Goal: Task Accomplishment & Management: Use online tool/utility

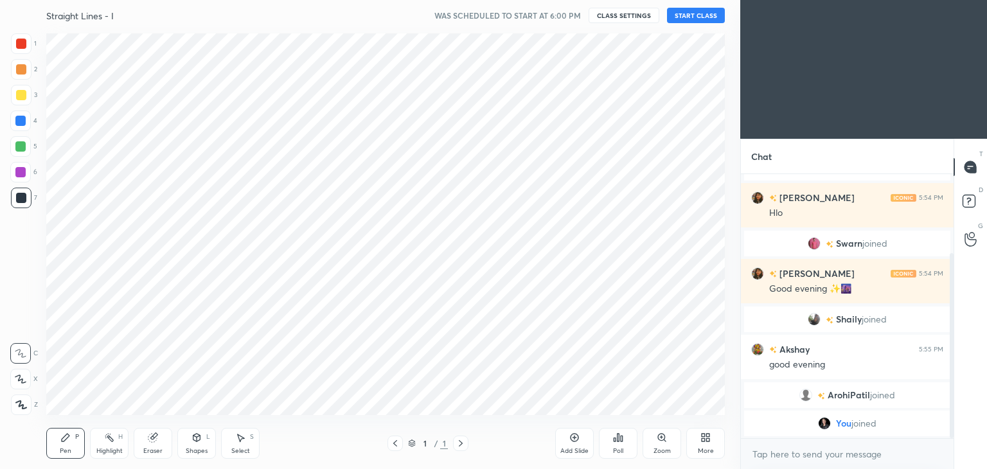
scroll to position [63862, 63560]
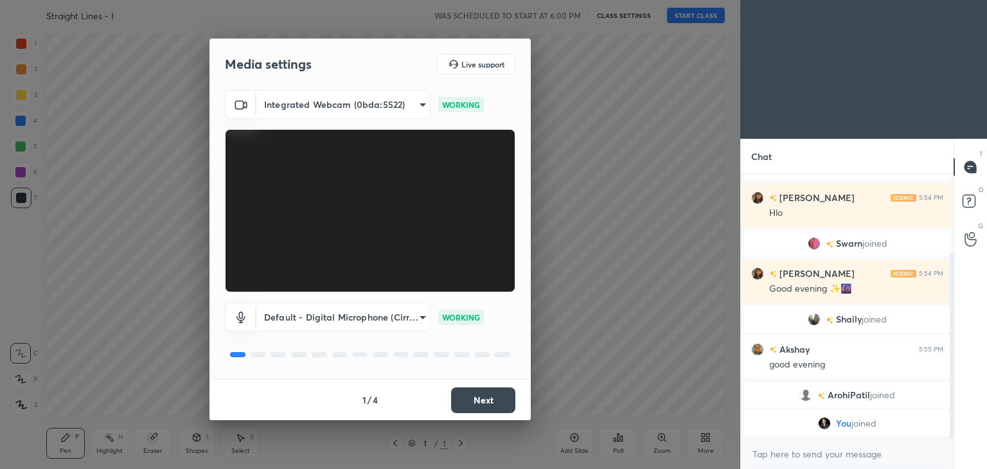
click at [472, 394] on button "Next" at bounding box center [483, 400] width 64 height 26
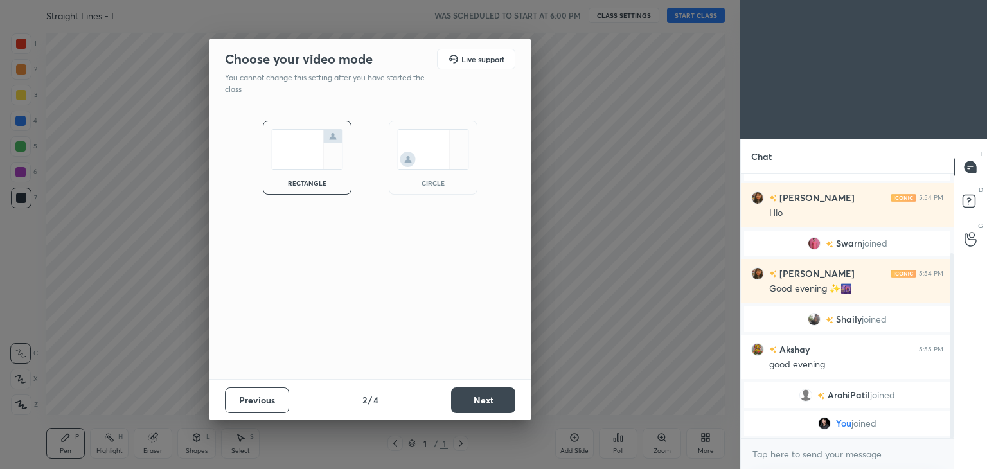
click at [472, 394] on button "Next" at bounding box center [483, 400] width 64 height 26
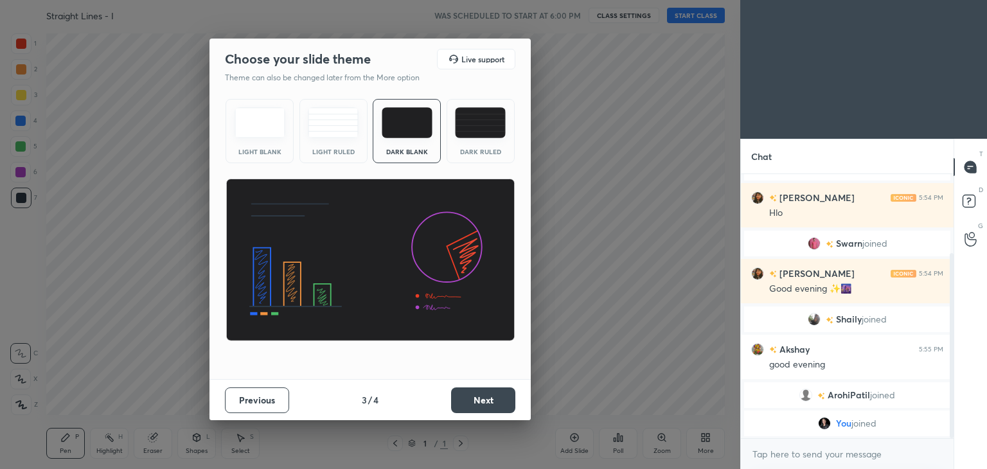
click at [472, 394] on button "Next" at bounding box center [483, 400] width 64 height 26
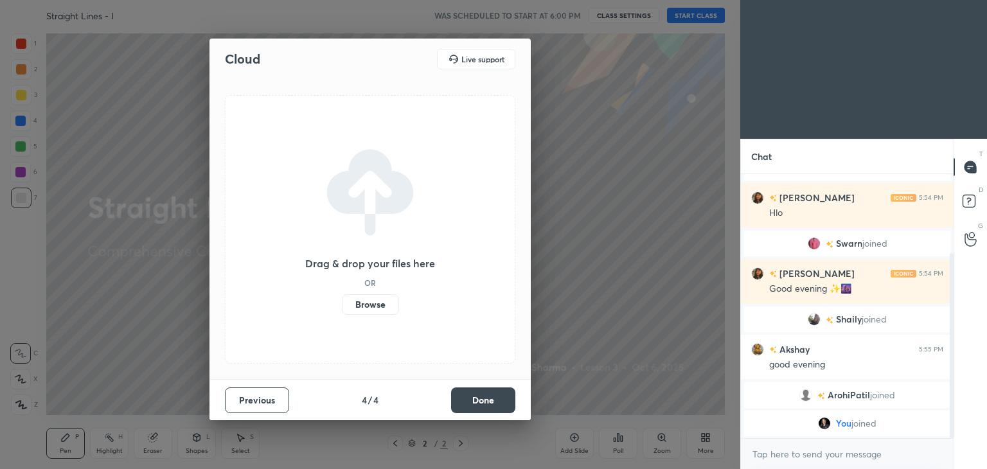
click at [472, 394] on button "Done" at bounding box center [483, 400] width 64 height 26
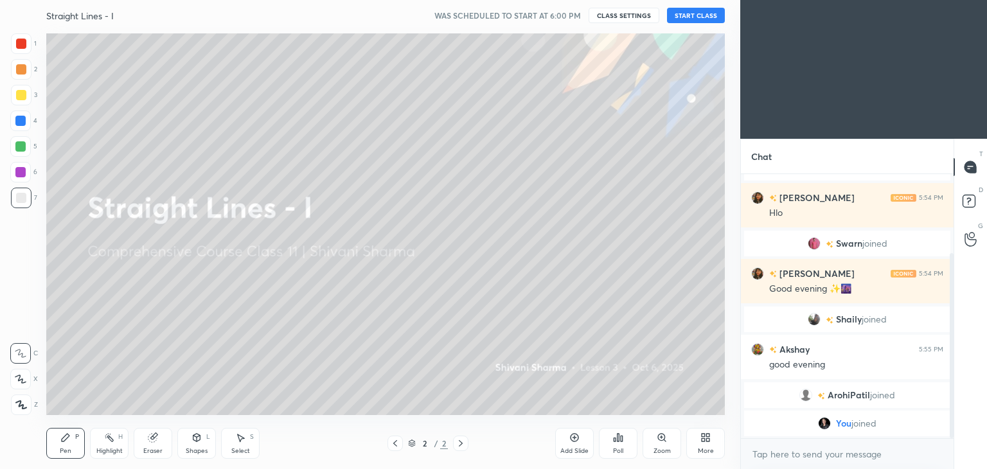
click at [700, 443] on icon at bounding box center [705, 437] width 10 height 10
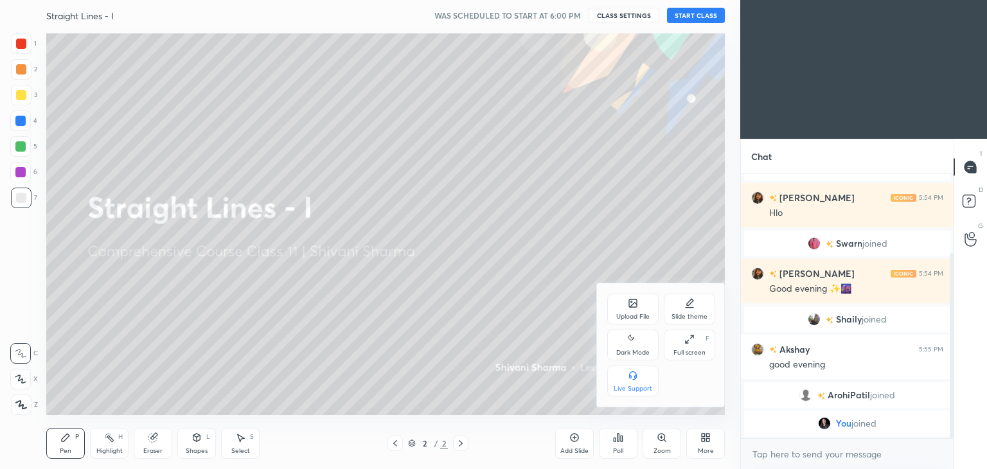
click at [637, 350] on div "Dark Mode" at bounding box center [632, 353] width 33 height 6
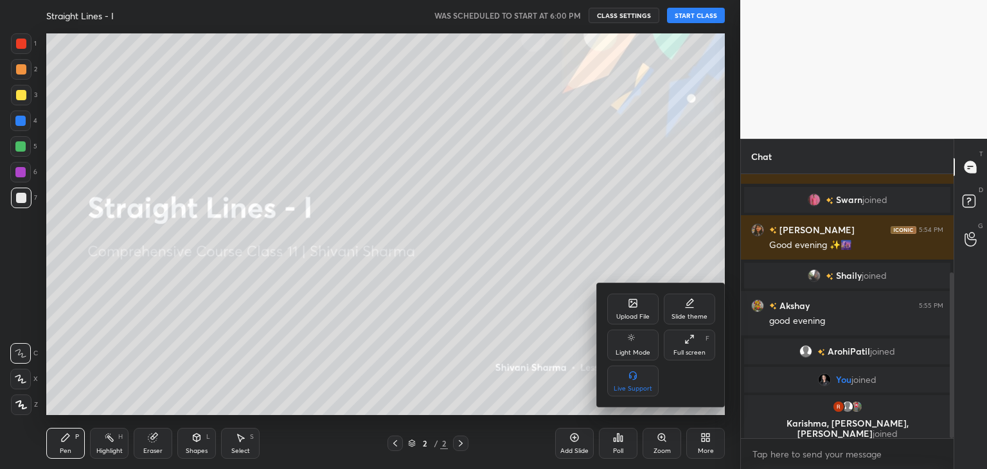
scroll to position [175, 0]
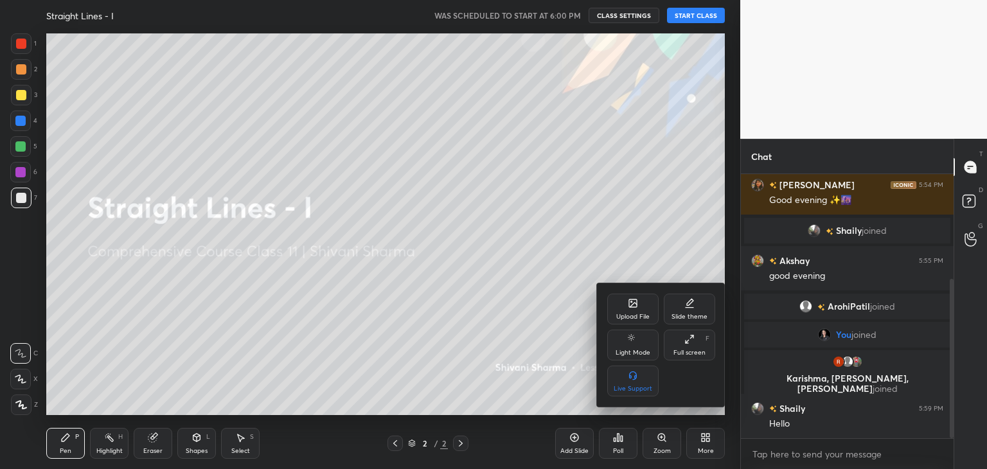
click at [687, 11] on div at bounding box center [493, 234] width 987 height 469
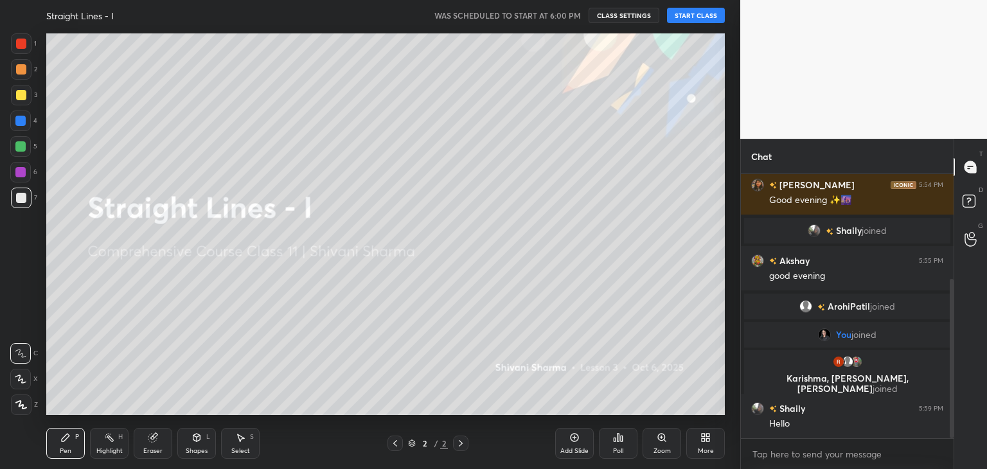
click at [687, 11] on div "Upload File Slide theme Light Mode Full screen F Live Support" at bounding box center [493, 234] width 987 height 469
click at [687, 11] on button "START CLASS" at bounding box center [696, 15] width 58 height 15
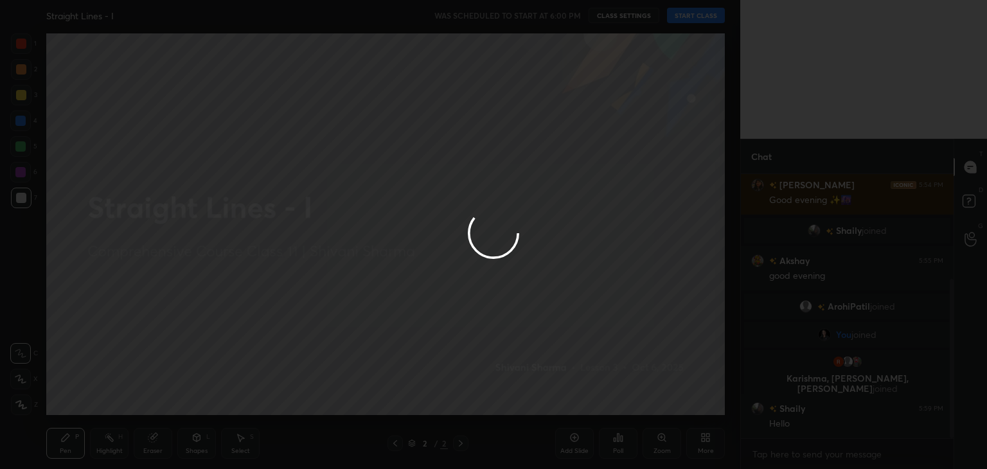
click at [687, 11] on div at bounding box center [493, 234] width 987 height 469
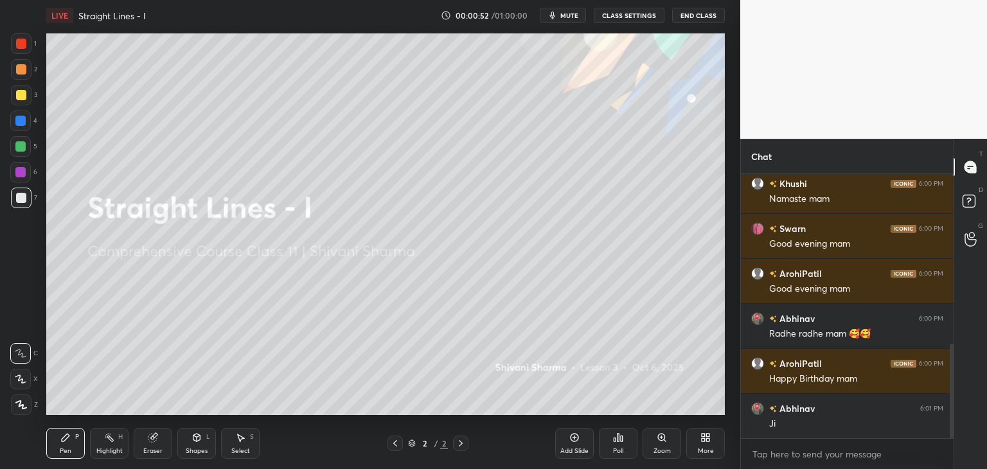
scroll to position [475, 0]
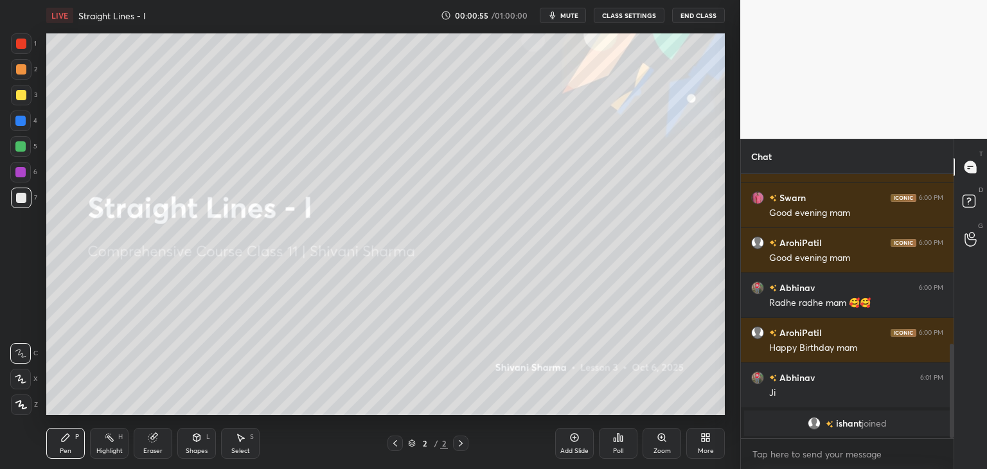
drag, startPoint x: 953, startPoint y: 432, endPoint x: 949, endPoint y: 357, distance: 74.7
click at [949, 357] on div "Chat [PERSON_NAME] 5:59 PM Hello [PERSON_NAME] 6:00 PM [PERSON_NAME] mam [PERSO…" at bounding box center [863, 304] width 247 height 330
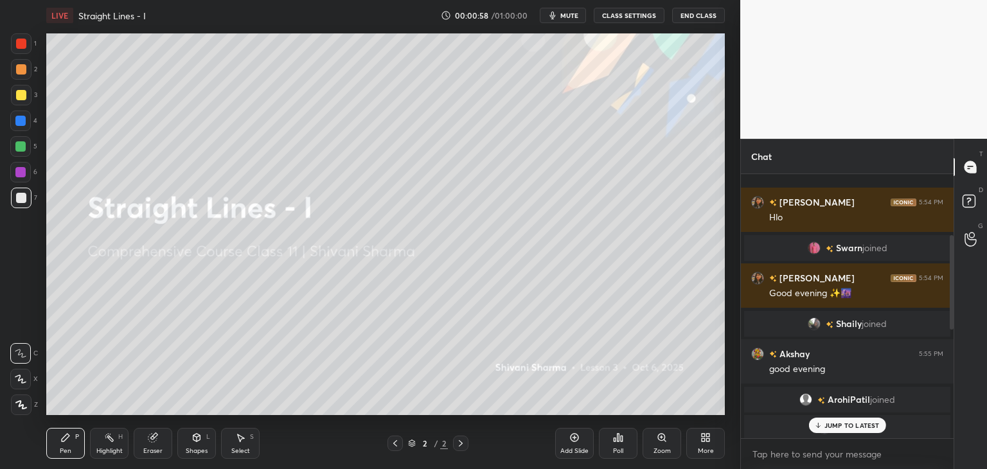
scroll to position [502, 0]
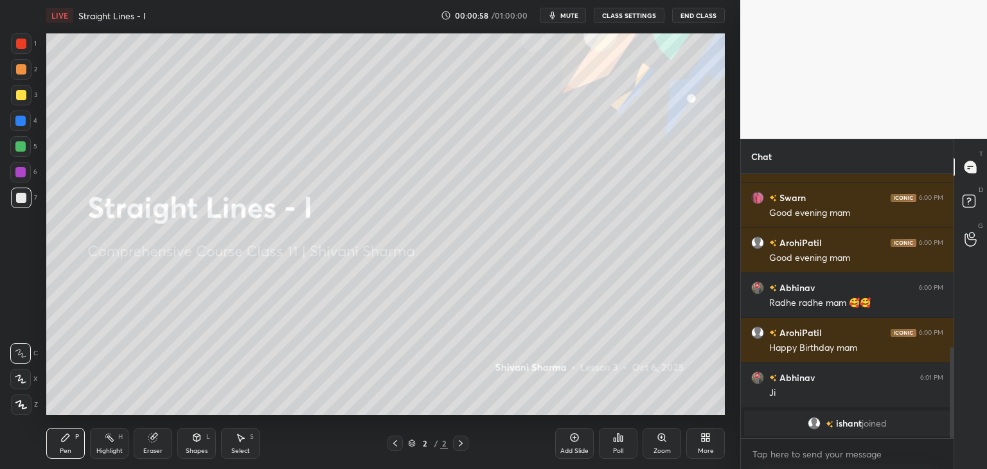
drag, startPoint x: 949, startPoint y: 357, endPoint x: 902, endPoint y: 495, distance: 145.9
click at [902, 0] on html "1 2 3 4 5 6 7 C X Z C X Z E E Erase all H H LIVE Straight Lines - I 00:00:58 / …" at bounding box center [493, 0] width 987 height 0
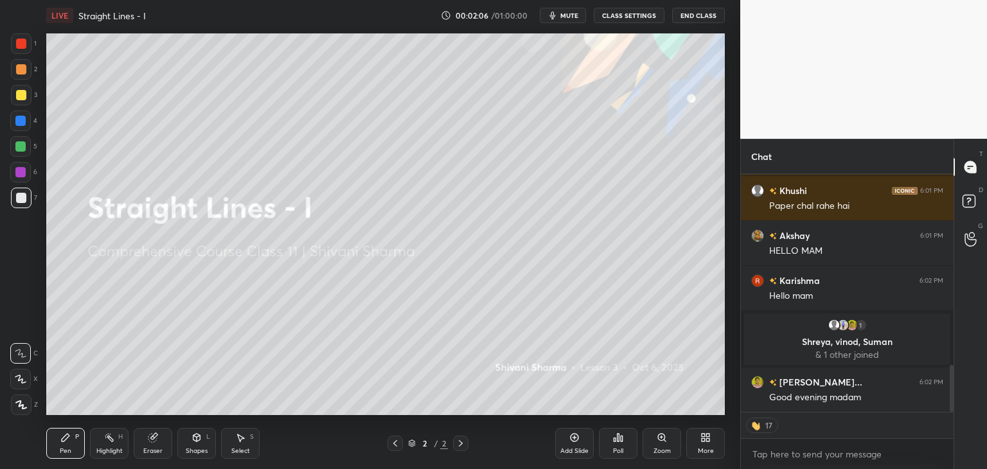
scroll to position [968, 0]
click at [614, 451] on div "Poll" at bounding box center [618, 451] width 10 height 6
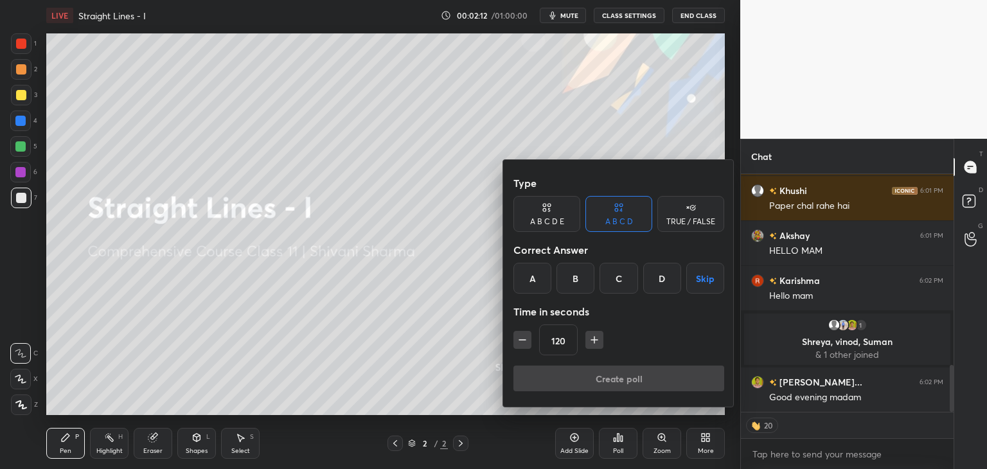
click at [450, 348] on div at bounding box center [493, 234] width 987 height 469
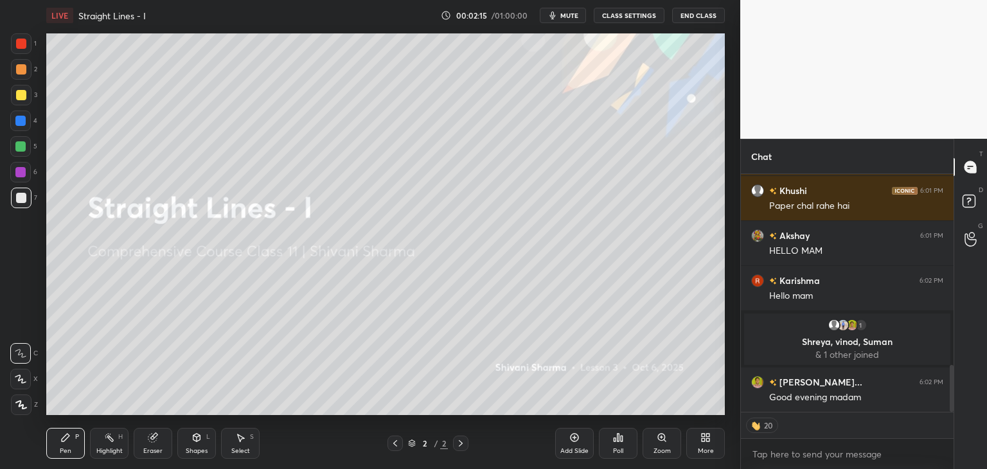
click at [708, 448] on div "More" at bounding box center [706, 451] width 16 height 6
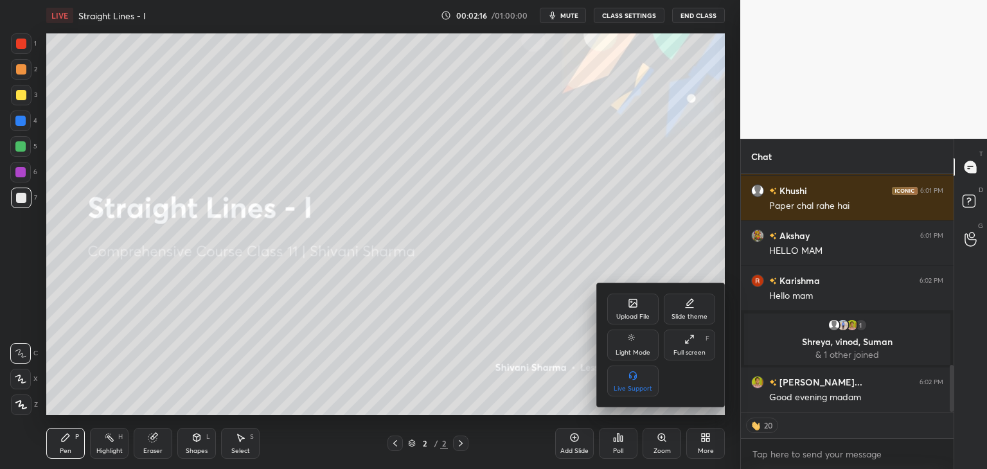
click at [625, 311] on div "Upload File" at bounding box center [632, 309] width 51 height 31
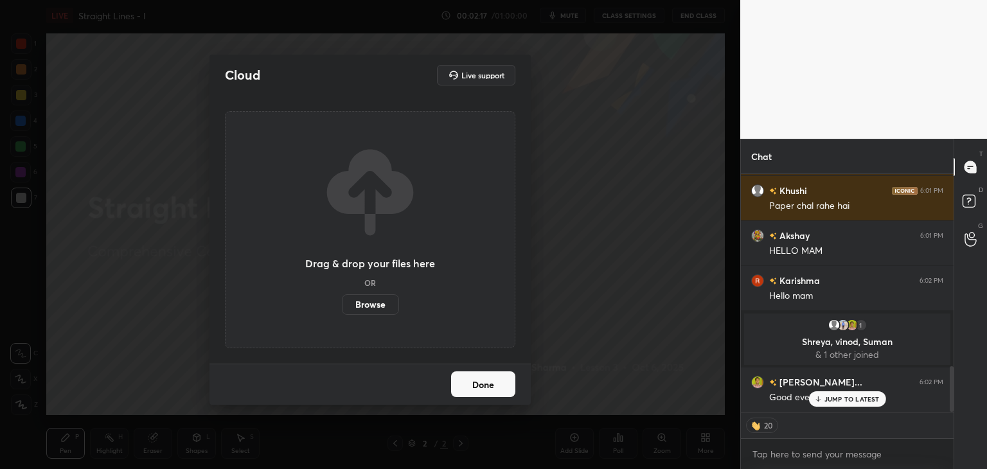
scroll to position [1013, 0]
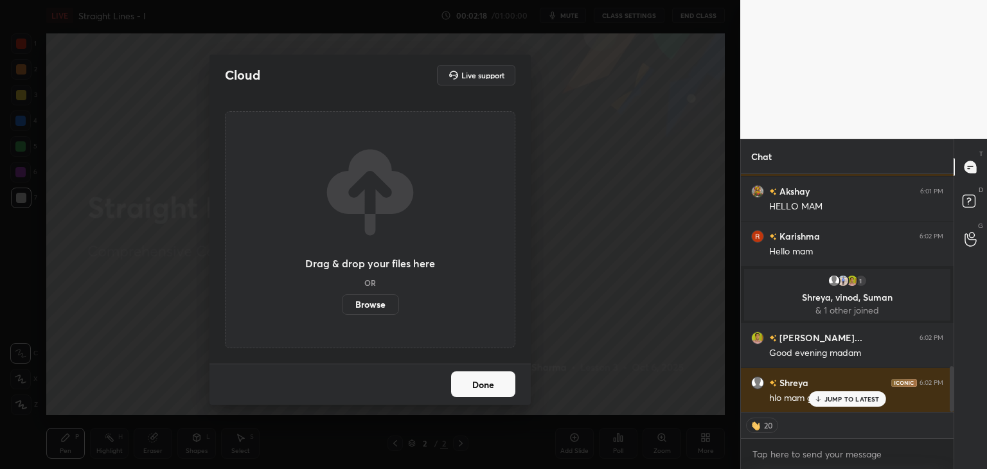
click at [375, 304] on label "Browse" at bounding box center [370, 304] width 57 height 21
click at [342, 304] on input "Browse" at bounding box center [342, 304] width 0 height 21
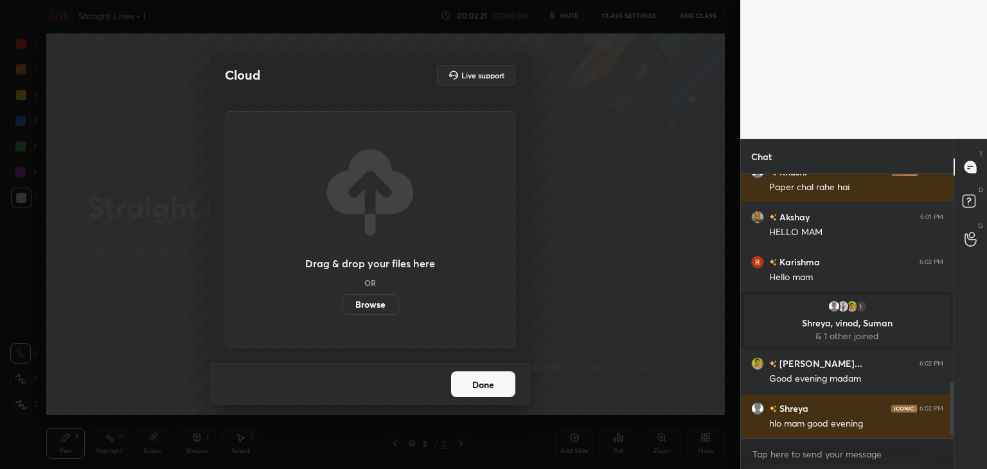
scroll to position [260, 209]
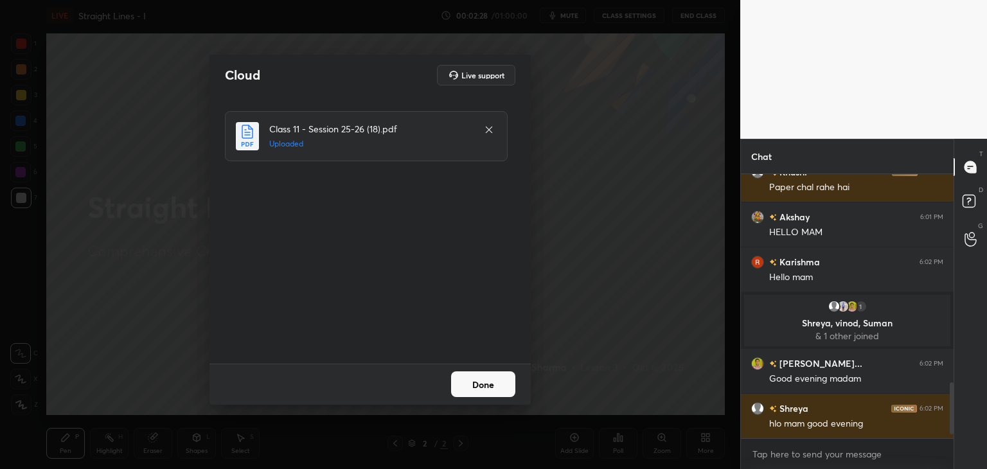
click at [466, 381] on button "Done" at bounding box center [483, 384] width 64 height 26
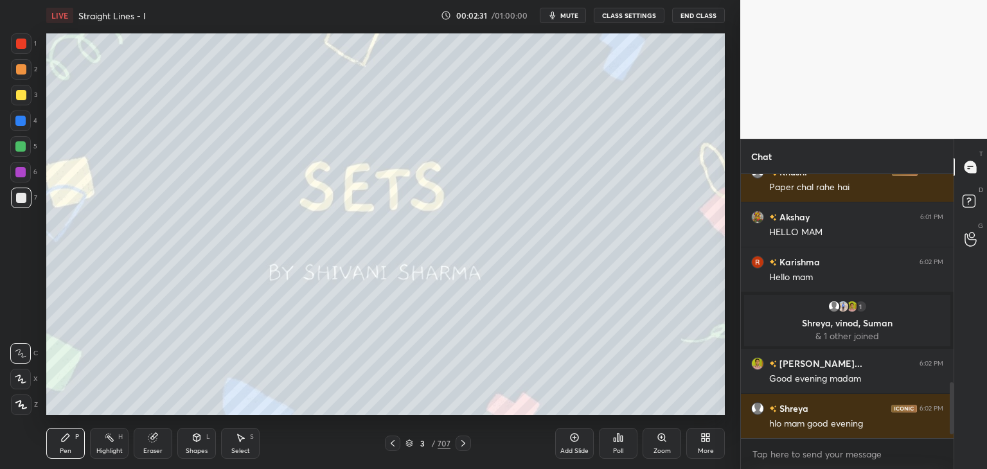
click at [431, 447] on div "/" at bounding box center [433, 443] width 4 height 8
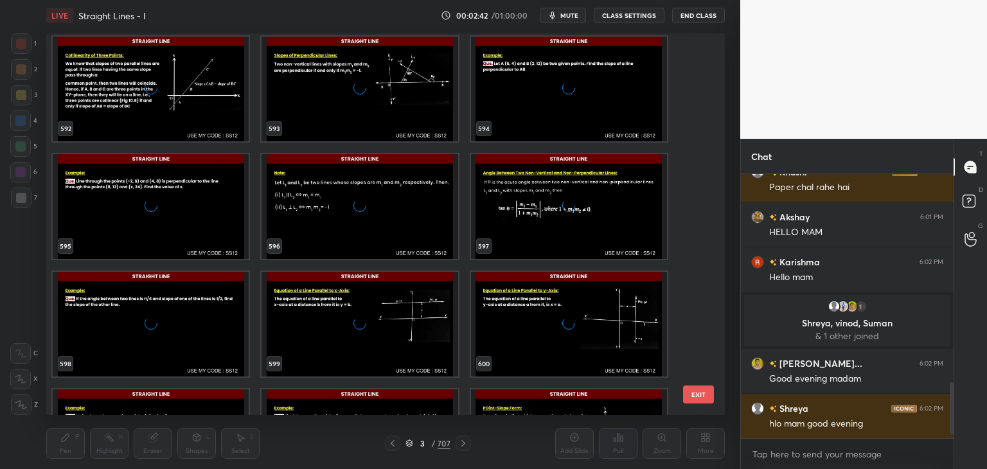
scroll to position [23076, 0]
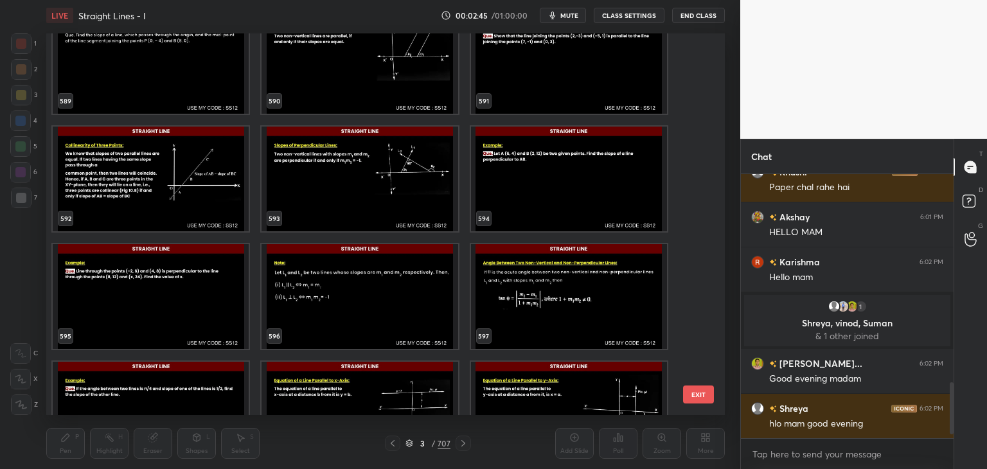
click at [207, 86] on img "grid" at bounding box center [151, 61] width 196 height 105
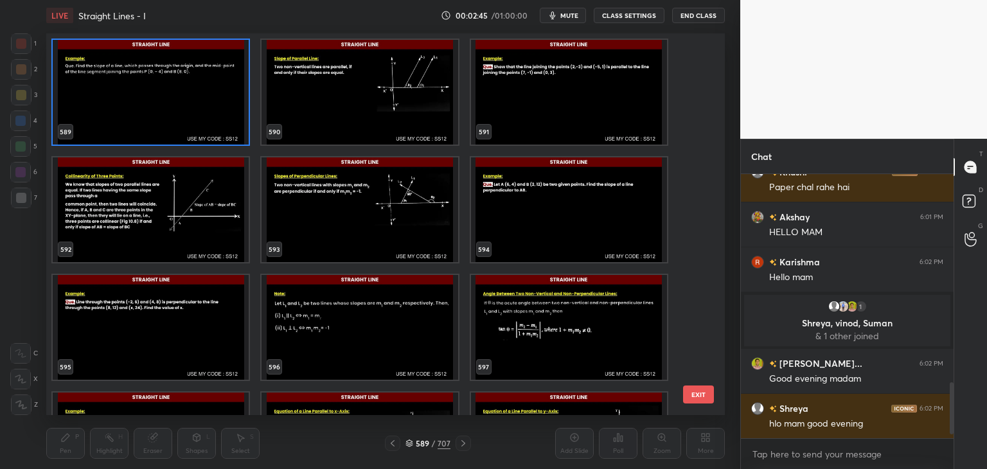
click at [207, 86] on img "grid" at bounding box center [151, 92] width 196 height 105
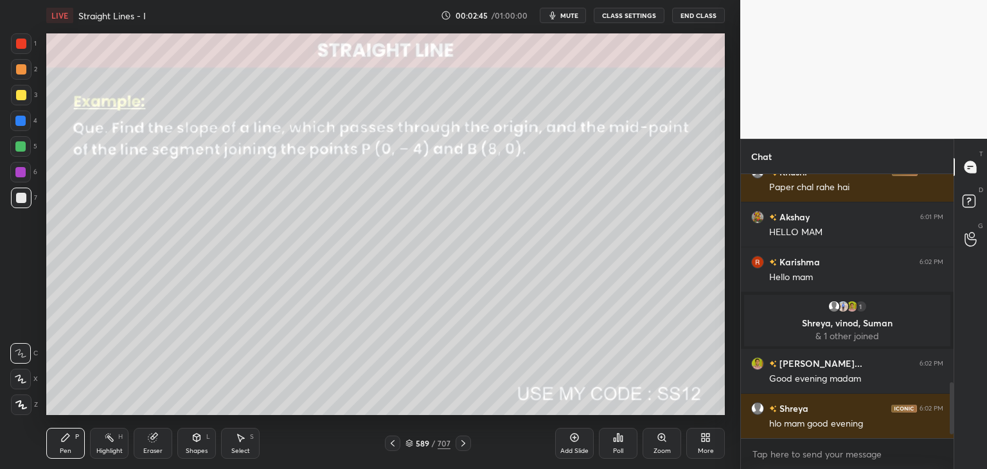
click at [207, 86] on img "grid" at bounding box center [151, 92] width 196 height 105
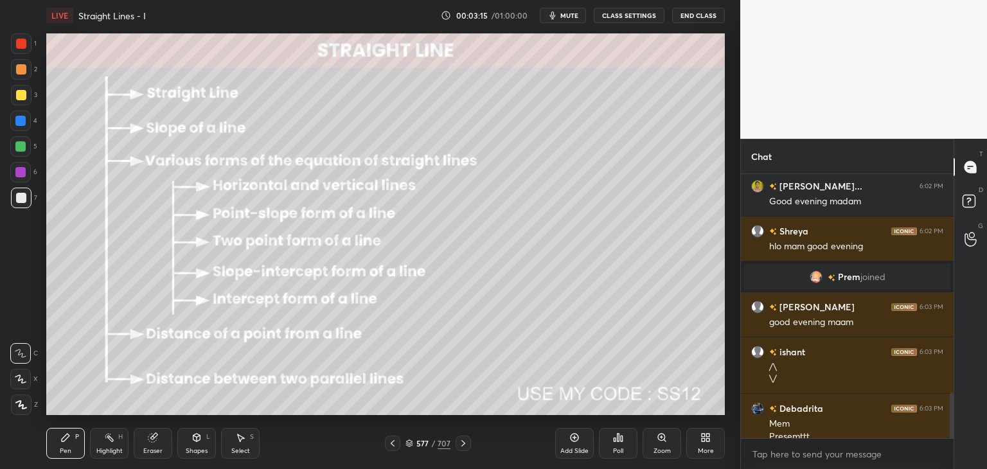
scroll to position [1271, 0]
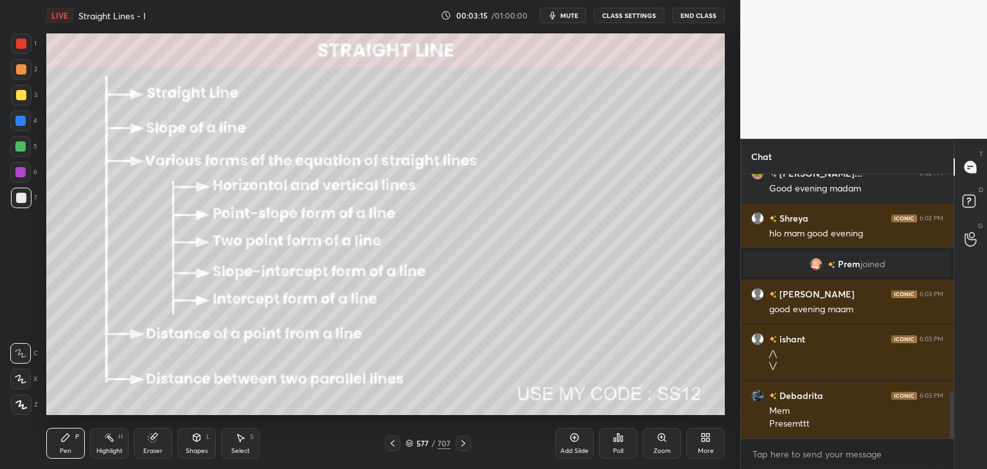
drag, startPoint x: 952, startPoint y: 404, endPoint x: 948, endPoint y: 490, distance: 86.2
click at [948, 0] on html "1 2 3 4 5 6 7 C X Z C X Z E E Erase all H H LIVE Straight Lines - I 00:03:15 / …" at bounding box center [493, 0] width 987 height 0
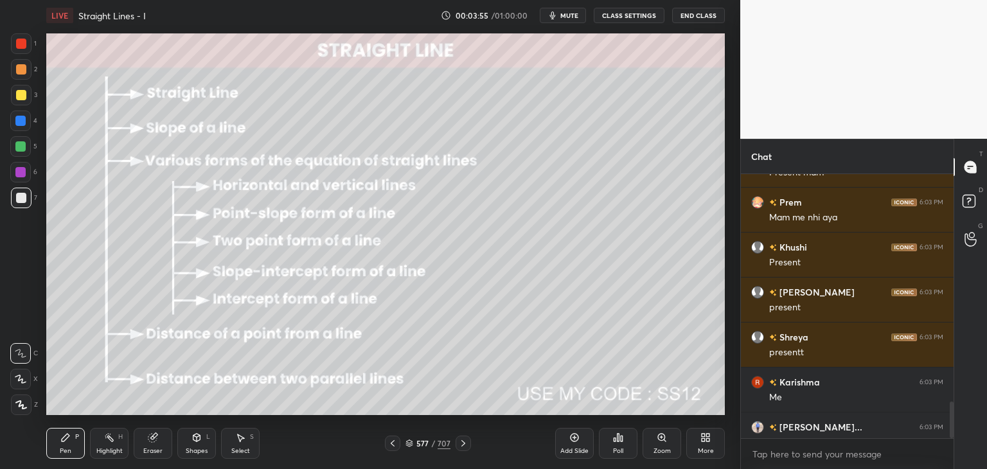
scroll to position [1631, 0]
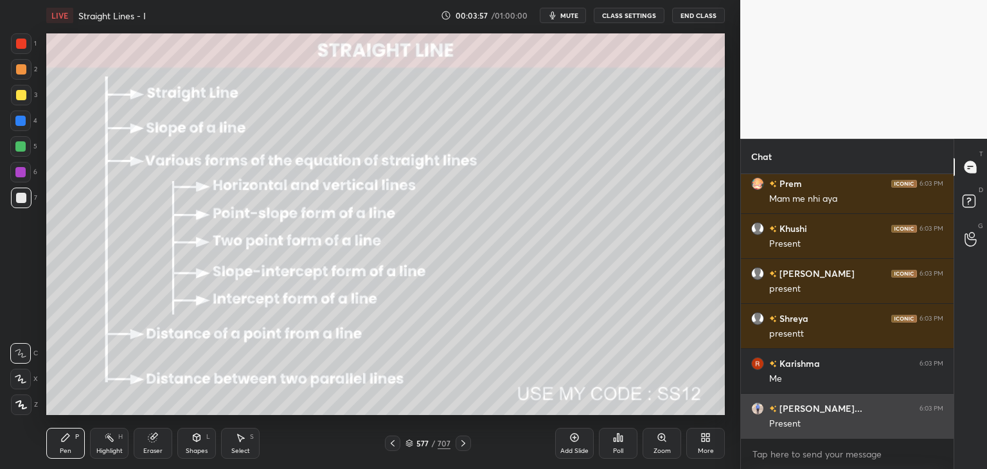
drag, startPoint x: 950, startPoint y: 429, endPoint x: 945, endPoint y: 434, distance: 7.7
click at [945, 434] on div "ishant 6:03 PM Present mam Prem 6:03 PM Mam me nhi [PERSON_NAME] 6:03 PM Presen…" at bounding box center [847, 306] width 213 height 264
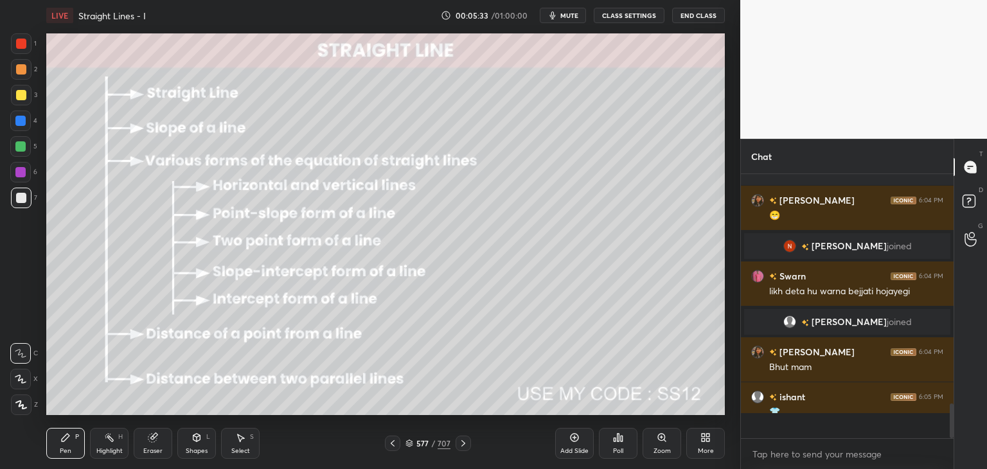
scroll to position [1759, 0]
drag, startPoint x: 950, startPoint y: 407, endPoint x: 952, endPoint y: 430, distance: 23.9
click at [952, 430] on div at bounding box center [952, 418] width 4 height 31
drag, startPoint x: 952, startPoint y: 430, endPoint x: 956, endPoint y: 445, distance: 15.3
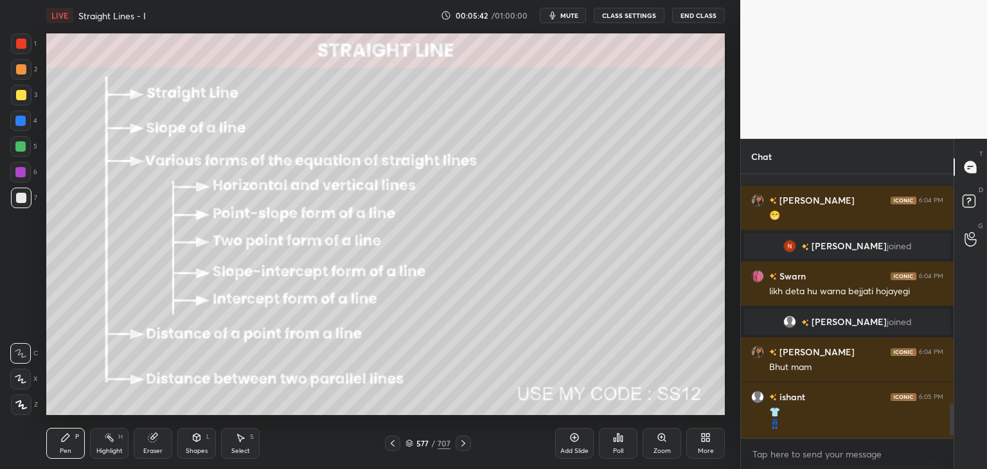
click at [956, 445] on div "Chat Prem 6:03 PM Mam me nhi [PERSON_NAME] 6:03 PM Present [PERSON_NAME] 6:03 P…" at bounding box center [863, 304] width 247 height 330
drag, startPoint x: 953, startPoint y: 411, endPoint x: 951, endPoint y: 442, distance: 30.9
click at [951, 442] on div "Prem 6:03 PM Mam me nhi [PERSON_NAME] 6:03 PM Present [PERSON_NAME] 6:03 PM pre…" at bounding box center [847, 321] width 213 height 295
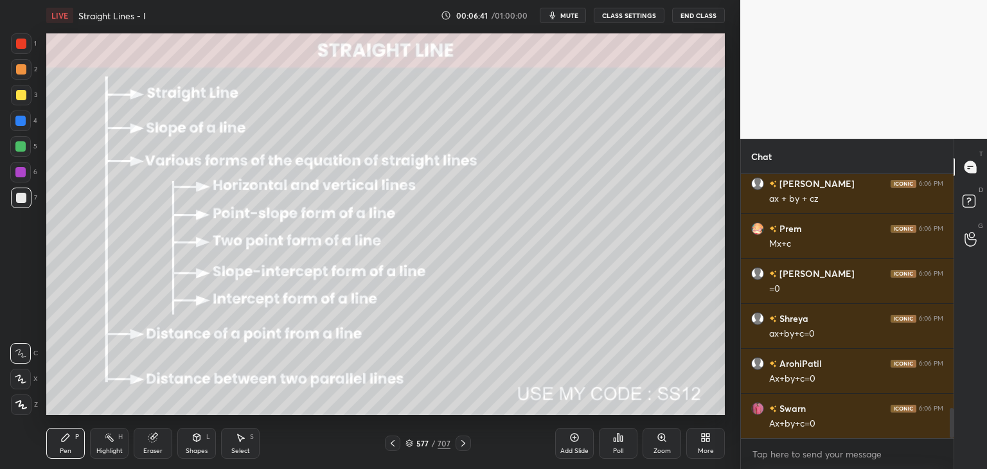
scroll to position [2105, 0]
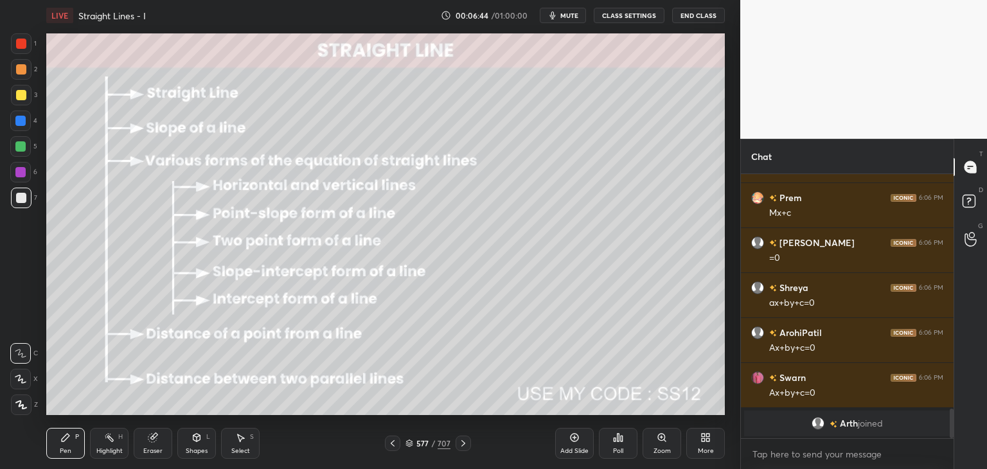
drag, startPoint x: 21, startPoint y: 409, endPoint x: 39, endPoint y: 421, distance: 21.4
click at [21, 409] on div at bounding box center [21, 404] width 21 height 21
drag, startPoint x: 190, startPoint y: 448, endPoint x: 191, endPoint y: 435, distance: 12.9
click at [188, 449] on div "Shapes" at bounding box center [197, 451] width 22 height 6
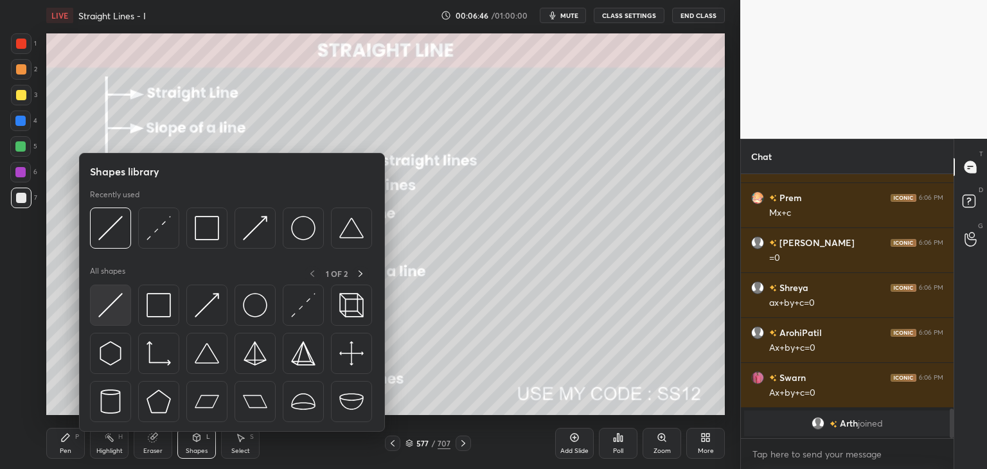
click at [105, 306] on img at bounding box center [110, 305] width 24 height 24
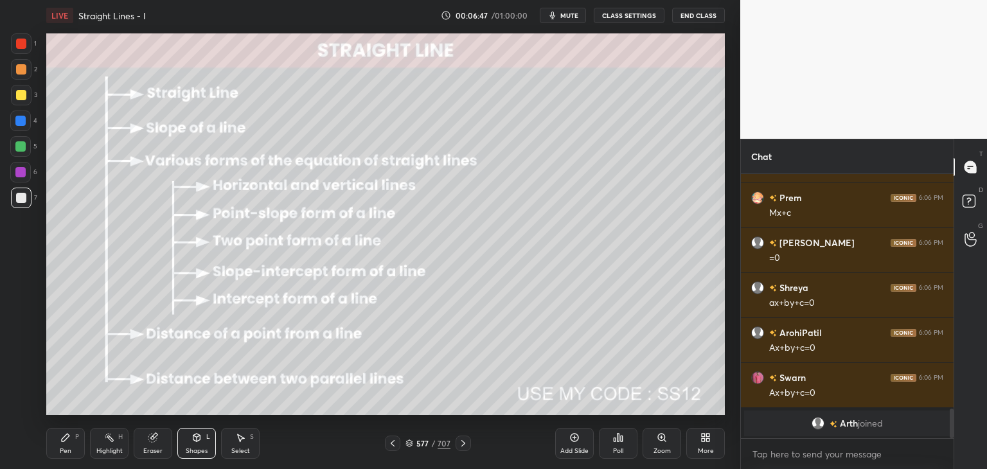
click at [21, 96] on div at bounding box center [21, 95] width 10 height 10
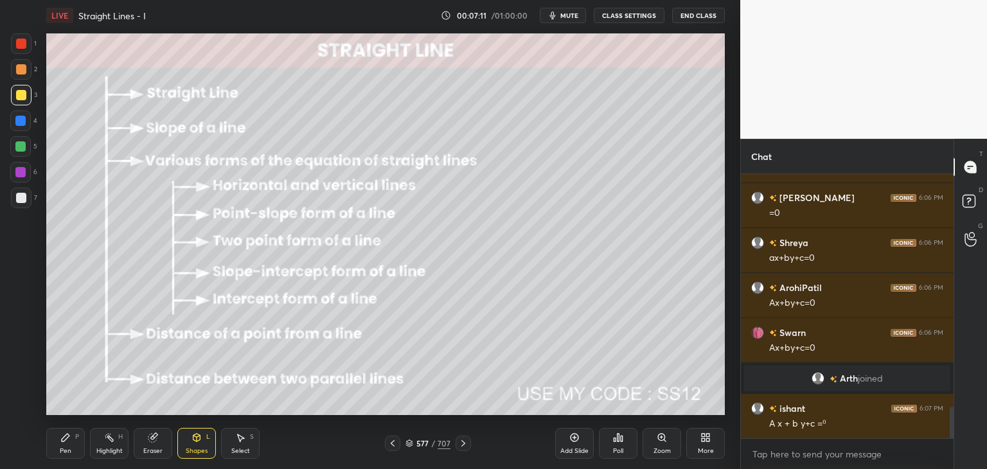
click at [69, 443] on div "Pen P" at bounding box center [65, 443] width 39 height 31
click at [463, 443] on icon at bounding box center [463, 443] width 4 height 6
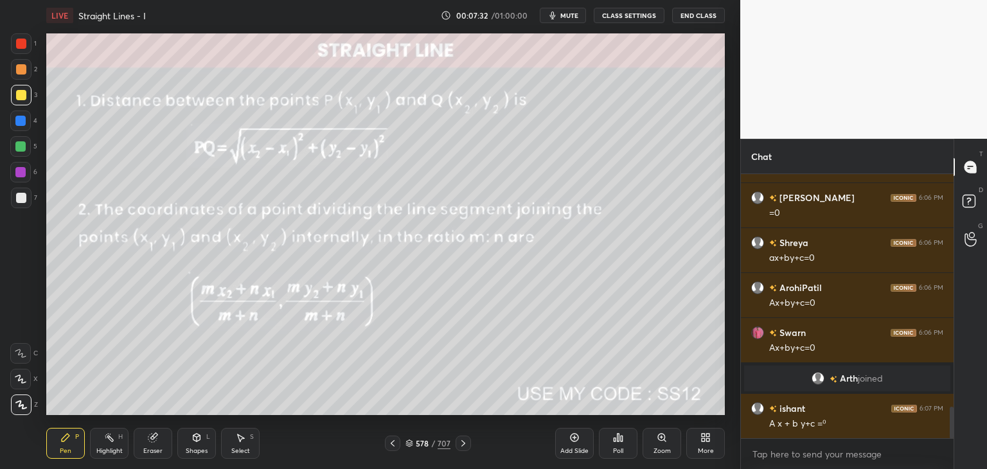
click at [465, 441] on icon at bounding box center [463, 443] width 10 height 10
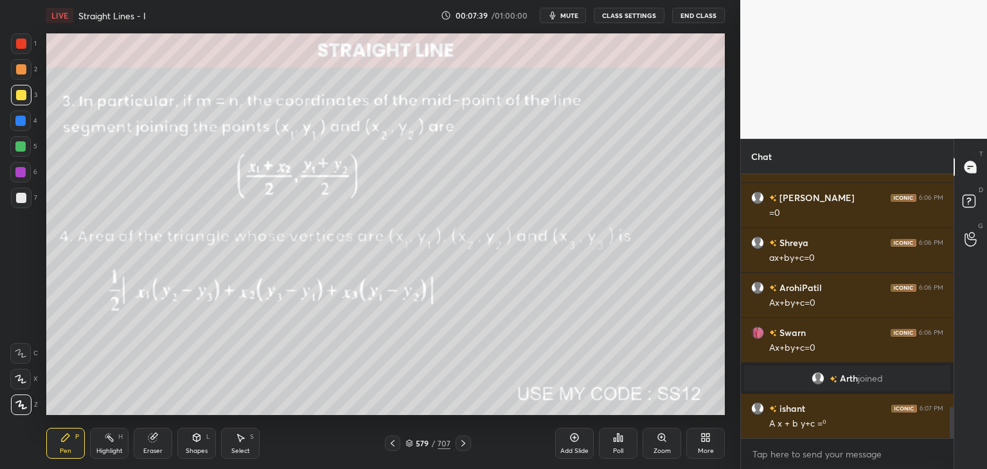
click at [463, 443] on icon at bounding box center [463, 443] width 10 height 10
click at [193, 445] on div "Shapes L" at bounding box center [196, 443] width 39 height 31
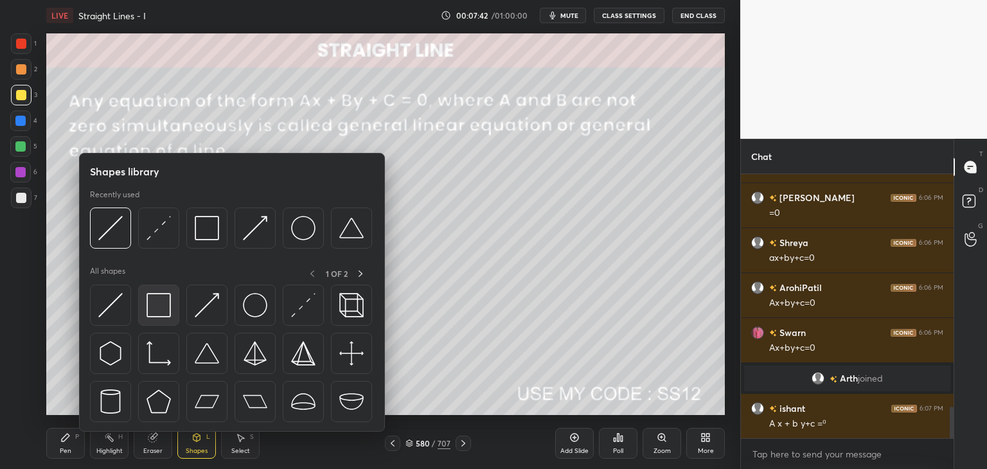
click at [154, 306] on img at bounding box center [158, 305] width 24 height 24
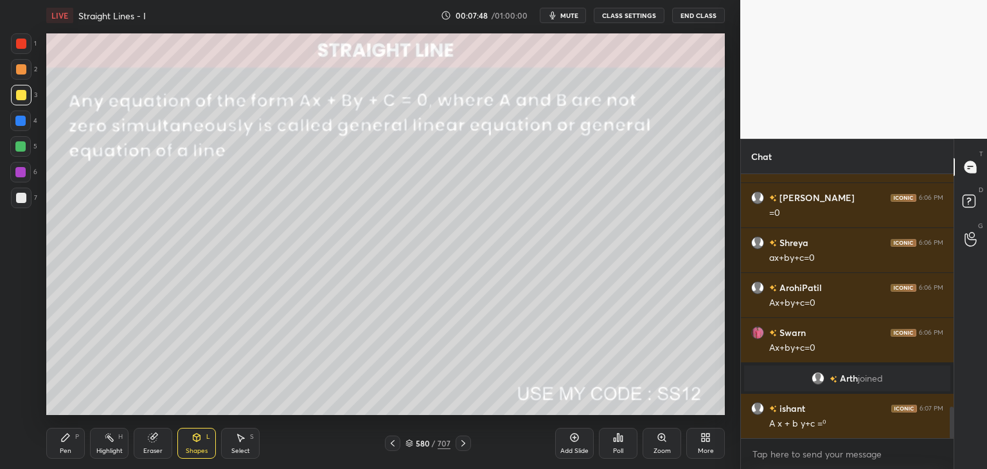
drag, startPoint x: 456, startPoint y: 446, endPoint x: 463, endPoint y: 448, distance: 6.9
click at [456, 447] on div at bounding box center [463, 443] width 15 height 15
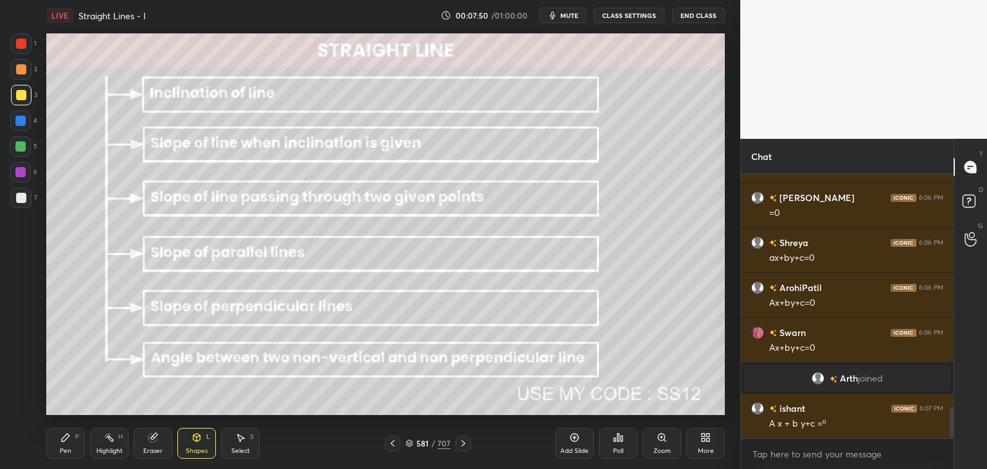
click at [62, 439] on icon at bounding box center [66, 438] width 8 height 8
click at [59, 448] on div "Pen P" at bounding box center [65, 443] width 39 height 31
click at [463, 444] on icon at bounding box center [463, 443] width 10 height 10
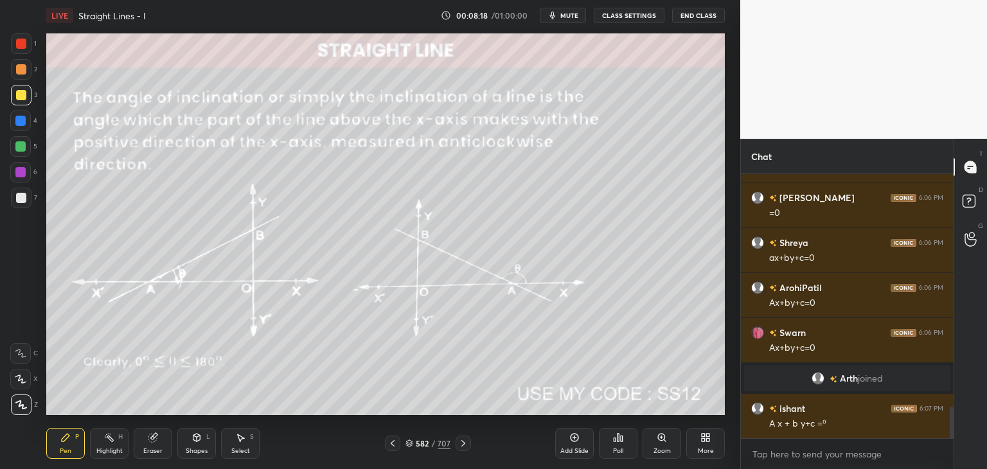
drag, startPoint x: 393, startPoint y: 443, endPoint x: 396, endPoint y: 434, distance: 8.9
click at [393, 442] on icon at bounding box center [392, 443] width 10 height 10
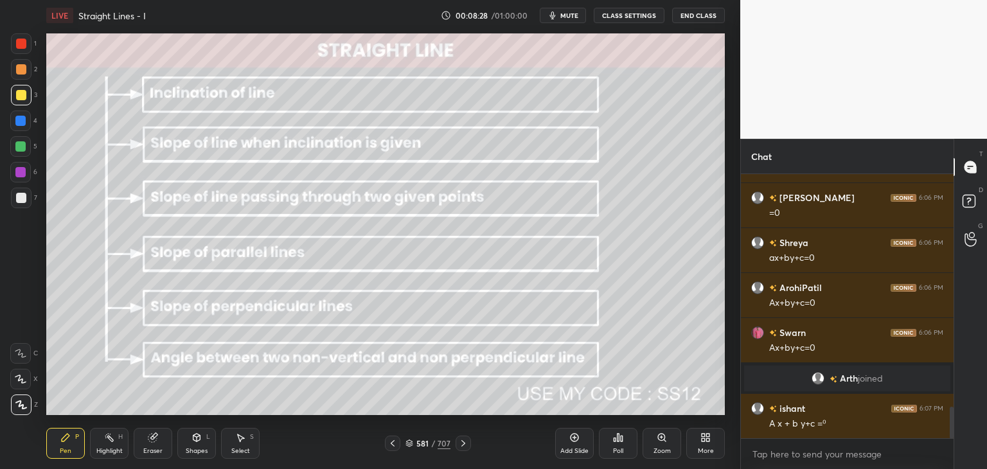
click at [464, 442] on icon at bounding box center [463, 443] width 10 height 10
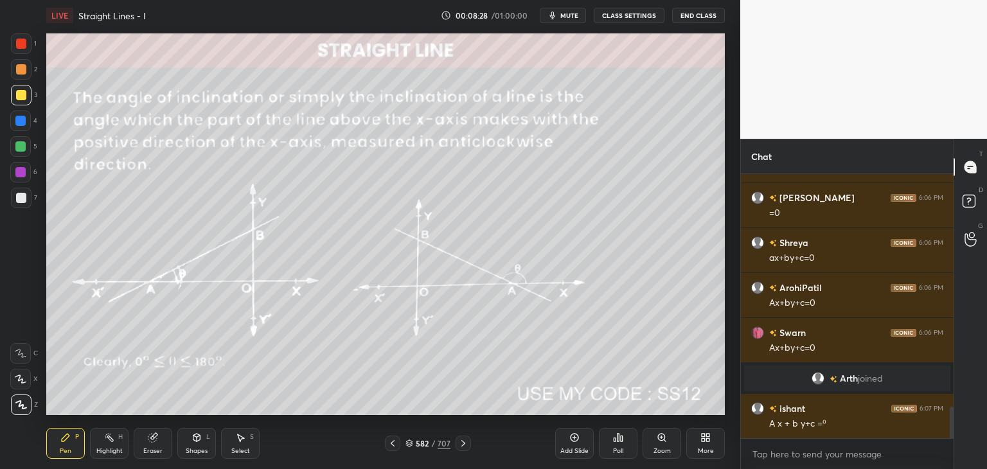
click at [465, 443] on icon at bounding box center [463, 443] width 10 height 10
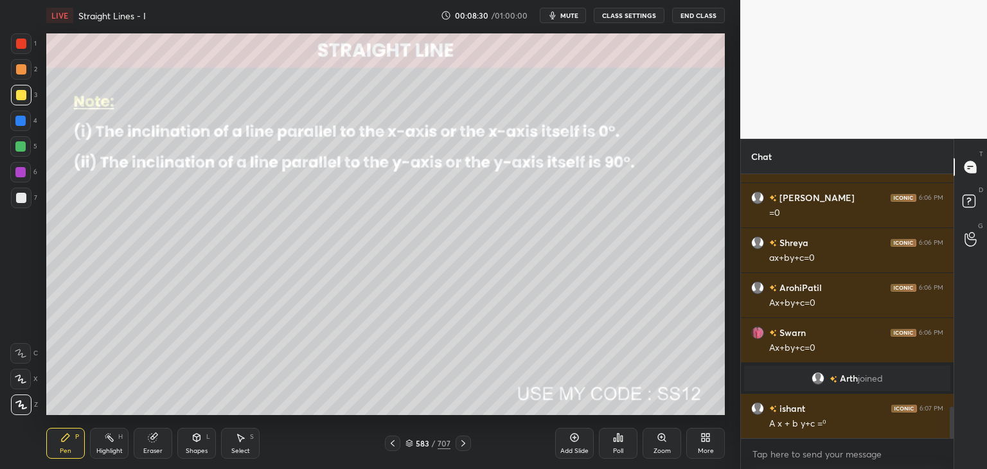
click at [468, 443] on icon at bounding box center [463, 443] width 10 height 10
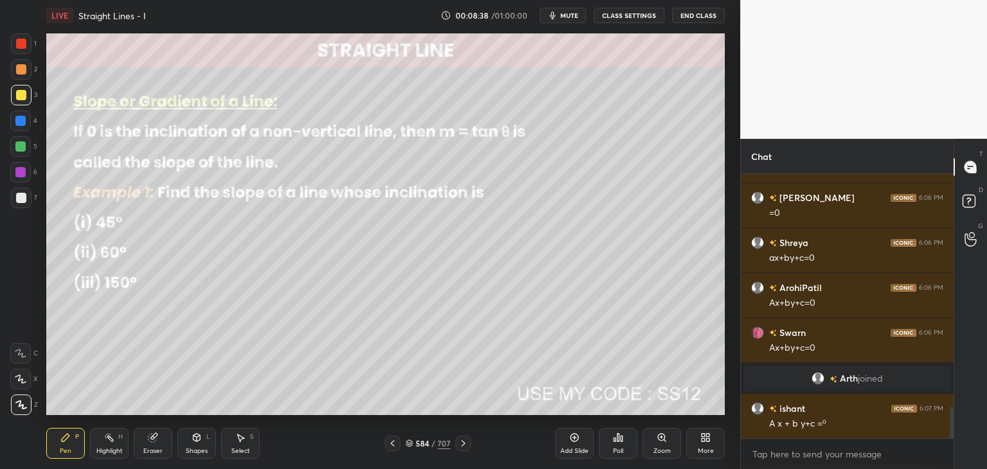
click at [203, 443] on div "Shapes L" at bounding box center [196, 443] width 39 height 31
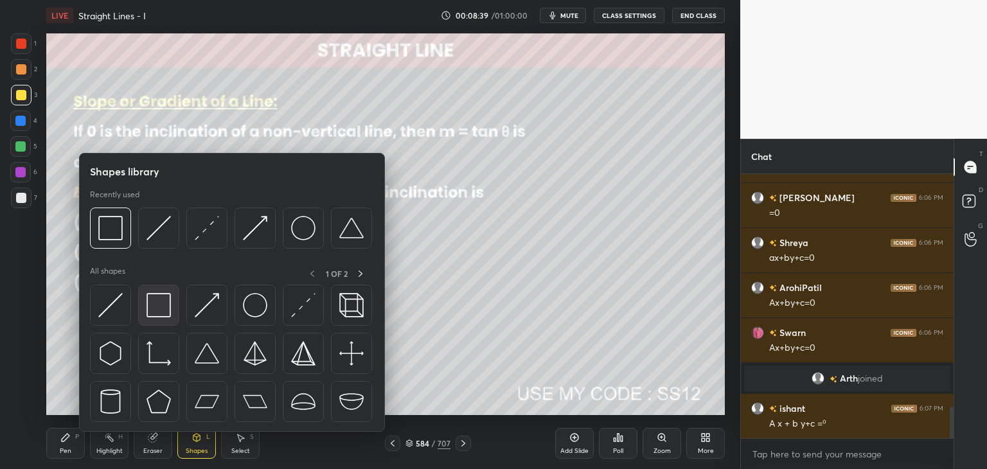
click at [148, 303] on img at bounding box center [158, 305] width 24 height 24
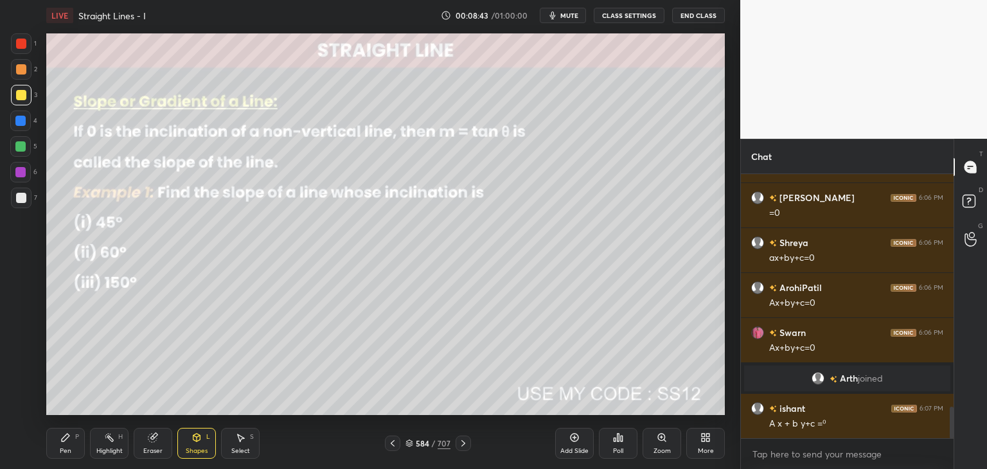
click at [465, 443] on icon at bounding box center [463, 443] width 10 height 10
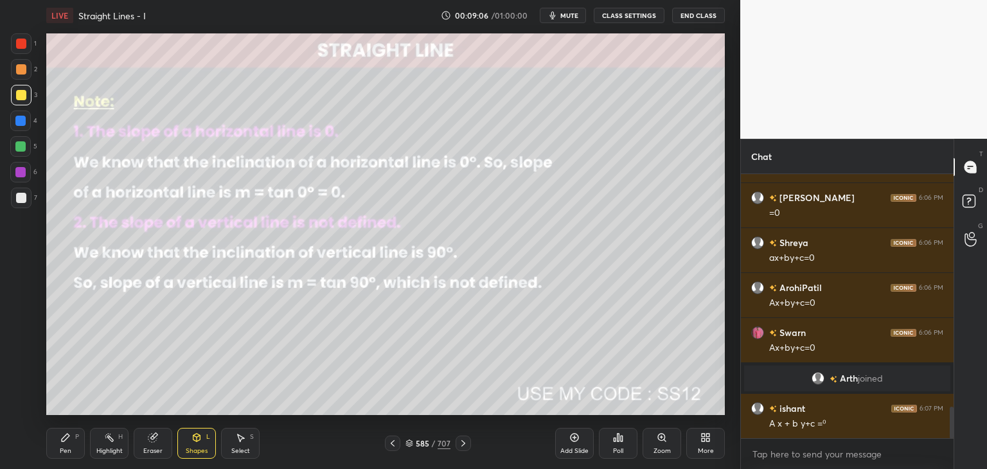
click at [466, 443] on icon at bounding box center [463, 443] width 10 height 10
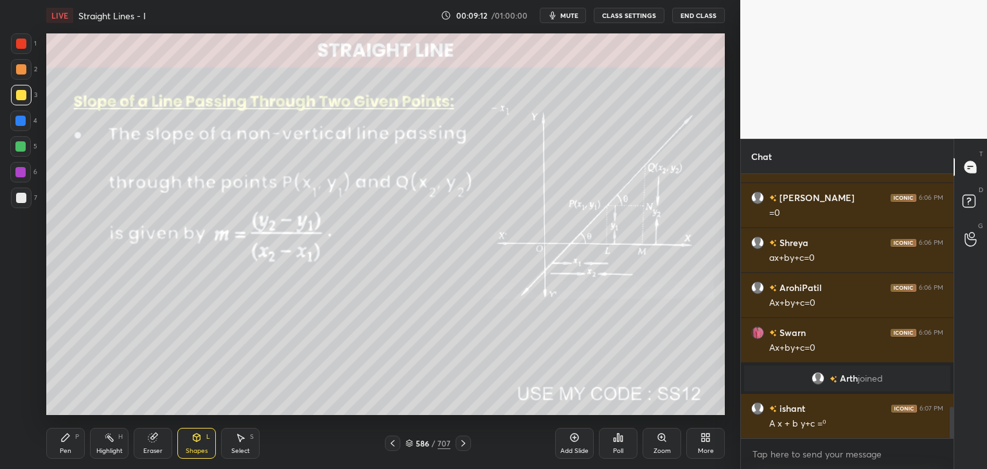
click at [67, 442] on icon at bounding box center [65, 437] width 10 height 10
click at [462, 444] on icon at bounding box center [463, 443] width 10 height 10
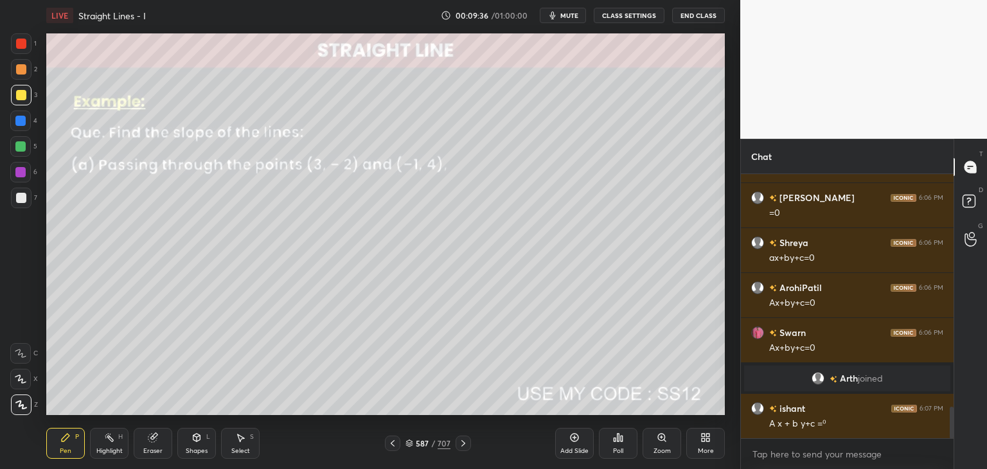
click at [458, 445] on icon at bounding box center [463, 443] width 10 height 10
click at [458, 443] on icon at bounding box center [463, 443] width 10 height 10
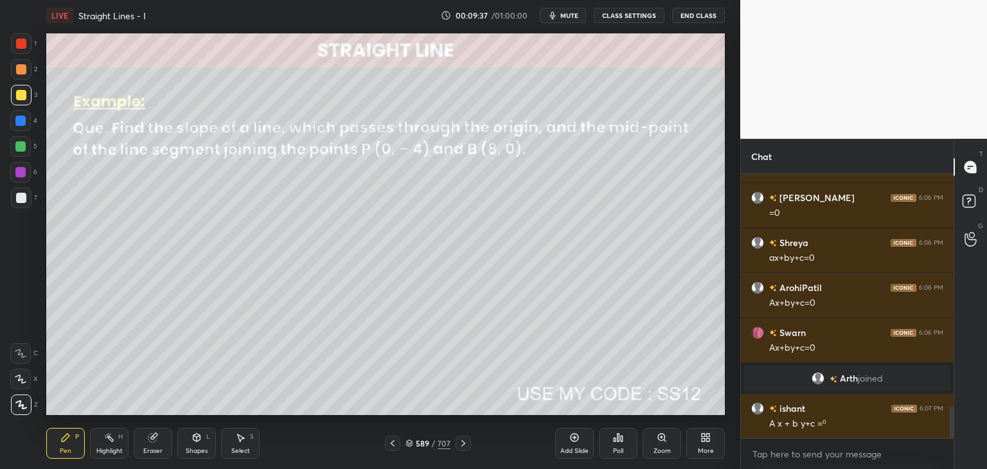
click at [456, 445] on div at bounding box center [463, 443] width 15 height 15
click at [464, 444] on icon at bounding box center [463, 443] width 10 height 10
click at [462, 445] on icon at bounding box center [463, 443] width 10 height 10
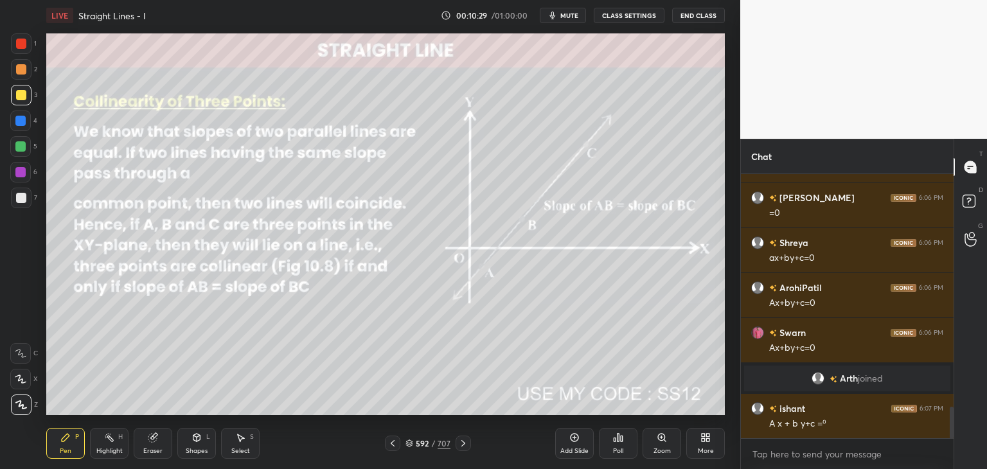
click at [463, 441] on icon at bounding box center [463, 443] width 10 height 10
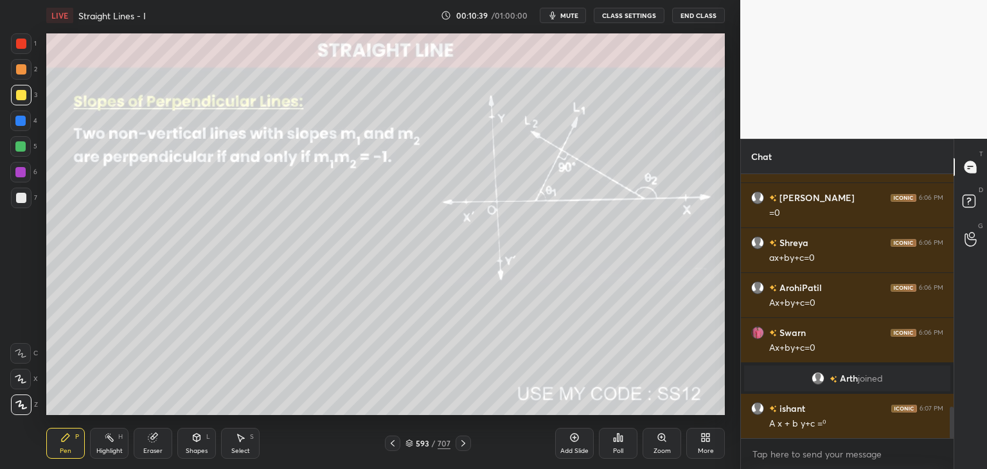
click at [197, 445] on div "Shapes L" at bounding box center [196, 443] width 39 height 31
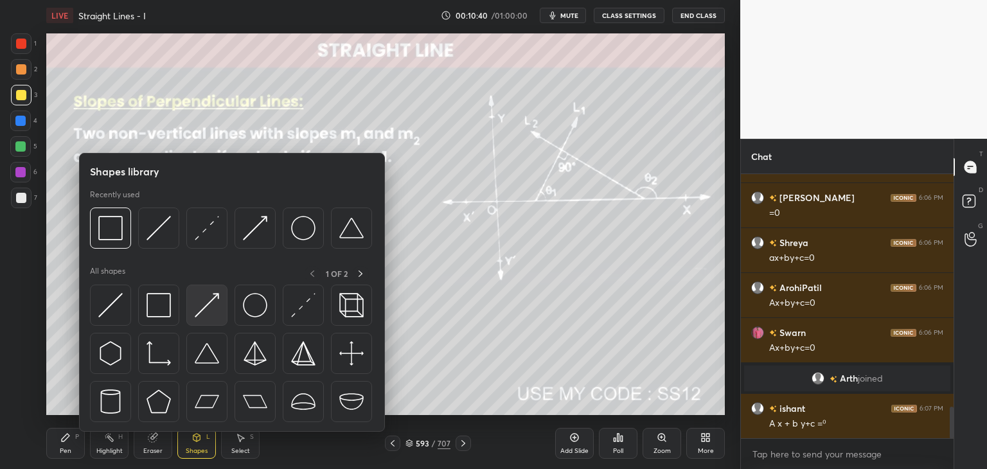
click at [202, 306] on img at bounding box center [207, 305] width 24 height 24
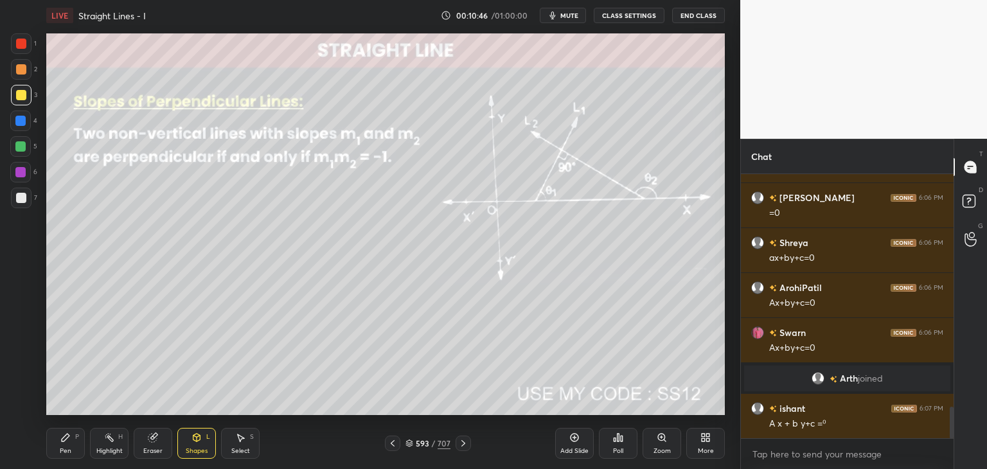
click at [24, 44] on div at bounding box center [21, 44] width 10 height 10
click at [198, 438] on icon at bounding box center [196, 438] width 7 height 8
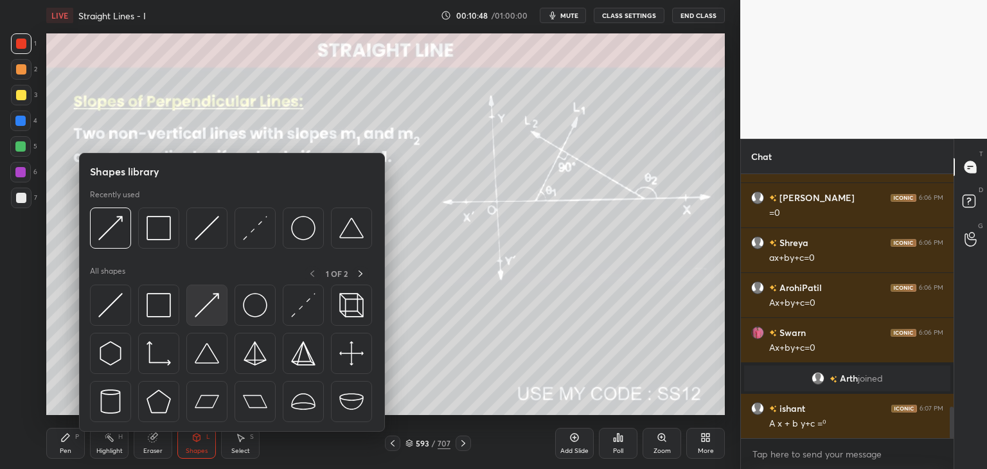
click at [207, 305] on img at bounding box center [207, 305] width 24 height 24
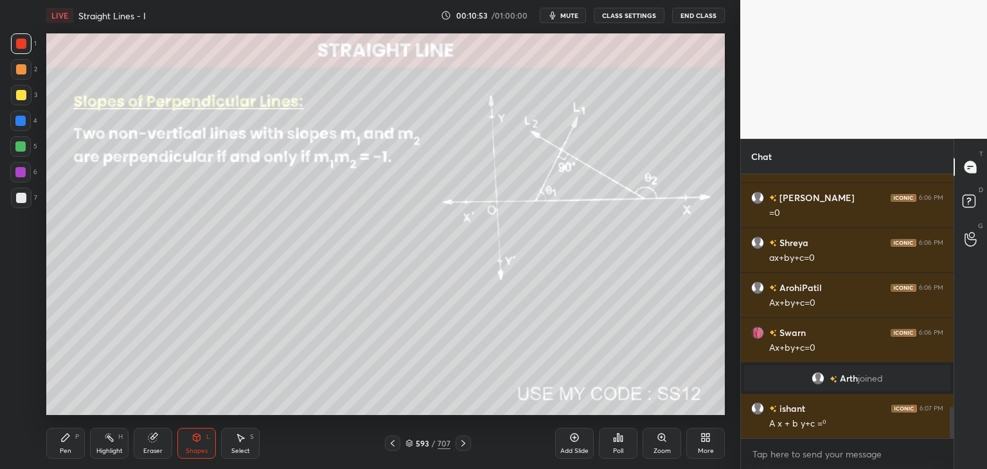
click at [69, 445] on div "Pen P" at bounding box center [65, 443] width 39 height 31
click at [21, 145] on div at bounding box center [20, 146] width 10 height 10
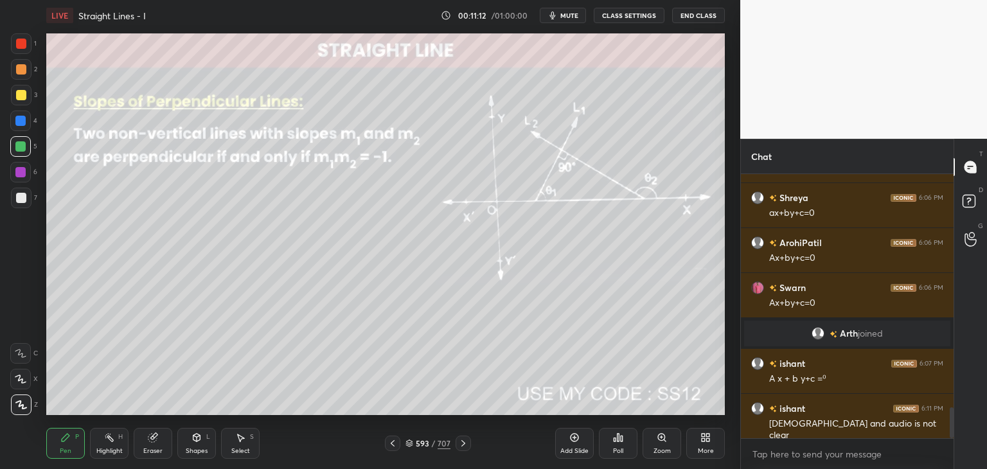
click at [199, 444] on div "Shapes L" at bounding box center [196, 443] width 39 height 31
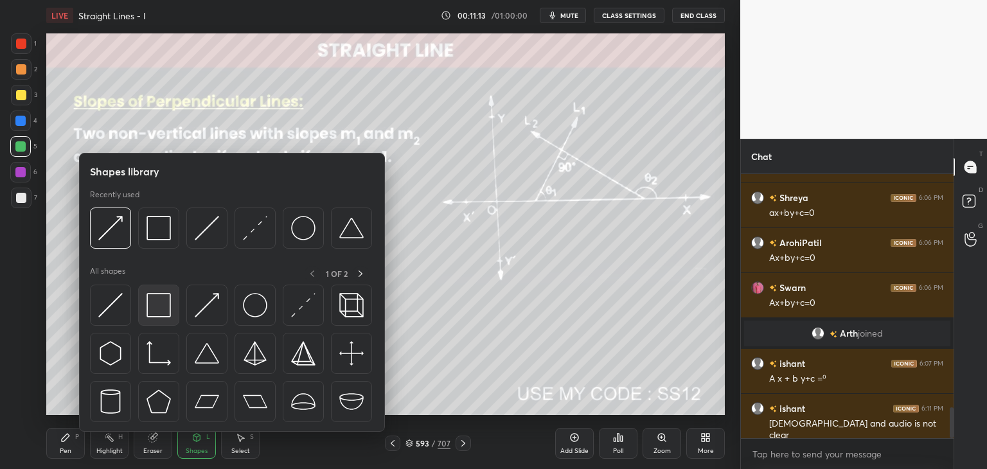
click at [157, 309] on img at bounding box center [158, 305] width 24 height 24
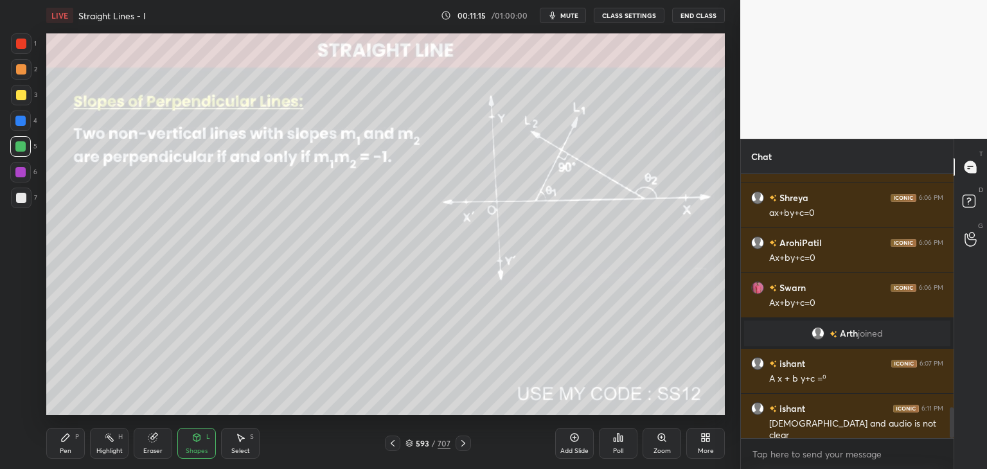
scroll to position [2048, 0]
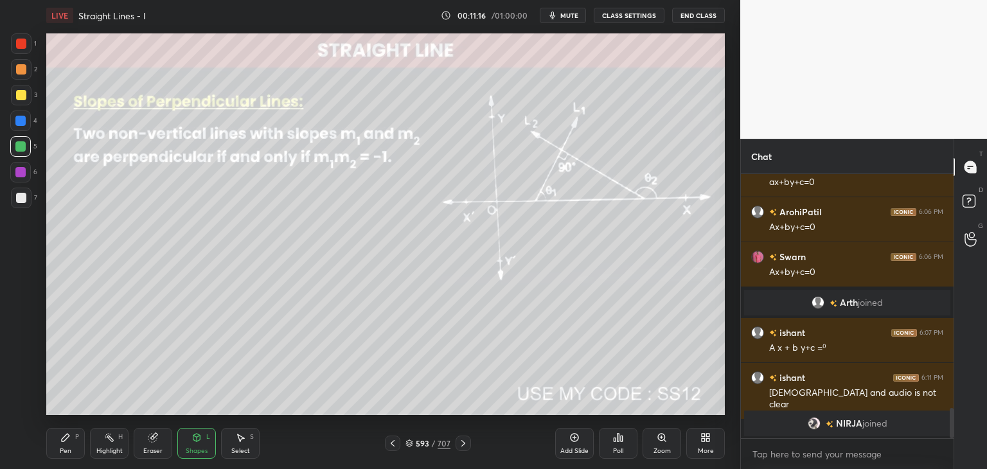
drag, startPoint x: 197, startPoint y: 456, endPoint x: 202, endPoint y: 450, distance: 8.2
click at [195, 456] on div "Shapes L" at bounding box center [196, 443] width 39 height 31
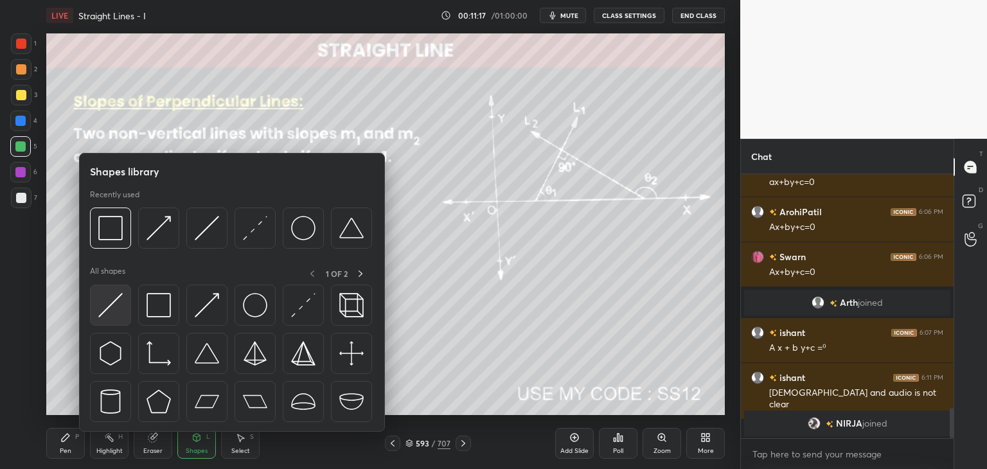
click at [116, 312] on img at bounding box center [110, 305] width 24 height 24
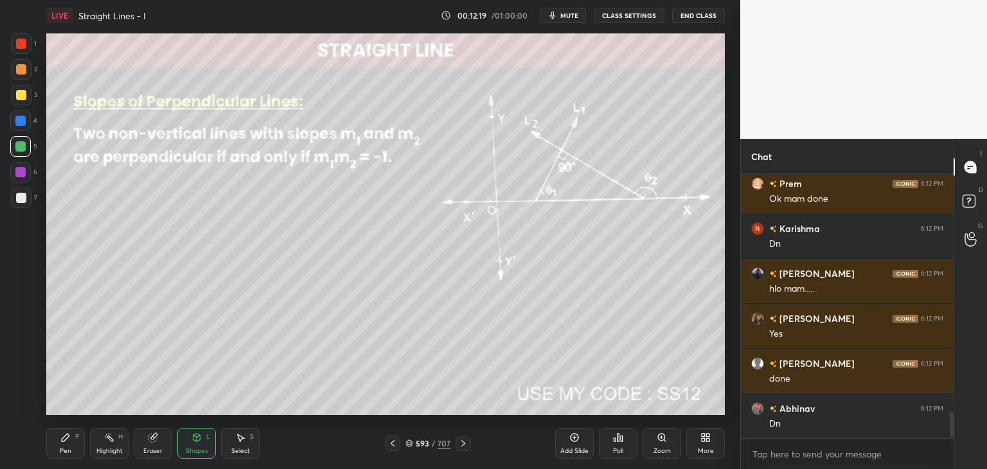
scroll to position [2522, 0]
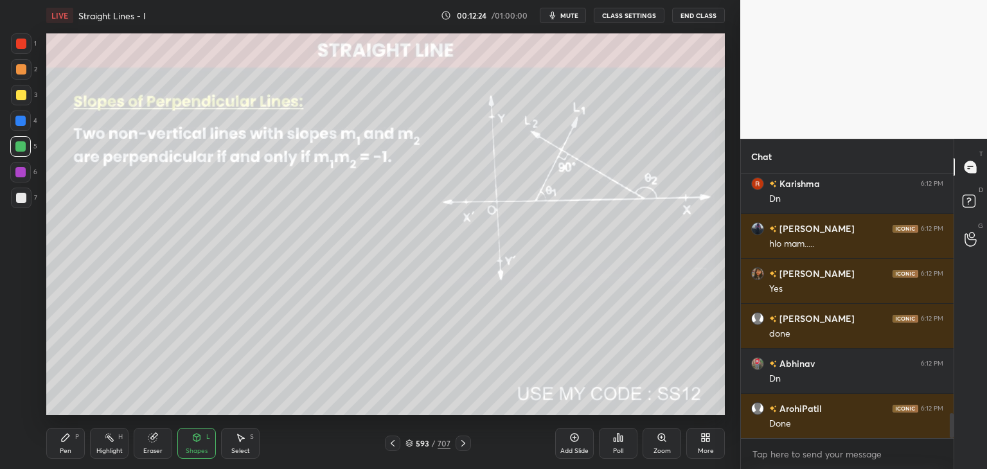
click at [463, 442] on icon at bounding box center [463, 443] width 4 height 6
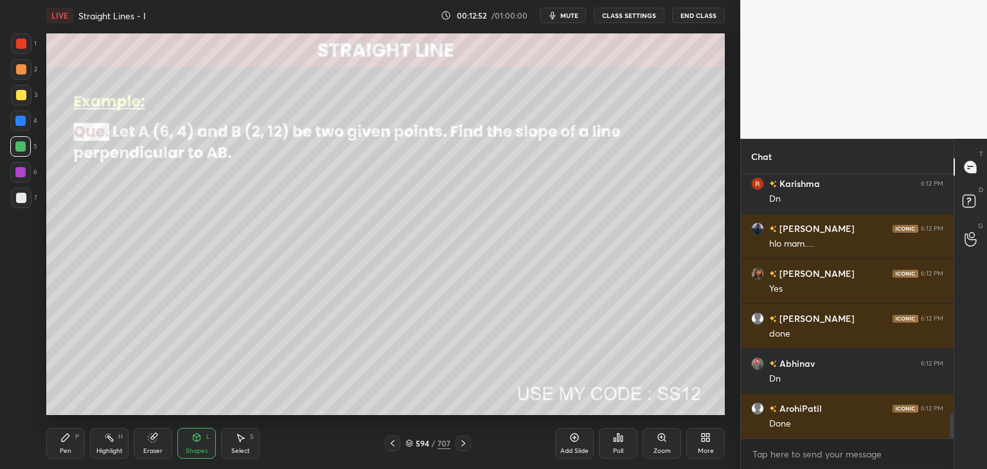
scroll to position [2567, 0]
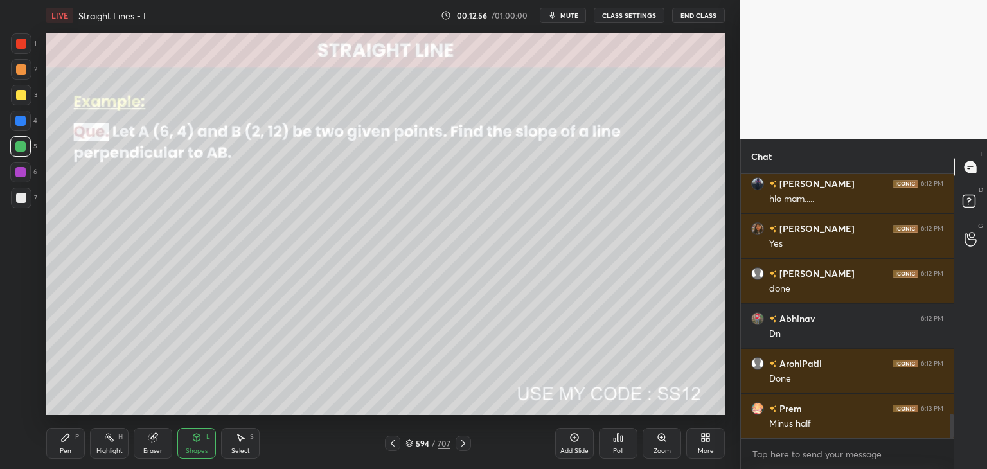
click at [66, 445] on div "Pen P" at bounding box center [65, 443] width 39 height 31
click at [193, 446] on div "Shapes L" at bounding box center [196, 443] width 39 height 31
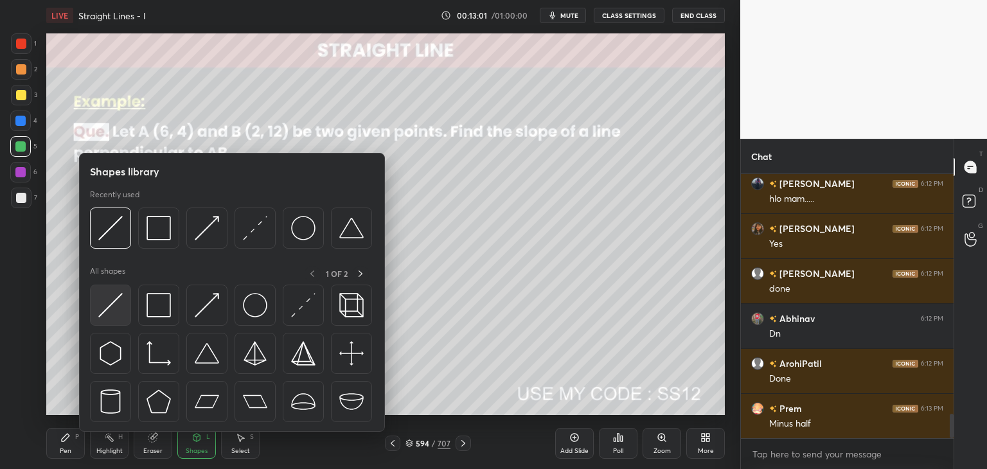
click at [108, 306] on img at bounding box center [110, 305] width 24 height 24
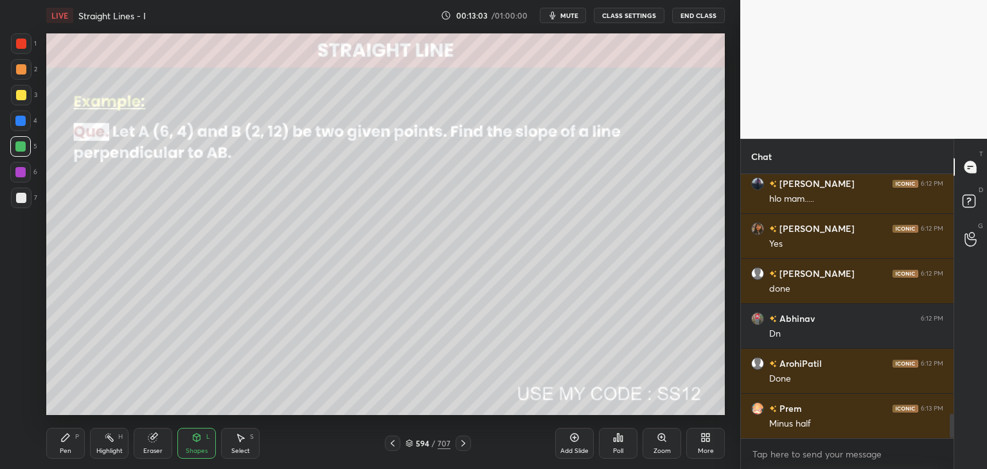
drag, startPoint x: 72, startPoint y: 445, endPoint x: 152, endPoint y: 422, distance: 83.0
click at [72, 445] on div "Pen P" at bounding box center [65, 443] width 39 height 31
click at [199, 448] on div "Shapes" at bounding box center [197, 451] width 22 height 6
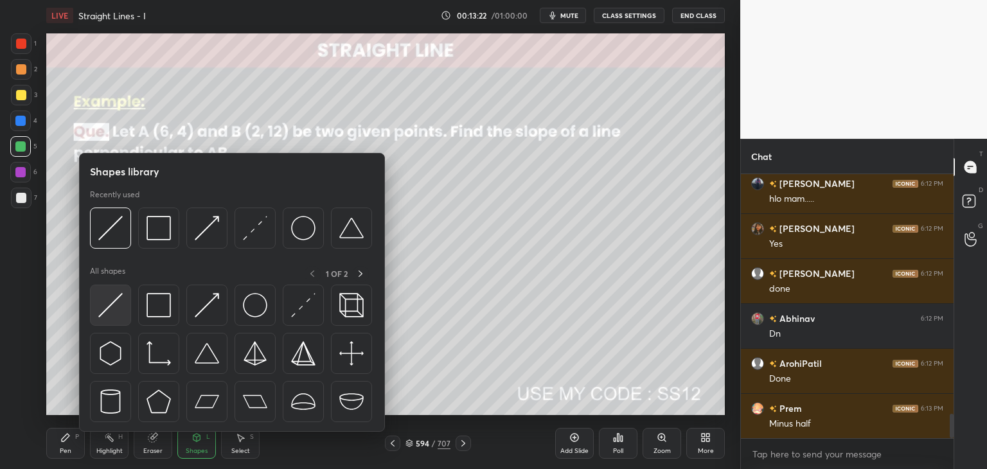
click at [110, 306] on img at bounding box center [110, 305] width 24 height 24
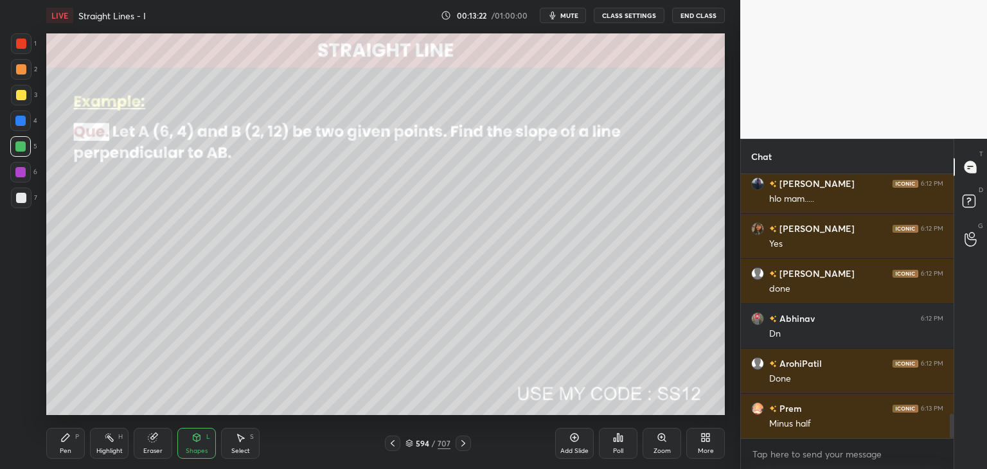
click at [21, 193] on div at bounding box center [21, 198] width 10 height 10
click at [67, 443] on div "Pen P" at bounding box center [65, 443] width 39 height 31
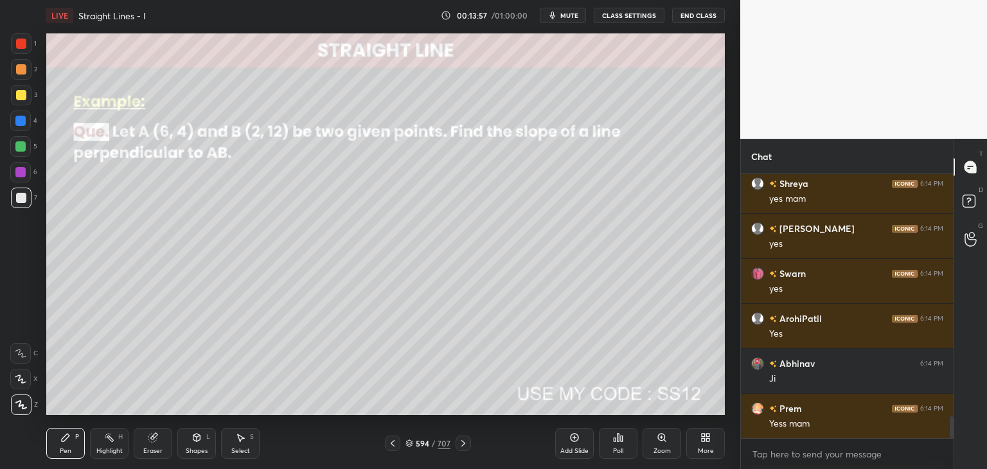
scroll to position [3017, 0]
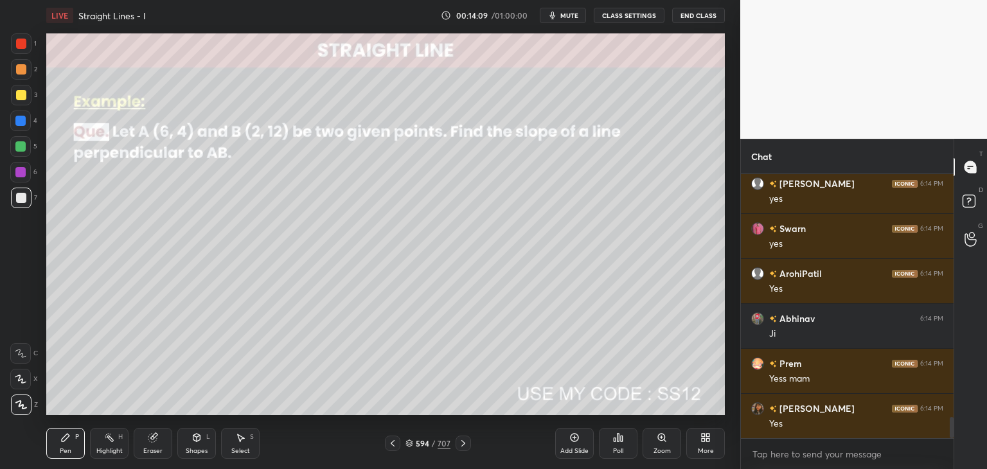
click at [242, 449] on div "Select" at bounding box center [240, 451] width 19 height 6
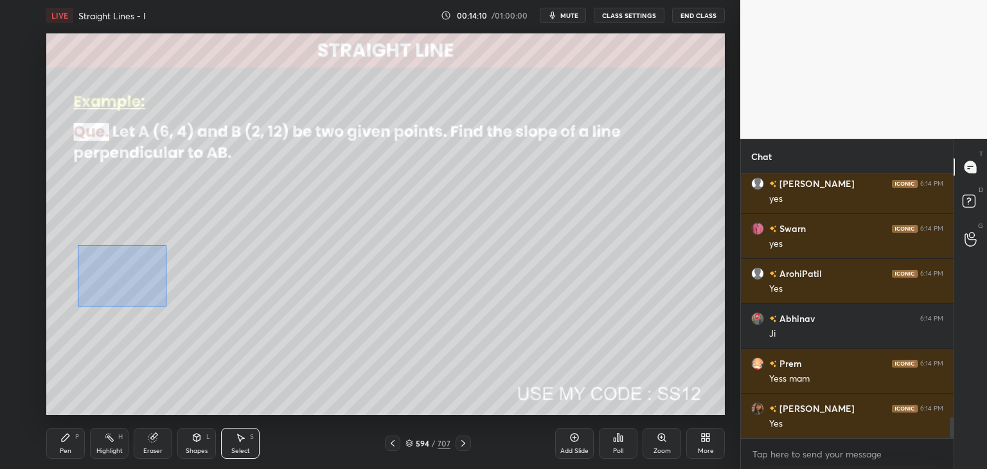
drag, startPoint x: 80, startPoint y: 245, endPoint x: 177, endPoint y: 297, distance: 110.7
click at [204, 315] on div "0 ° Undo Copy Duplicate Duplicate to new slide Delete" at bounding box center [385, 224] width 678 height 382
drag, startPoint x: 118, startPoint y: 268, endPoint x: 191, endPoint y: 266, distance: 73.3
click at [192, 265] on div "0 ° Undo Copy Duplicate Duplicate to new slide Delete" at bounding box center [385, 224] width 678 height 382
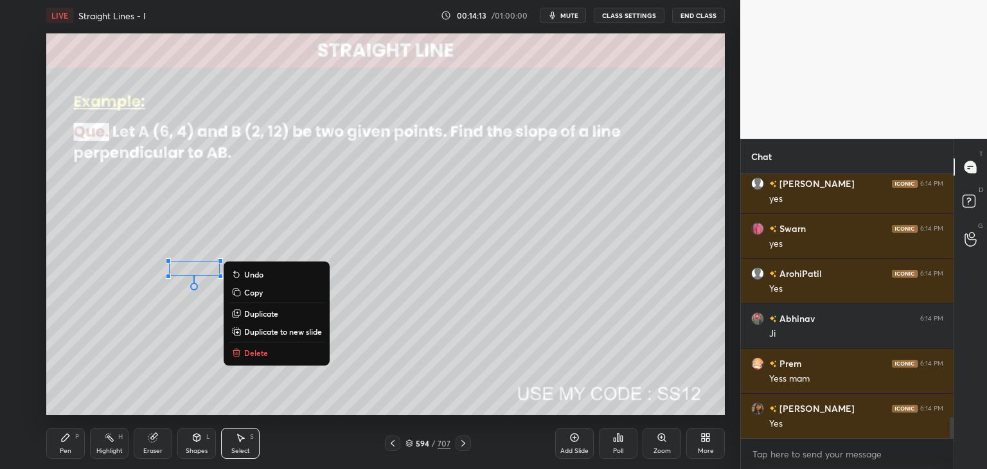
drag, startPoint x: 82, startPoint y: 381, endPoint x: 82, endPoint y: 391, distance: 10.3
click at [82, 380] on div "0 ° Undo Copy Duplicate Duplicate to new slide Delete" at bounding box center [385, 224] width 678 height 382
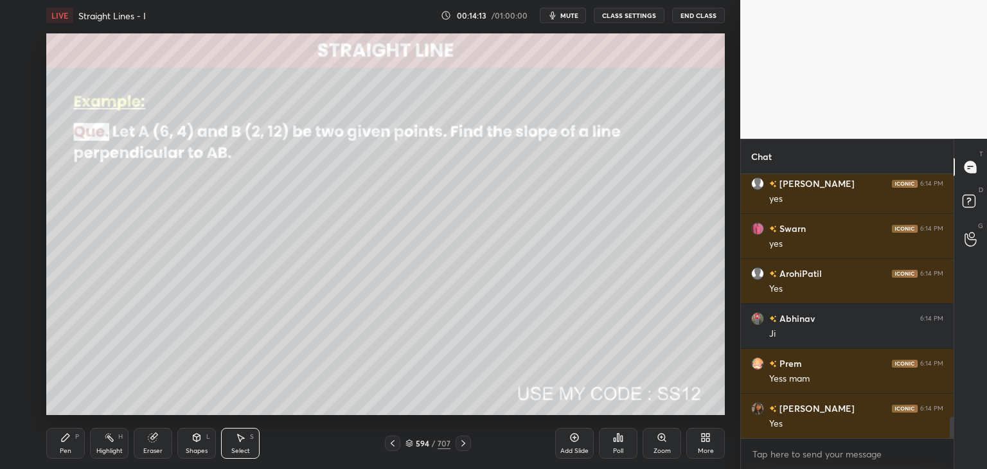
scroll to position [3062, 0]
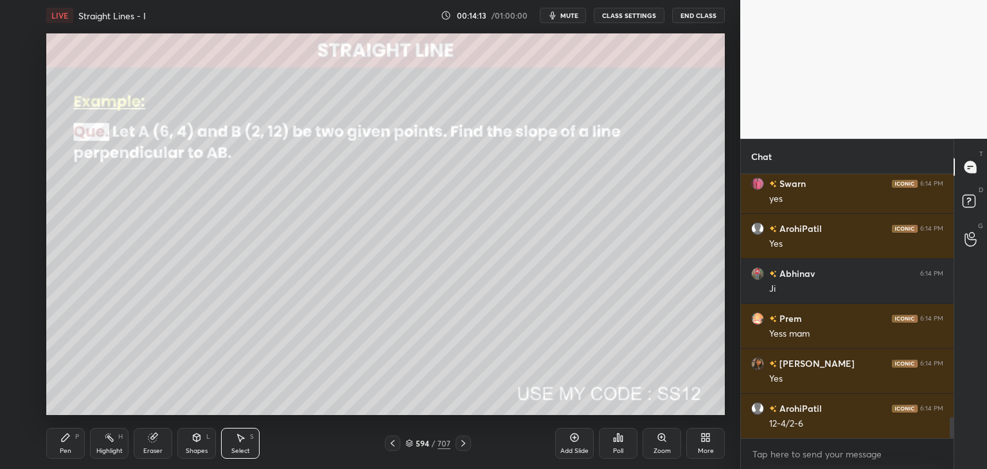
click at [62, 453] on div "Pen" at bounding box center [66, 451] width 12 height 6
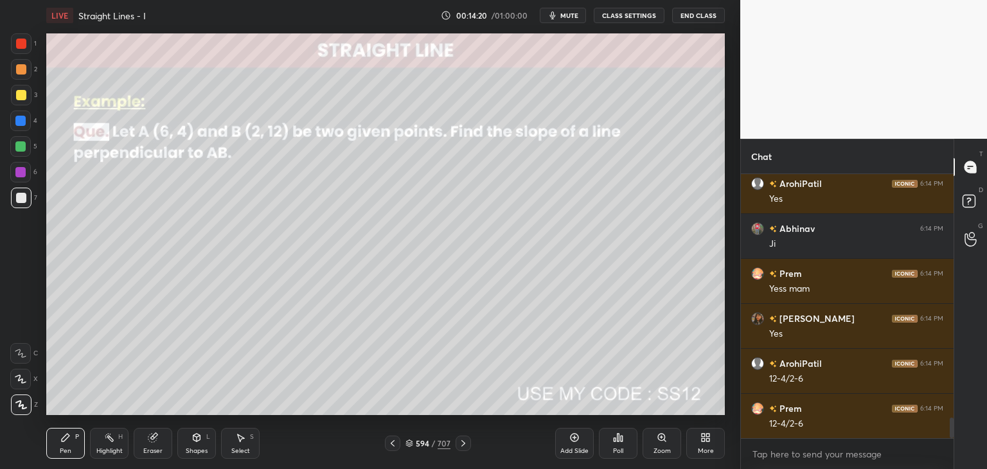
scroll to position [3152, 0]
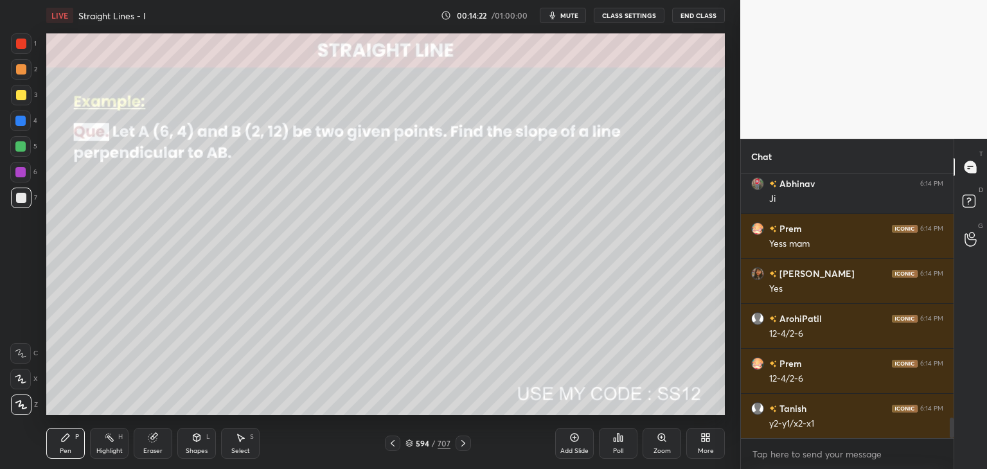
click at [243, 443] on div "Select S" at bounding box center [240, 443] width 39 height 31
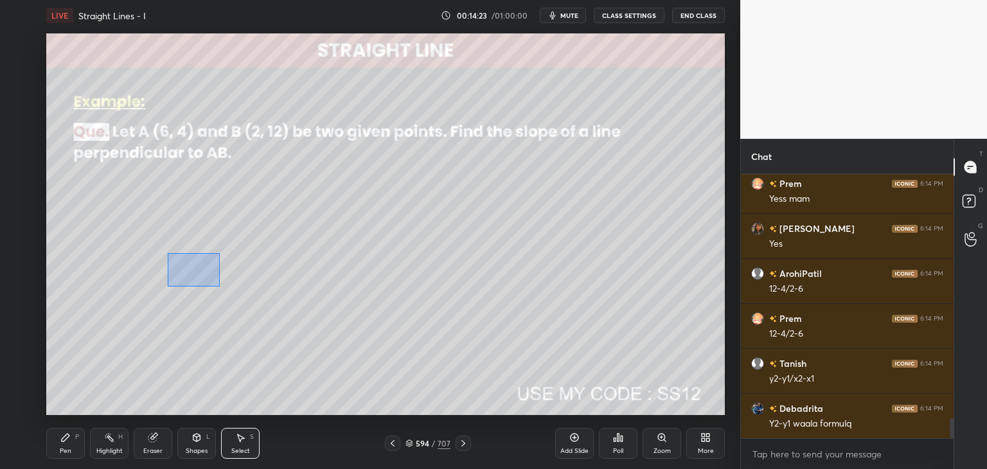
drag, startPoint x: 167, startPoint y: 253, endPoint x: 211, endPoint y: 279, distance: 51.0
click at [226, 285] on div "0 ° Undo Copy Duplicate Duplicate to new slide Delete" at bounding box center [385, 224] width 678 height 382
drag, startPoint x: 201, startPoint y: 276, endPoint x: 206, endPoint y: 285, distance: 10.1
click at [206, 283] on div "0 ° Undo Copy Duplicate Duplicate to new slide Delete" at bounding box center [385, 224] width 678 height 382
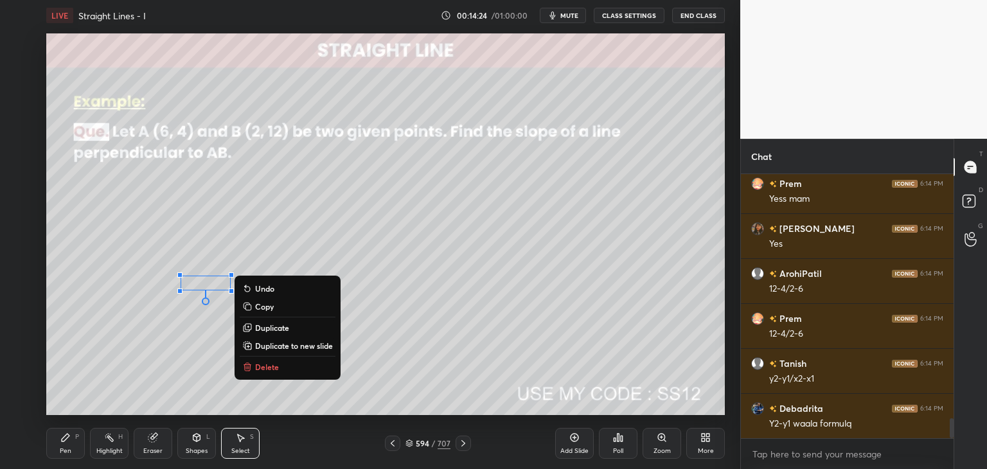
click at [137, 370] on div "0 ° Undo Copy Duplicate Duplicate to new slide Delete" at bounding box center [385, 224] width 678 height 382
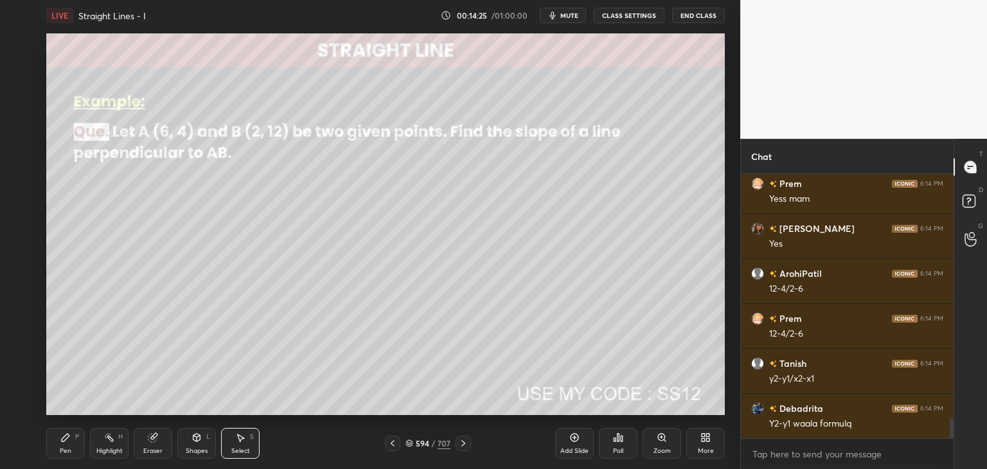
drag, startPoint x: 67, startPoint y: 444, endPoint x: 69, endPoint y: 422, distance: 22.0
click at [67, 443] on div "Pen P" at bounding box center [65, 443] width 39 height 31
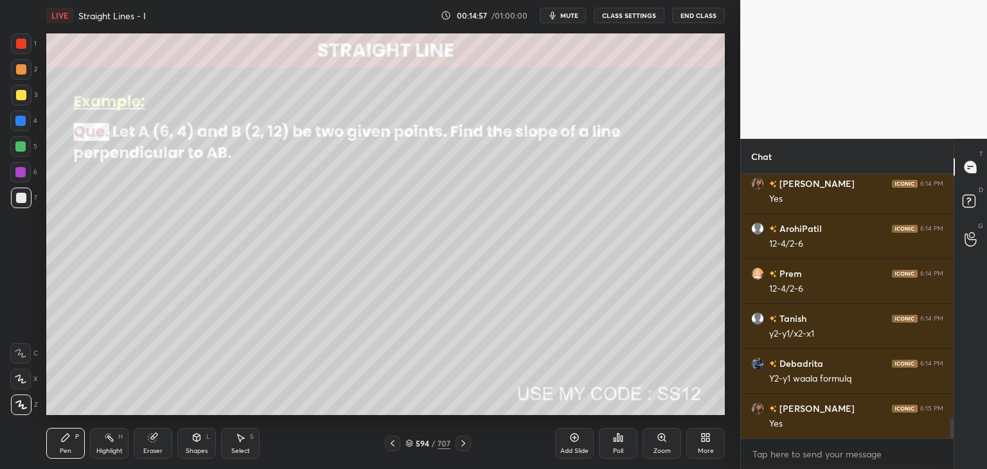
click at [576, 443] on div "Add Slide" at bounding box center [574, 443] width 39 height 31
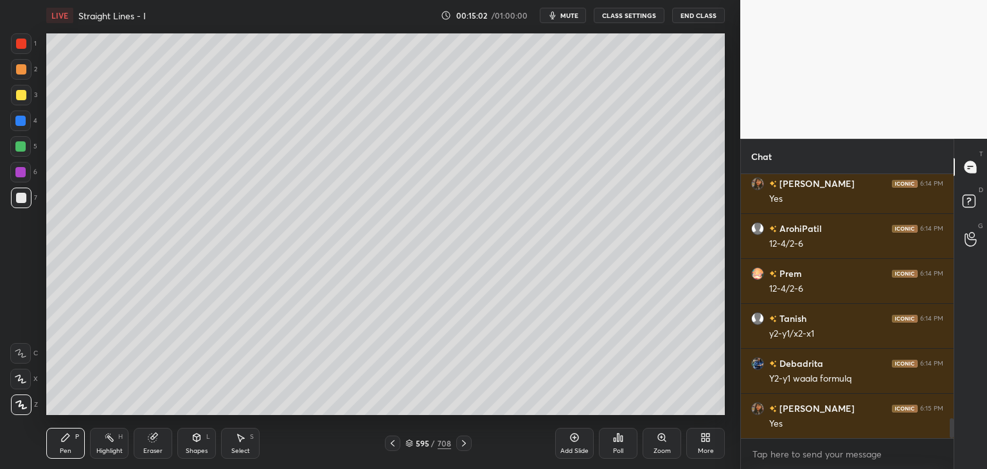
scroll to position [3287, 0]
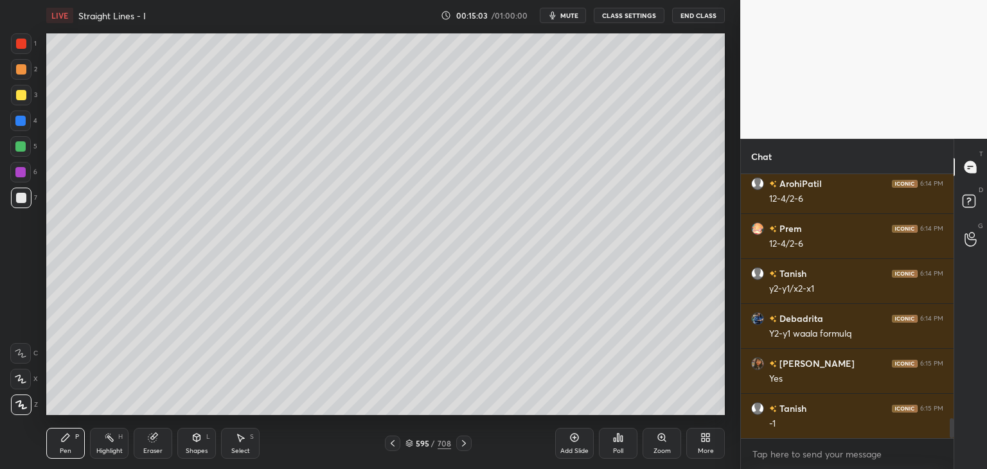
click at [388, 442] on icon at bounding box center [392, 443] width 10 height 10
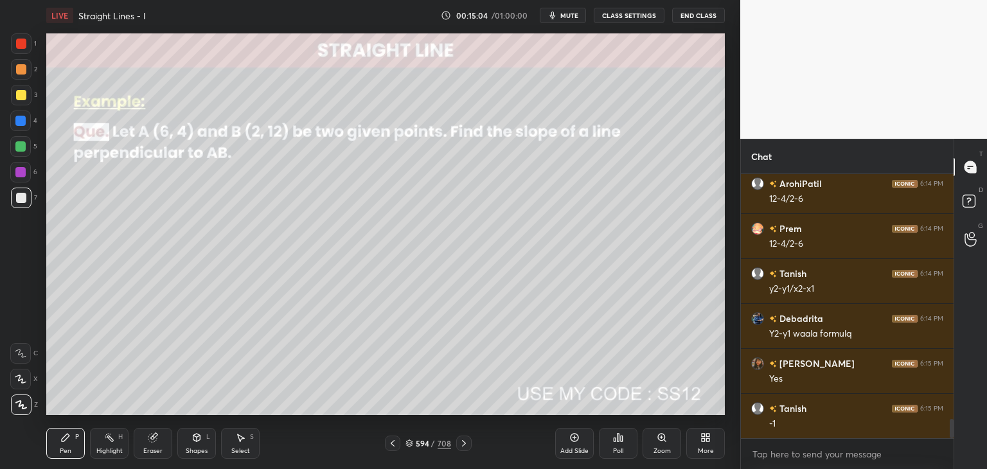
scroll to position [3332, 0]
click at [463, 445] on icon at bounding box center [464, 443] width 10 height 10
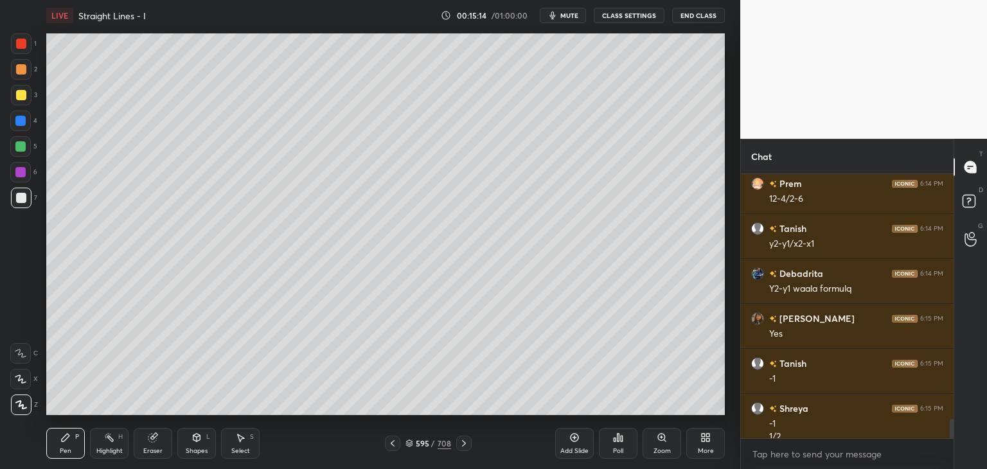
scroll to position [3345, 0]
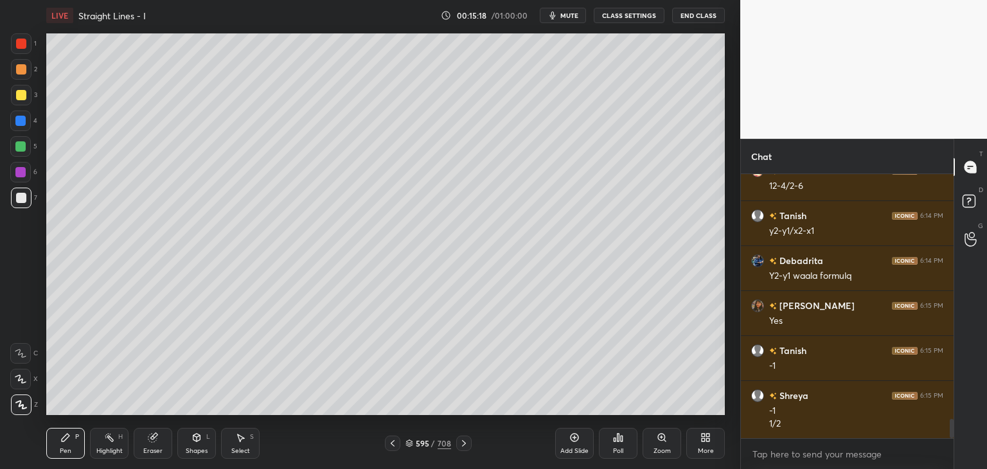
click at [391, 440] on icon at bounding box center [392, 443] width 10 height 10
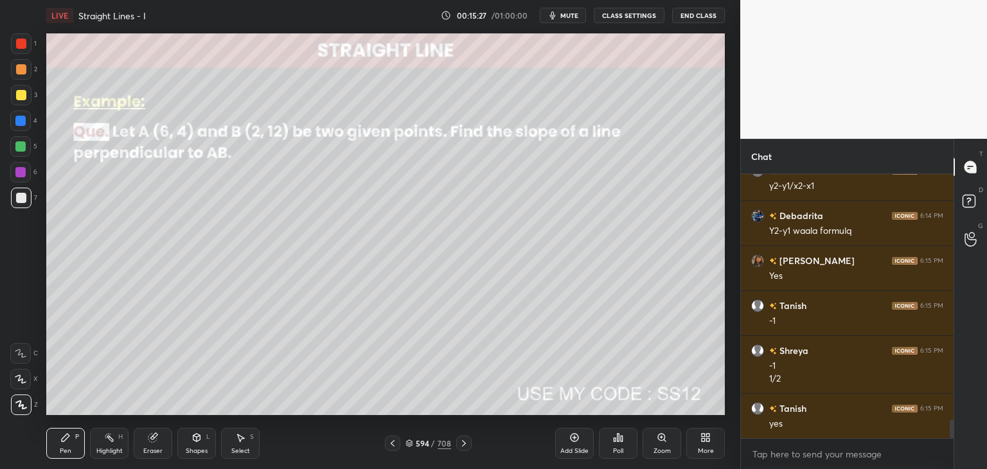
scroll to position [3435, 0]
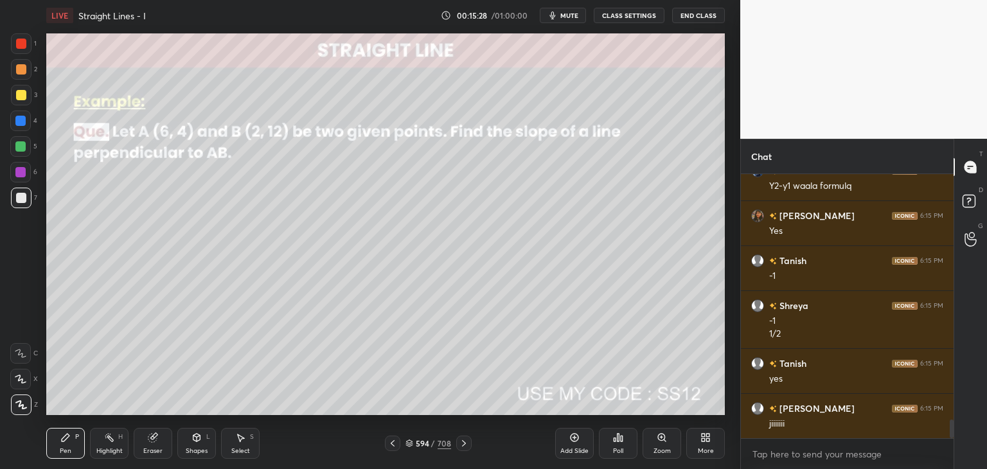
click at [396, 442] on icon at bounding box center [392, 443] width 10 height 10
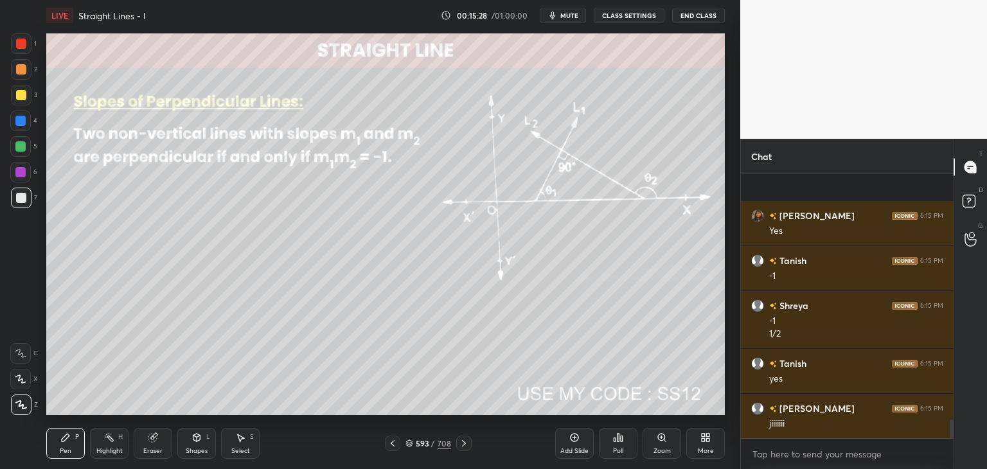
scroll to position [3525, 0]
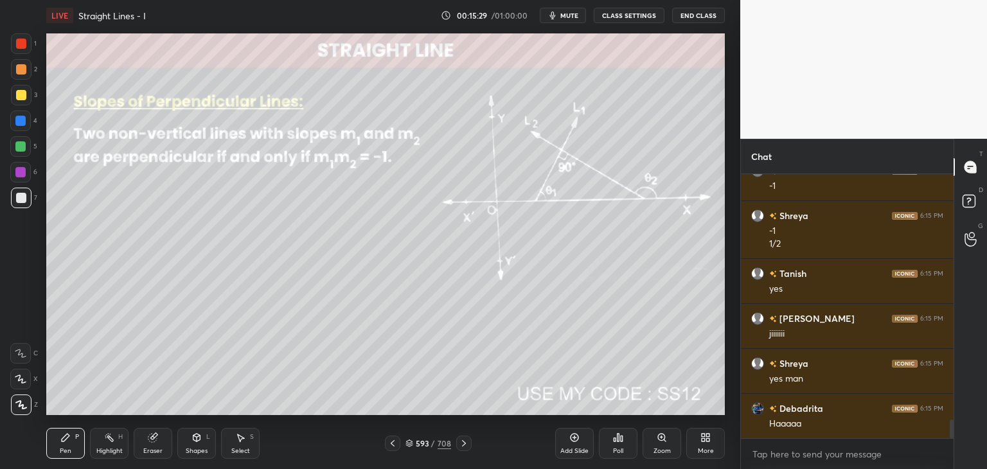
click at [463, 442] on icon at bounding box center [464, 443] width 10 height 10
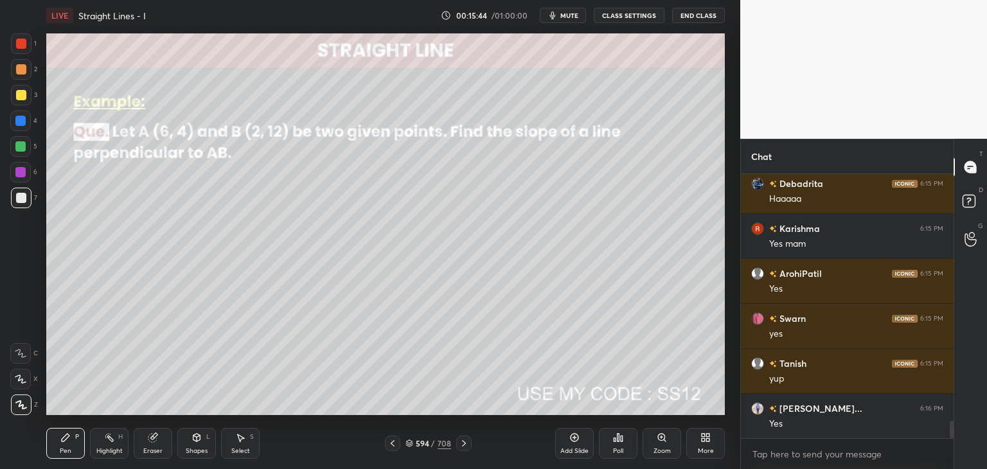
scroll to position [3795, 0]
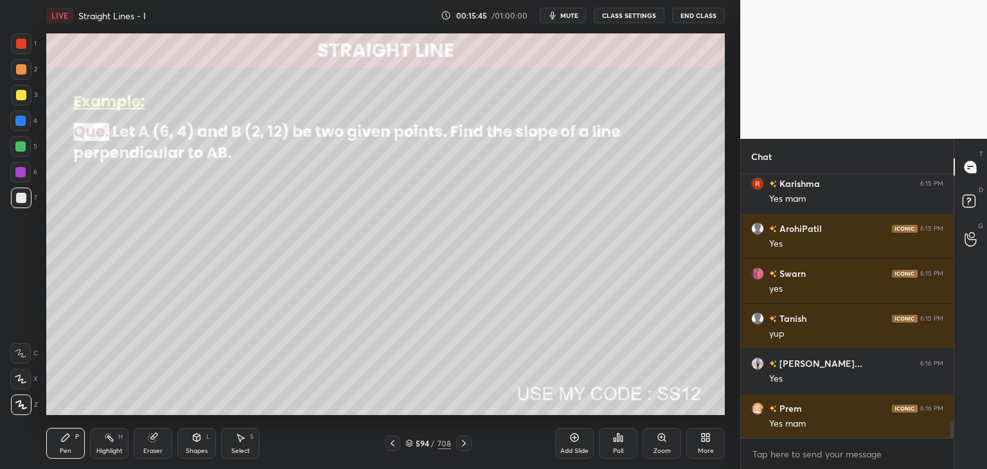
click at [465, 442] on icon at bounding box center [464, 443] width 10 height 10
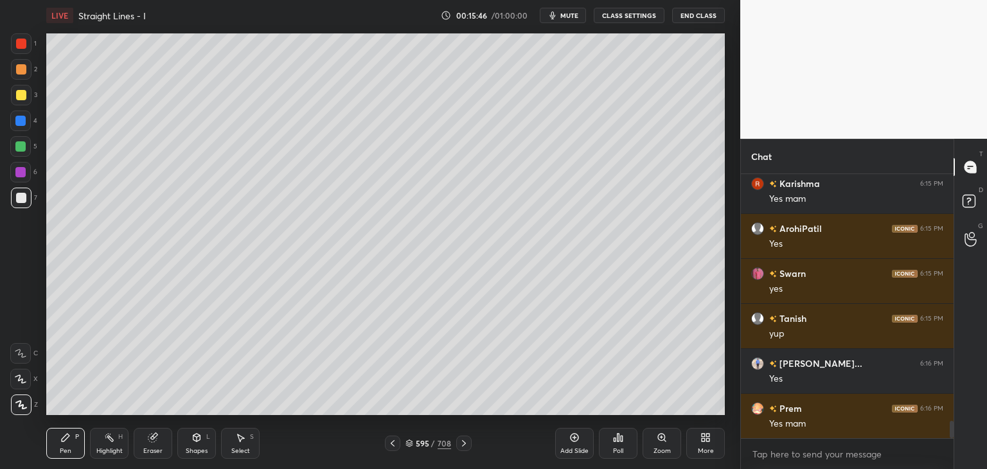
click at [465, 443] on icon at bounding box center [464, 443] width 10 height 10
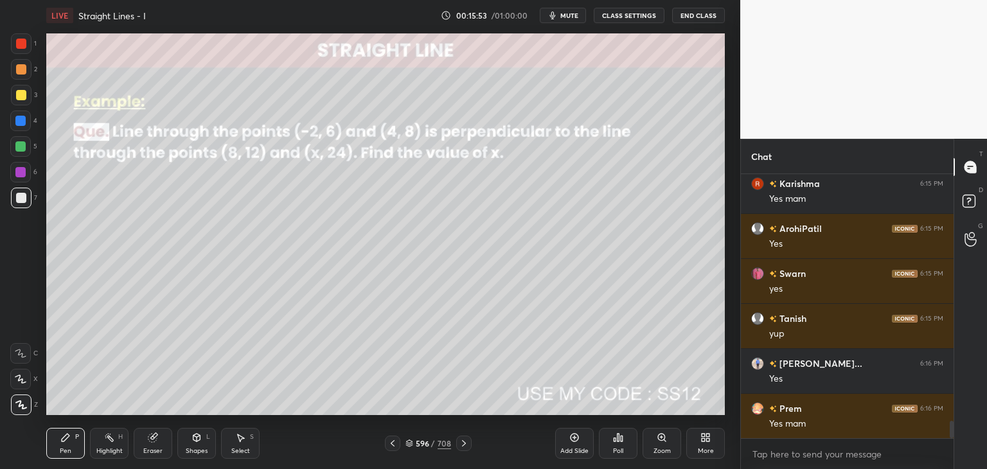
scroll to position [3840, 0]
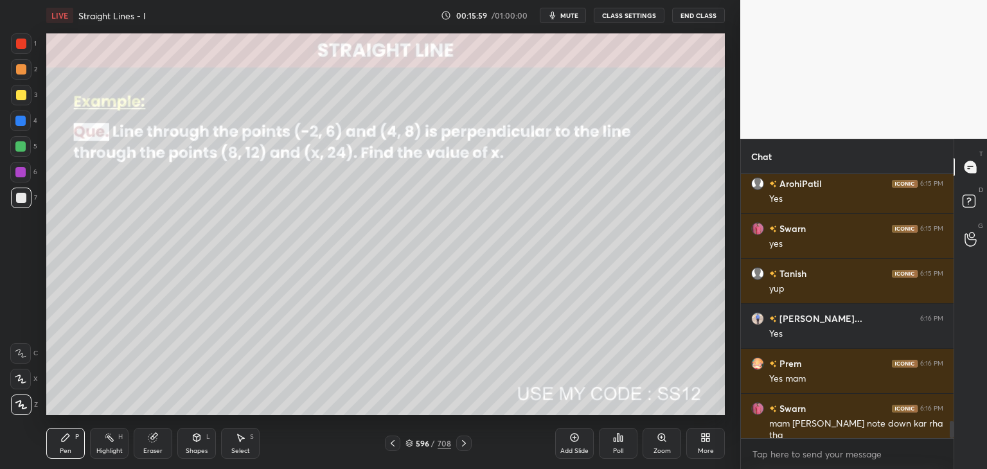
click at [394, 445] on icon at bounding box center [392, 443] width 10 height 10
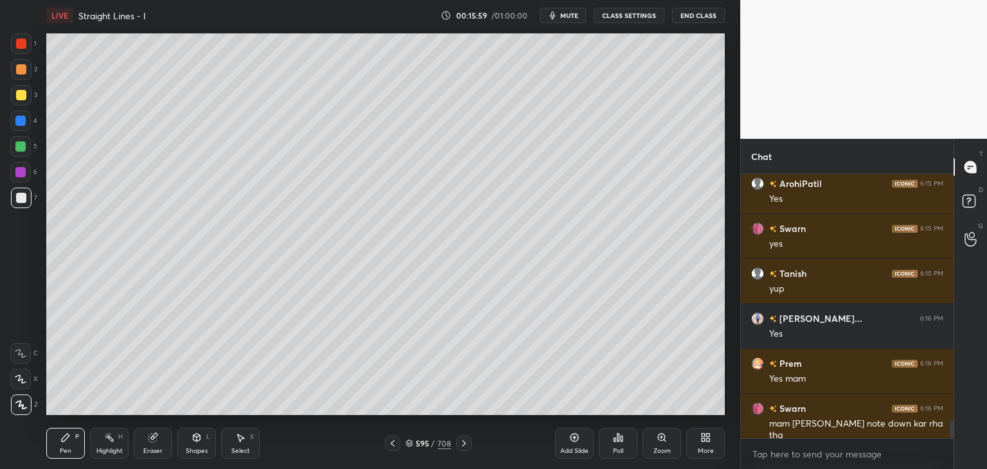
scroll to position [3852, 0]
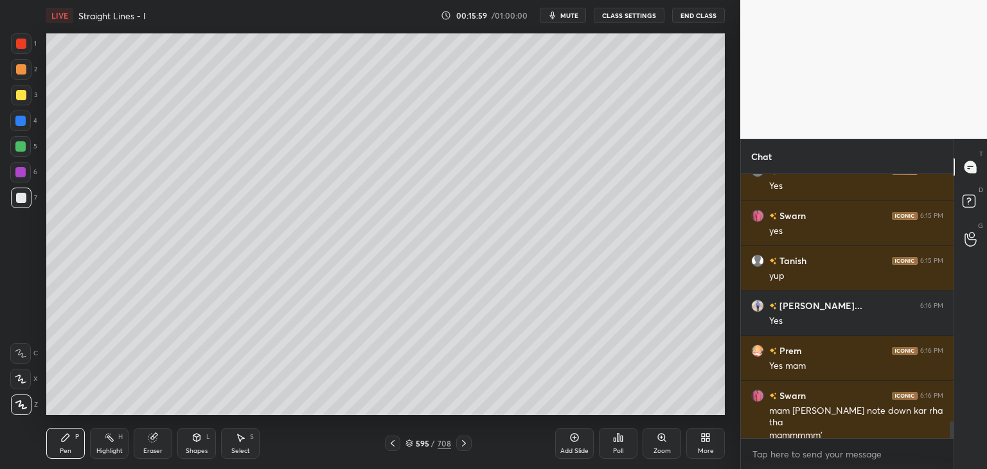
click at [395, 445] on icon at bounding box center [392, 443] width 10 height 10
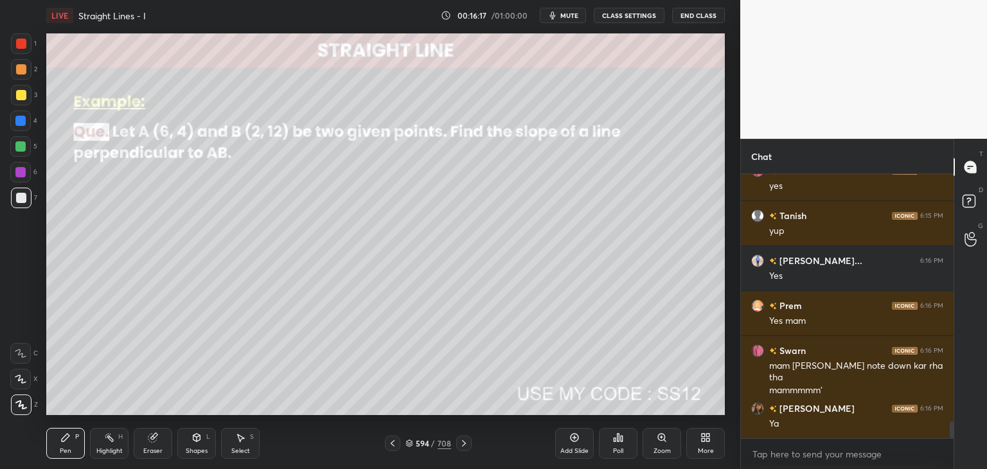
scroll to position [3942, 0]
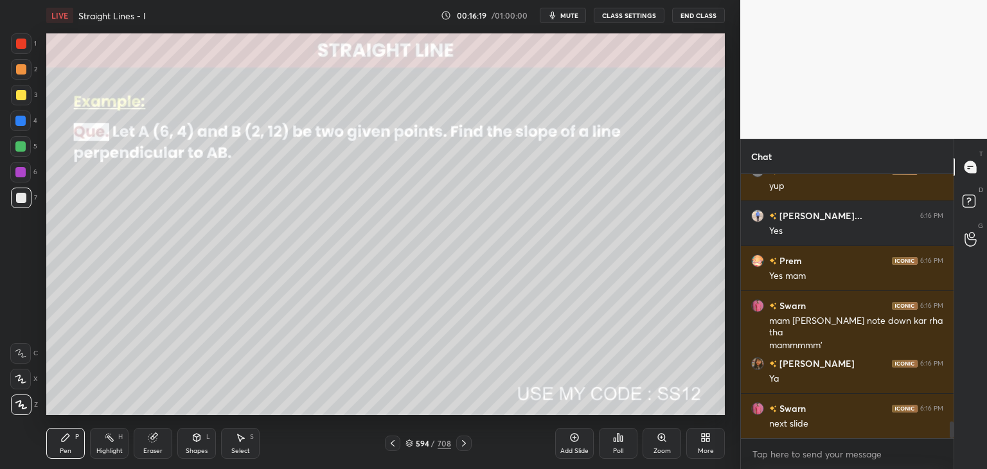
click at [461, 445] on icon at bounding box center [464, 443] width 10 height 10
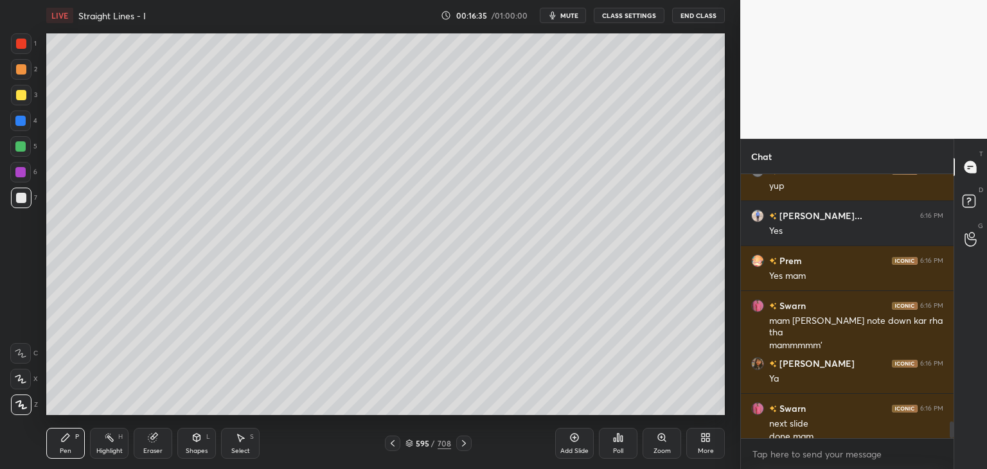
scroll to position [3955, 0]
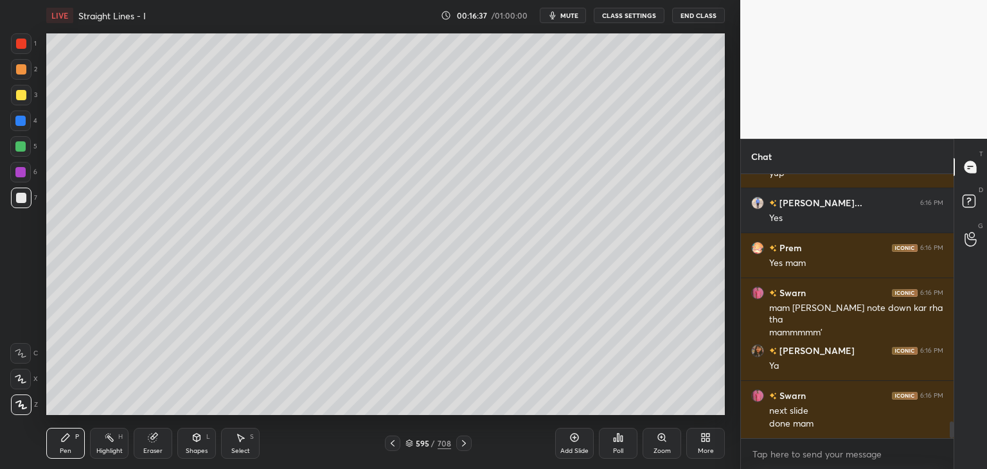
drag, startPoint x: 462, startPoint y: 443, endPoint x: 484, endPoint y: 444, distance: 21.9
click at [463, 443] on icon at bounding box center [464, 443] width 10 height 10
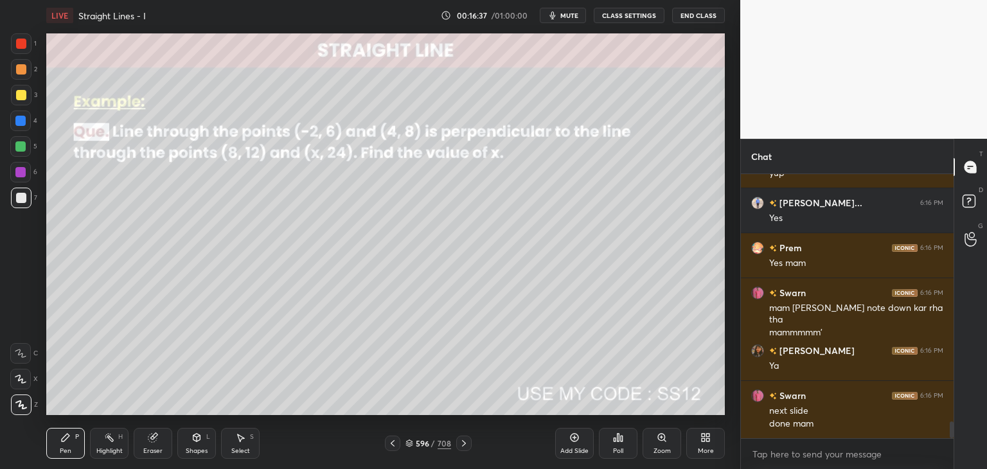
click at [617, 448] on div "Poll" at bounding box center [618, 451] width 10 height 6
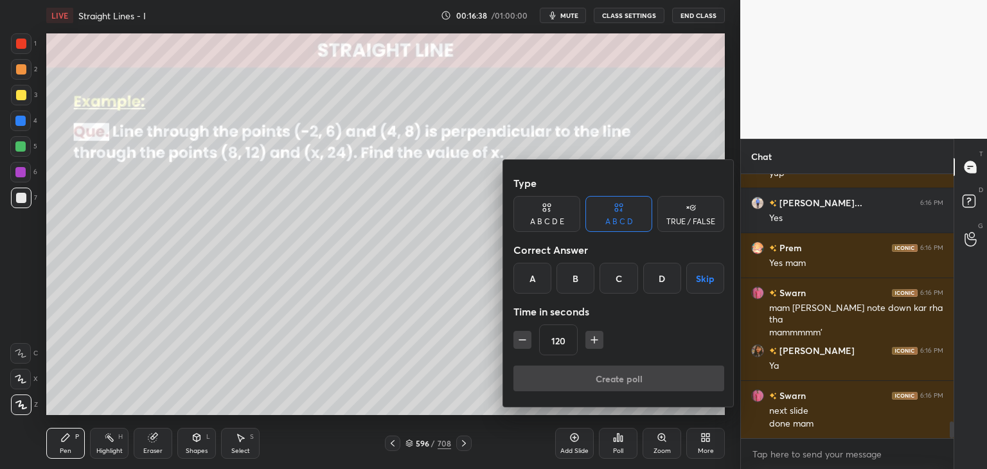
click at [697, 283] on button "Skip" at bounding box center [705, 278] width 38 height 31
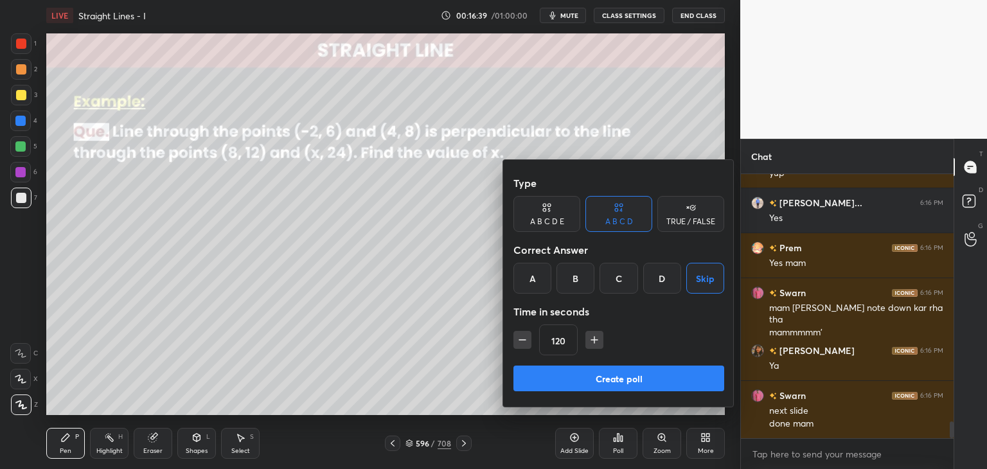
click at [608, 383] on button "Create poll" at bounding box center [618, 379] width 211 height 26
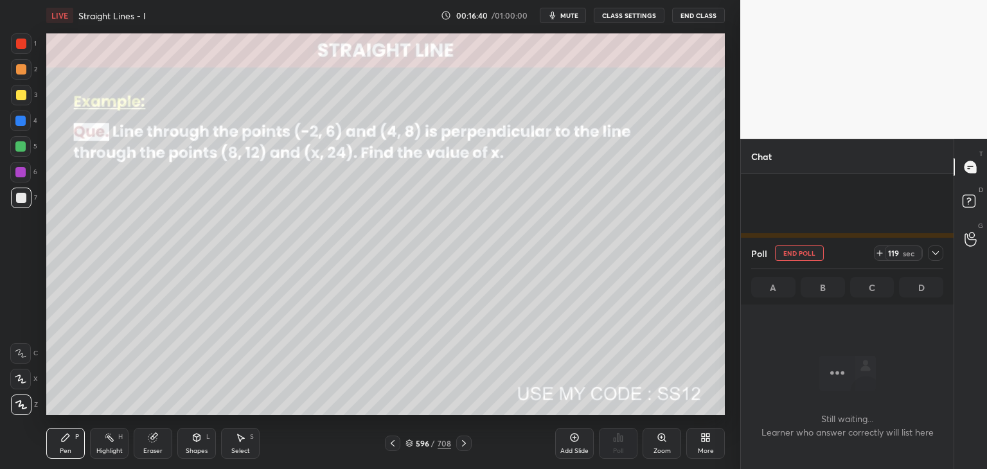
scroll to position [4067, 0]
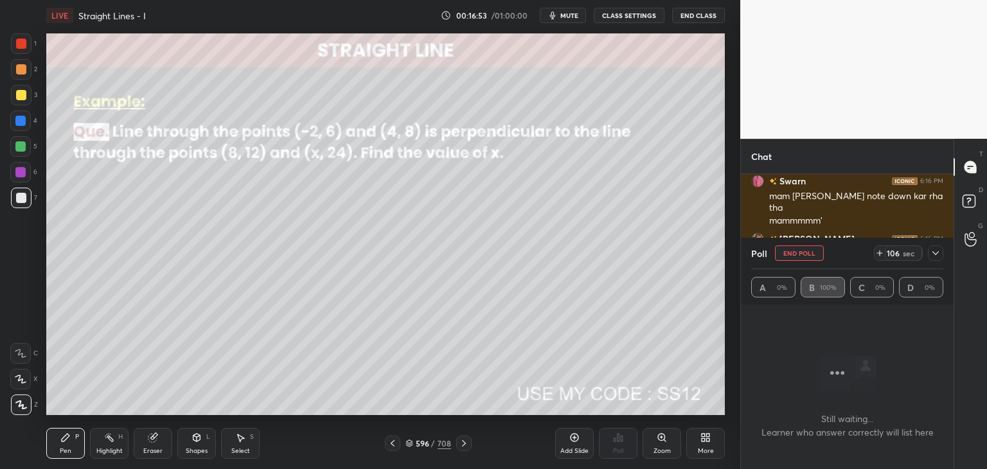
click at [933, 249] on icon at bounding box center [935, 253] width 10 height 10
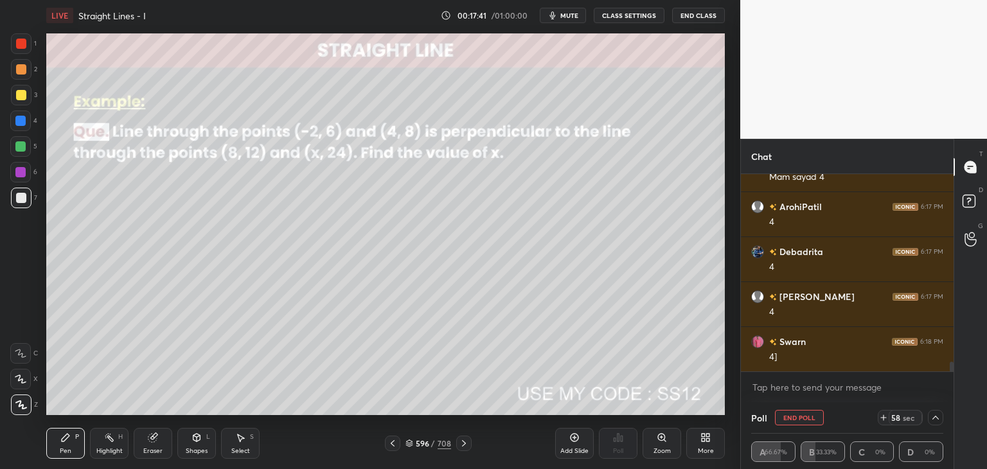
scroll to position [3945, 0]
click at [779, 416] on button "End Poll" at bounding box center [799, 417] width 49 height 15
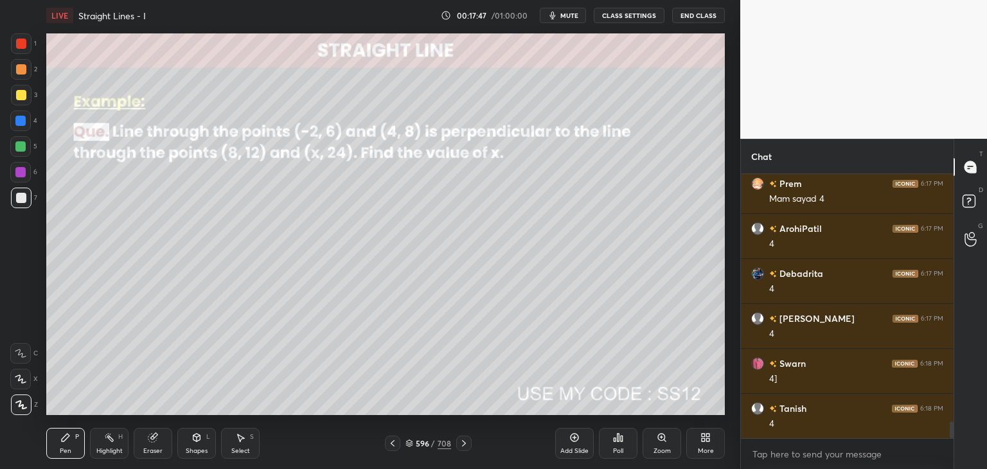
scroll to position [3923, 0]
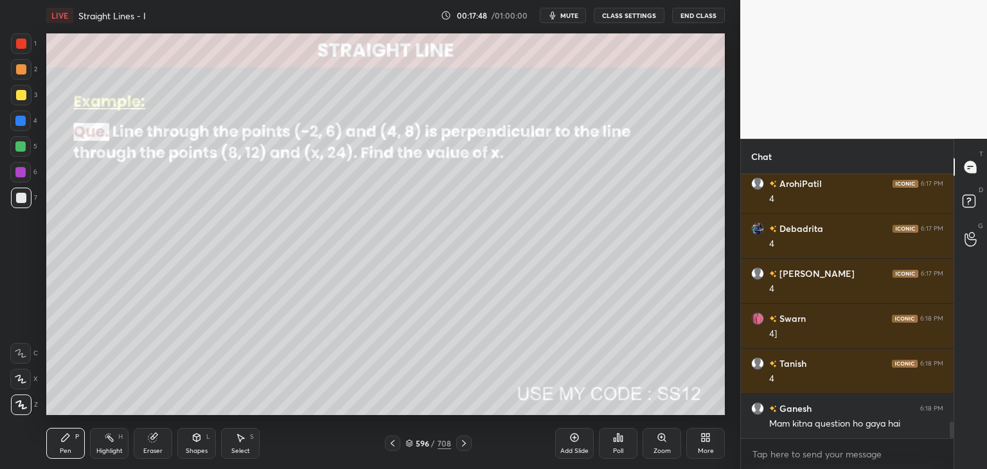
click at [15, 204] on div at bounding box center [21, 198] width 21 height 21
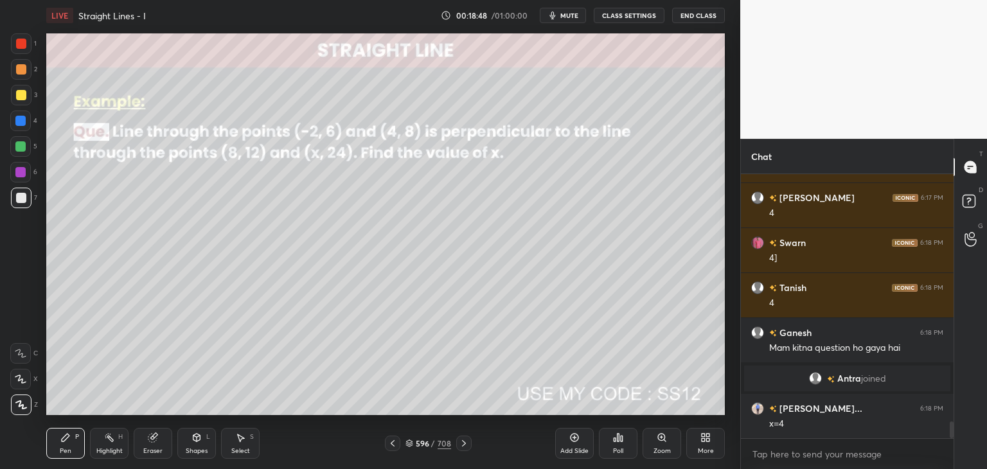
scroll to position [3954, 0]
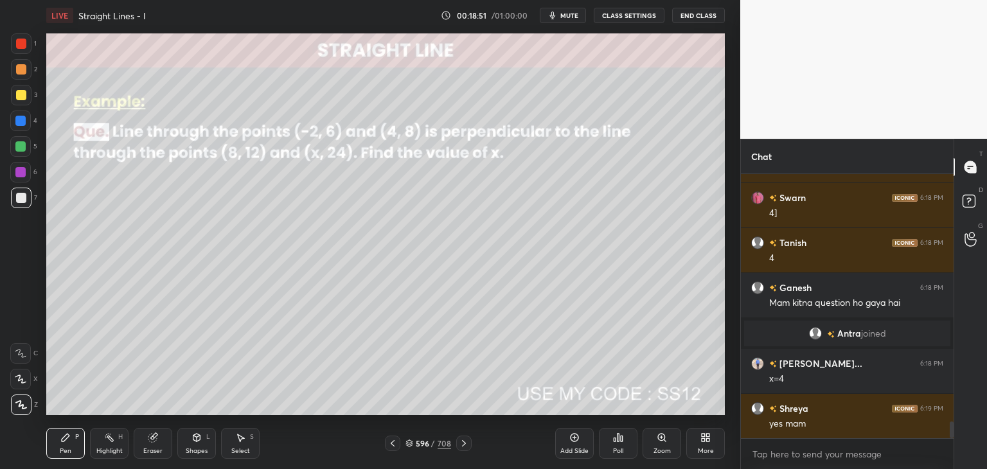
click at [463, 443] on icon at bounding box center [464, 443] width 10 height 10
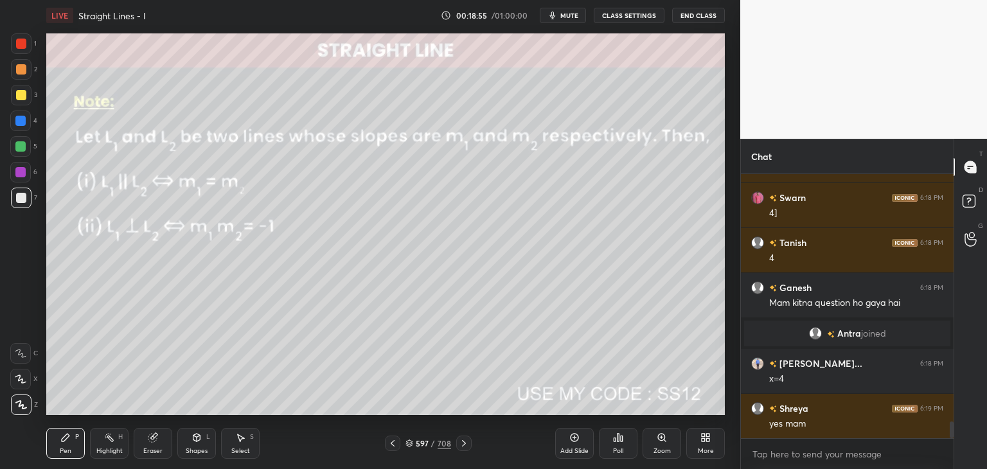
click at [199, 449] on div "Shapes" at bounding box center [197, 451] width 22 height 6
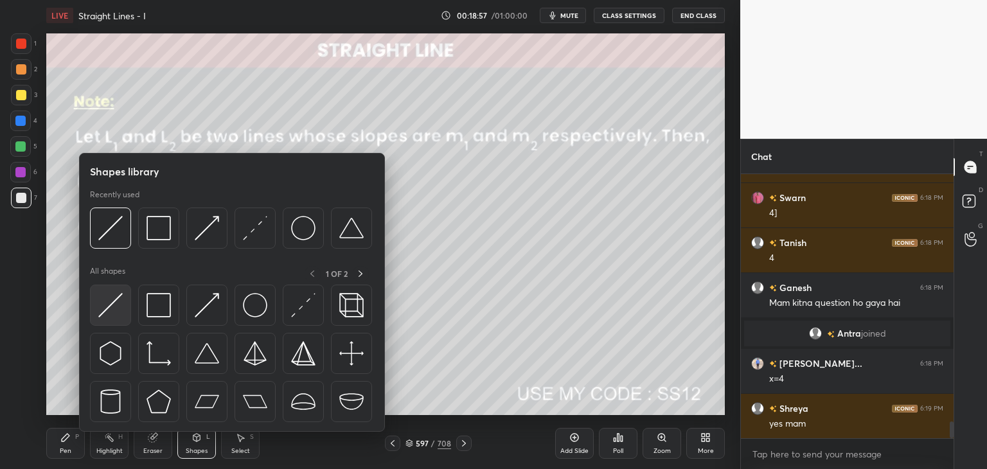
click at [114, 308] on img at bounding box center [110, 305] width 24 height 24
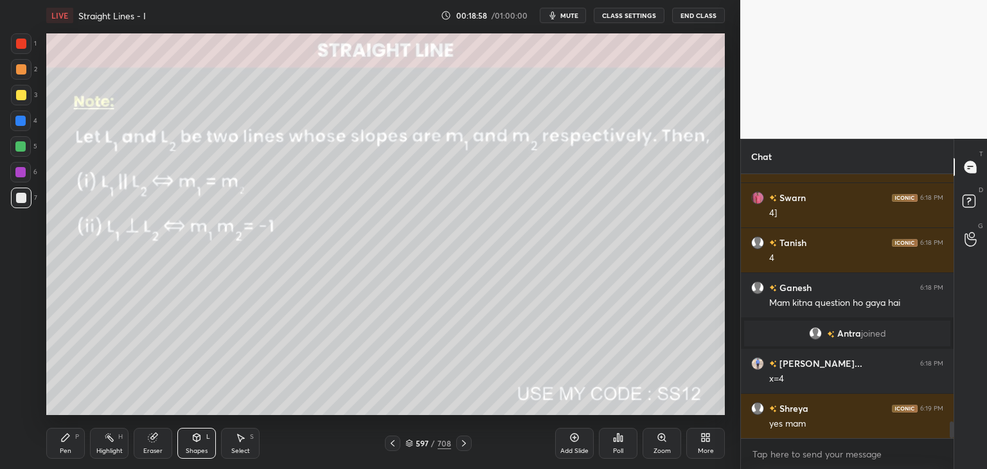
click at [19, 47] on div at bounding box center [21, 44] width 10 height 10
click at [68, 448] on div "Pen" at bounding box center [66, 451] width 12 height 6
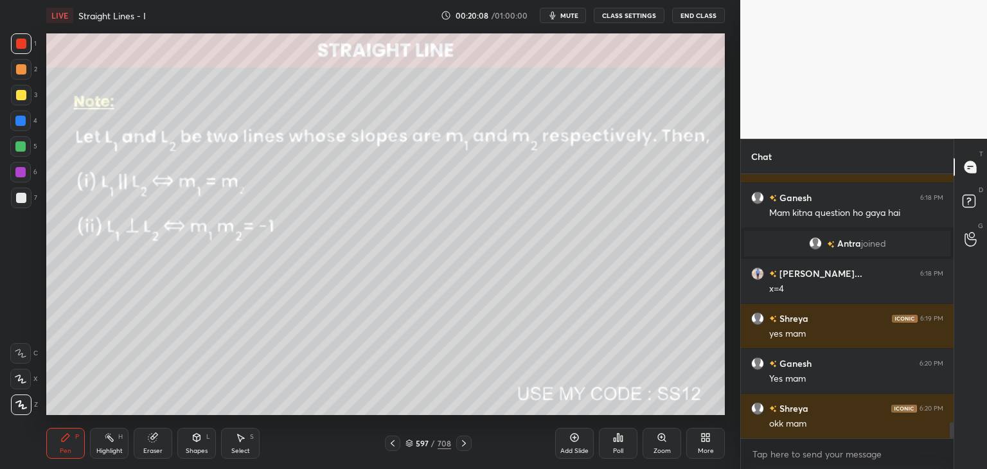
scroll to position [4089, 0]
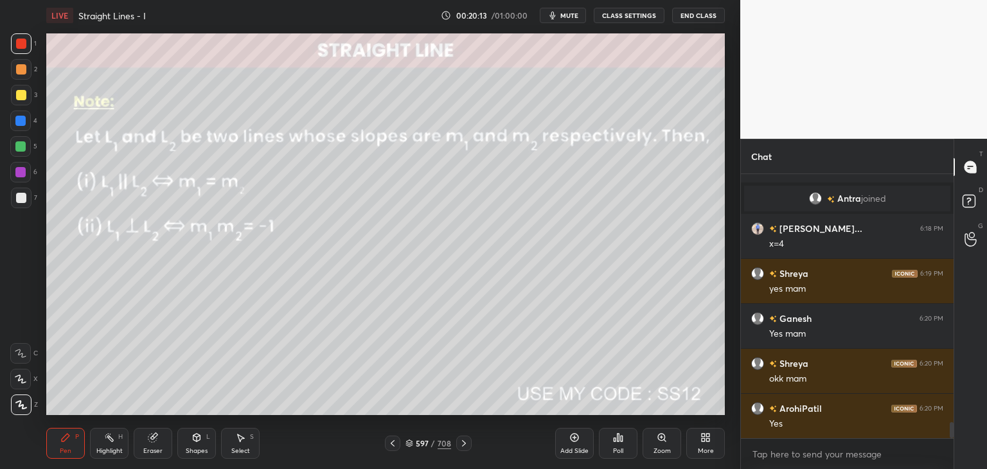
drag, startPoint x: 157, startPoint y: 449, endPoint x: 155, endPoint y: 441, distance: 8.6
click at [156, 448] on div "Eraser" at bounding box center [152, 451] width 19 height 6
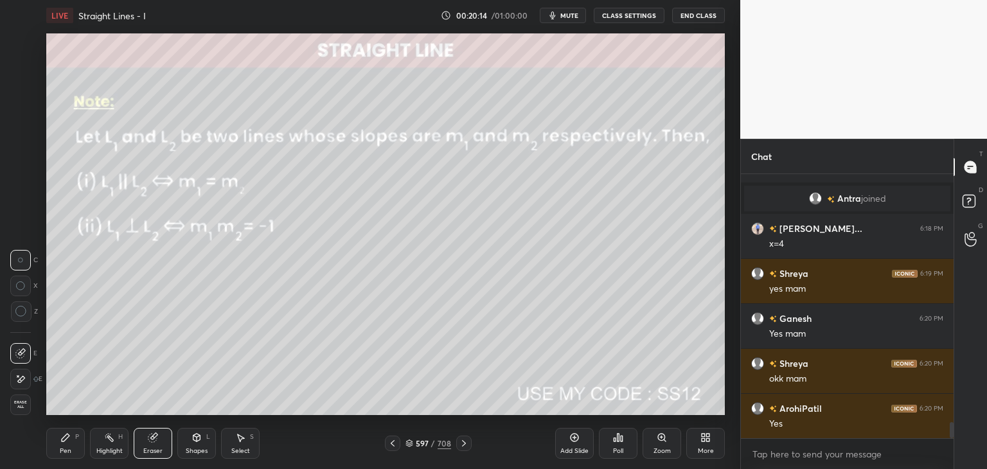
click at [24, 404] on span "Erase all" at bounding box center [20, 404] width 19 height 9
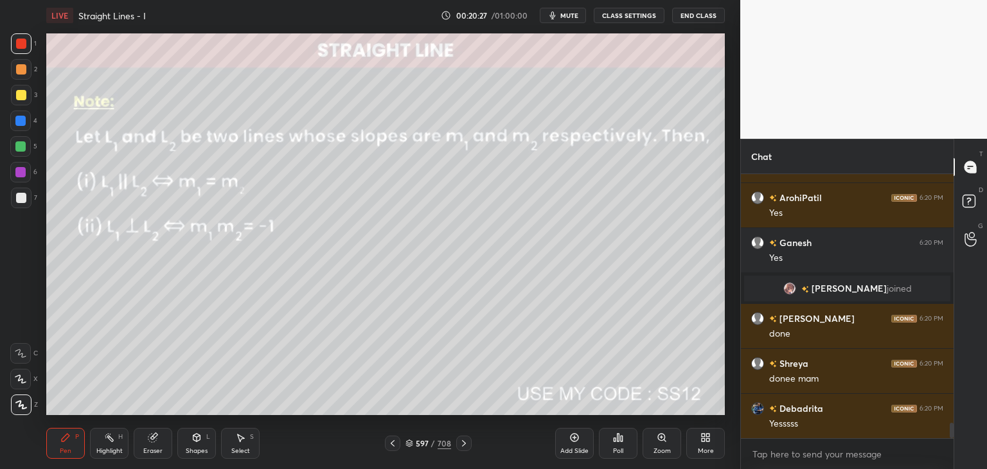
scroll to position [4229, 0]
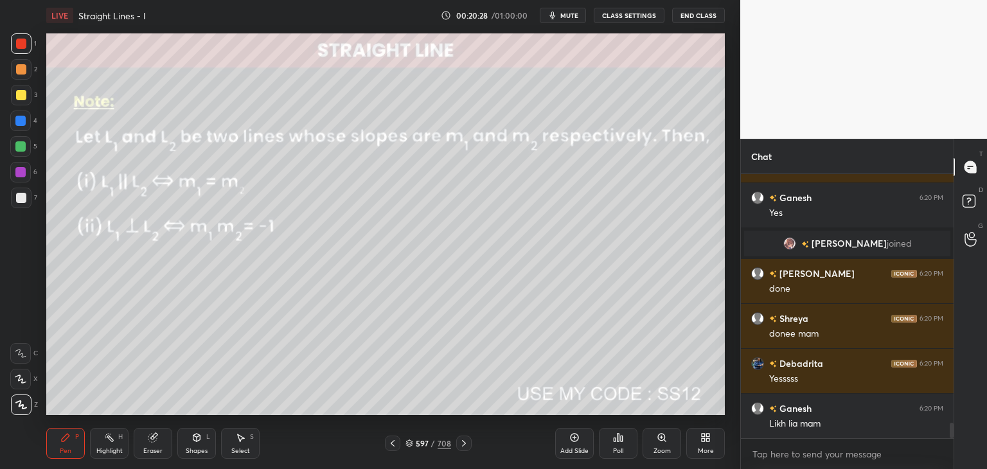
click at [461, 447] on icon at bounding box center [464, 443] width 10 height 10
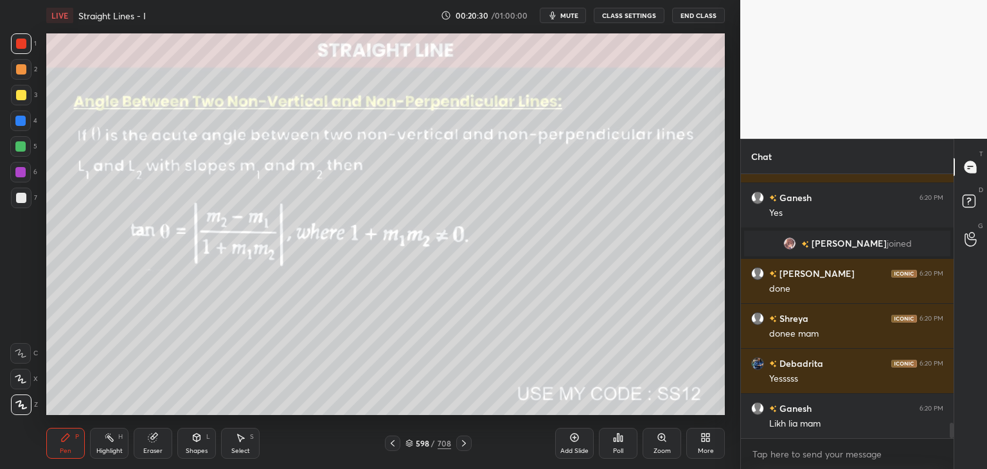
scroll to position [4274, 0]
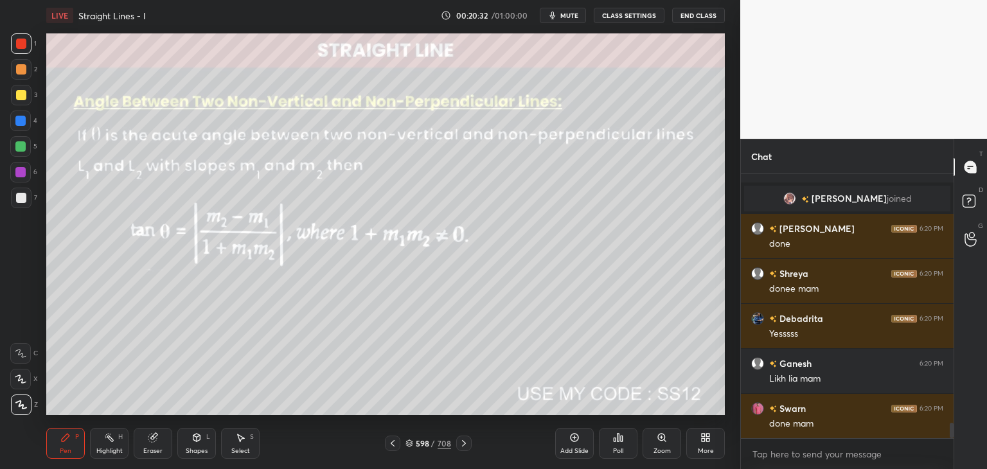
click at [394, 443] on icon at bounding box center [392, 443] width 10 height 10
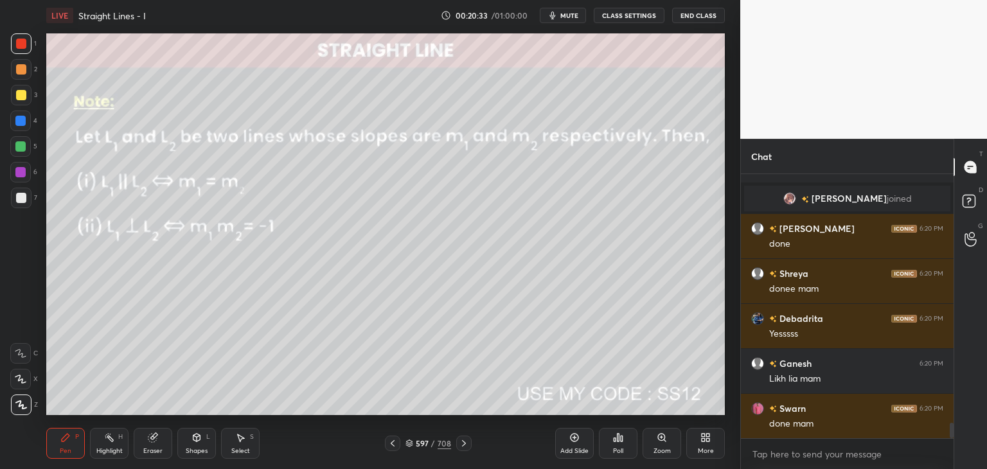
click at [580, 448] on div "Add Slide" at bounding box center [574, 451] width 28 height 6
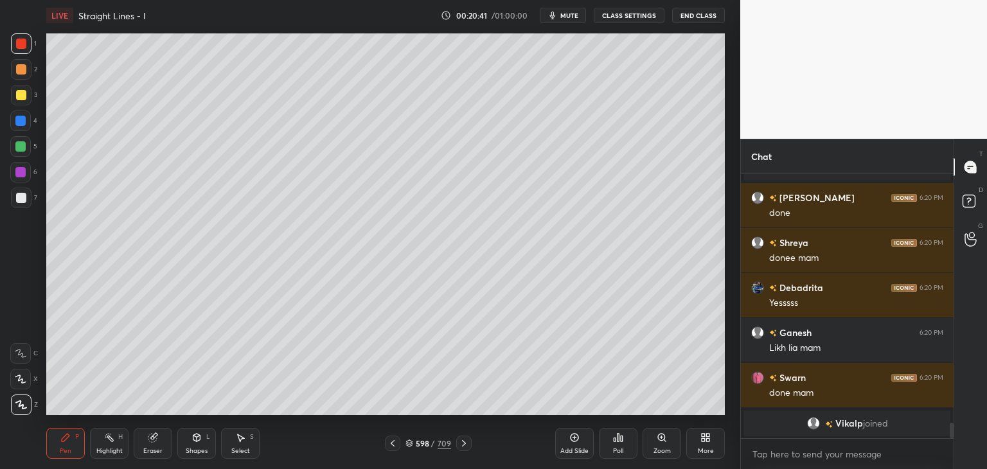
scroll to position [4320, 0]
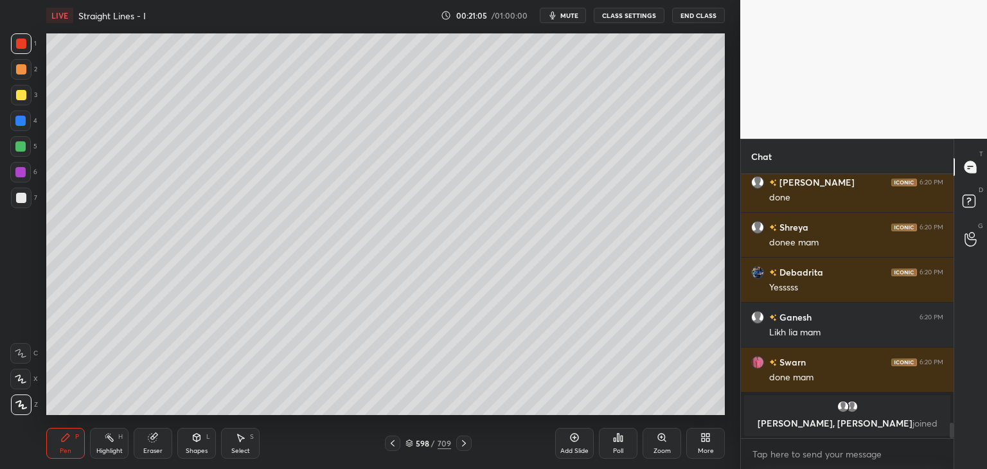
drag, startPoint x: 23, startPoint y: 92, endPoint x: 34, endPoint y: 98, distance: 12.4
click at [23, 91] on div at bounding box center [21, 95] width 10 height 10
click at [619, 448] on div "Poll" at bounding box center [618, 451] width 10 height 6
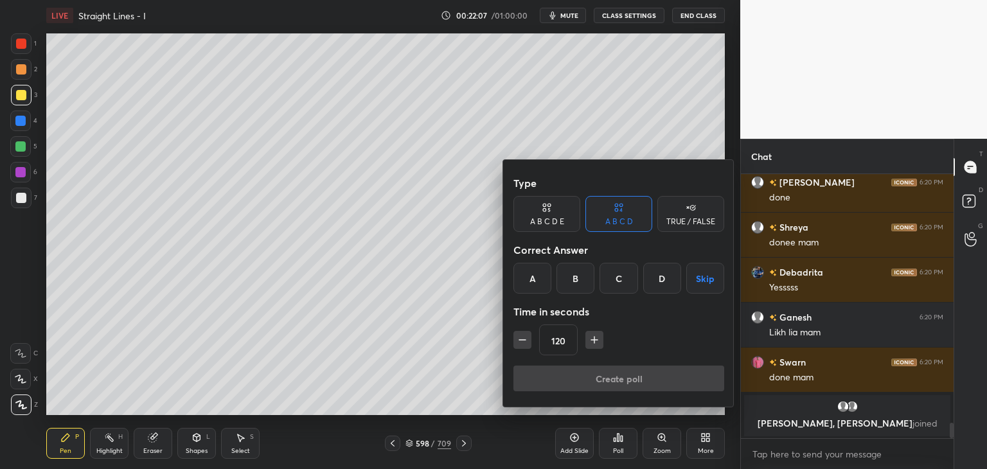
click at [712, 278] on button "Skip" at bounding box center [705, 278] width 38 height 31
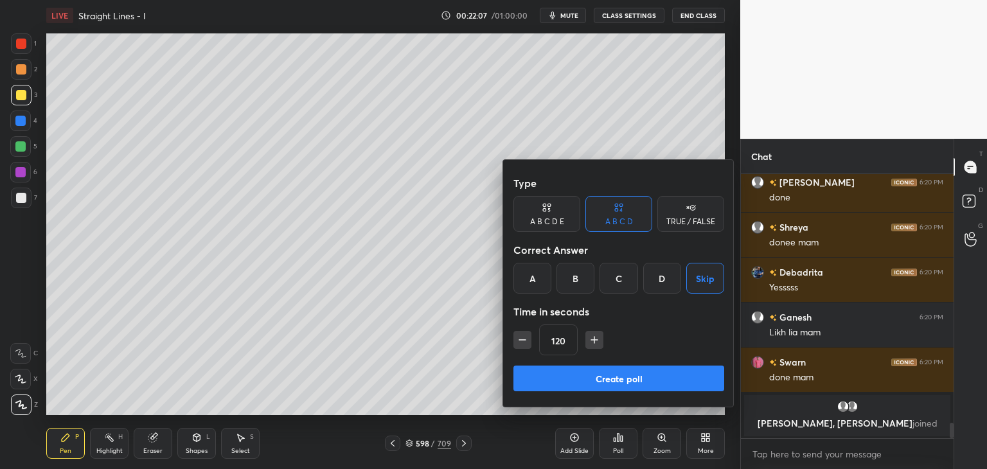
click at [633, 372] on button "Create poll" at bounding box center [618, 379] width 211 height 26
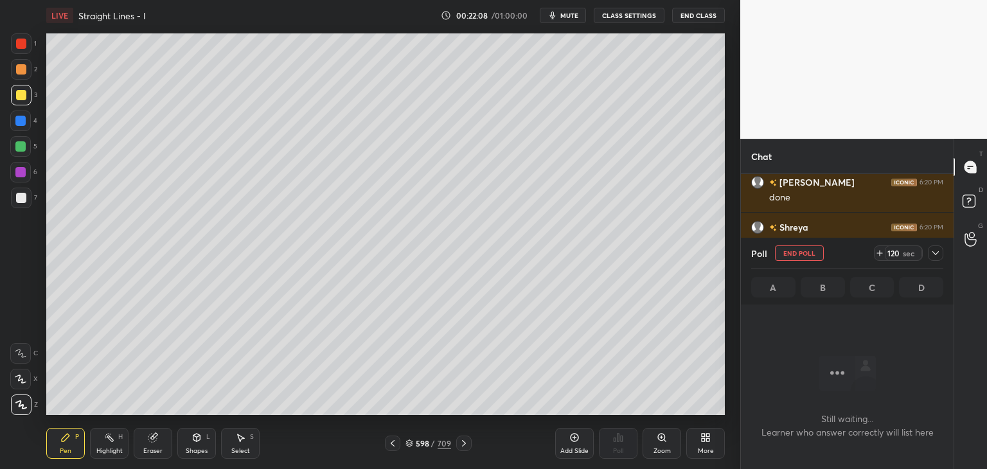
scroll to position [87, 209]
click at [936, 250] on icon at bounding box center [935, 253] width 10 height 10
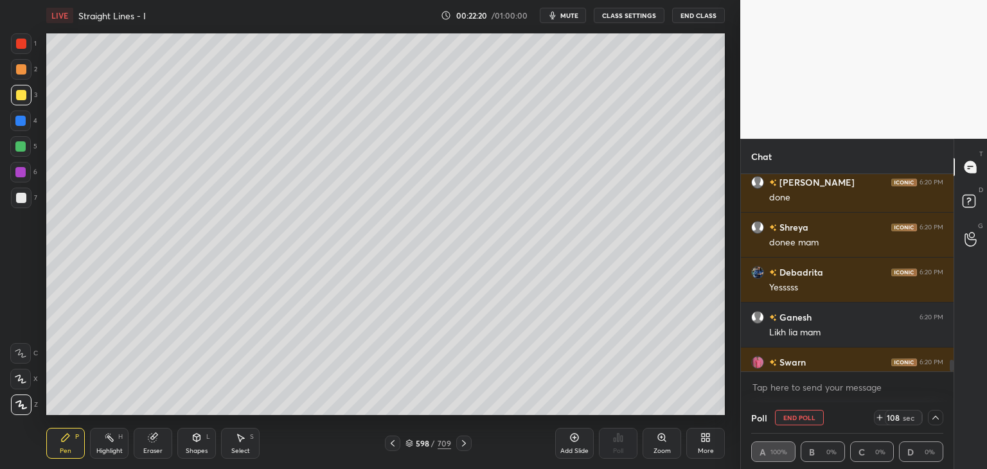
scroll to position [4329, 0]
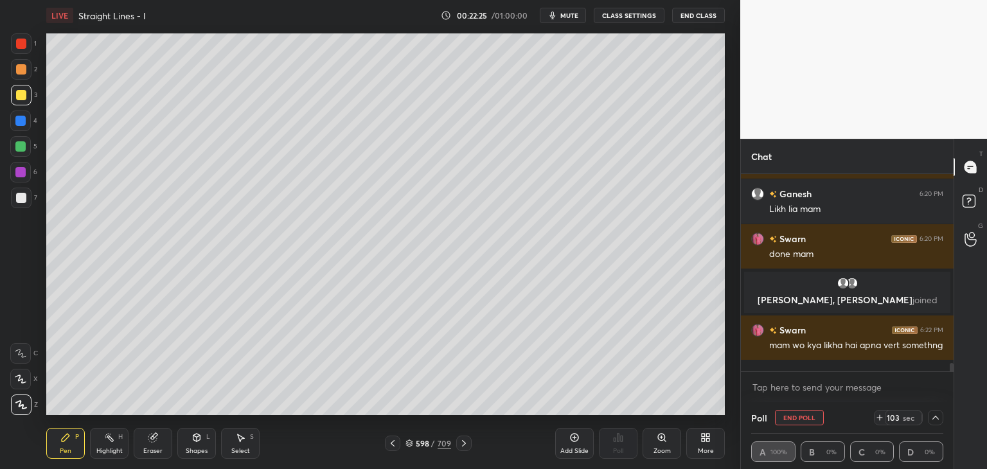
click at [935, 422] on icon at bounding box center [935, 417] width 10 height 10
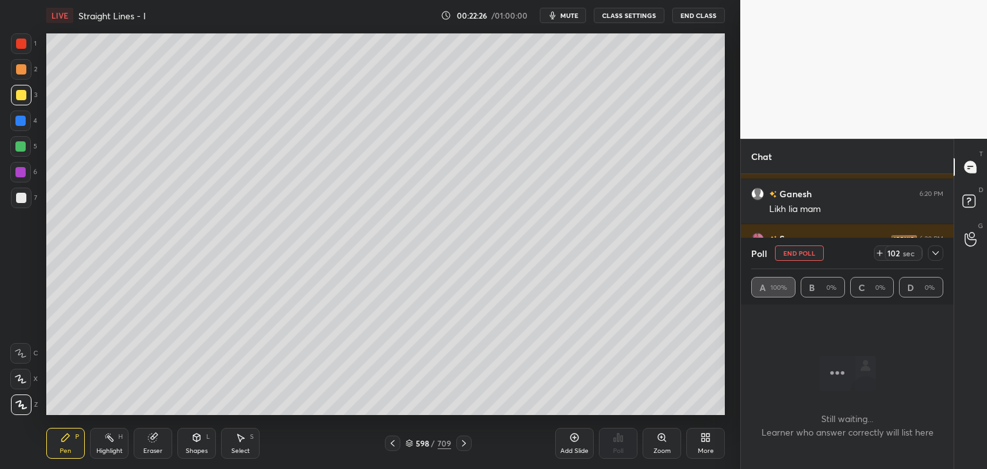
click at [935, 252] on icon at bounding box center [935, 253] width 10 height 10
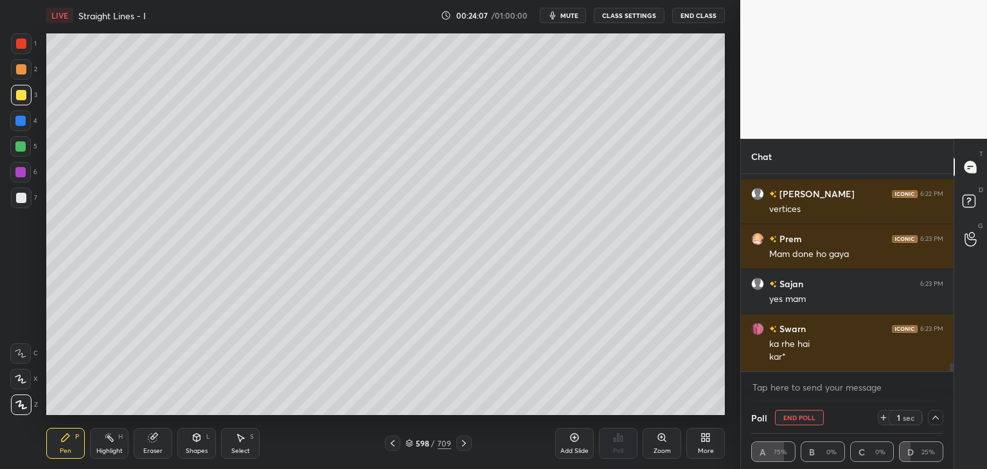
scroll to position [4612, 0]
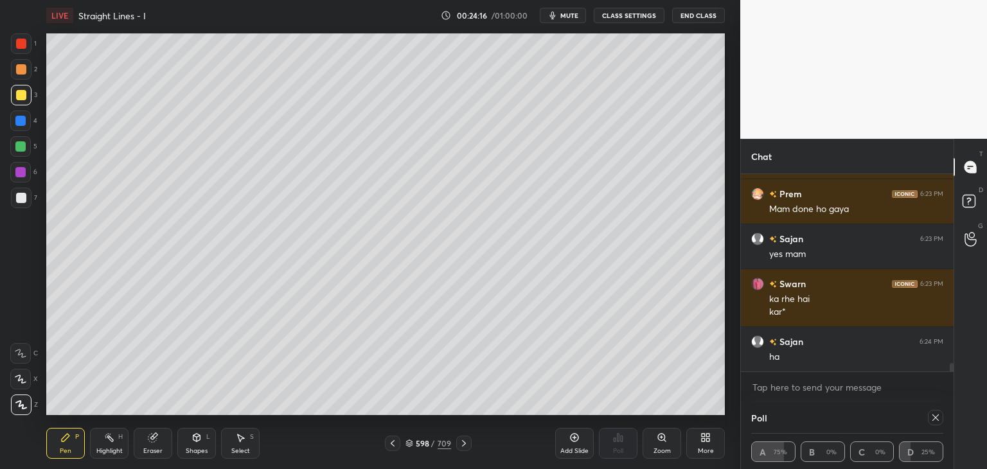
click at [937, 421] on icon at bounding box center [935, 417] width 10 height 10
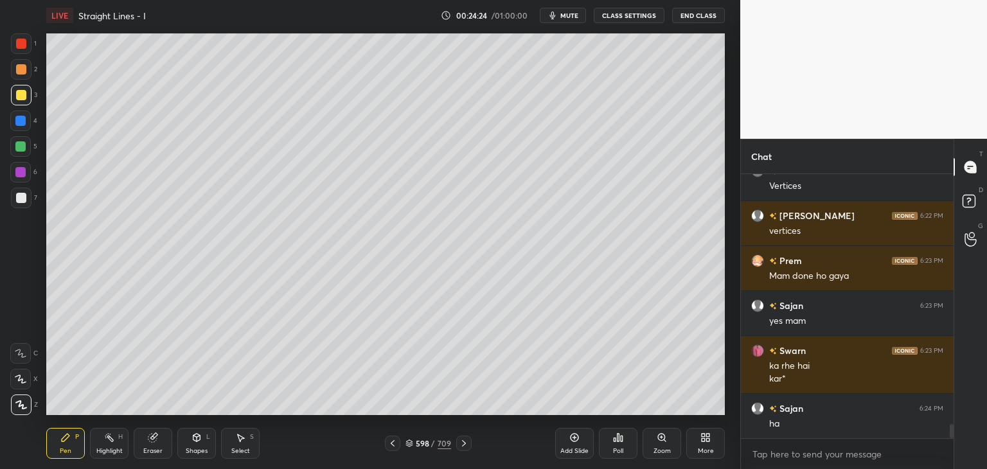
scroll to position [4590, 0]
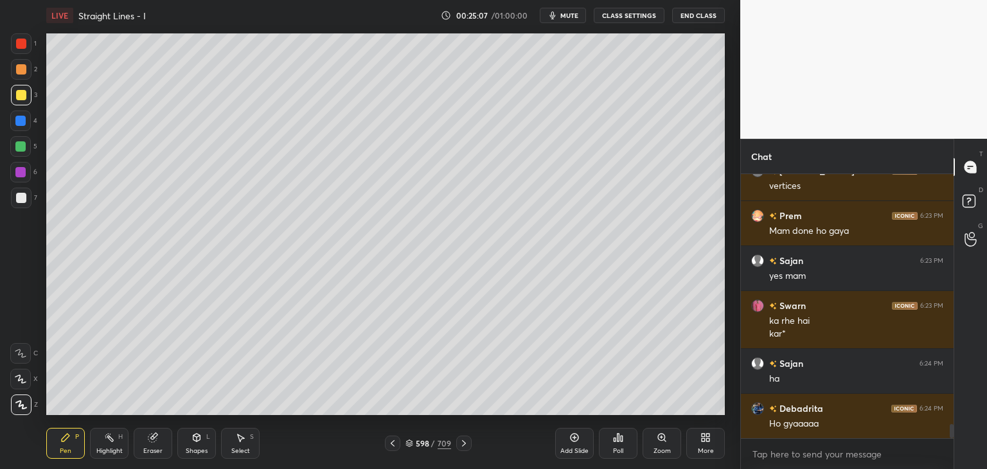
click at [26, 199] on div at bounding box center [21, 198] width 21 height 21
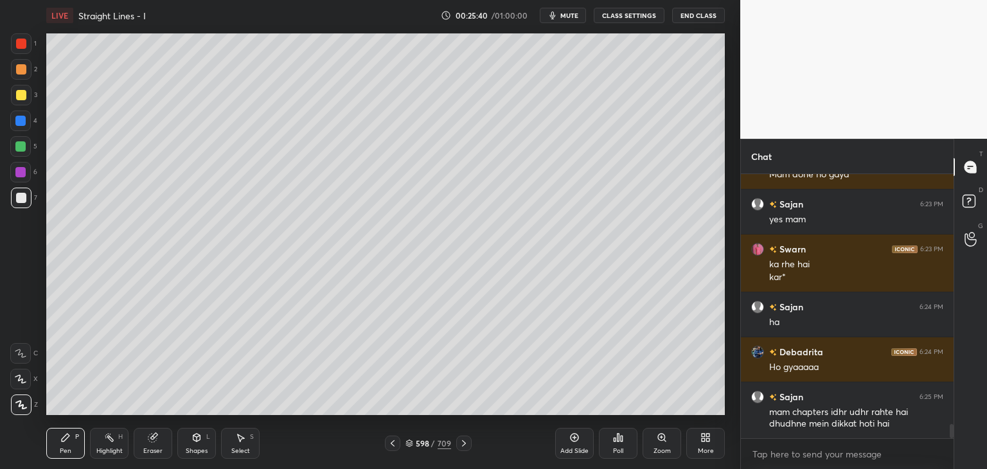
scroll to position [4691, 0]
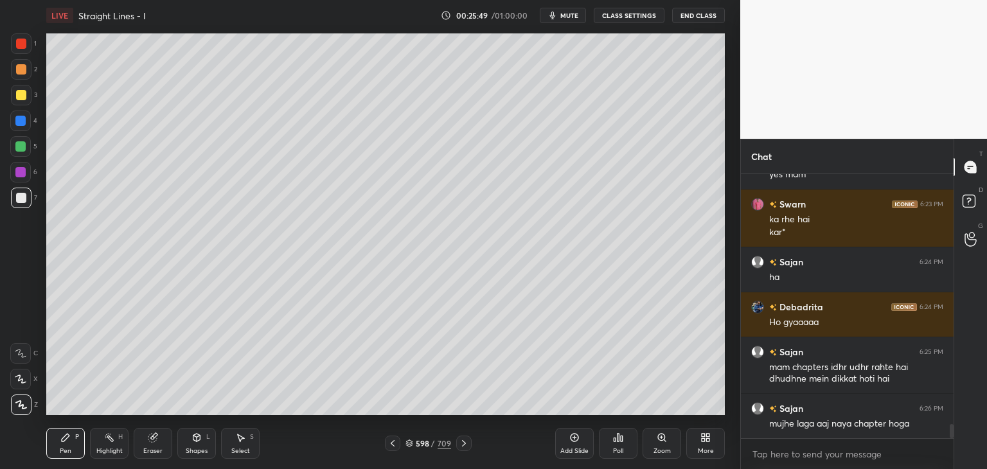
drag, startPoint x: 239, startPoint y: 439, endPoint x: 246, endPoint y: 427, distance: 14.7
click at [238, 440] on icon at bounding box center [240, 437] width 10 height 10
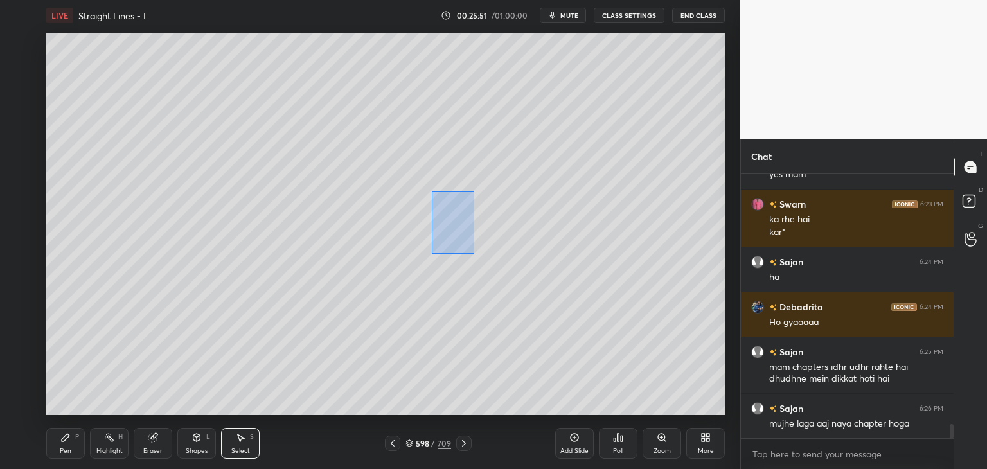
drag, startPoint x: 438, startPoint y: 208, endPoint x: 474, endPoint y: 254, distance: 59.5
click at [475, 254] on div "0 ° Undo Copy Duplicate Duplicate to new slide Delete" at bounding box center [385, 224] width 678 height 382
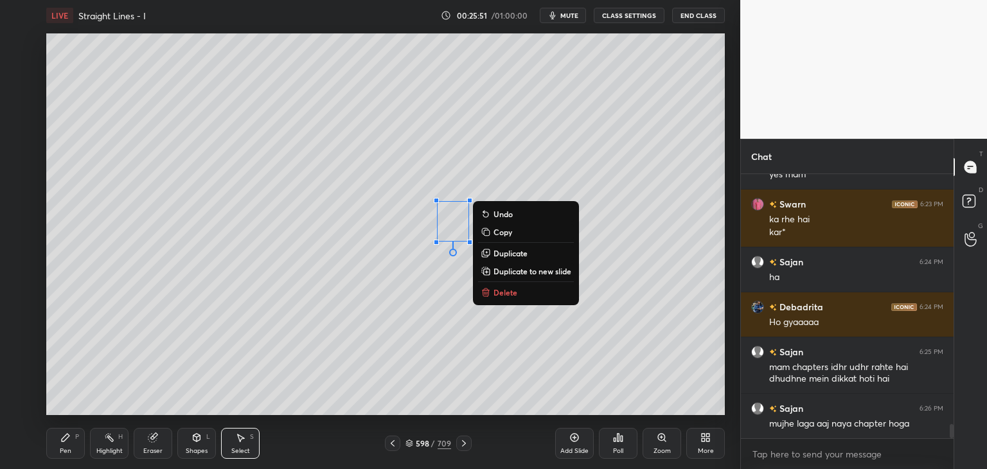
click at [486, 292] on icon at bounding box center [486, 292] width 10 height 10
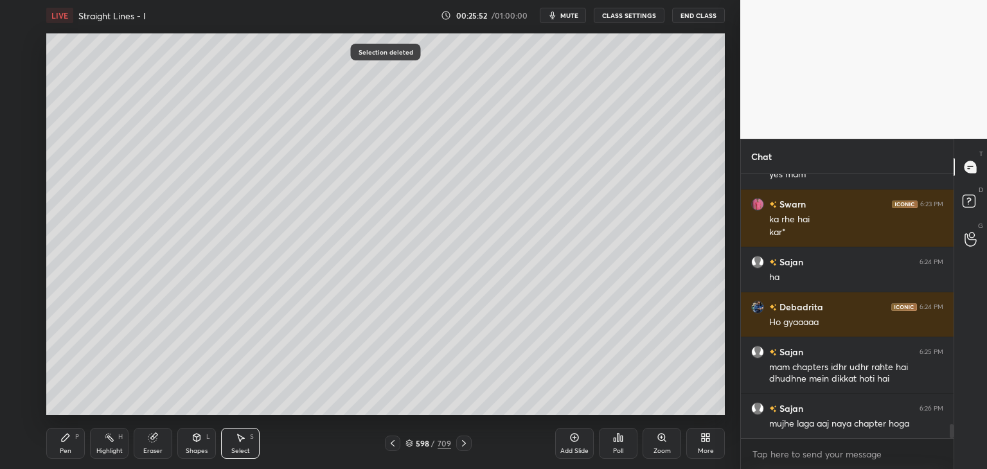
click at [62, 450] on div "Pen" at bounding box center [66, 451] width 12 height 6
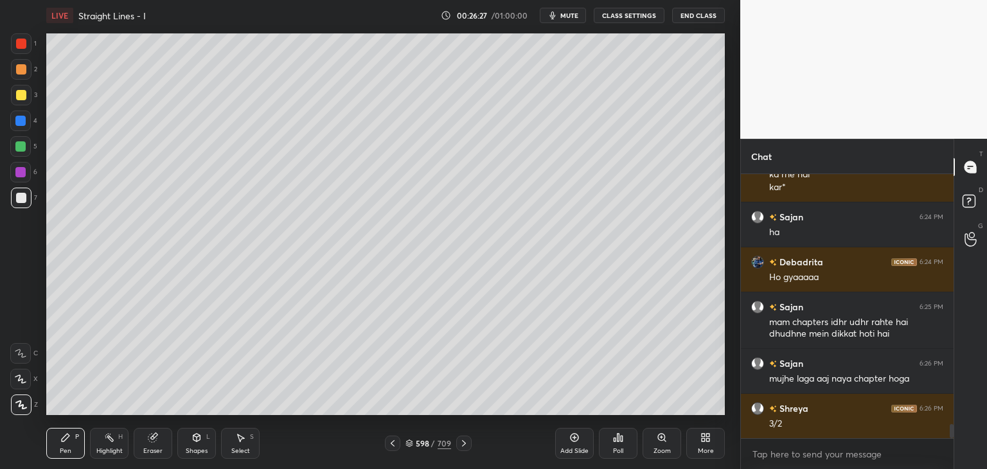
scroll to position [4793, 0]
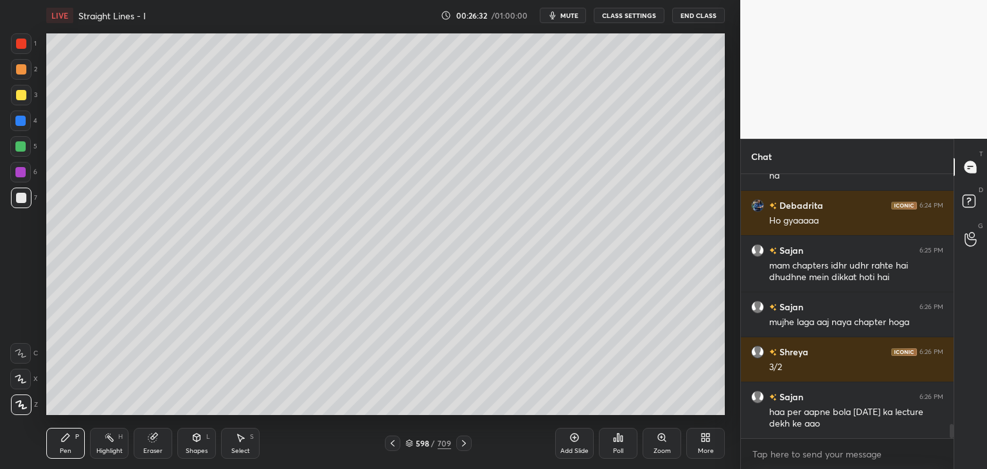
click at [242, 448] on div "Select" at bounding box center [240, 451] width 19 height 6
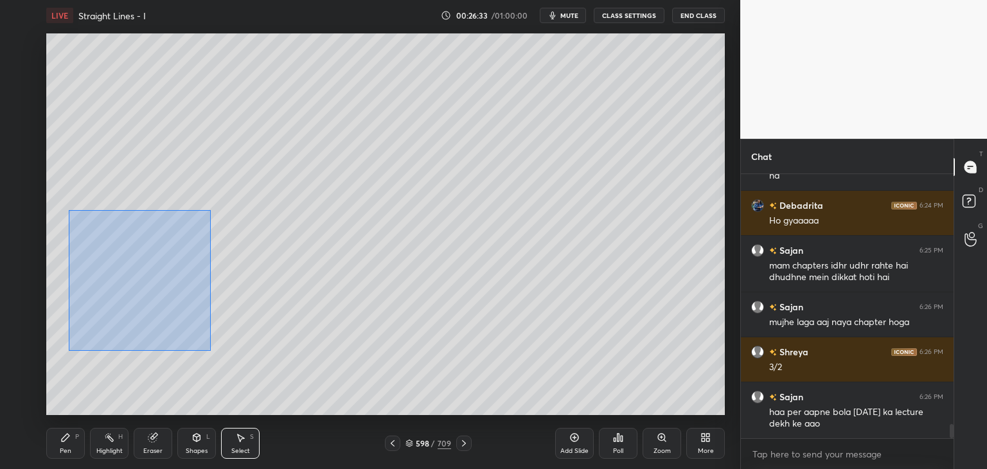
drag, startPoint x: 82, startPoint y: 227, endPoint x: 175, endPoint y: 315, distance: 128.1
click at [208, 348] on div "0 ° Undo Copy Duplicate Duplicate to new slide Delete" at bounding box center [385, 224] width 678 height 382
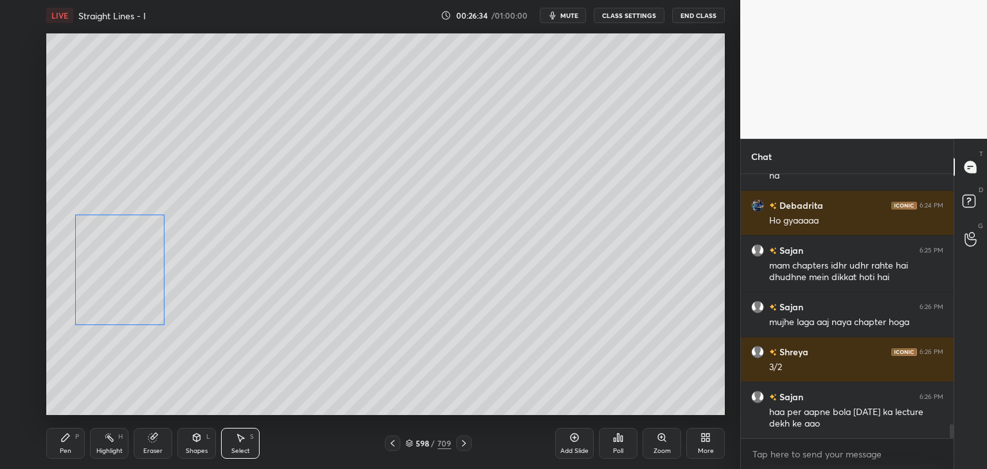
drag, startPoint x: 116, startPoint y: 277, endPoint x: 128, endPoint y: 290, distance: 18.2
click at [114, 278] on div "0 ° Undo Copy Duplicate Duplicate to new slide Delete" at bounding box center [385, 224] width 678 height 382
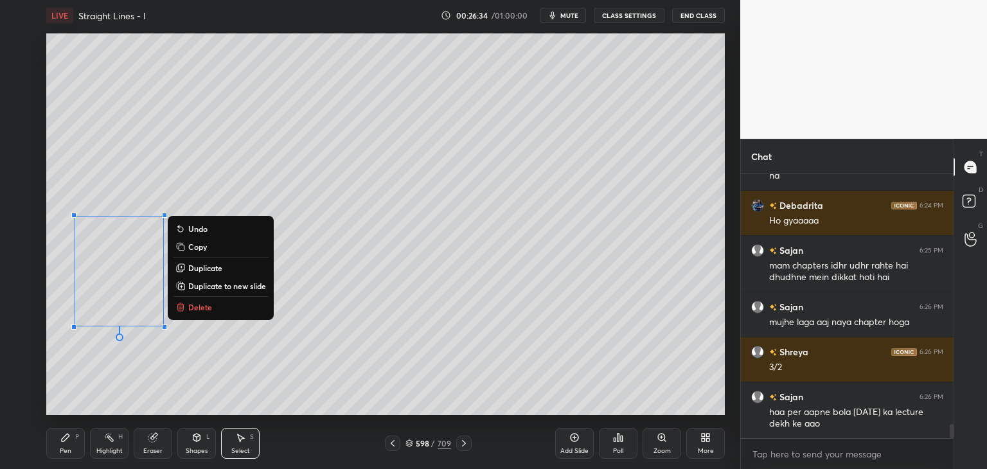
click at [246, 440] on div "Select S" at bounding box center [240, 443] width 39 height 31
drag, startPoint x: 242, startPoint y: 447, endPoint x: 265, endPoint y: 429, distance: 30.2
click at [241, 448] on div "Select" at bounding box center [240, 451] width 19 height 6
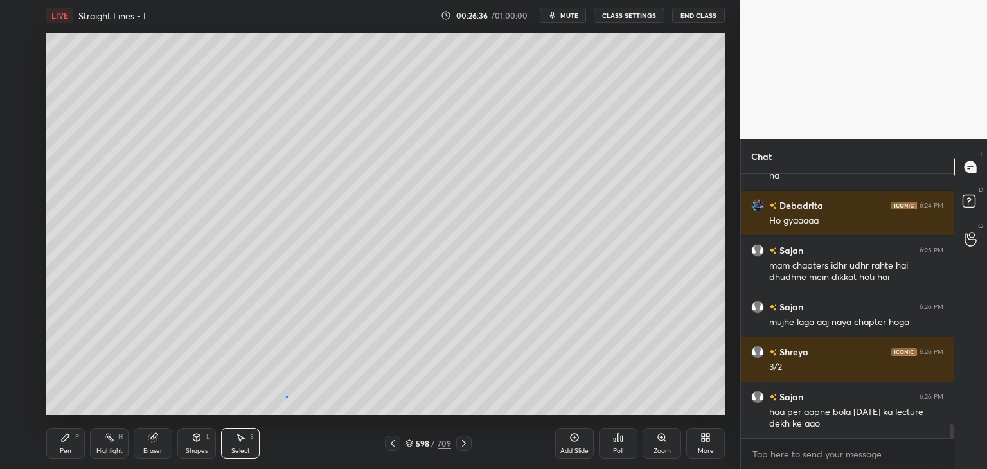
click at [287, 396] on div "0 ° Undo Copy Duplicate Duplicate to new slide Delete" at bounding box center [385, 224] width 678 height 382
click at [243, 456] on div "Select S" at bounding box center [240, 443] width 39 height 31
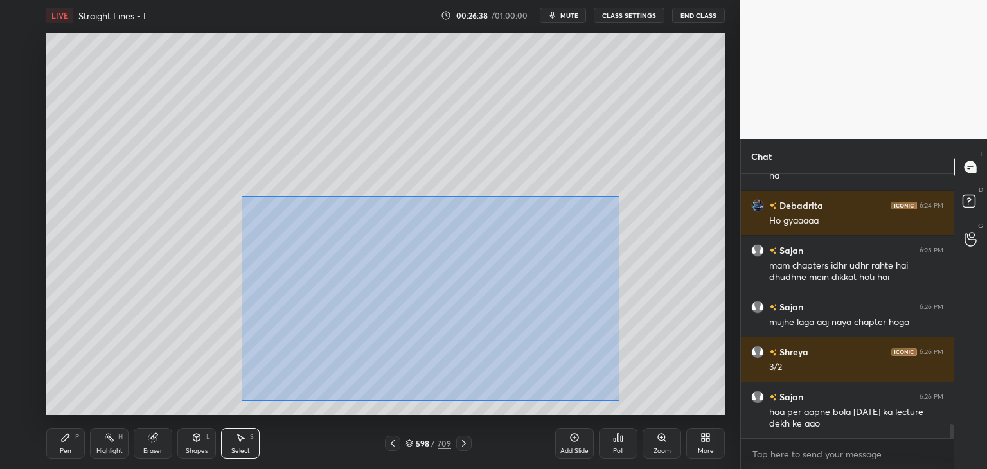
drag, startPoint x: 245, startPoint y: 201, endPoint x: 613, endPoint y: 401, distance: 418.3
click at [617, 401] on div "0 ° Undo Copy Duplicate Duplicate to new slide Delete" at bounding box center [385, 224] width 678 height 382
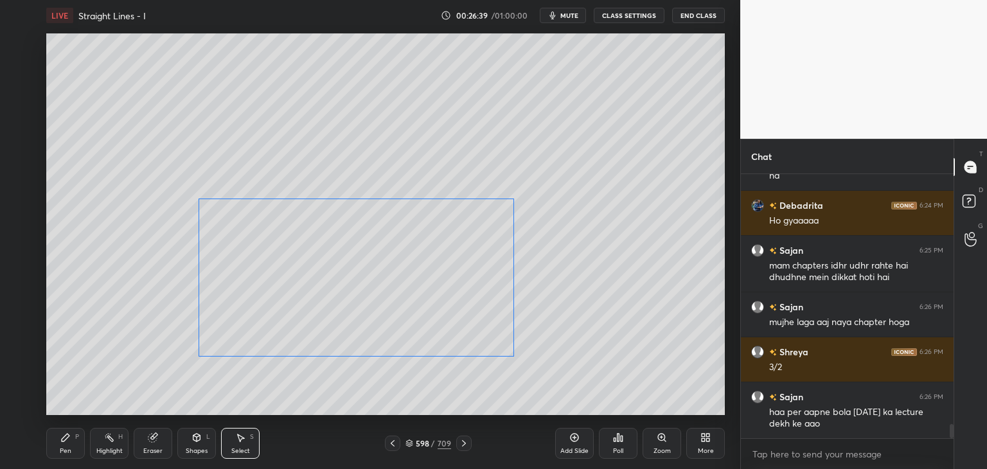
drag, startPoint x: 439, startPoint y: 312, endPoint x: 350, endPoint y: 389, distance: 118.5
click at [380, 308] on div "0 ° Undo Copy Duplicate Duplicate to new slide Delete" at bounding box center [385, 224] width 678 height 382
drag, startPoint x: 341, startPoint y: 398, endPoint x: 315, endPoint y: 405, distance: 26.8
click at [341, 398] on div "0 ° Undo Copy Duplicate Duplicate to new slide Delete" at bounding box center [385, 224] width 678 height 382
click at [49, 452] on div "Pen P" at bounding box center [65, 443] width 39 height 31
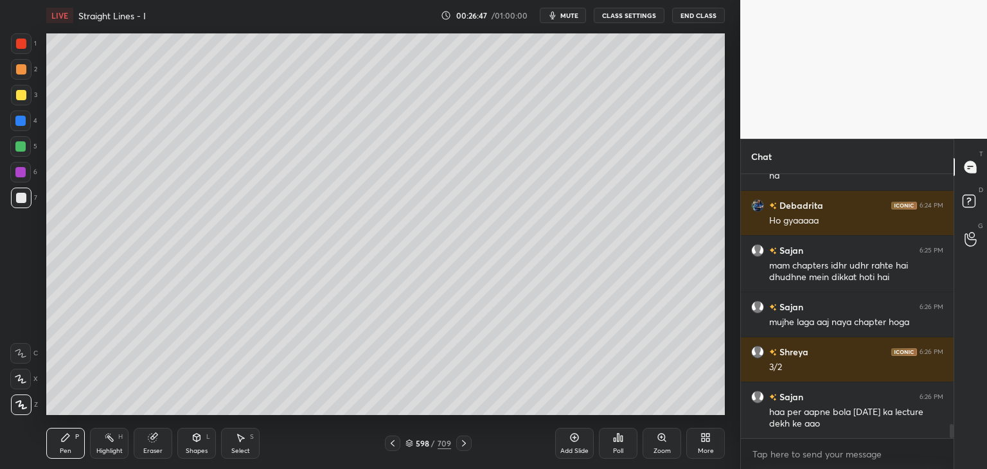
click at [64, 448] on div "Pen" at bounding box center [66, 451] width 12 height 6
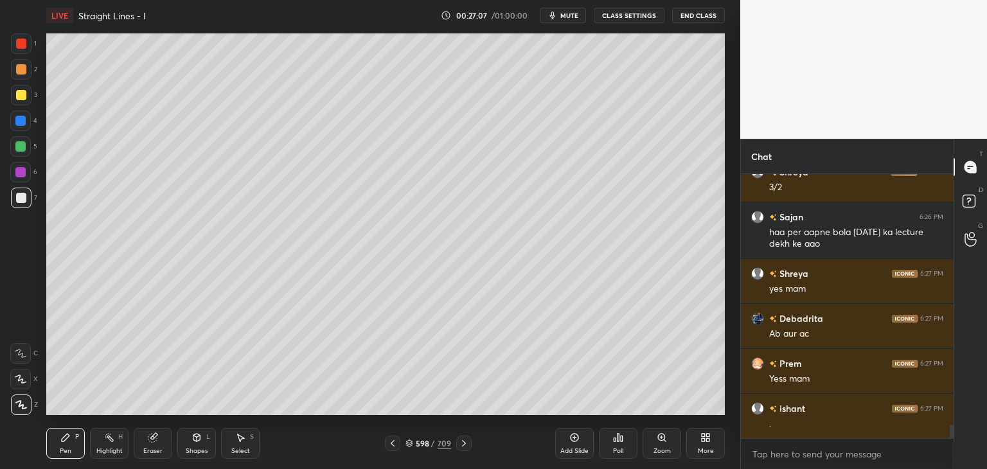
scroll to position [5018, 0]
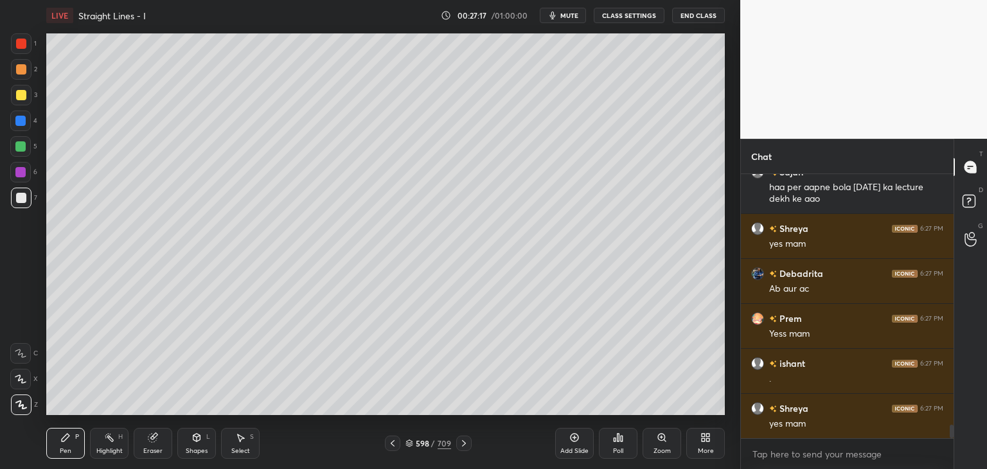
drag, startPoint x: 245, startPoint y: 443, endPoint x: 251, endPoint y: 438, distance: 7.7
click at [245, 443] on div "Select S" at bounding box center [240, 443] width 39 height 31
drag, startPoint x: 193, startPoint y: 450, endPoint x: 197, endPoint y: 432, distance: 18.9
click at [192, 452] on div "Shapes" at bounding box center [197, 451] width 22 height 6
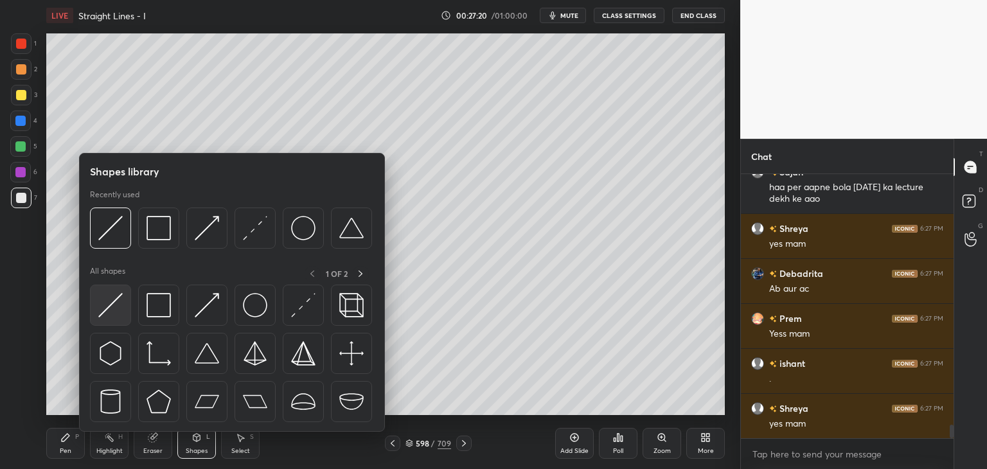
click at [111, 306] on img at bounding box center [110, 305] width 24 height 24
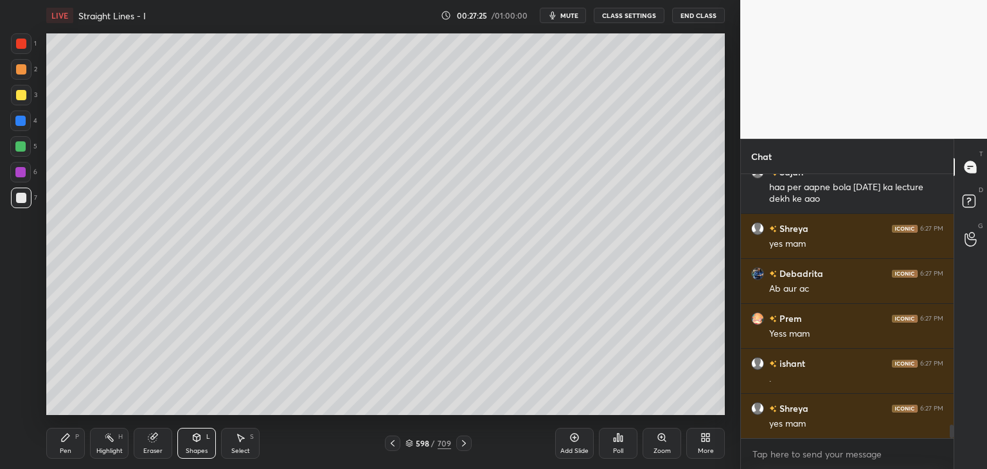
drag, startPoint x: 61, startPoint y: 448, endPoint x: 100, endPoint y: 422, distance: 47.2
click at [62, 448] on div "Pen" at bounding box center [66, 451] width 12 height 6
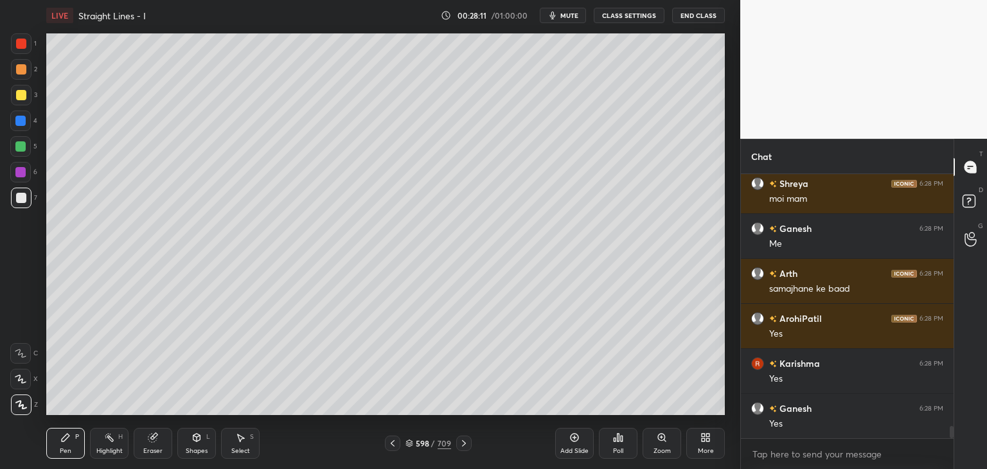
scroll to position [5558, 0]
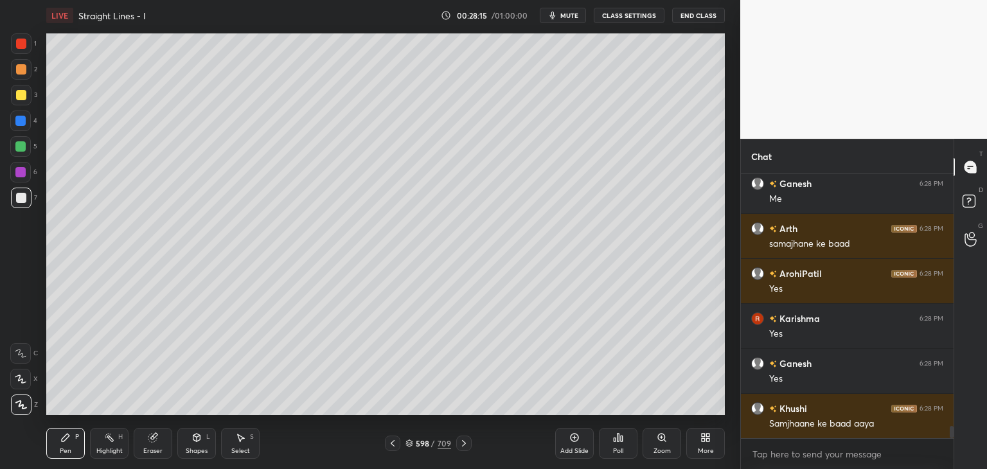
click at [581, 448] on div "Add Slide" at bounding box center [574, 451] width 28 height 6
click at [23, 96] on div at bounding box center [21, 95] width 10 height 10
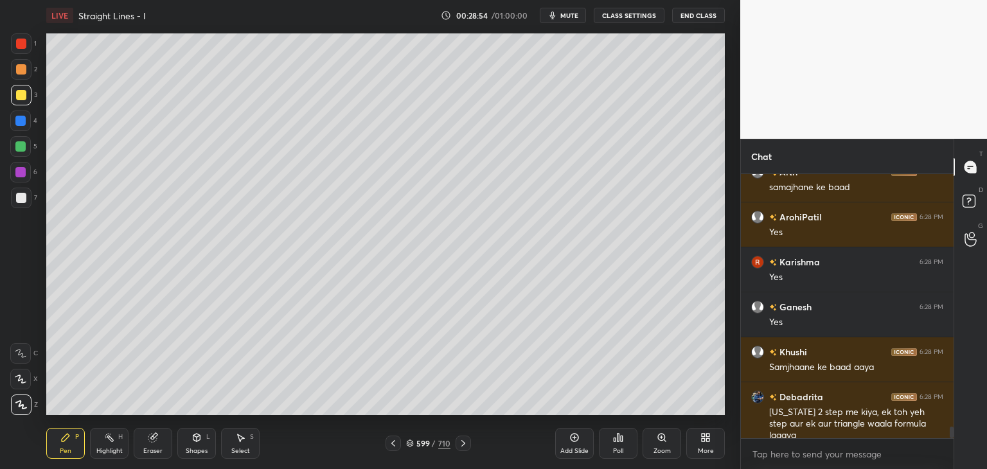
click at [621, 453] on div "Poll" at bounding box center [618, 451] width 10 height 6
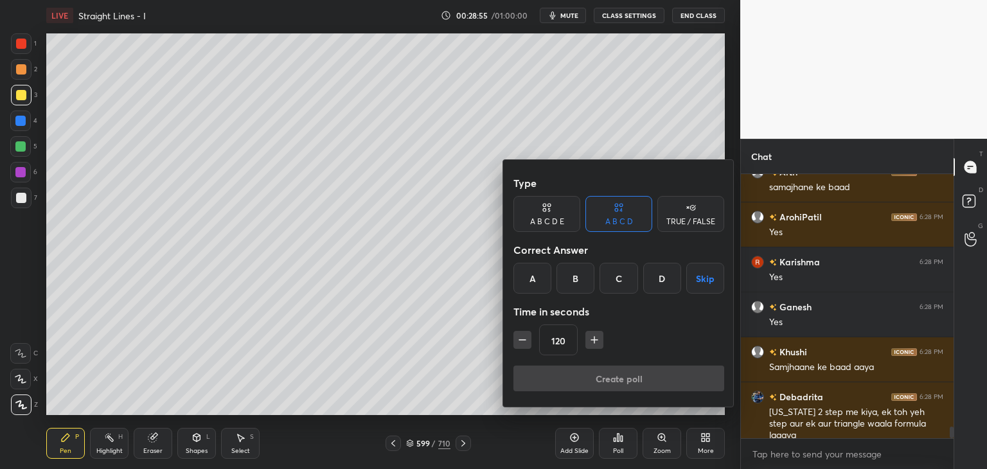
click at [702, 268] on button "Skip" at bounding box center [705, 278] width 38 height 31
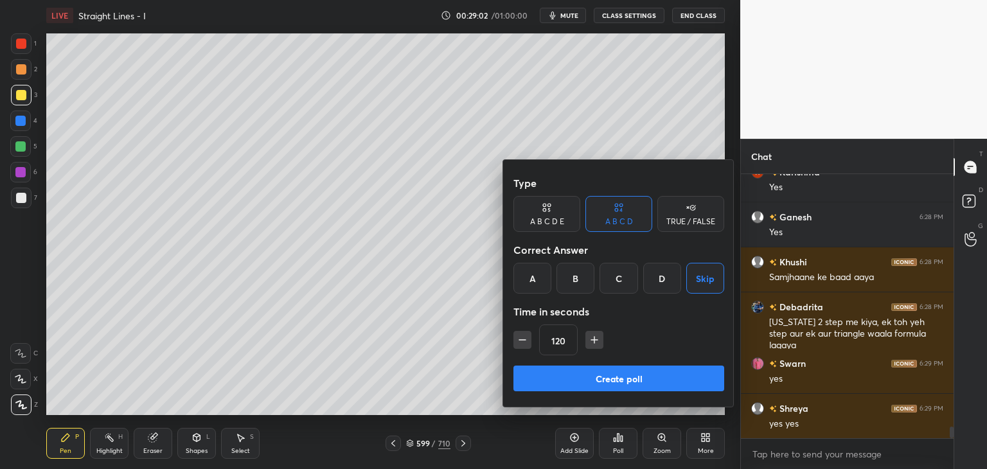
scroll to position [5749, 0]
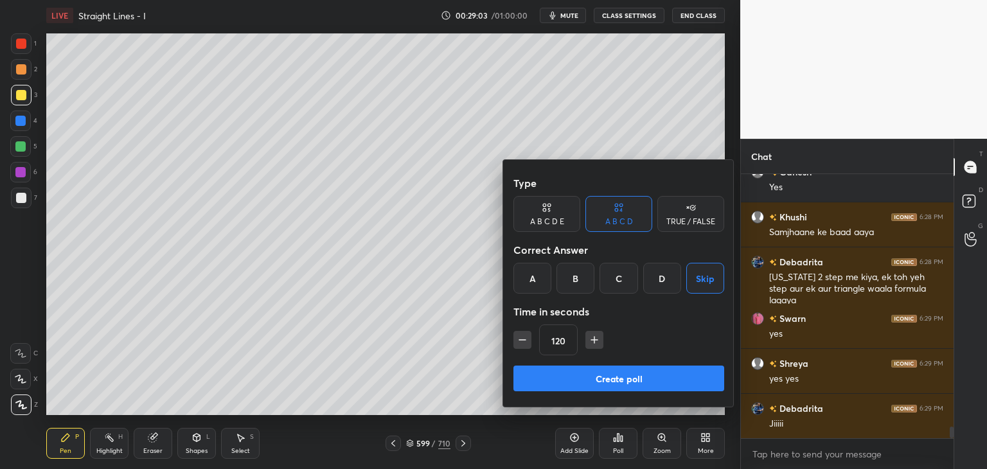
click at [686, 379] on button "Create poll" at bounding box center [618, 379] width 211 height 26
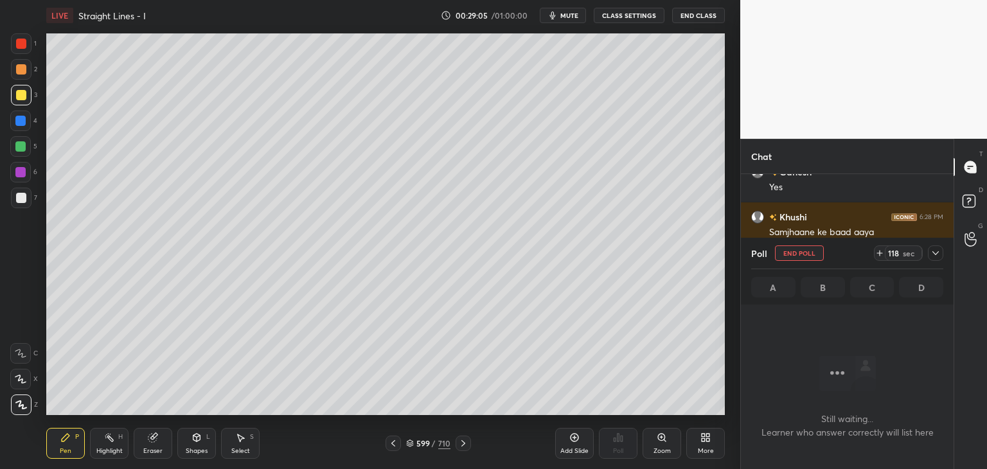
scroll to position [5861, 0]
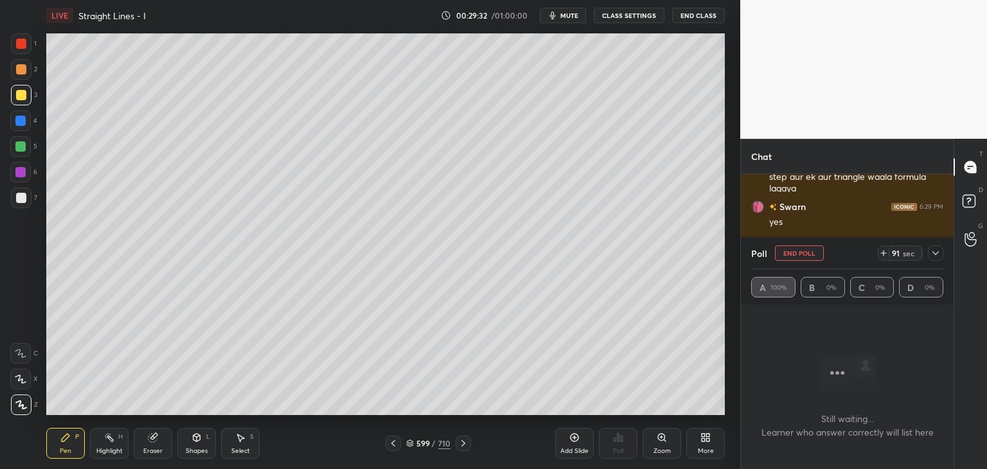
click at [935, 251] on icon at bounding box center [935, 253] width 10 height 10
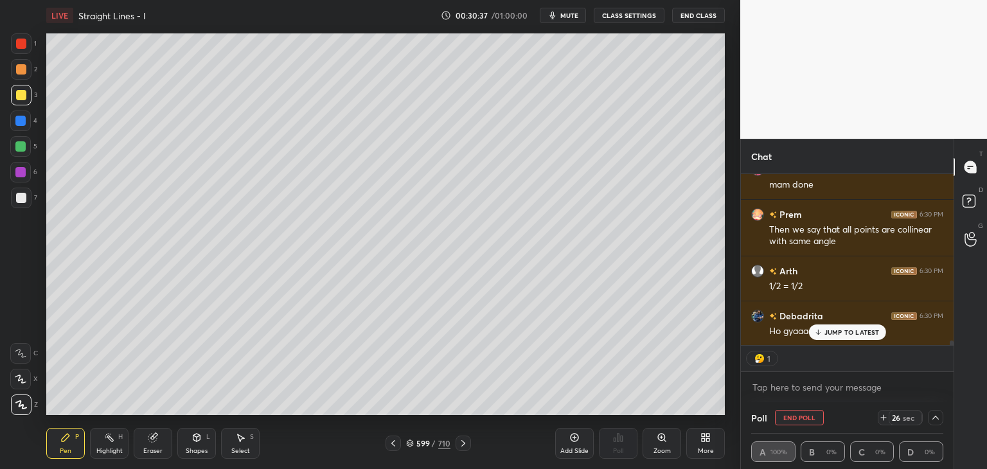
scroll to position [193, 209]
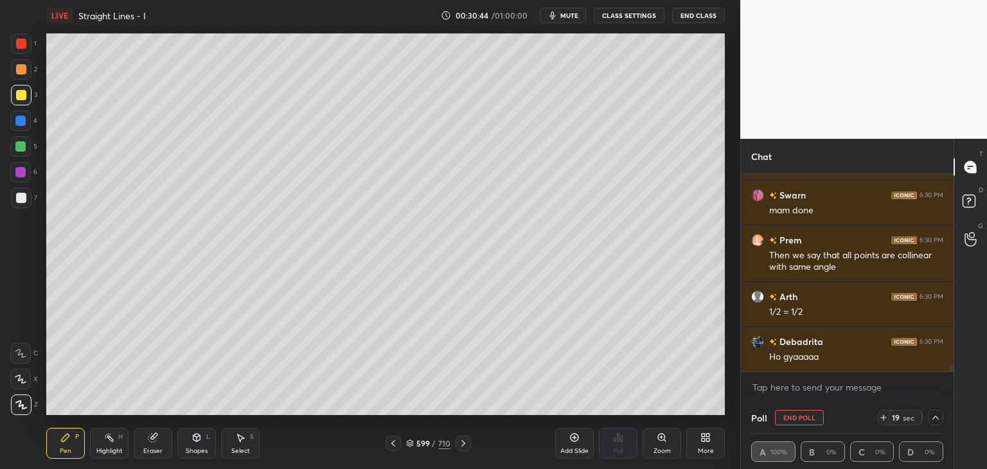
click at [810, 420] on button "End Poll" at bounding box center [799, 417] width 49 height 15
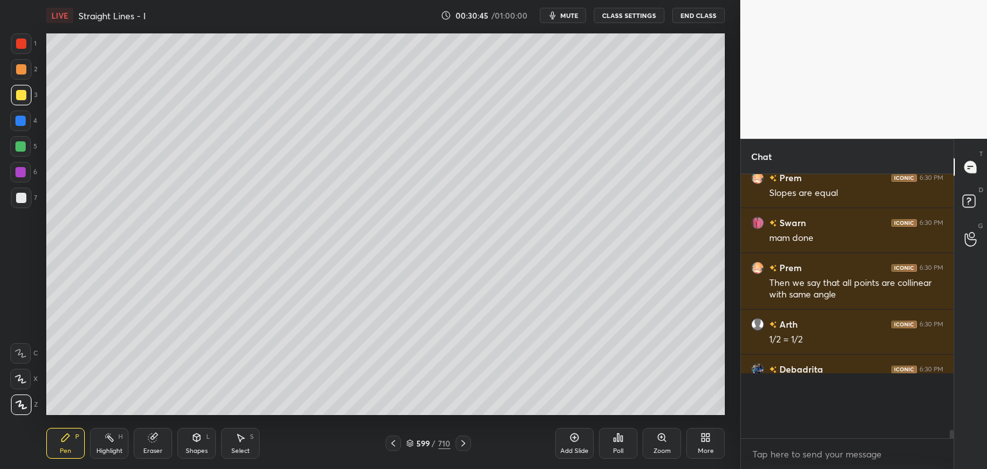
scroll to position [4, 4]
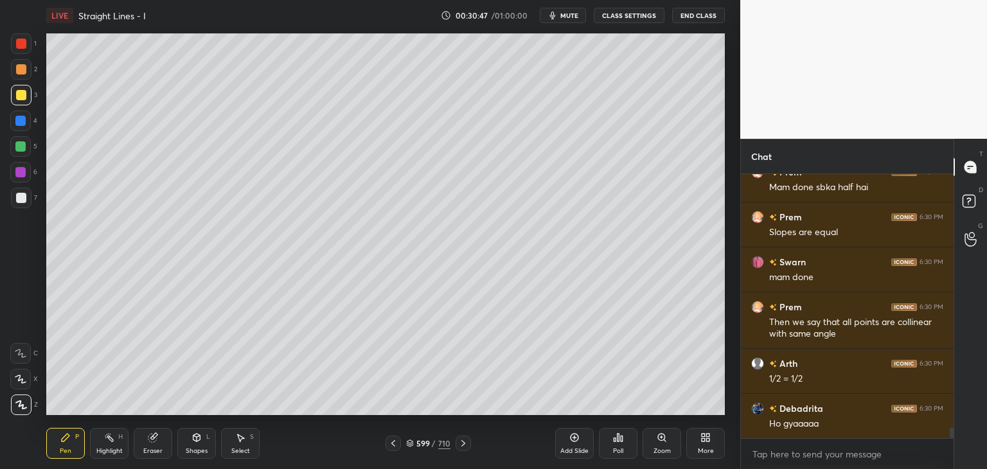
click at [22, 201] on div at bounding box center [21, 198] width 10 height 10
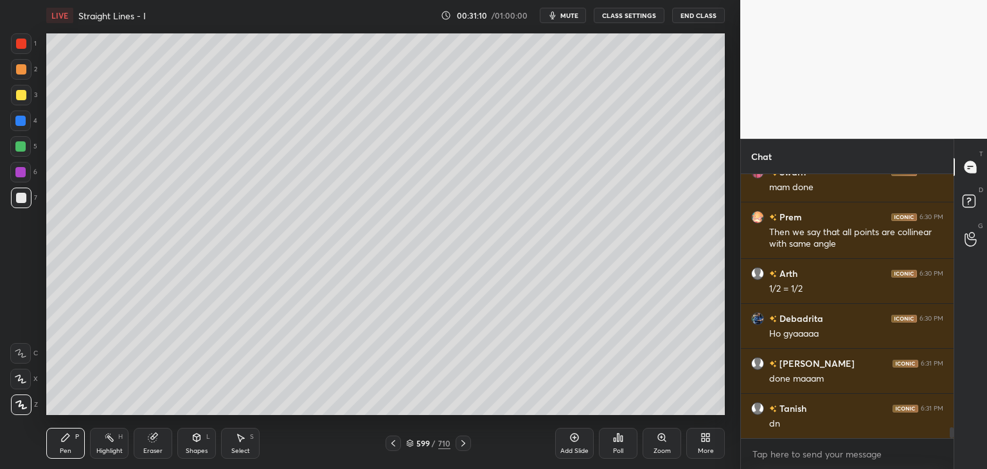
scroll to position [6210, 0]
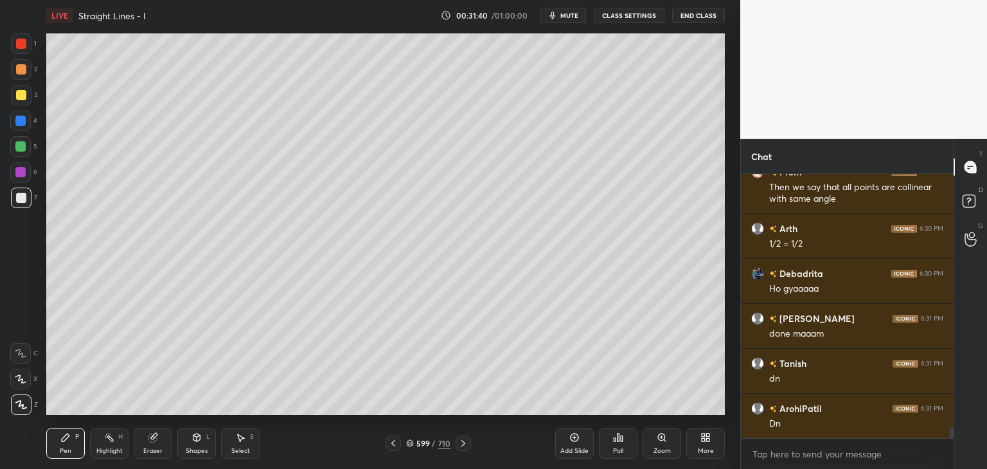
click at [22, 101] on div at bounding box center [21, 95] width 21 height 21
click at [578, 409] on div "LIVE Straight Lines - I 00:32:17 / 01:00:00 mute CLASS SETTINGS End Class Setti…" at bounding box center [385, 234] width 689 height 469
drag, startPoint x: 581, startPoint y: 407, endPoint x: 578, endPoint y: 412, distance: 6.6
click at [600, 407] on div "Poll" at bounding box center [618, 443] width 39 height 72
click at [571, 407] on div "LIVE Straight Lines - I 00:32:21 / 01:00:00 mute CLASS SETTINGS End Class Setti…" at bounding box center [385, 234] width 689 height 469
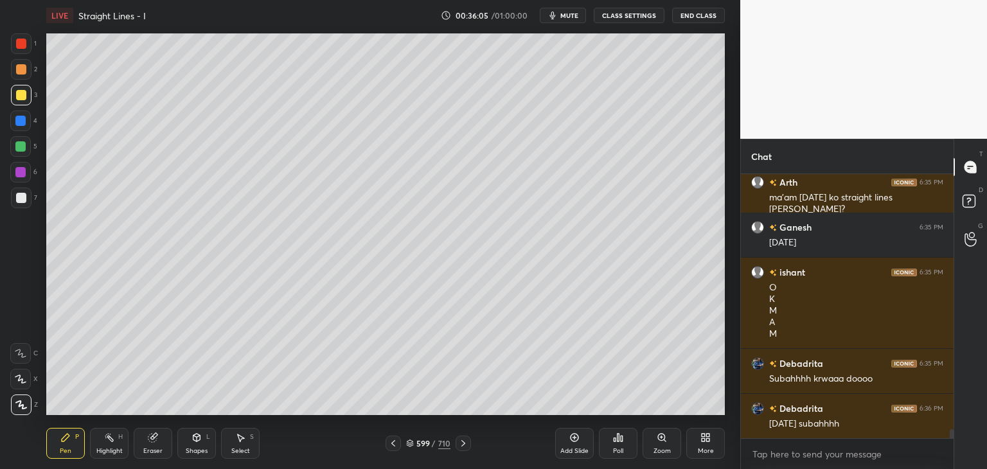
scroll to position [7422, 0]
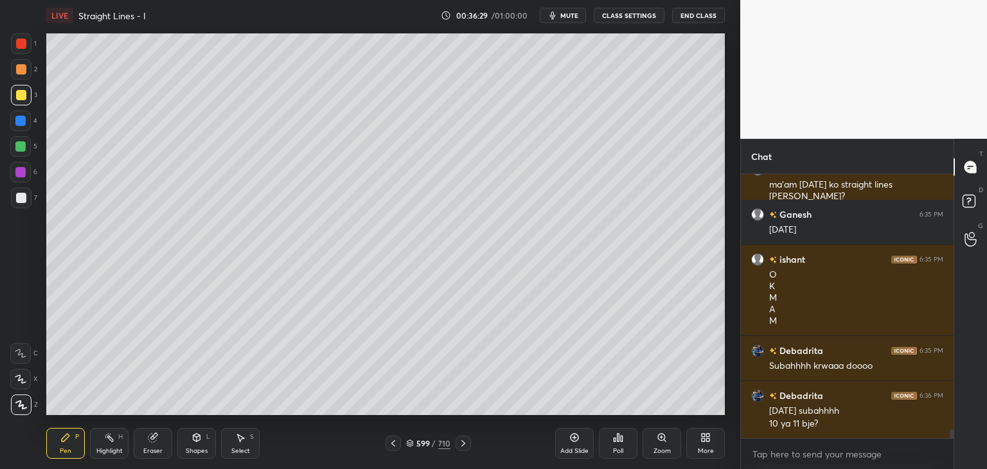
click at [569, 456] on div "Add Slide" at bounding box center [574, 443] width 39 height 31
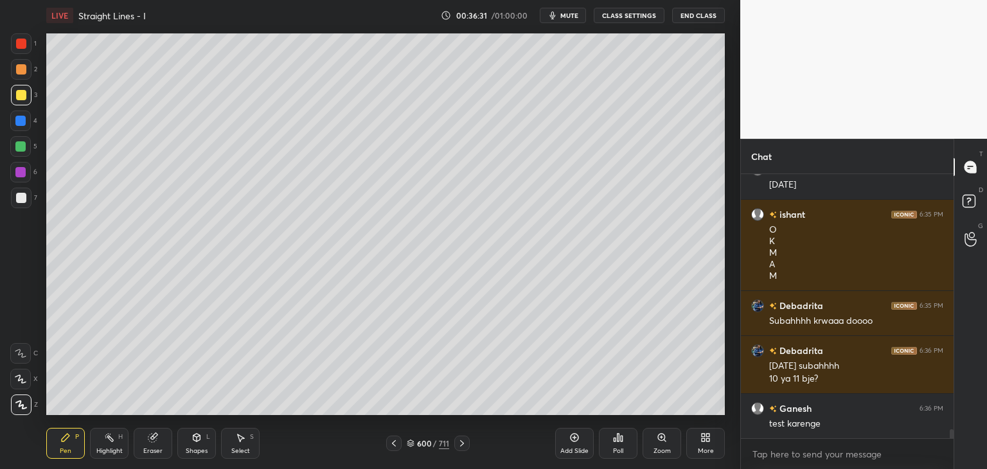
scroll to position [7524, 0]
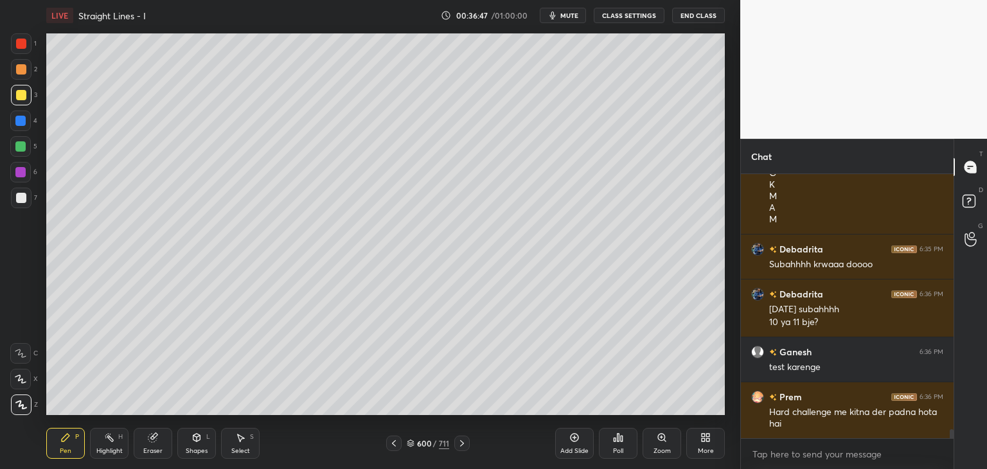
drag, startPoint x: 23, startPoint y: 94, endPoint x: 24, endPoint y: 102, distance: 7.2
click at [23, 96] on div at bounding box center [21, 95] width 10 height 10
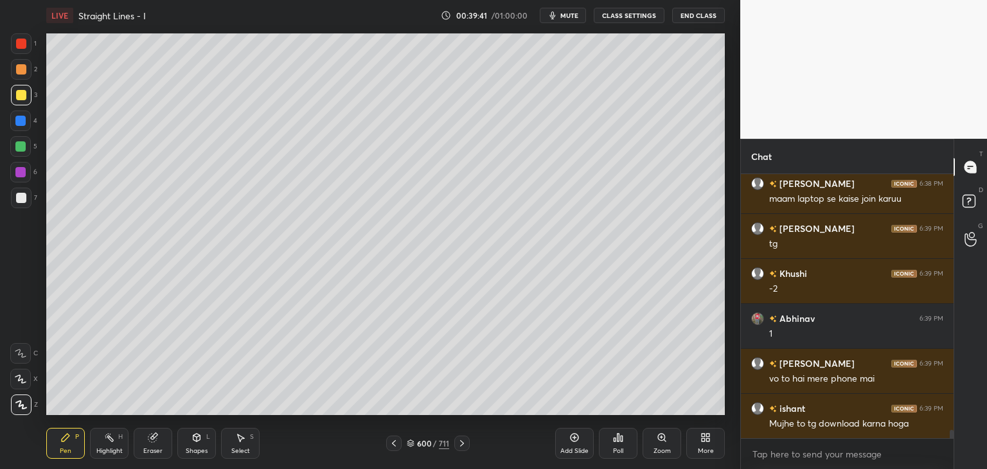
scroll to position [8165, 0]
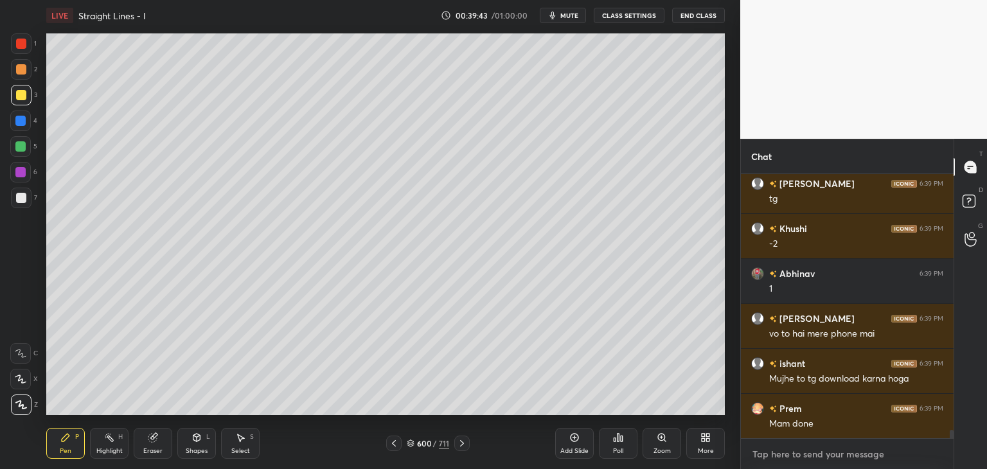
type textarea "x"
click at [783, 459] on textarea at bounding box center [847, 454] width 192 height 21
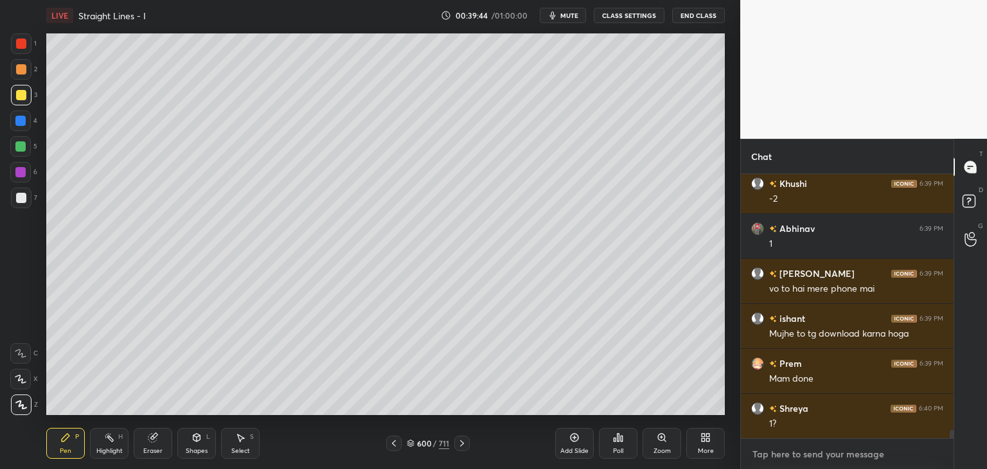
paste textarea "[URL][DOMAIN_NAME]"
type textarea "[URL][DOMAIN_NAME]"
type textarea "x"
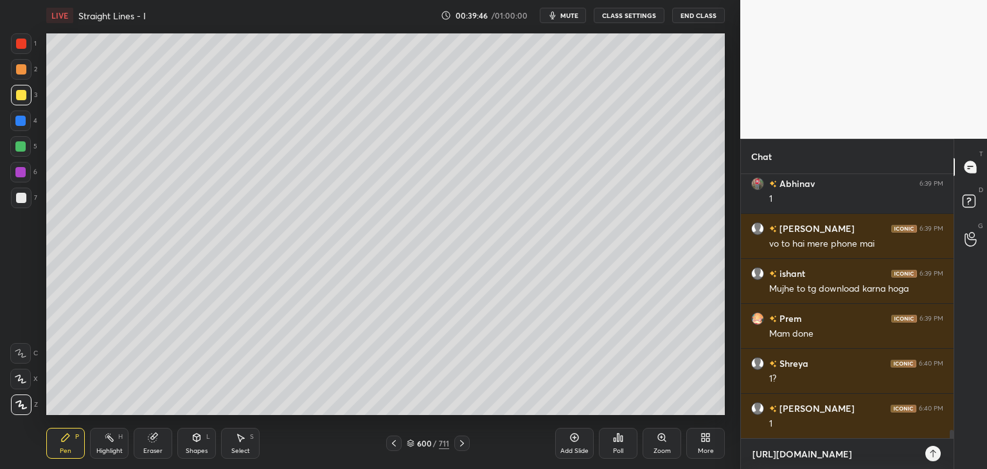
type textarea "[URL][DOMAIN_NAME]"
type textarea "x"
click at [932, 454] on icon at bounding box center [933, 453] width 10 height 10
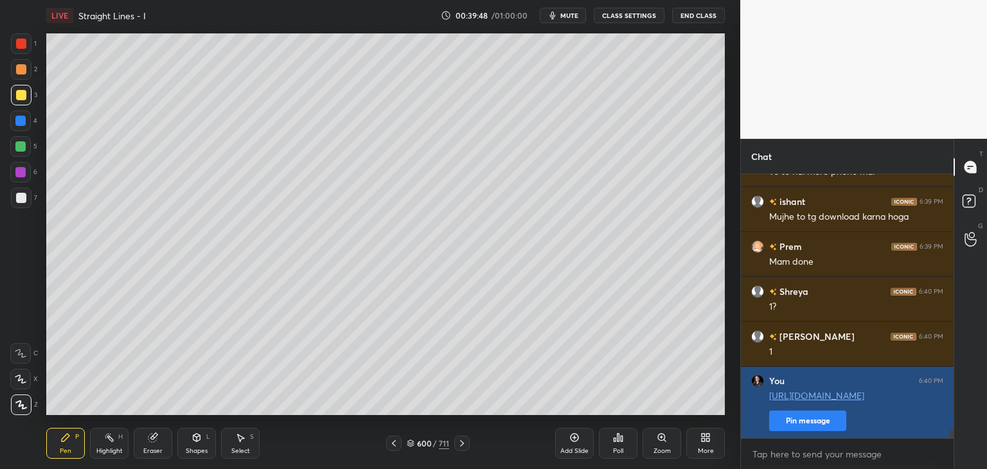
click at [813, 418] on button "Pin message" at bounding box center [807, 421] width 77 height 21
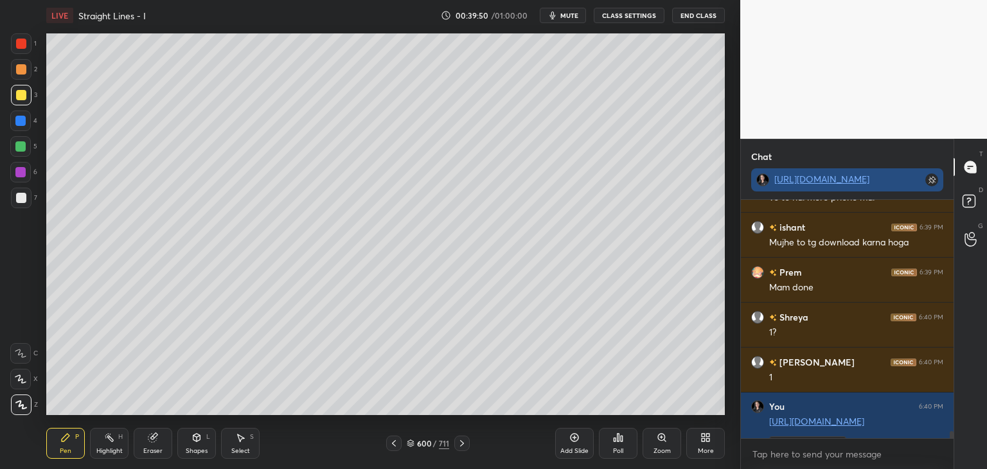
click at [807, 178] on link "[URL][DOMAIN_NAME]" at bounding box center [821, 179] width 95 height 12
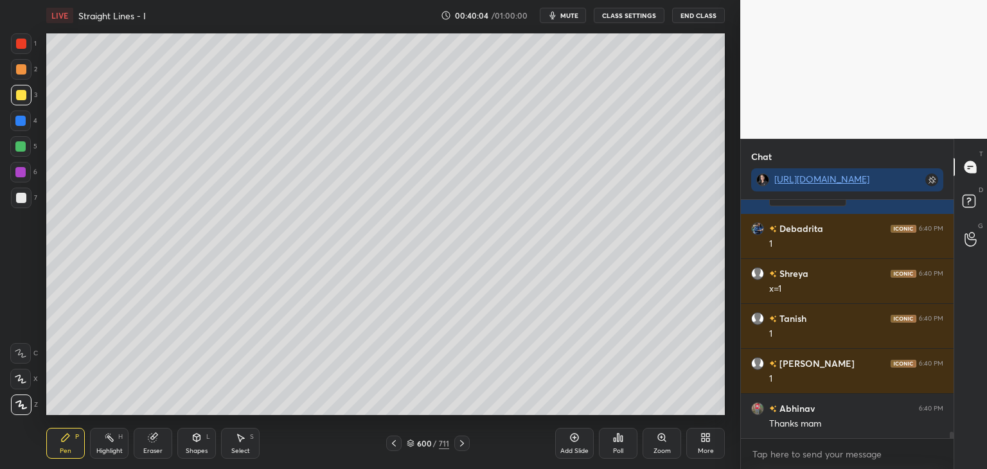
scroll to position [8622, 0]
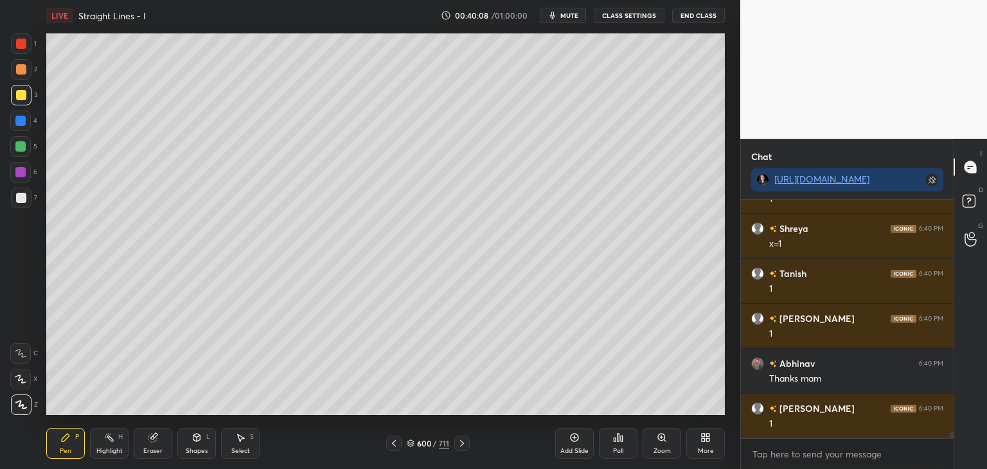
click at [28, 191] on div at bounding box center [21, 198] width 21 height 21
click at [590, 453] on div "Add Slide" at bounding box center [574, 443] width 39 height 31
click at [20, 91] on div at bounding box center [21, 95] width 10 height 10
click at [621, 450] on div "Poll" at bounding box center [618, 451] width 10 height 6
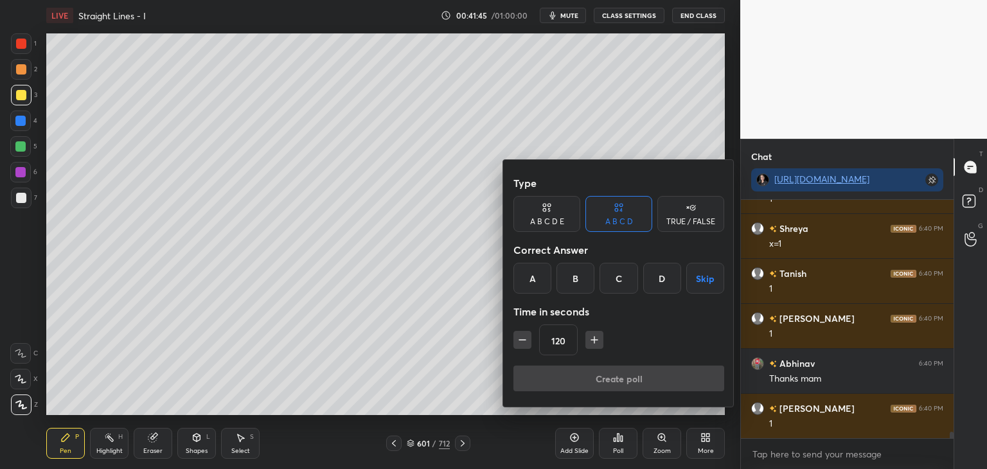
drag, startPoint x: 700, startPoint y: 286, endPoint x: 688, endPoint y: 312, distance: 28.5
click at [702, 286] on button "Skip" at bounding box center [705, 278] width 38 height 31
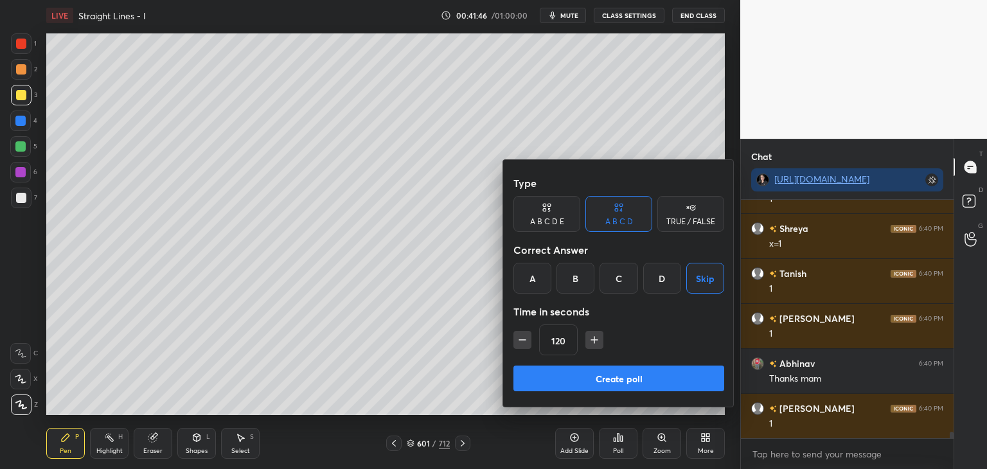
click at [600, 385] on button "Create poll" at bounding box center [618, 379] width 211 height 26
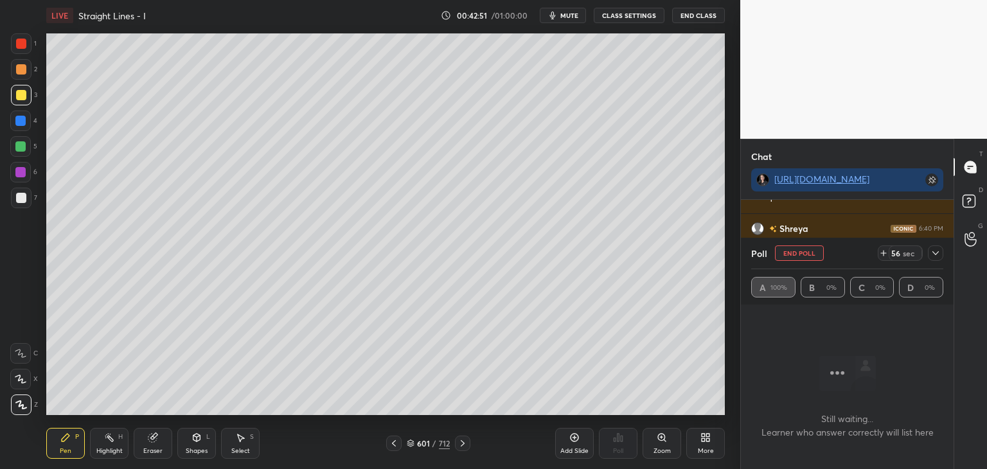
scroll to position [8734, 0]
click at [935, 254] on icon at bounding box center [935, 253] width 6 height 4
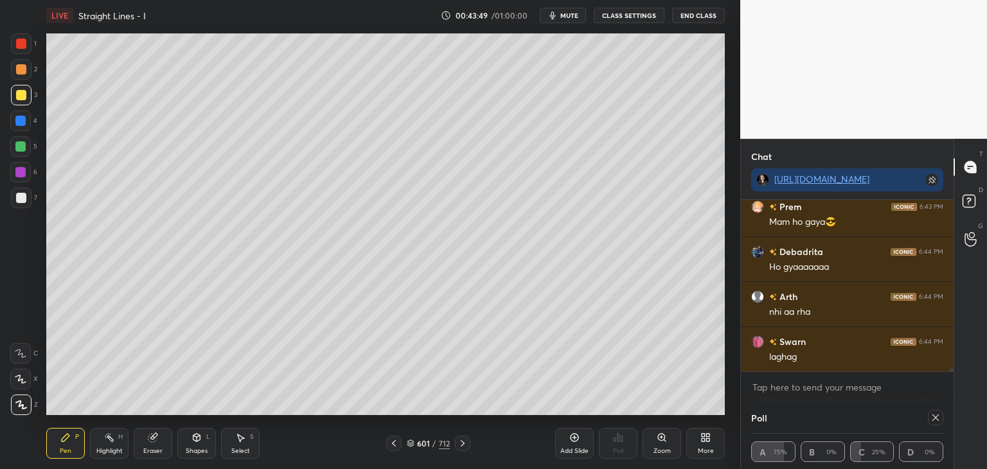
scroll to position [9017, 0]
click at [935, 418] on icon at bounding box center [935, 417] width 10 height 10
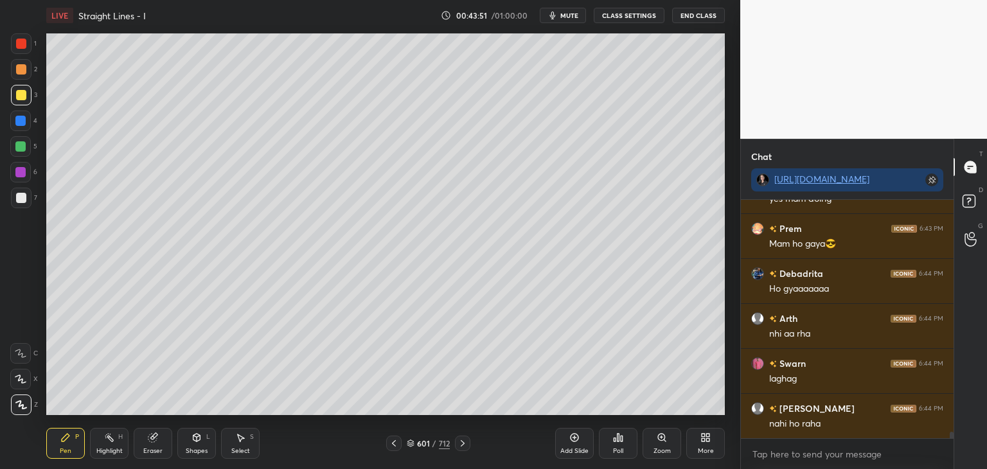
scroll to position [8995, 0]
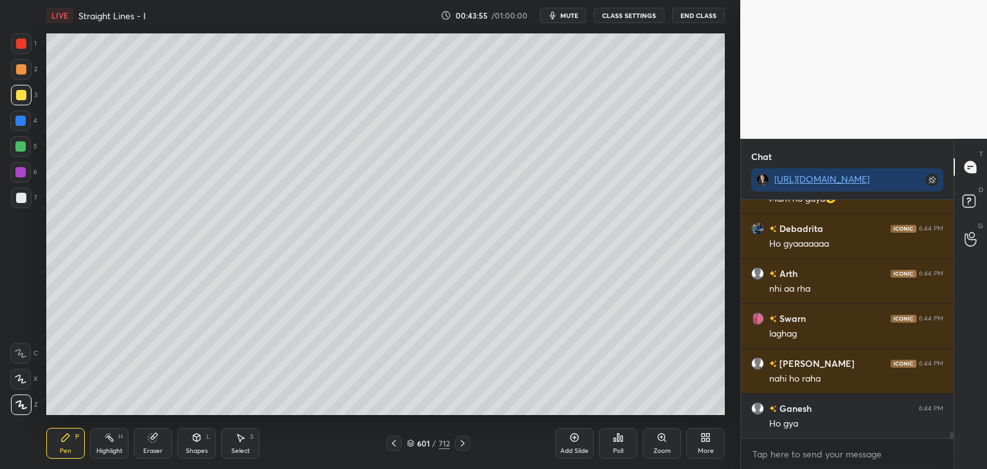
click at [197, 449] on div "Shapes" at bounding box center [197, 451] width 22 height 6
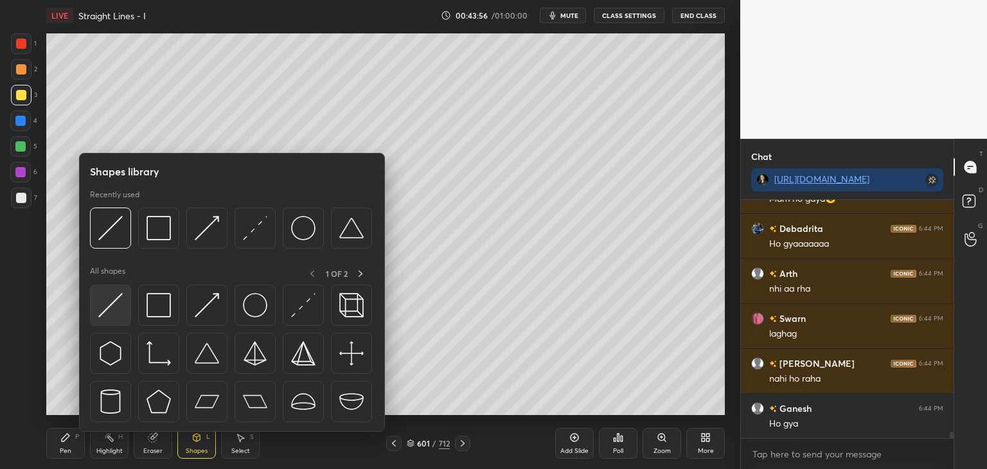
click at [105, 310] on img at bounding box center [110, 305] width 24 height 24
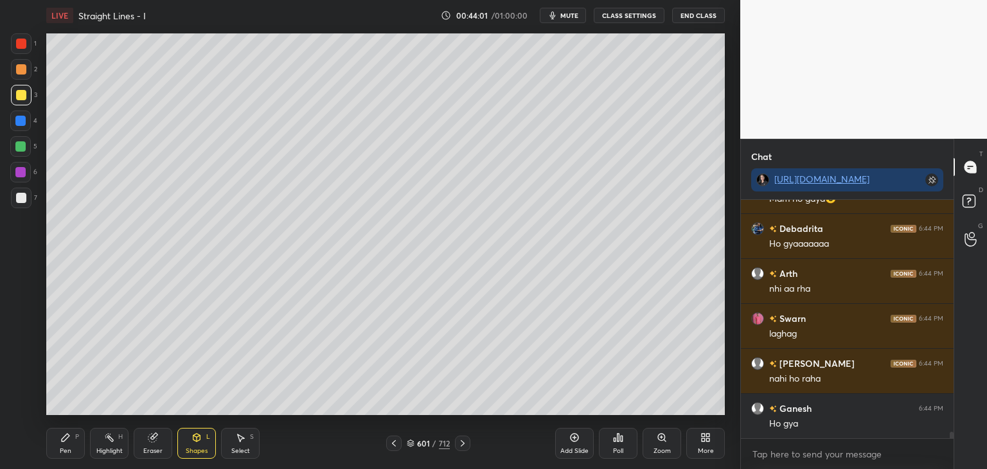
click at [64, 448] on div "Pen" at bounding box center [66, 451] width 12 height 6
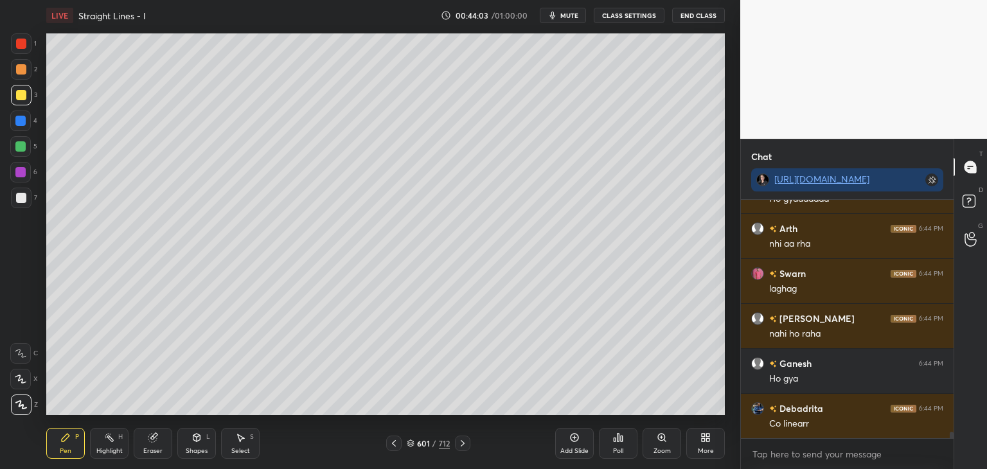
click at [24, 196] on div at bounding box center [21, 198] width 10 height 10
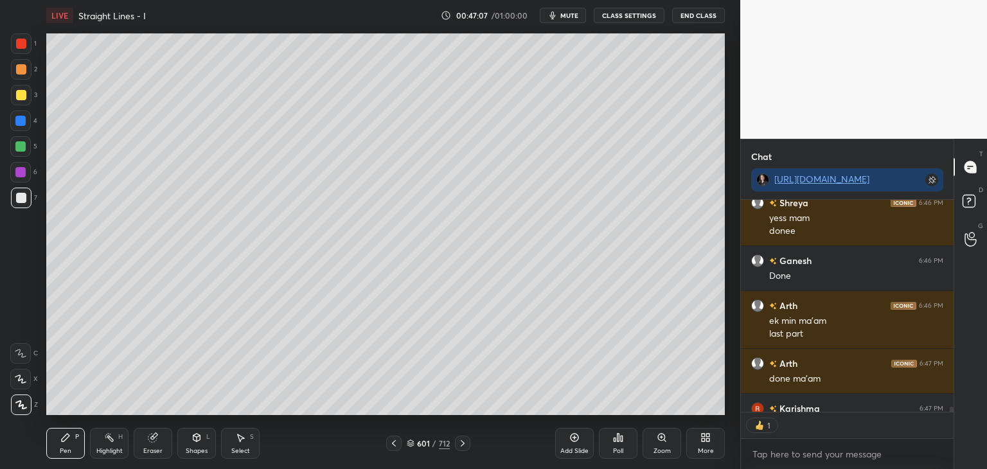
scroll to position [4, 4]
click at [465, 442] on icon at bounding box center [462, 443] width 10 height 10
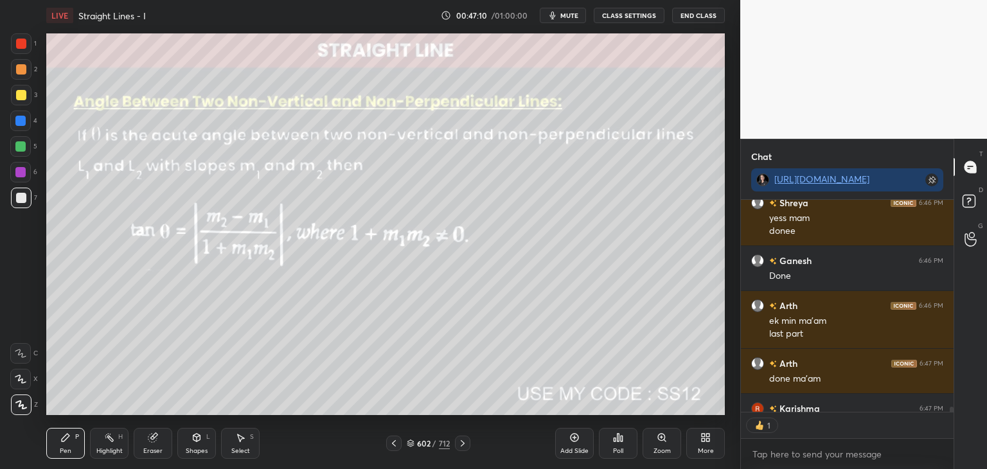
click at [193, 454] on div "Shapes" at bounding box center [197, 451] width 22 height 6
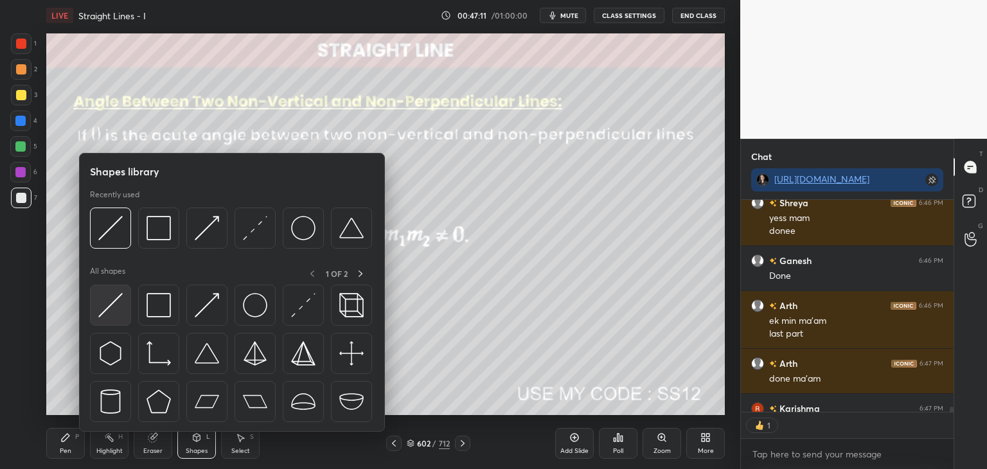
click at [106, 307] on img at bounding box center [110, 305] width 24 height 24
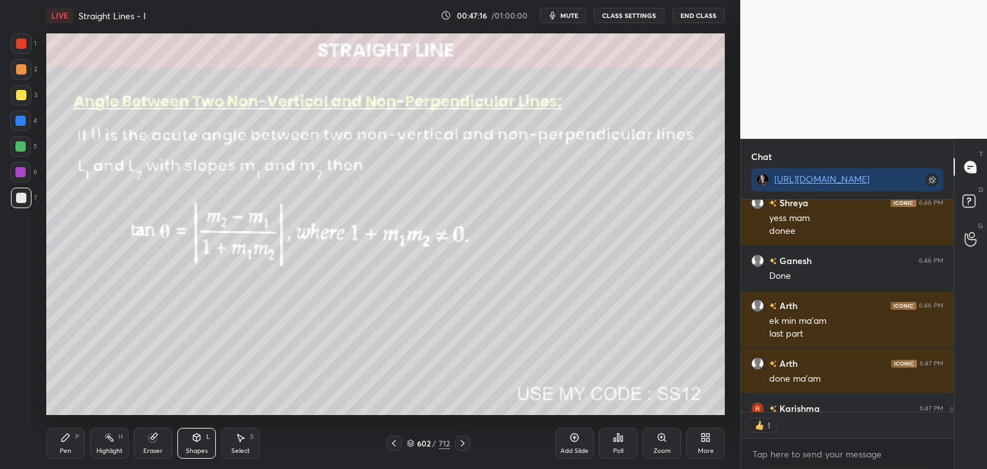
drag, startPoint x: 73, startPoint y: 446, endPoint x: 100, endPoint y: 431, distance: 30.8
click at [73, 447] on div "Pen P" at bounding box center [65, 443] width 39 height 31
click at [188, 453] on div "Shapes" at bounding box center [197, 451] width 22 height 6
click at [21, 199] on div at bounding box center [21, 198] width 10 height 10
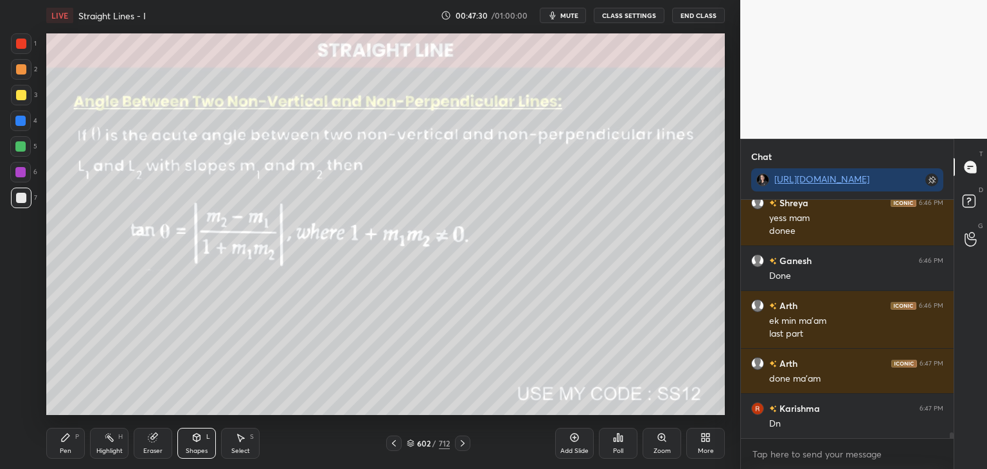
drag, startPoint x: 63, startPoint y: 450, endPoint x: 82, endPoint y: 446, distance: 19.8
click at [63, 450] on div "Pen" at bounding box center [66, 451] width 12 height 6
click at [196, 448] on div "Shapes" at bounding box center [197, 451] width 22 height 6
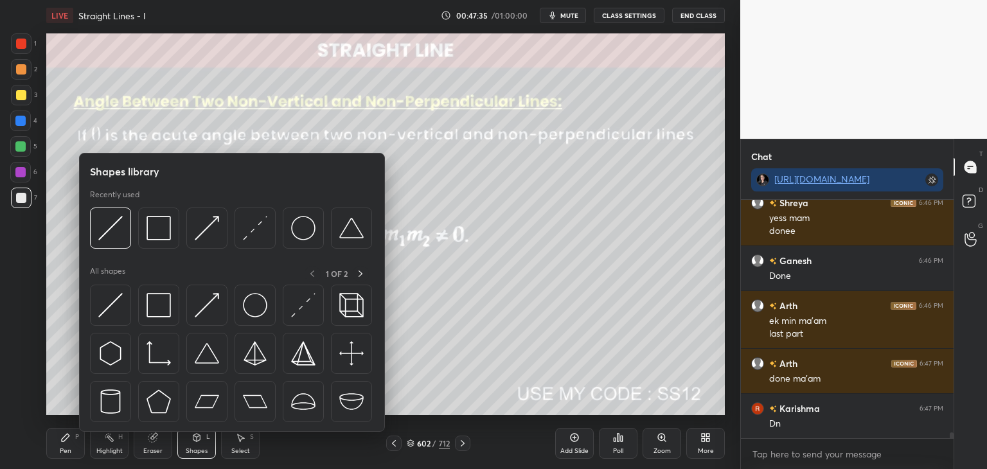
click at [156, 457] on div "Eraser" at bounding box center [153, 443] width 39 height 31
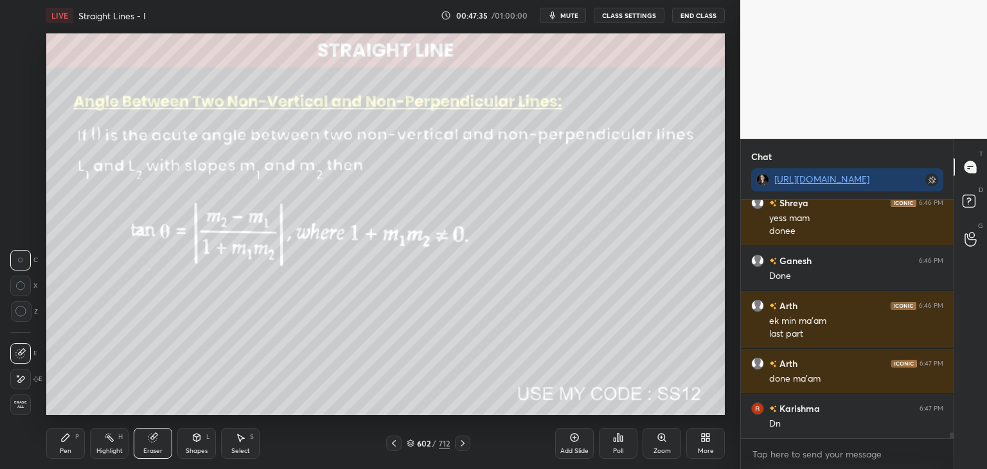
click at [17, 407] on span "Erase all" at bounding box center [20, 404] width 19 height 9
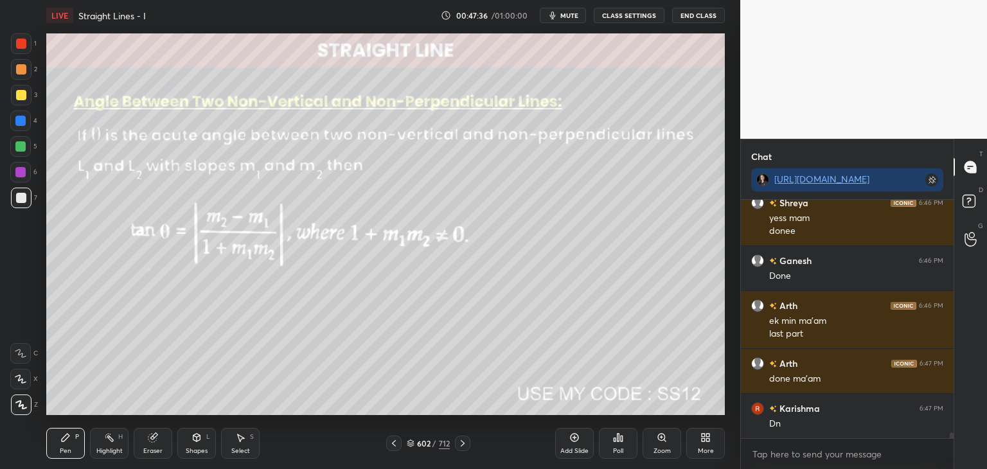
click at [59, 447] on div "Pen P" at bounding box center [65, 443] width 39 height 31
click at [19, 201] on div at bounding box center [21, 198] width 10 height 10
drag, startPoint x: 154, startPoint y: 445, endPoint x: 144, endPoint y: 439, distance: 11.6
click at [154, 446] on div "Eraser" at bounding box center [153, 443] width 39 height 31
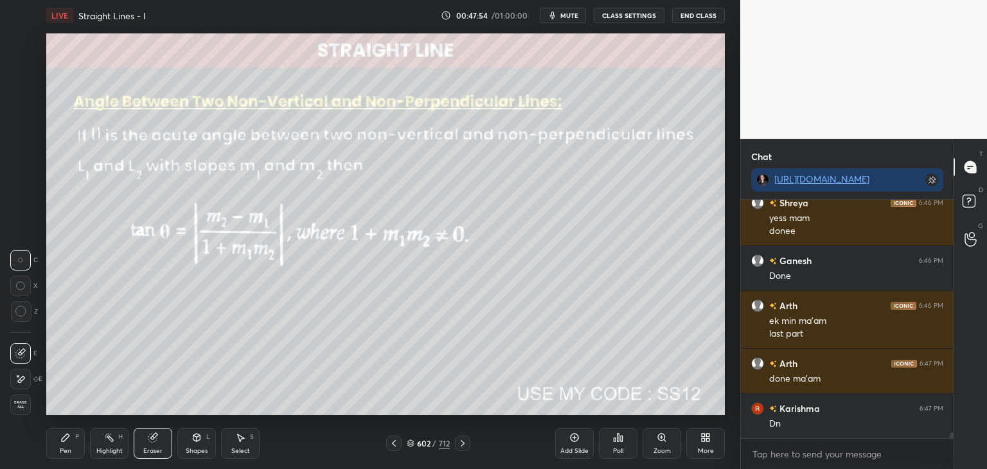
drag, startPoint x: 25, startPoint y: 399, endPoint x: 43, endPoint y: 394, distance: 18.7
click at [24, 400] on div "Erase all" at bounding box center [20, 404] width 21 height 21
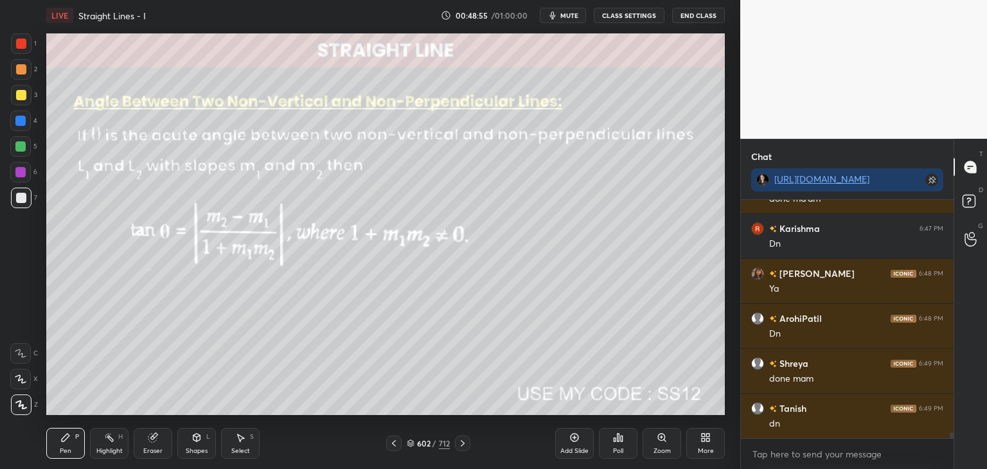
scroll to position [9695, 0]
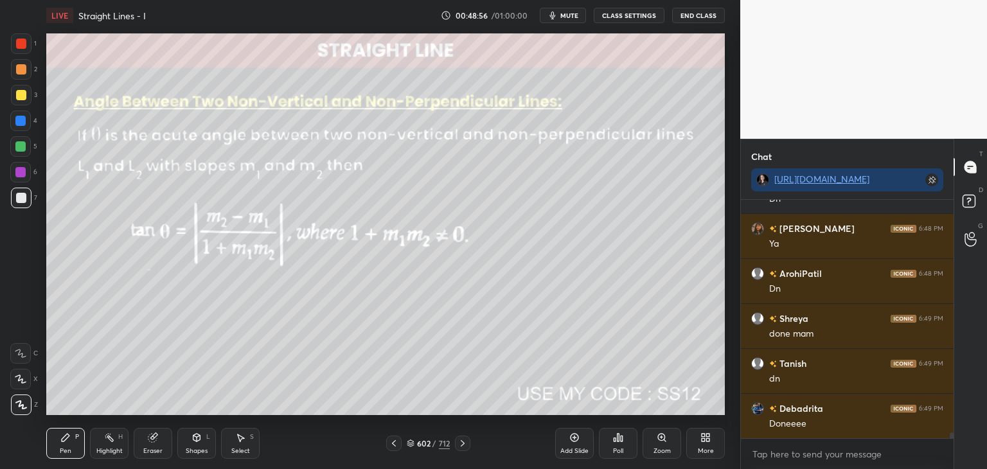
click at [457, 444] on icon at bounding box center [462, 443] width 10 height 10
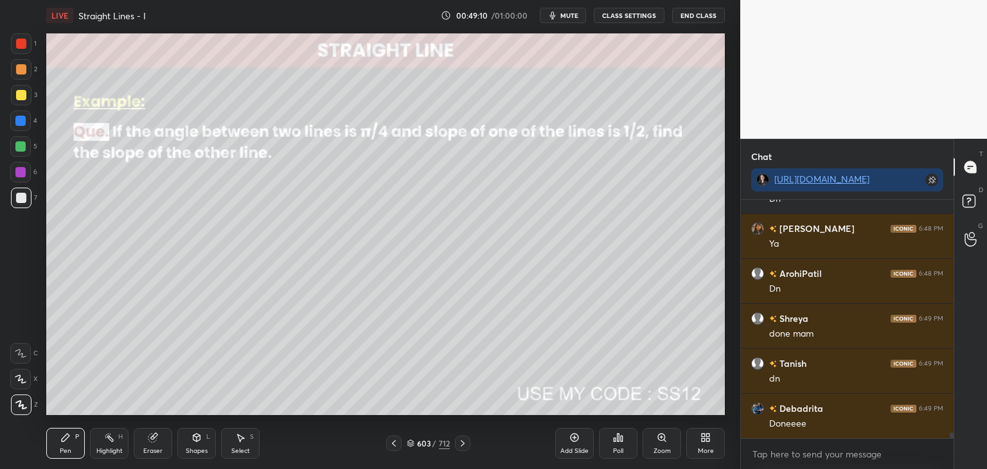
click at [459, 449] on div at bounding box center [462, 443] width 15 height 15
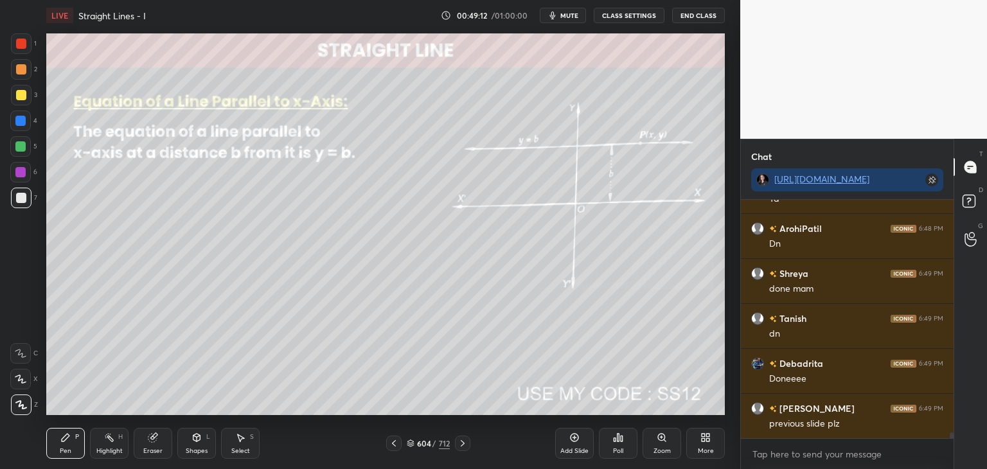
click at [392, 442] on icon at bounding box center [394, 443] width 10 height 10
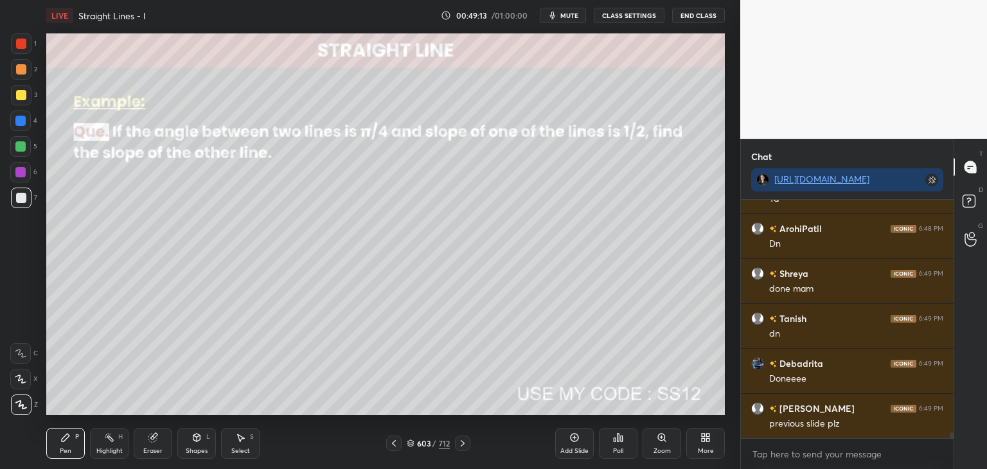
click at [571, 447] on div "Add Slide" at bounding box center [574, 443] width 39 height 31
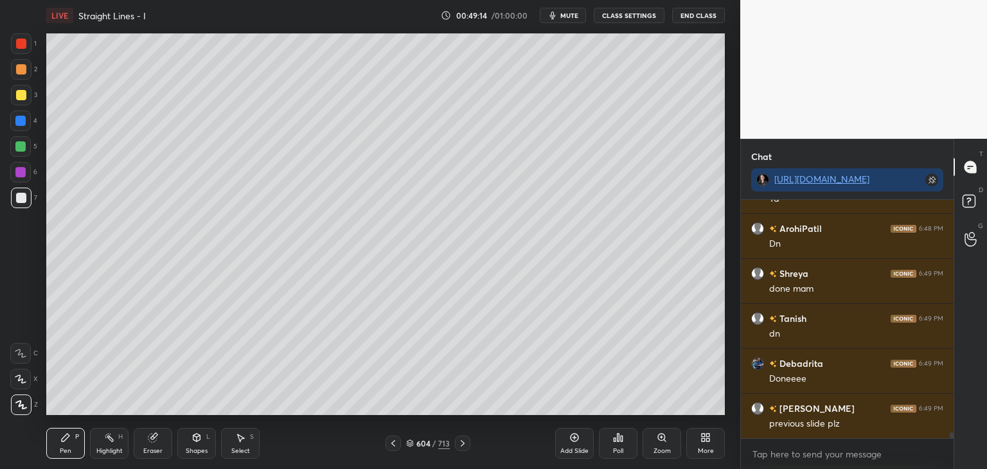
click at [392, 442] on icon at bounding box center [393, 443] width 10 height 10
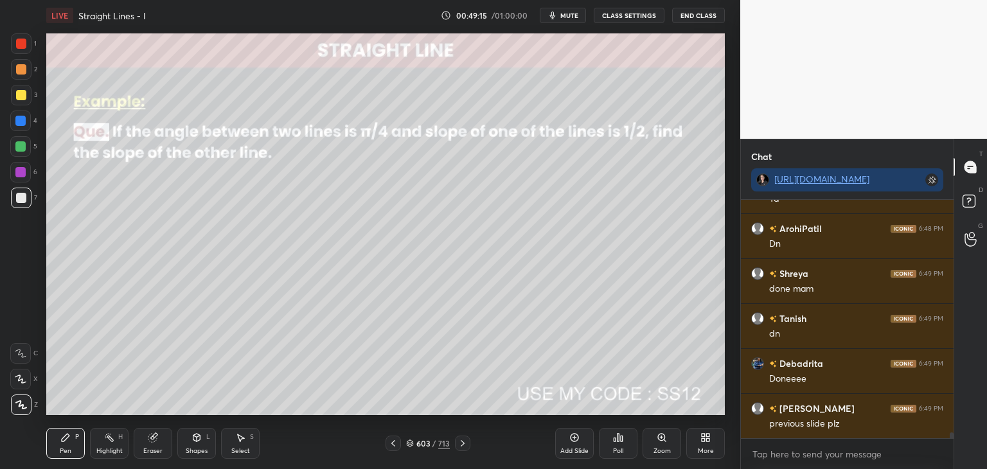
click at [393, 443] on icon at bounding box center [393, 443] width 10 height 10
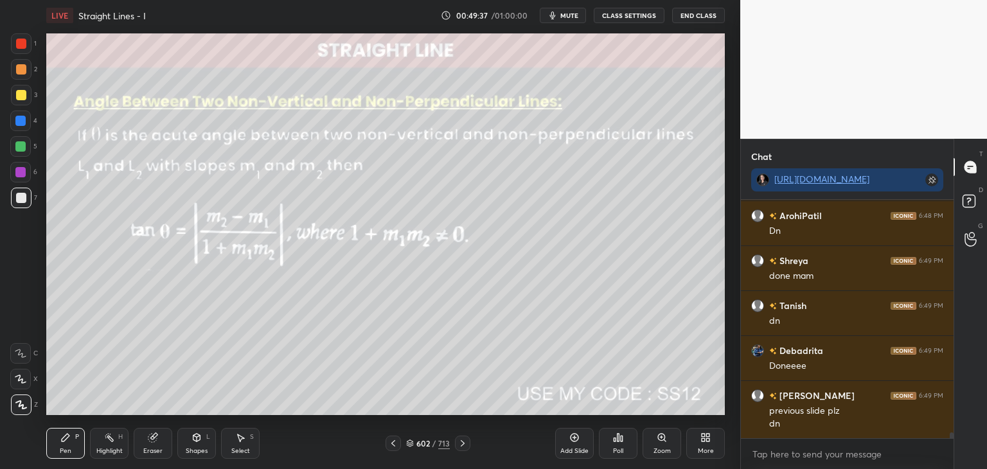
scroll to position [9798, 0]
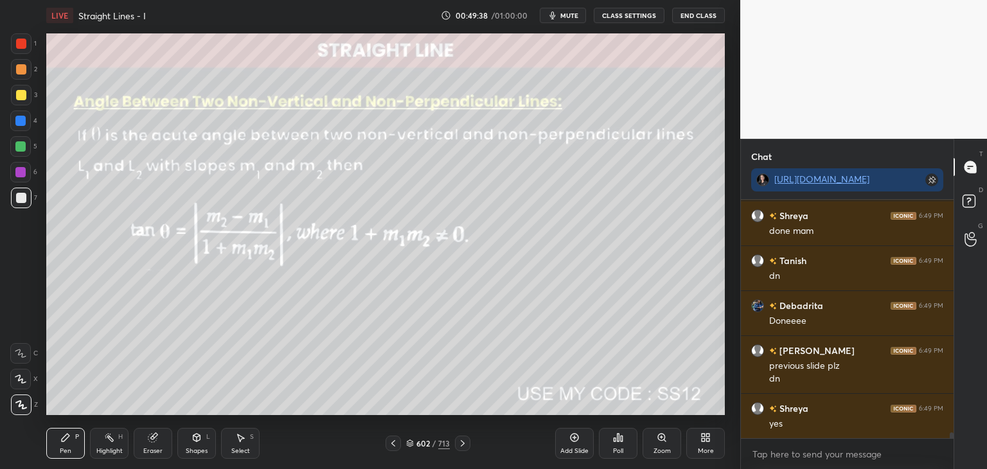
click at [581, 450] on div "Add Slide" at bounding box center [574, 451] width 28 height 6
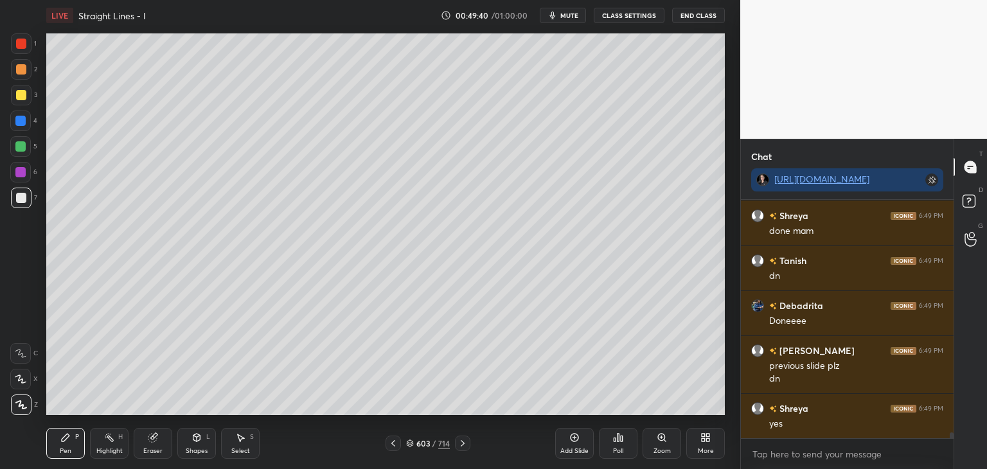
scroll to position [9843, 0]
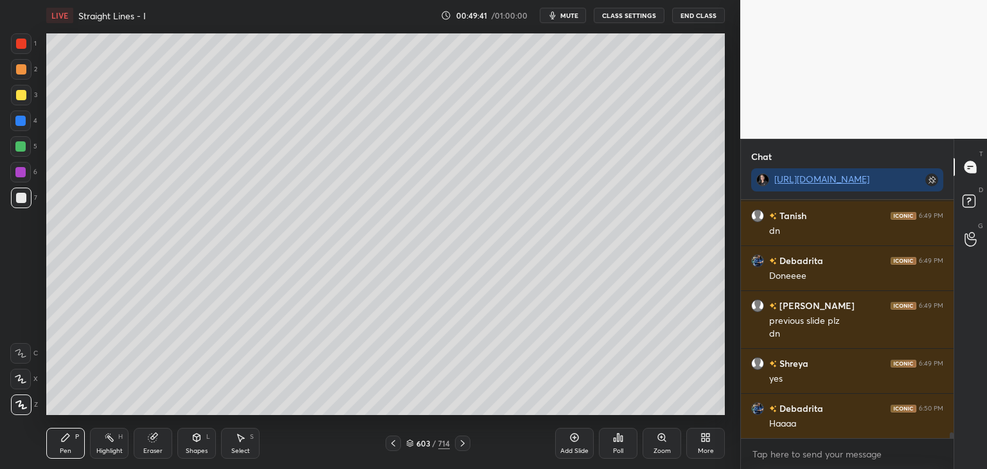
click at [20, 96] on div at bounding box center [21, 95] width 10 height 10
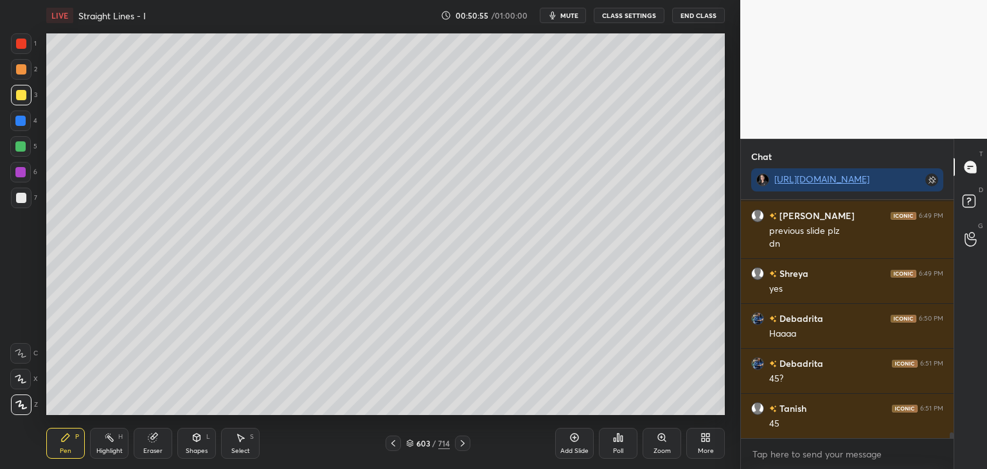
scroll to position [9978, 0]
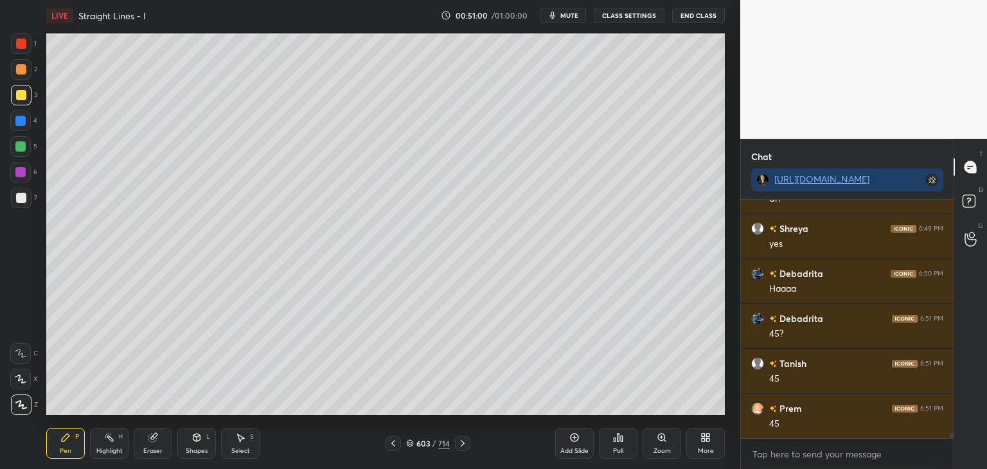
drag, startPoint x: 23, startPoint y: 204, endPoint x: 37, endPoint y: 211, distance: 15.8
click at [23, 204] on div at bounding box center [21, 198] width 21 height 21
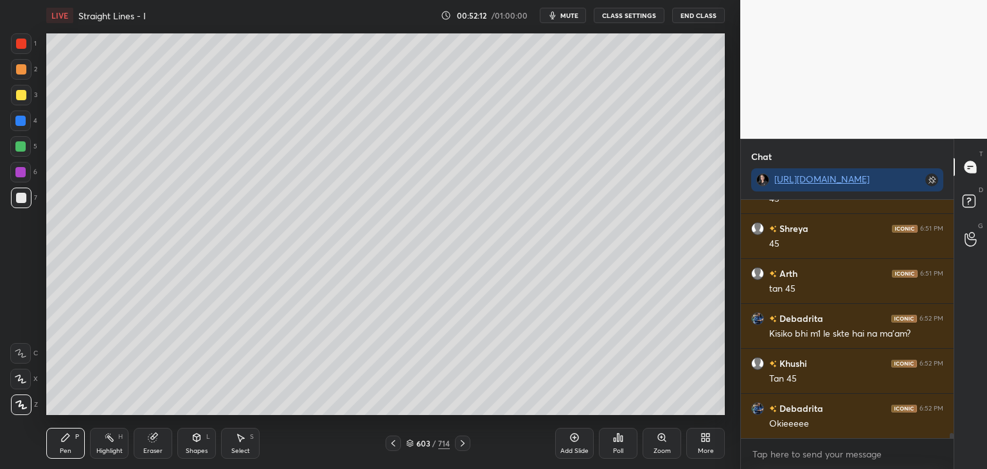
scroll to position [209, 209]
drag, startPoint x: 391, startPoint y: 439, endPoint x: 401, endPoint y: 436, distance: 11.0
click at [391, 439] on icon at bounding box center [393, 443] width 10 height 10
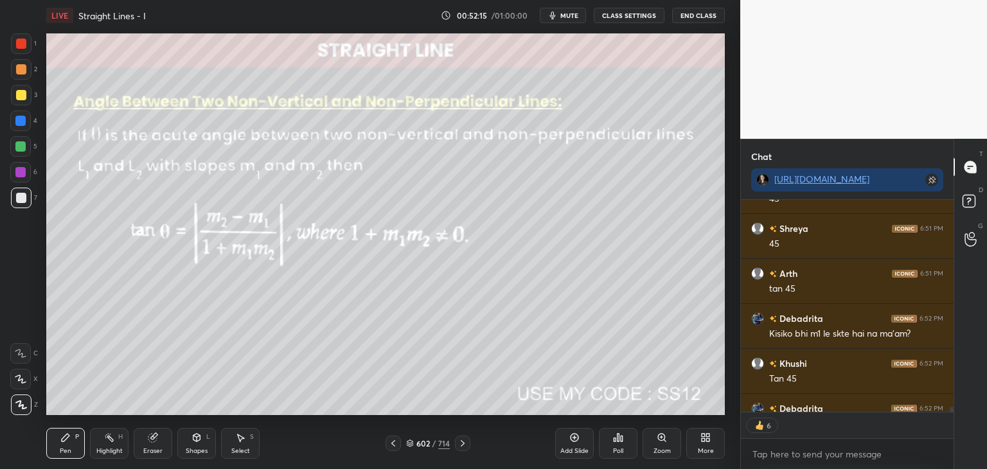
click at [465, 443] on icon at bounding box center [462, 443] width 10 height 10
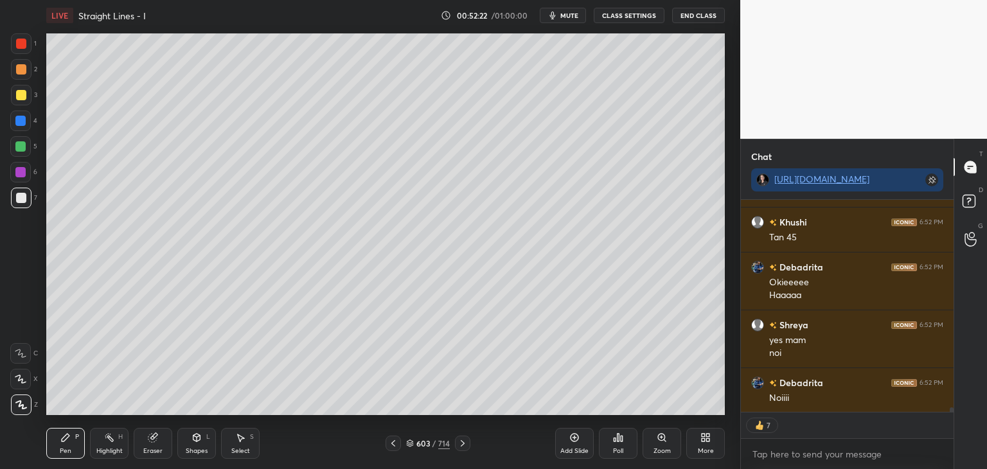
scroll to position [10390, 0]
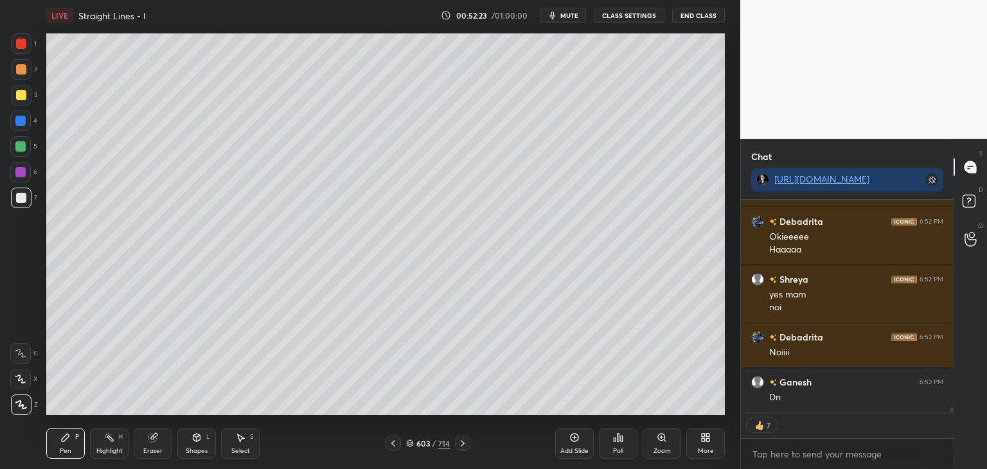
click at [465, 447] on icon at bounding box center [462, 443] width 10 height 10
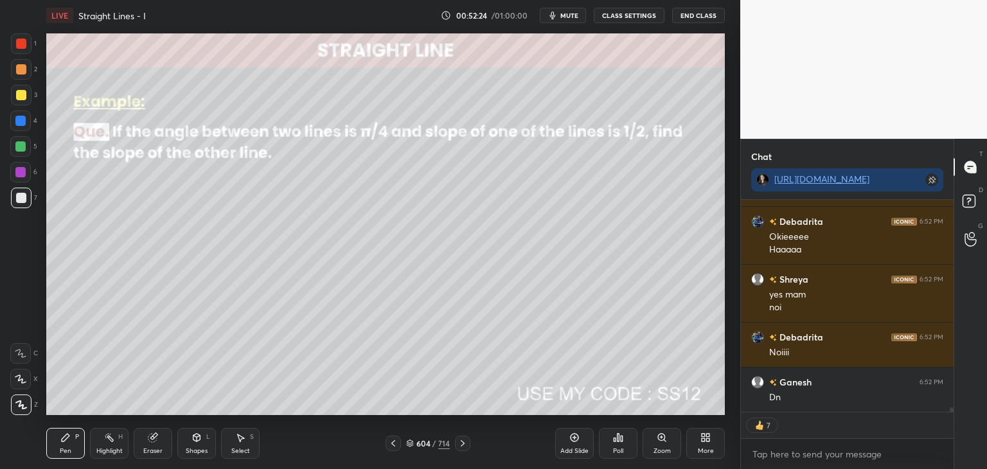
scroll to position [10434, 0]
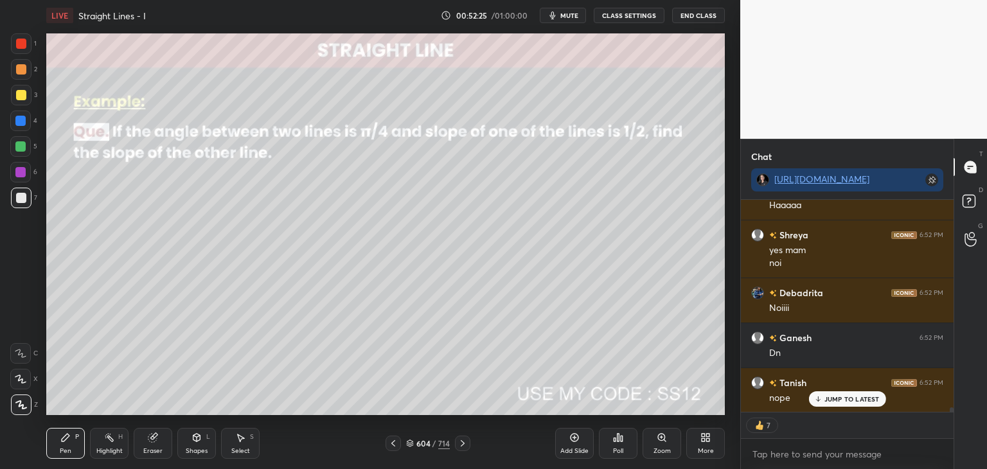
click at [617, 452] on div "Poll" at bounding box center [618, 451] width 10 height 6
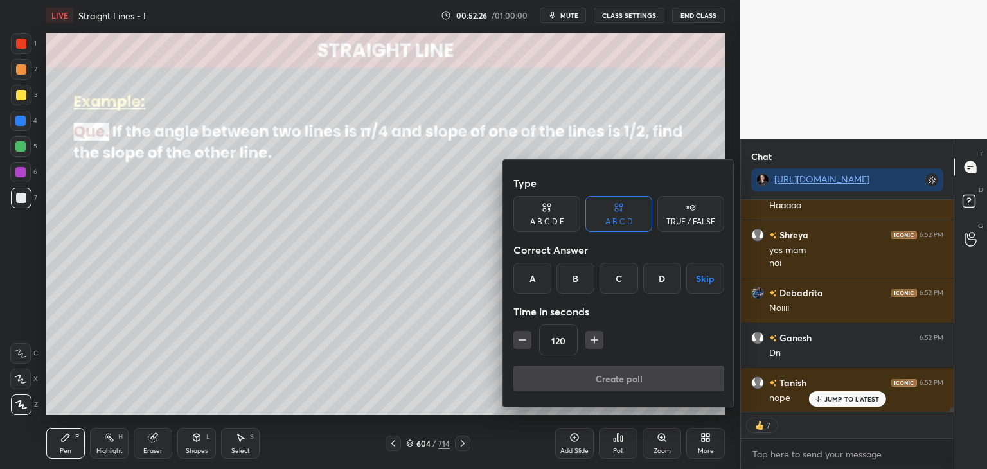
click at [700, 283] on button "Skip" at bounding box center [705, 278] width 38 height 31
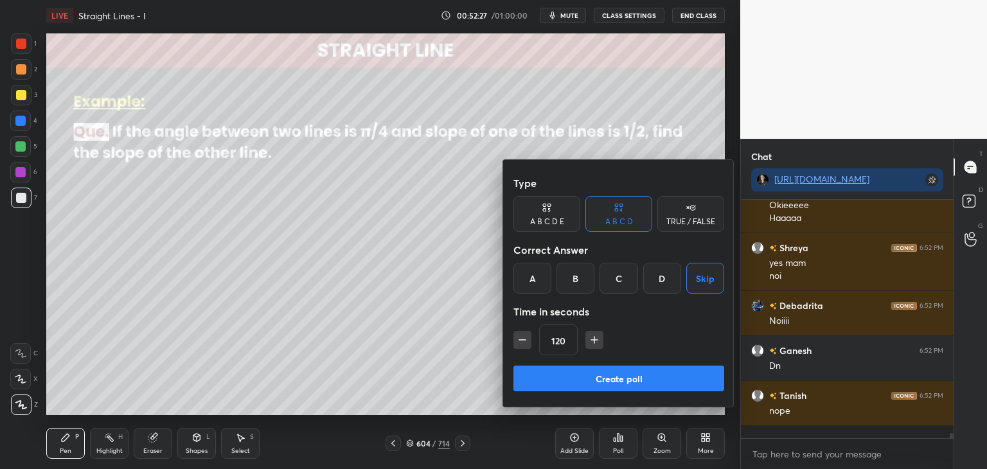
scroll to position [10408, 0]
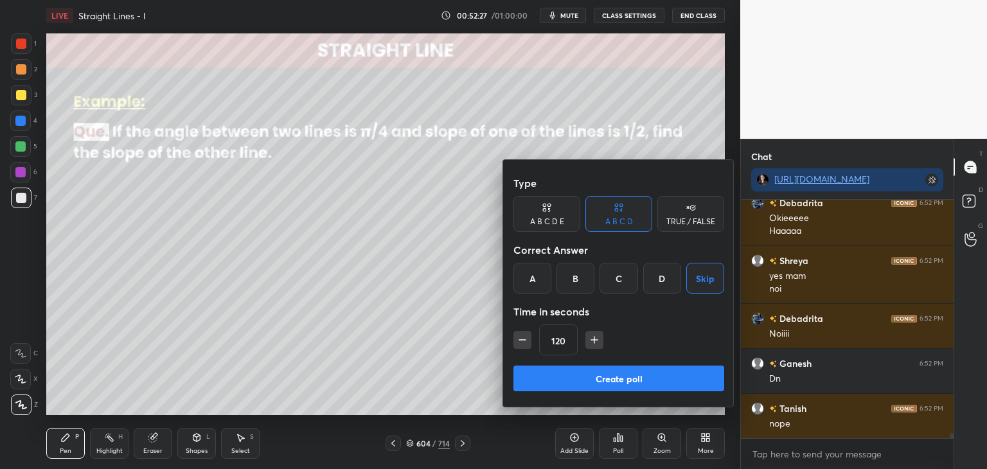
click at [634, 380] on button "Create poll" at bounding box center [618, 379] width 211 height 26
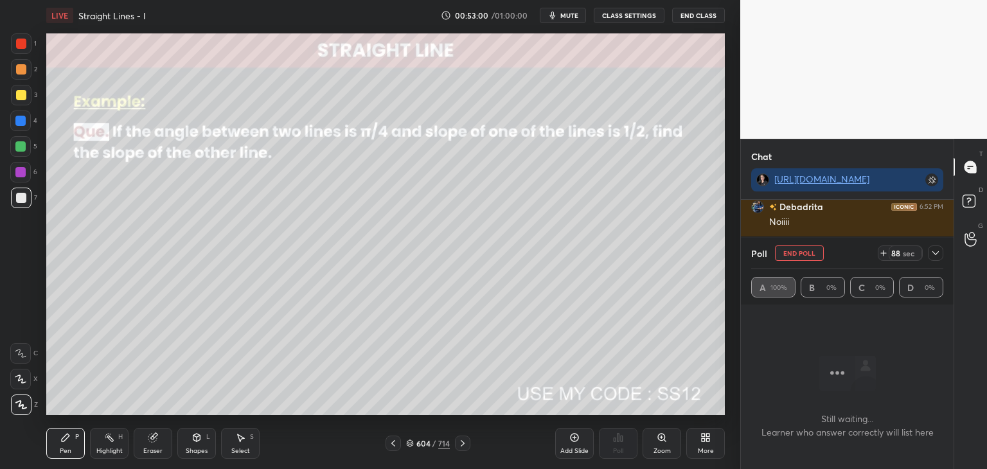
scroll to position [10565, 0]
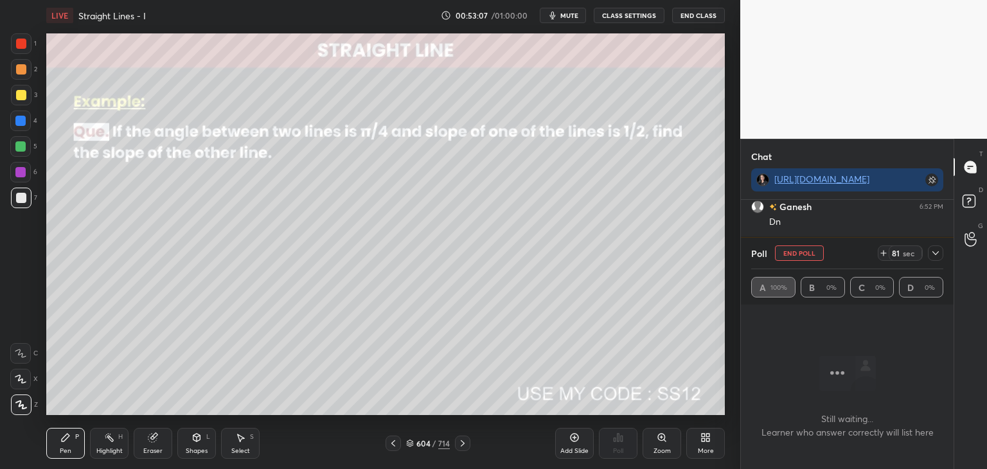
click at [932, 254] on icon at bounding box center [935, 253] width 10 height 10
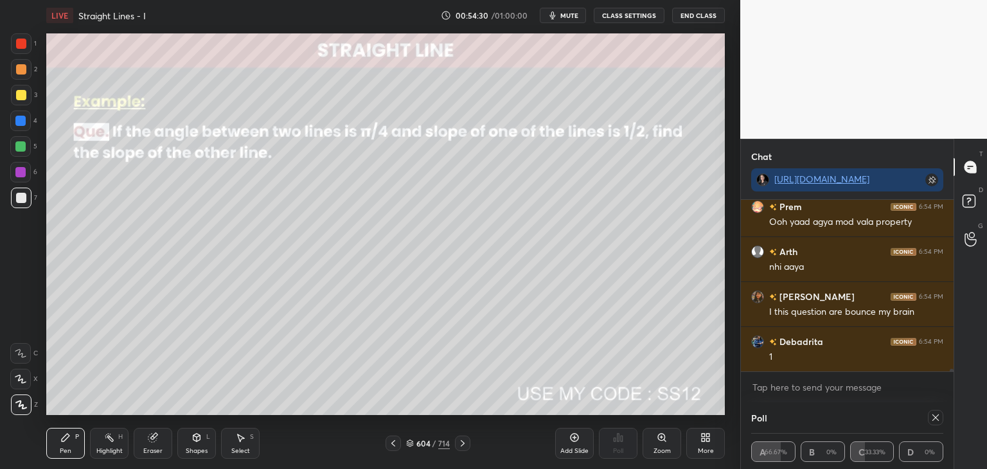
scroll to position [10983, 0]
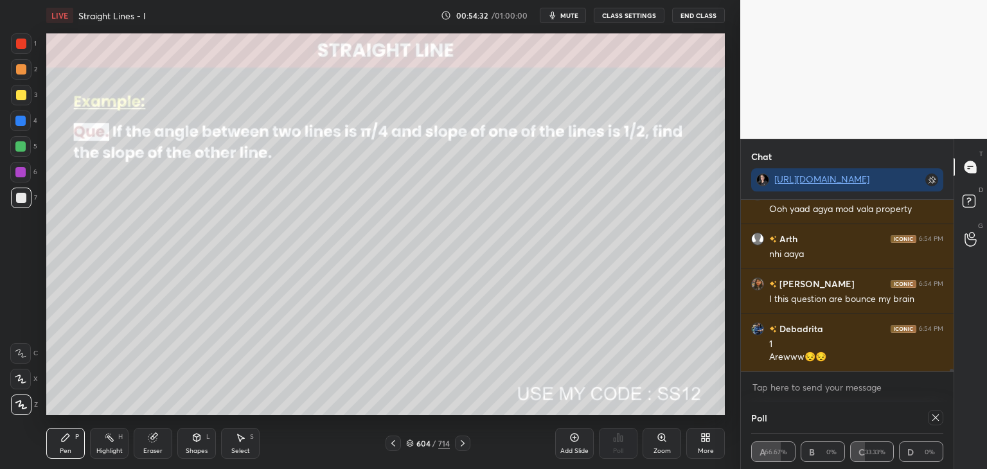
click at [934, 416] on icon at bounding box center [935, 417] width 6 height 6
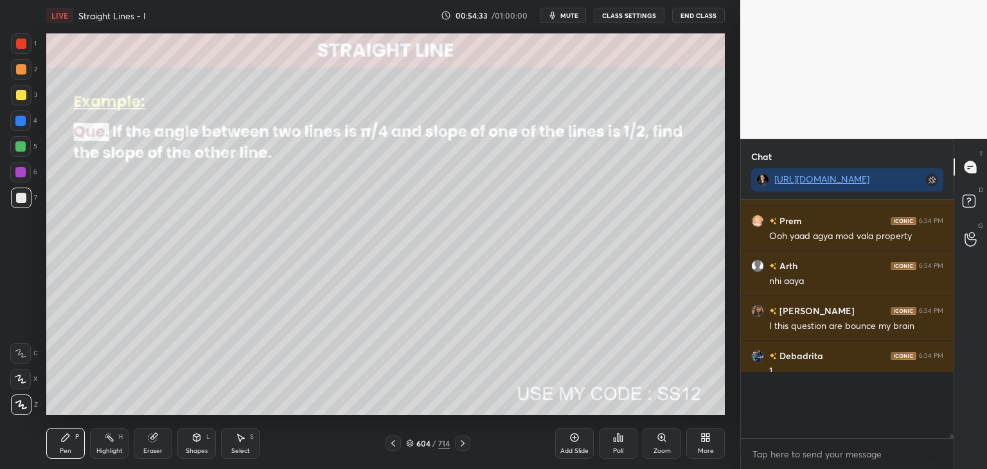
scroll to position [4, 4]
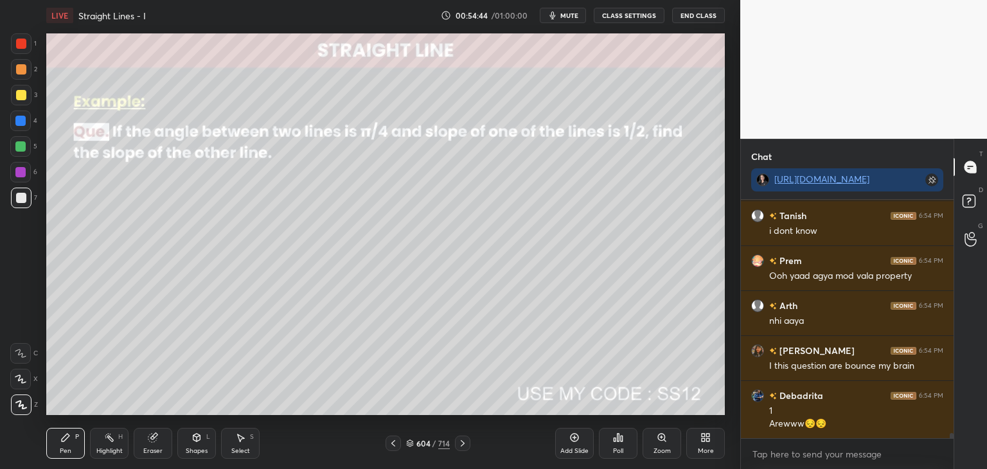
click at [394, 447] on icon at bounding box center [393, 443] width 10 height 10
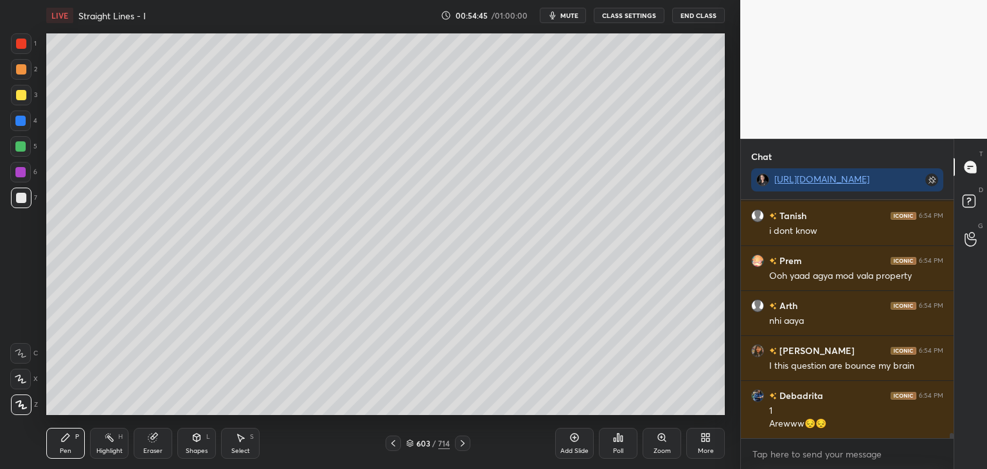
click at [393, 448] on icon at bounding box center [393, 443] width 10 height 10
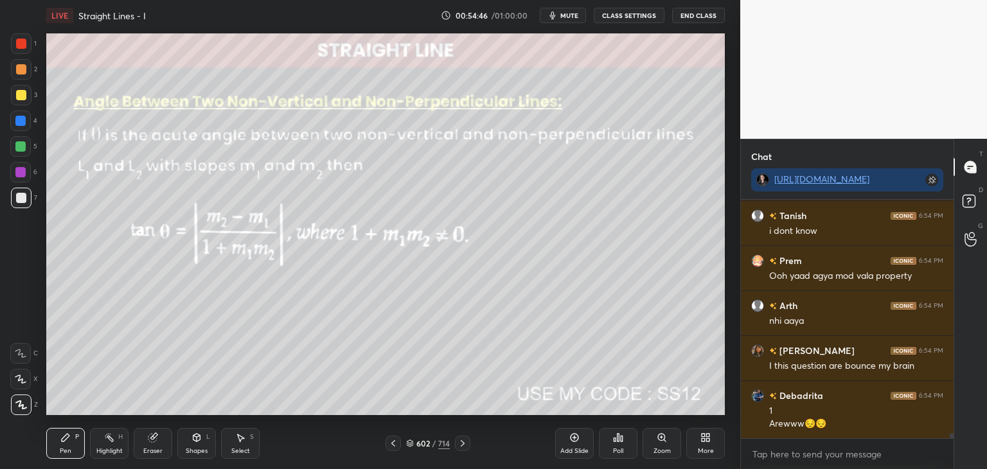
click at [461, 443] on icon at bounding box center [462, 443] width 10 height 10
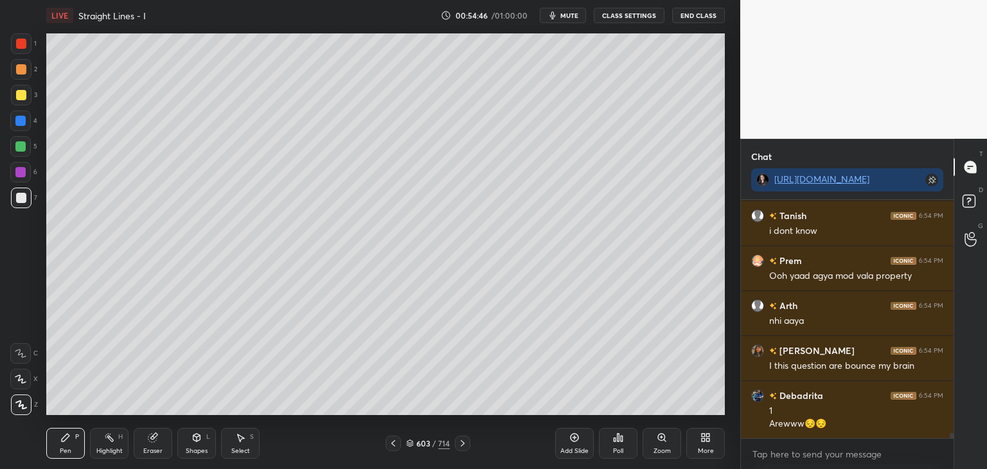
click at [462, 444] on icon at bounding box center [462, 443] width 10 height 10
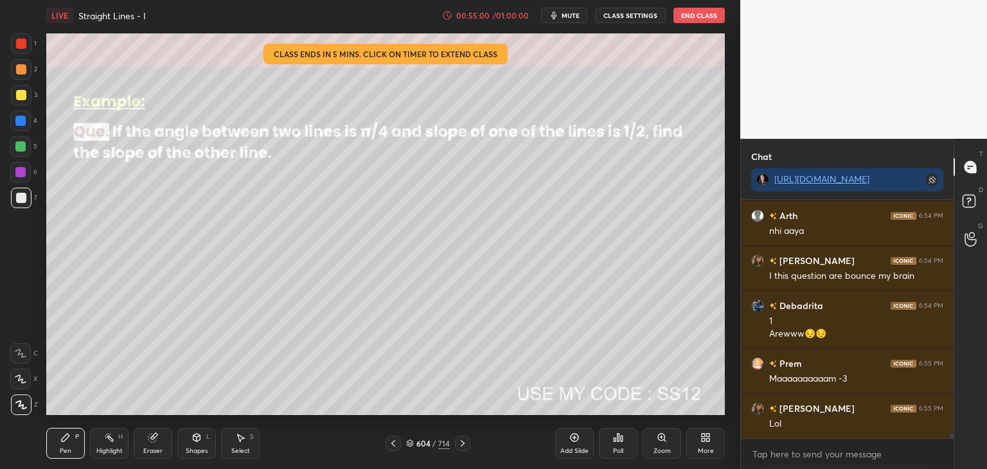
scroll to position [11051, 0]
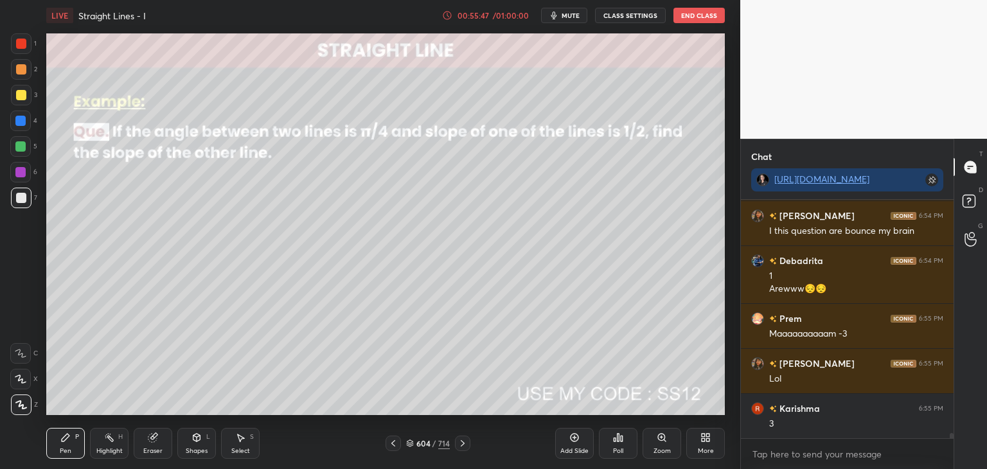
click at [240, 441] on icon at bounding box center [241, 438] width 7 height 8
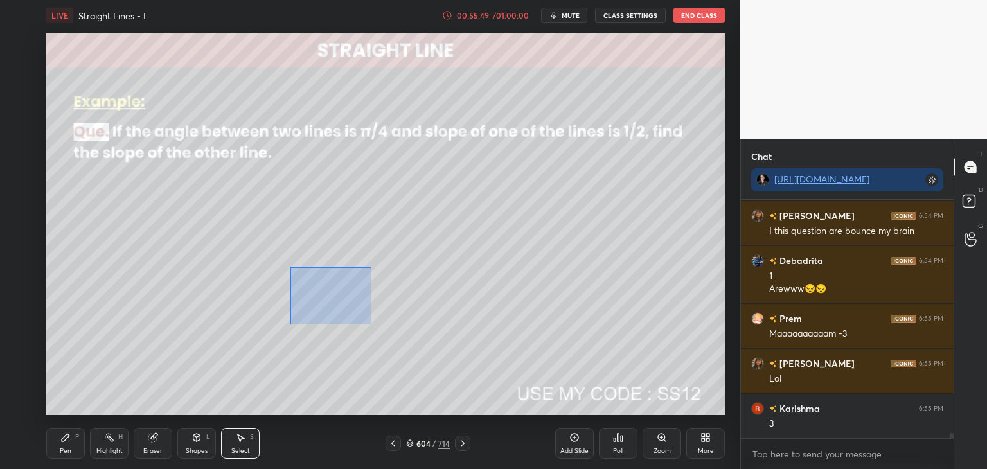
drag, startPoint x: 290, startPoint y: 267, endPoint x: 375, endPoint y: 325, distance: 102.1
click at [375, 325] on div "0 ° Undo Copy Duplicate Duplicate to new slide Delete" at bounding box center [385, 224] width 678 height 382
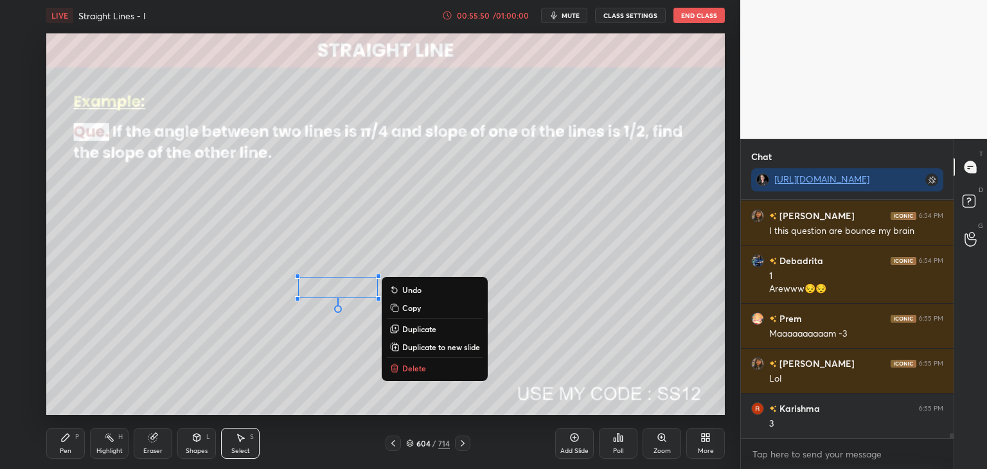
click at [409, 367] on p "Delete" at bounding box center [414, 368] width 24 height 10
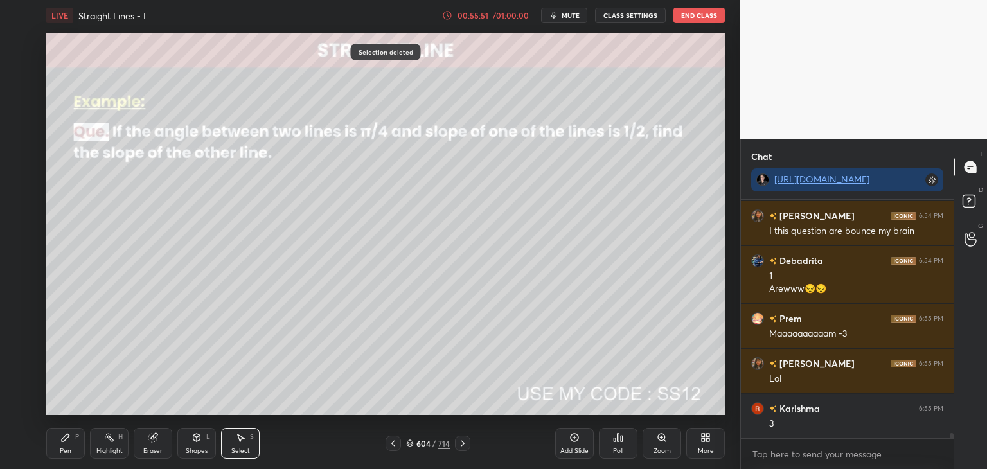
click at [63, 448] on div "Pen" at bounding box center [66, 451] width 12 height 6
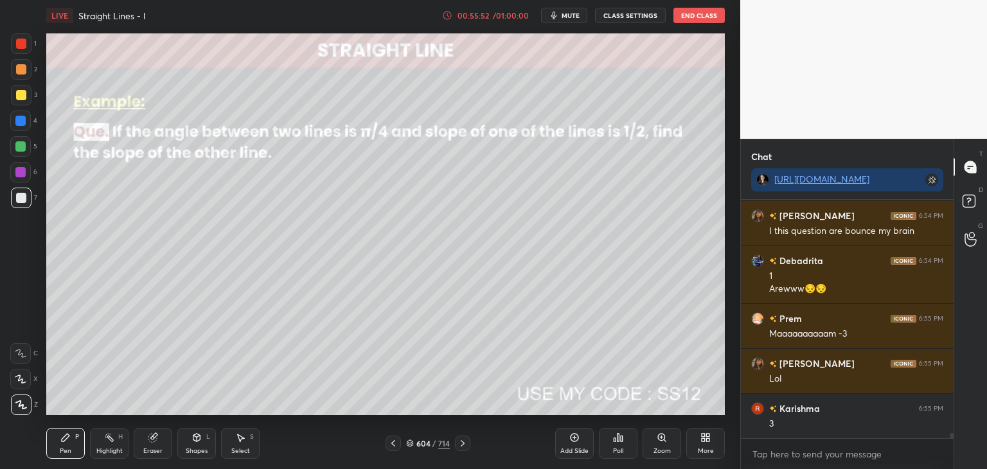
click at [245, 447] on div "Select S" at bounding box center [240, 443] width 39 height 31
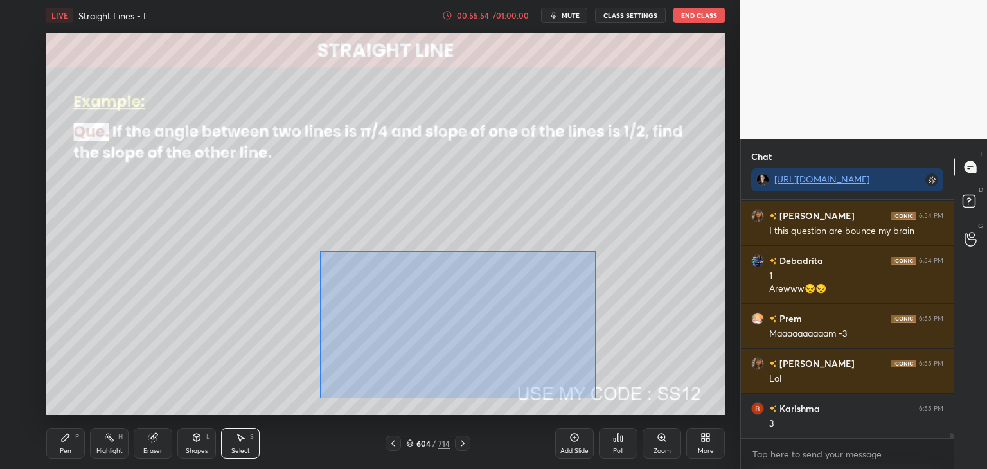
drag, startPoint x: 334, startPoint y: 268, endPoint x: 606, endPoint y: 378, distance: 293.4
click at [594, 398] on div "0 ° Undo Copy Duplicate Duplicate to new slide Delete" at bounding box center [385, 224] width 678 height 382
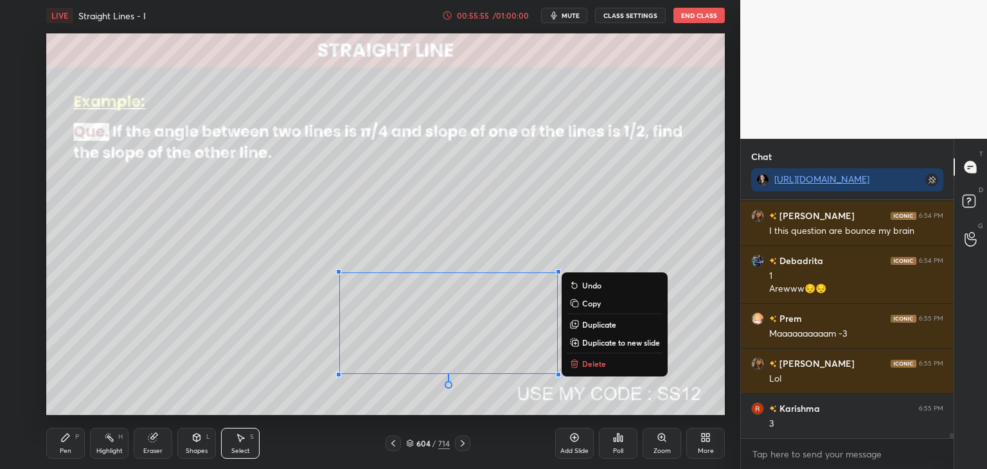
click at [581, 304] on button "Copy" at bounding box center [615, 303] width 96 height 15
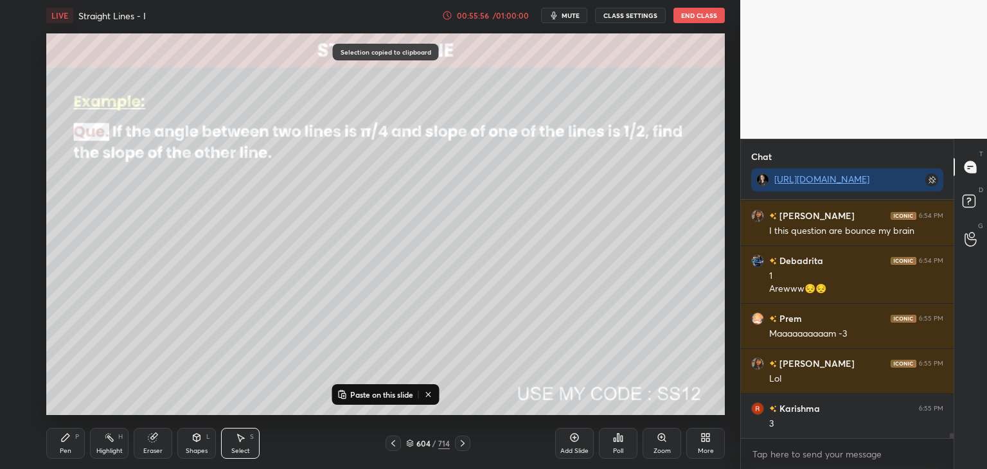
click at [579, 448] on div "Add Slide" at bounding box center [574, 451] width 28 height 6
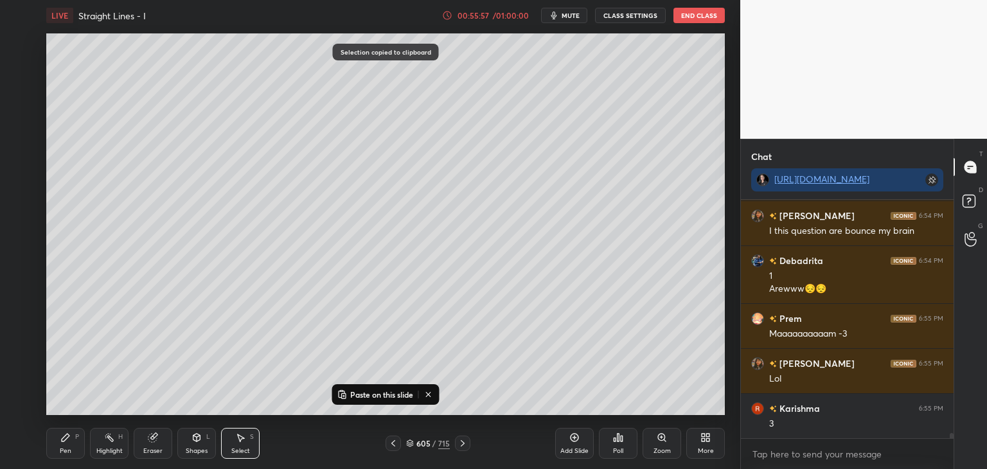
drag, startPoint x: 342, startPoint y: 398, endPoint x: 347, endPoint y: 378, distance: 19.9
click at [342, 396] on icon at bounding box center [342, 394] width 10 height 10
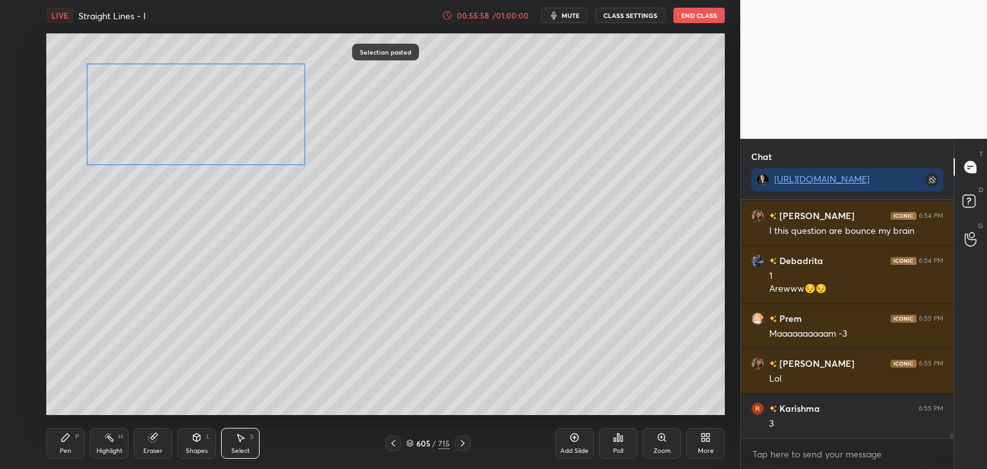
drag, startPoint x: 420, startPoint y: 342, endPoint x: 182, endPoint y: 188, distance: 284.2
click at [168, 134] on div "0 ° Undo Copy Paste here Duplicate Duplicate to new slide Delete" at bounding box center [385, 224] width 678 height 382
click at [190, 335] on div "0 ° Undo Copy Paste here Duplicate Duplicate to new slide Delete" at bounding box center [385, 224] width 678 height 382
click at [238, 442] on icon at bounding box center [240, 437] width 10 height 10
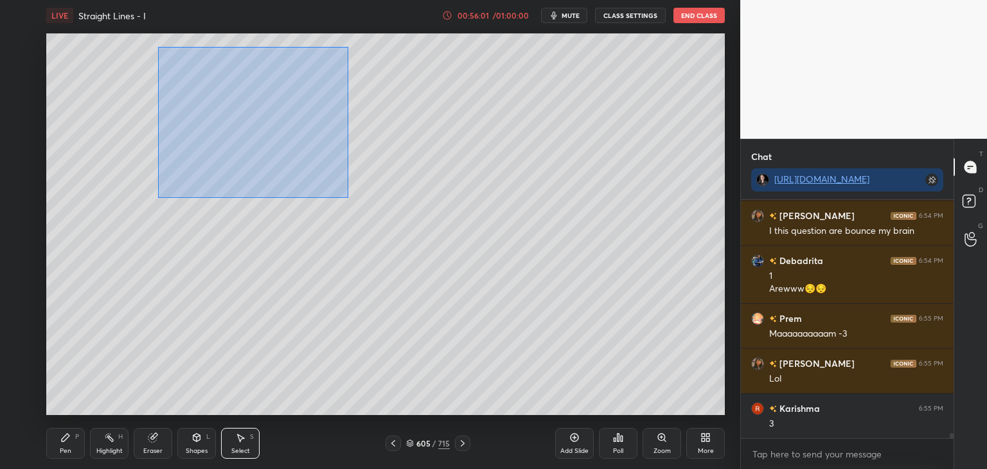
drag, startPoint x: 170, startPoint y: 87, endPoint x: 333, endPoint y: 189, distance: 192.2
click at [345, 195] on div "0 ° Undo Copy Paste here Duplicate Duplicate to new slide Delete" at bounding box center [385, 224] width 678 height 382
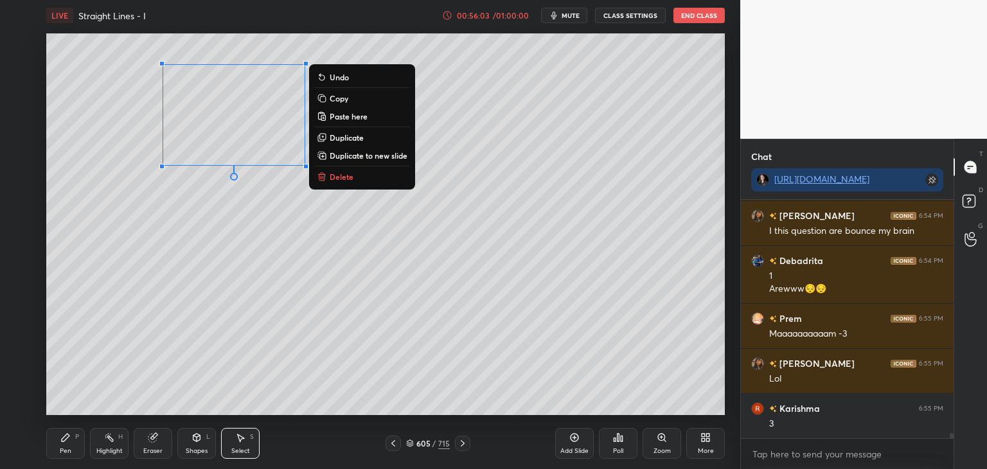
drag, startPoint x: 334, startPoint y: 137, endPoint x: 316, endPoint y: 143, distance: 18.9
click at [333, 137] on p "Duplicate" at bounding box center [347, 137] width 34 height 10
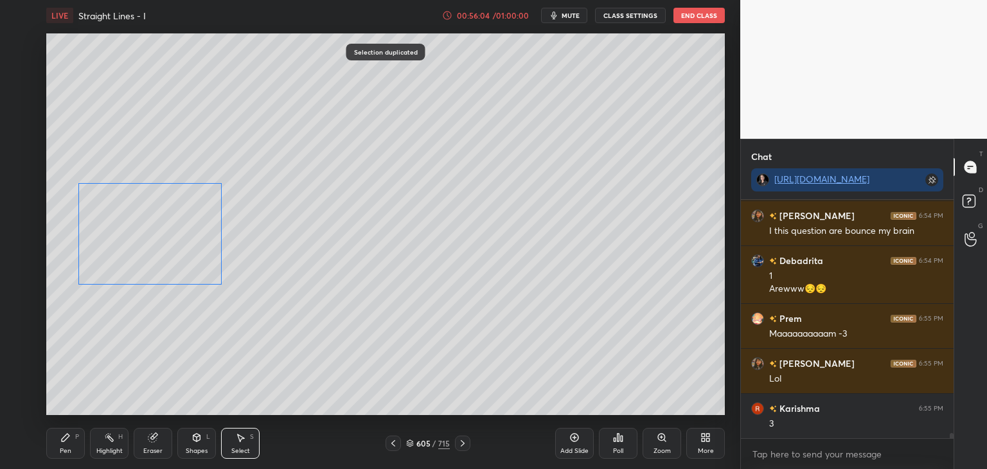
drag, startPoint x: 229, startPoint y: 146, endPoint x: 135, endPoint y: 259, distance: 146.9
click at [129, 245] on div "0 ° Undo Copy Paste here Duplicate Duplicate to new slide Delete" at bounding box center [385, 224] width 678 height 382
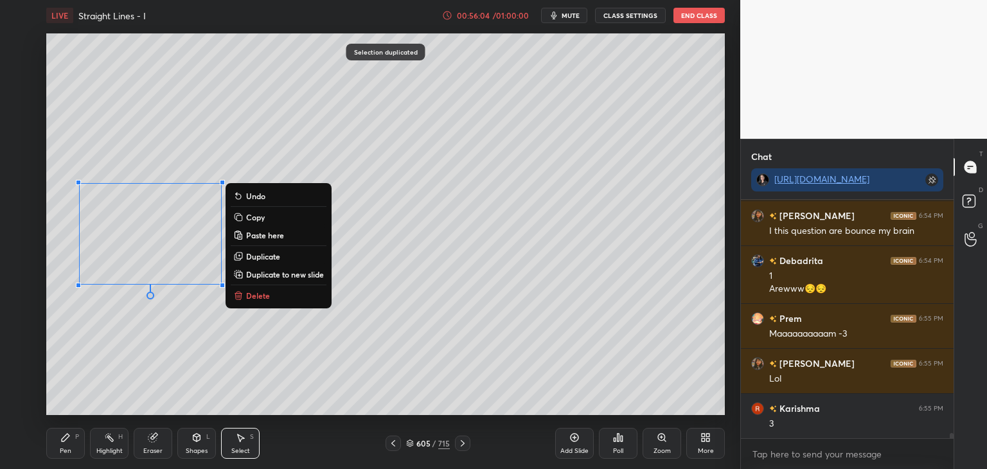
click at [102, 357] on div "0 ° Undo Copy Paste here Duplicate Duplicate to new slide Delete" at bounding box center [385, 224] width 678 height 382
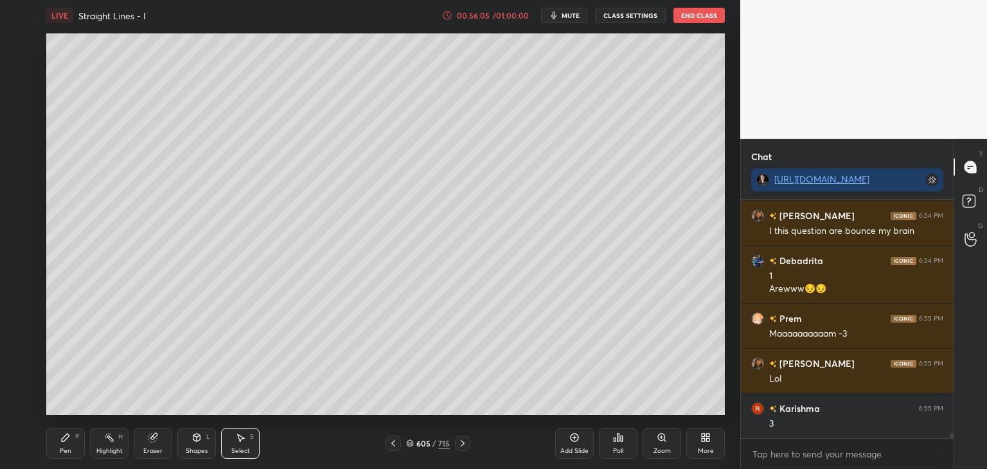
click at [66, 448] on div "Pen" at bounding box center [66, 451] width 12 height 6
click at [248, 445] on div "Select S" at bounding box center [240, 443] width 39 height 31
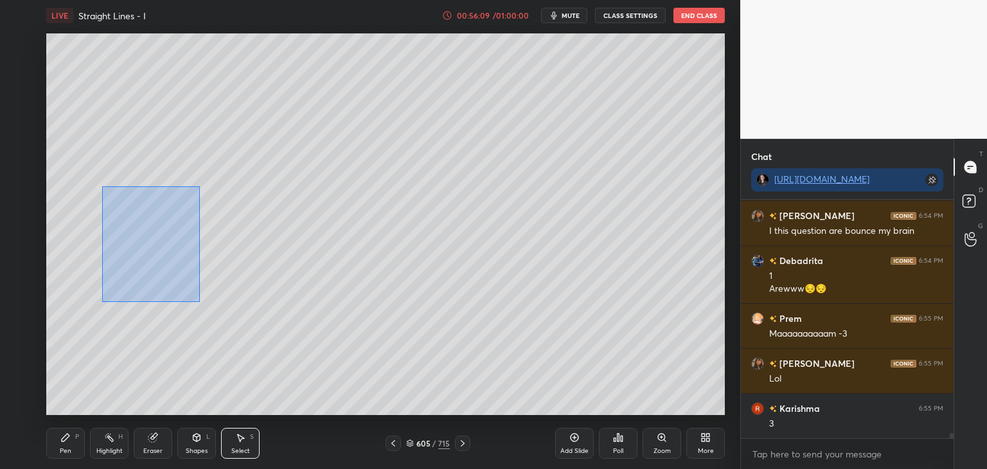
drag, startPoint x: 102, startPoint y: 186, endPoint x: 200, endPoint y: 301, distance: 150.8
click at [202, 301] on div "0 ° Undo Copy Paste here Duplicate Duplicate to new slide Delete" at bounding box center [385, 224] width 678 height 382
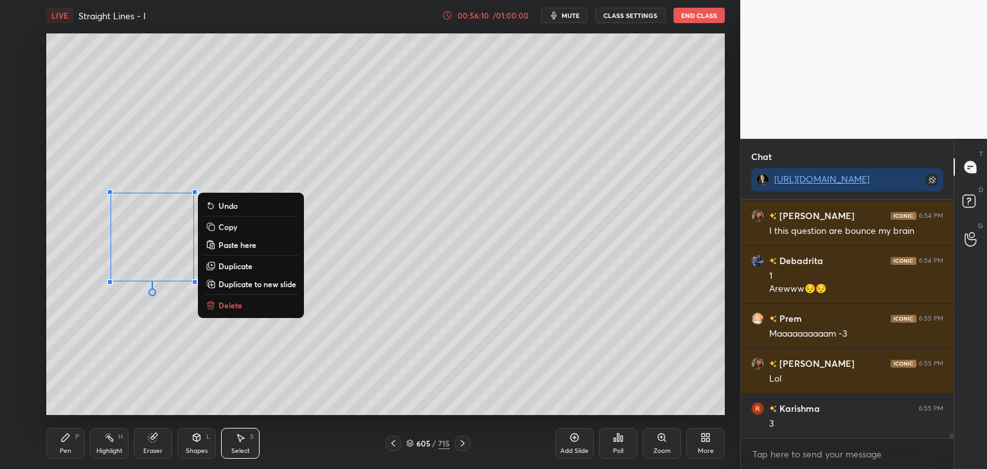
drag, startPoint x: 235, startPoint y: 225, endPoint x: 236, endPoint y: 288, distance: 63.6
click at [236, 227] on p "Copy" at bounding box center [227, 227] width 19 height 10
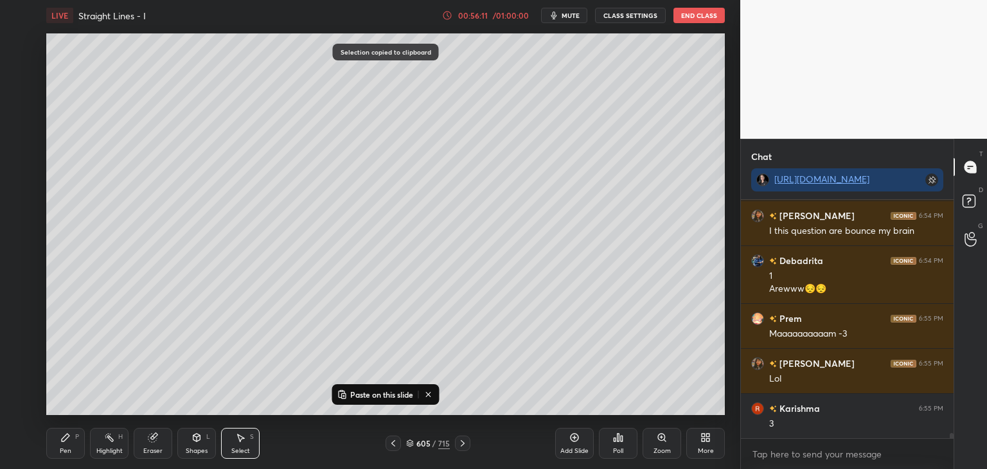
drag, startPoint x: 344, startPoint y: 398, endPoint x: 316, endPoint y: 385, distance: 30.8
click at [344, 398] on rect at bounding box center [344, 395] width 4 height 5
drag, startPoint x: 162, startPoint y: 272, endPoint x: 137, endPoint y: 350, distance: 81.5
click at [134, 353] on div "0 ° Undo Copy Paste here Duplicate Duplicate to new slide Delete" at bounding box center [385, 224] width 678 height 382
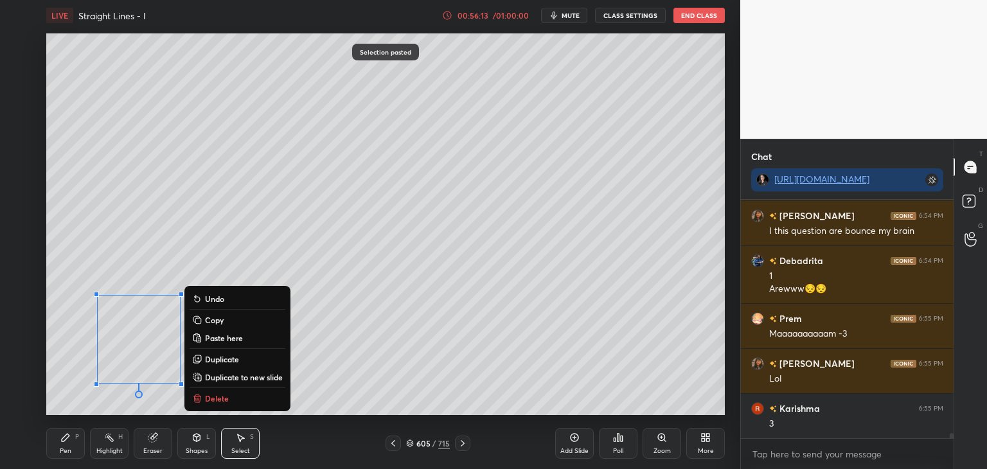
drag, startPoint x: 454, startPoint y: 350, endPoint x: 413, endPoint y: 366, distance: 43.3
click at [451, 352] on div "0 ° Undo Copy Paste here Duplicate Duplicate to new slide Delete" at bounding box center [385, 224] width 678 height 382
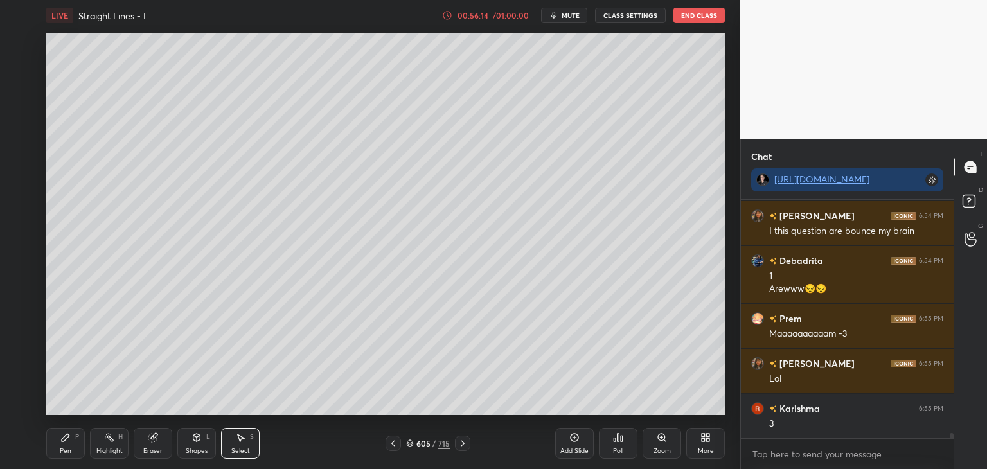
click at [80, 441] on div "Pen P" at bounding box center [65, 443] width 39 height 31
drag, startPoint x: 157, startPoint y: 449, endPoint x: 174, endPoint y: 425, distance: 29.6
click at [158, 448] on div "Eraser" at bounding box center [152, 451] width 19 height 6
click at [69, 445] on div "Pen P" at bounding box center [65, 443] width 39 height 31
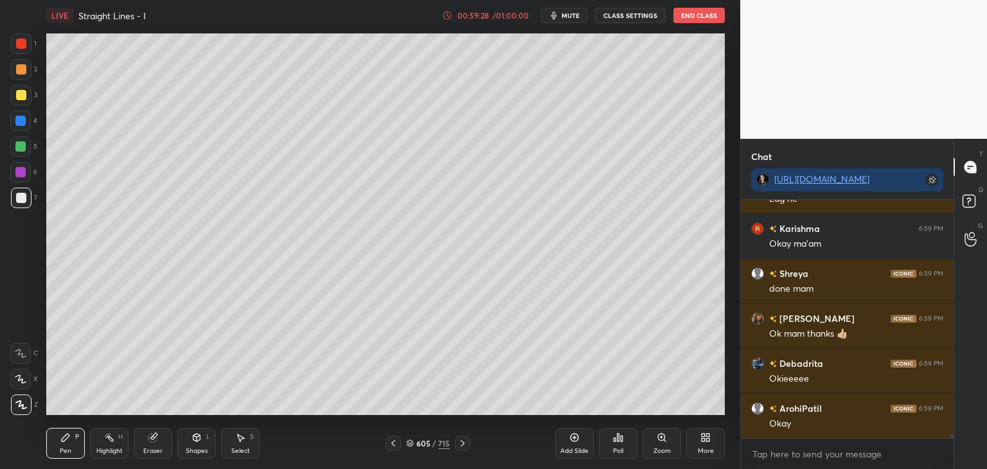
scroll to position [12670, 0]
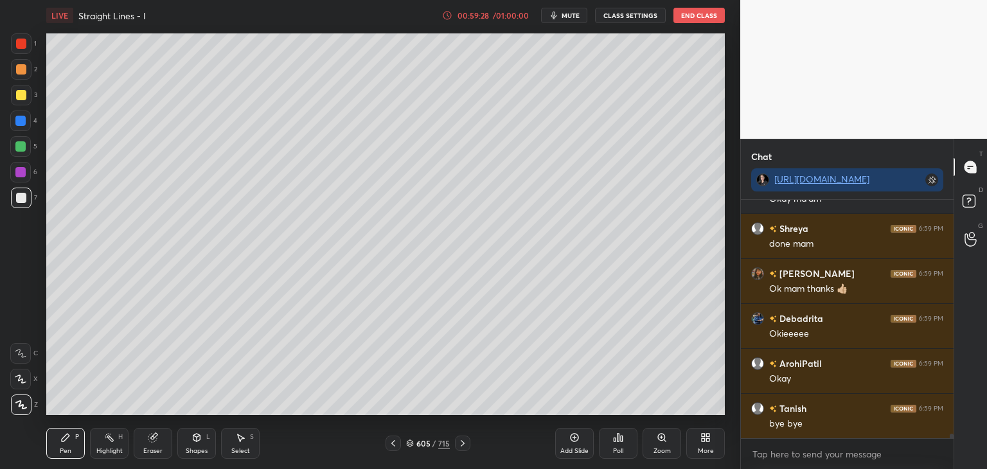
click at [437, 441] on div "605 / 715" at bounding box center [428, 444] width 44 height 12
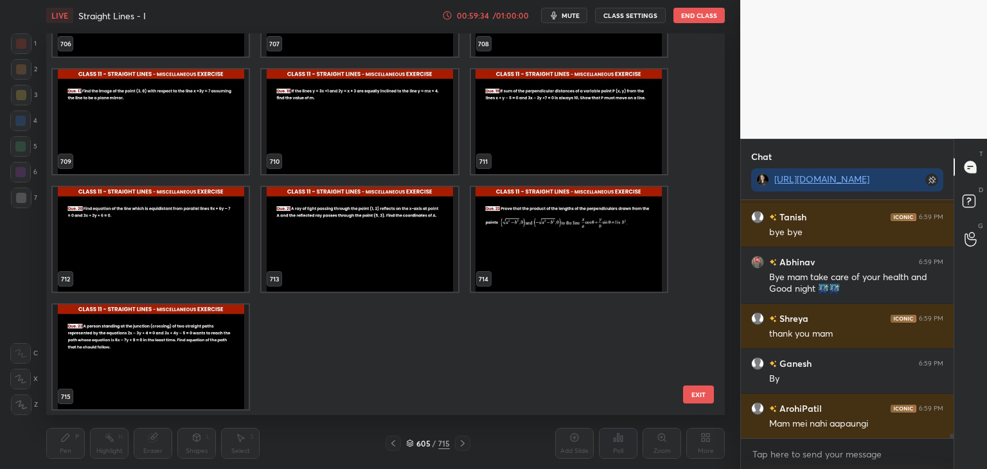
scroll to position [12906, 0]
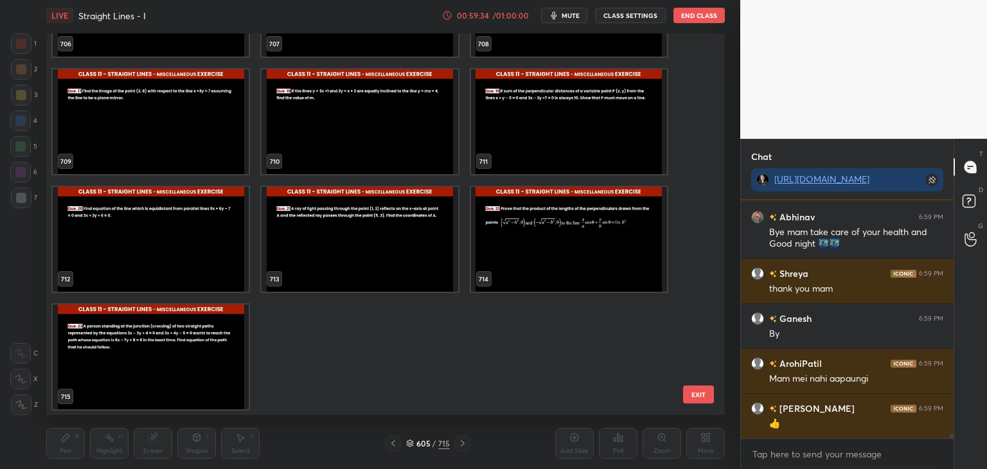
click at [206, 342] on img "grid" at bounding box center [151, 357] width 196 height 105
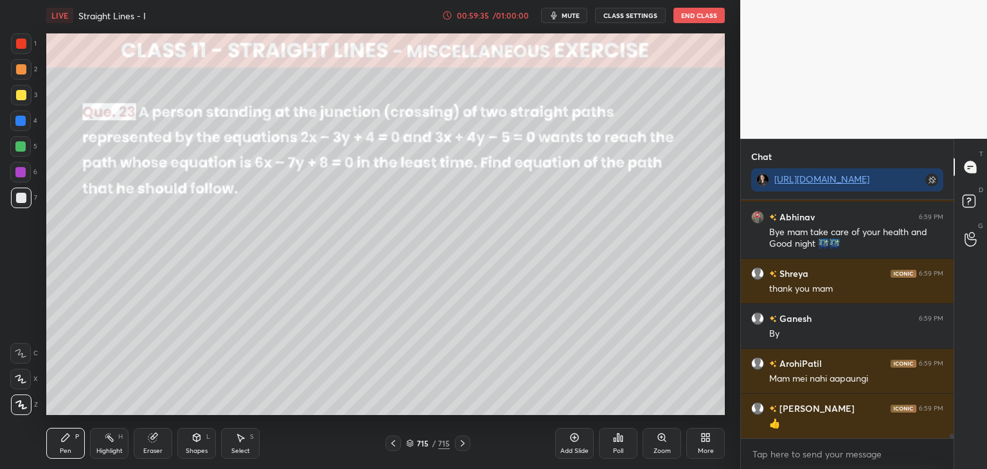
click at [206, 342] on img "grid" at bounding box center [151, 357] width 196 height 105
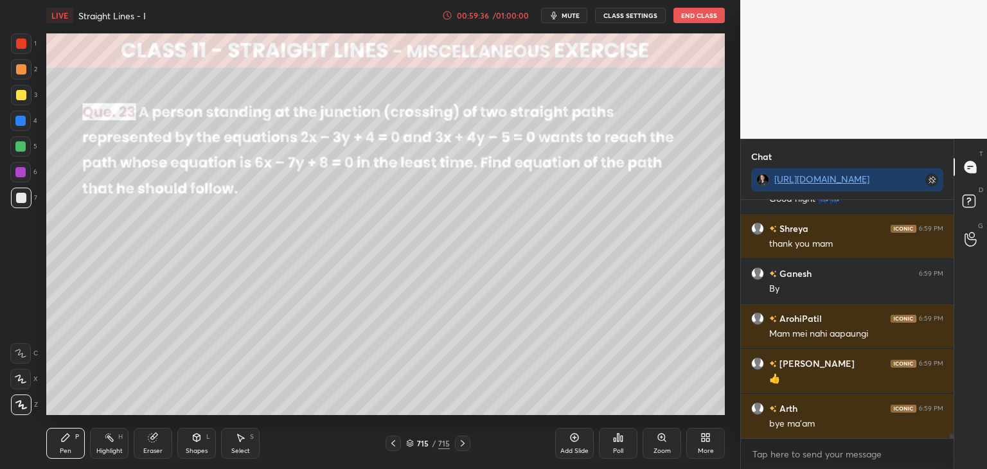
scroll to position [12996, 0]
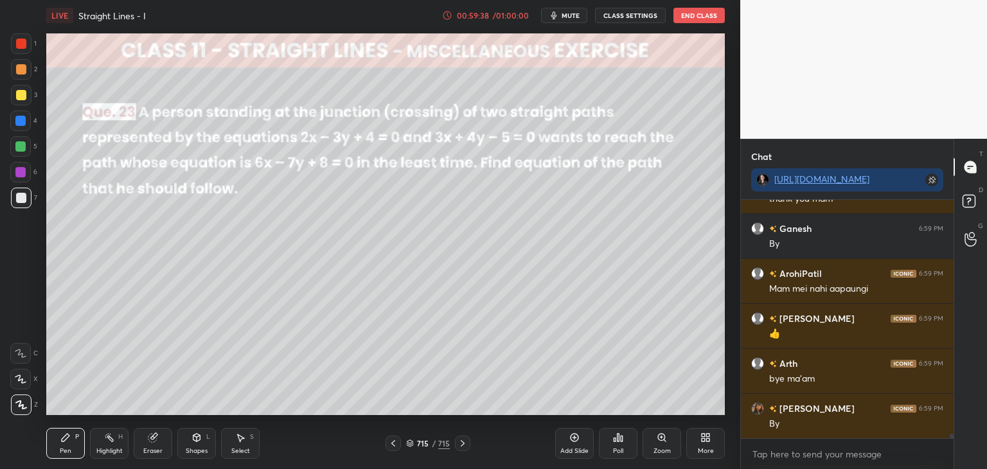
click at [397, 443] on icon at bounding box center [393, 443] width 10 height 10
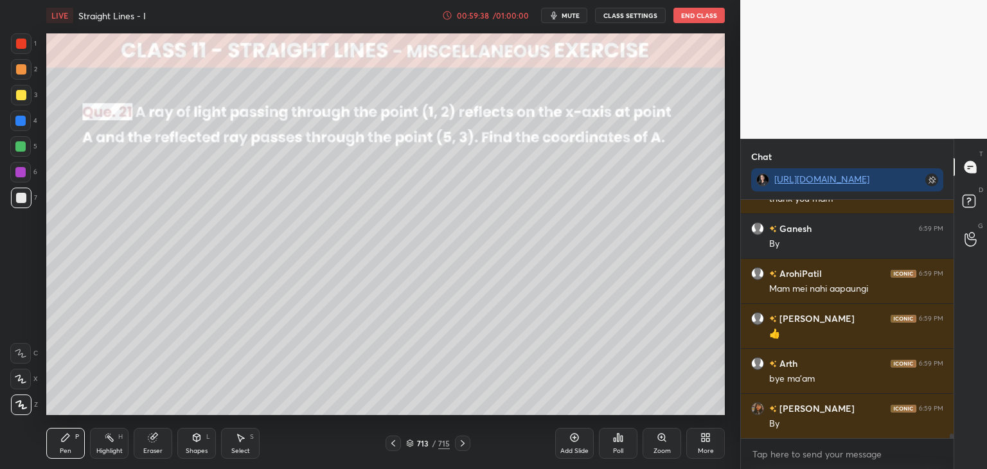
scroll to position [13041, 0]
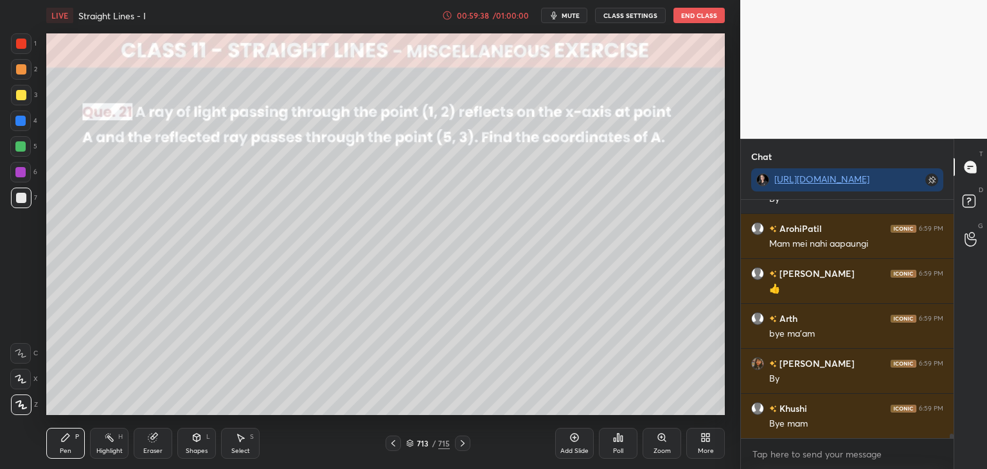
click at [397, 443] on icon at bounding box center [393, 443] width 10 height 10
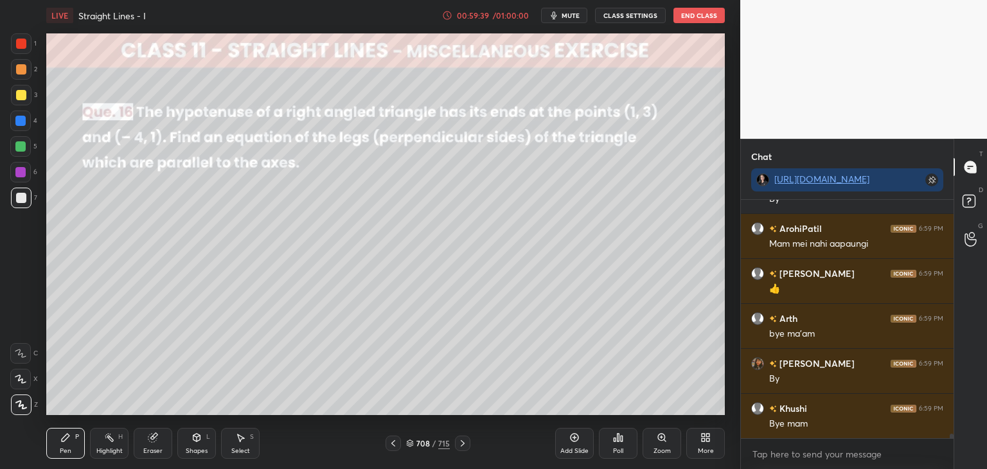
click at [397, 443] on icon at bounding box center [393, 443] width 10 height 10
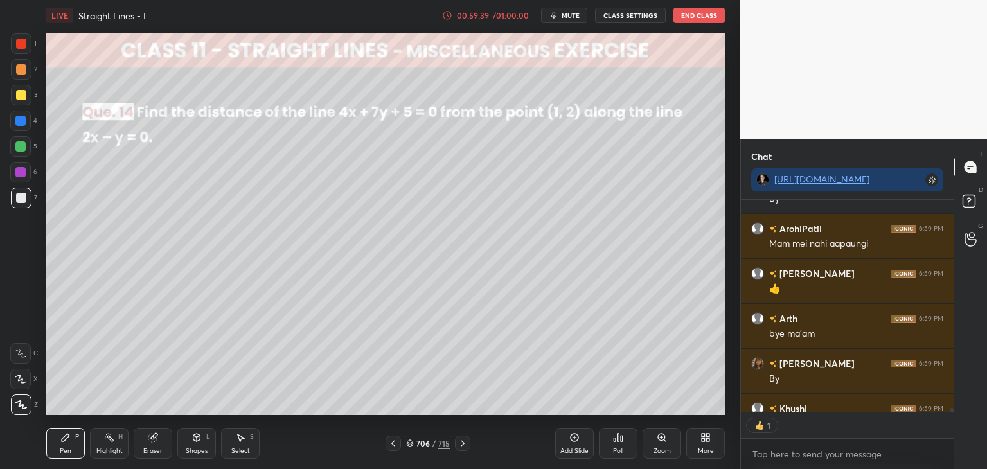
click at [397, 443] on icon at bounding box center [393, 443] width 10 height 10
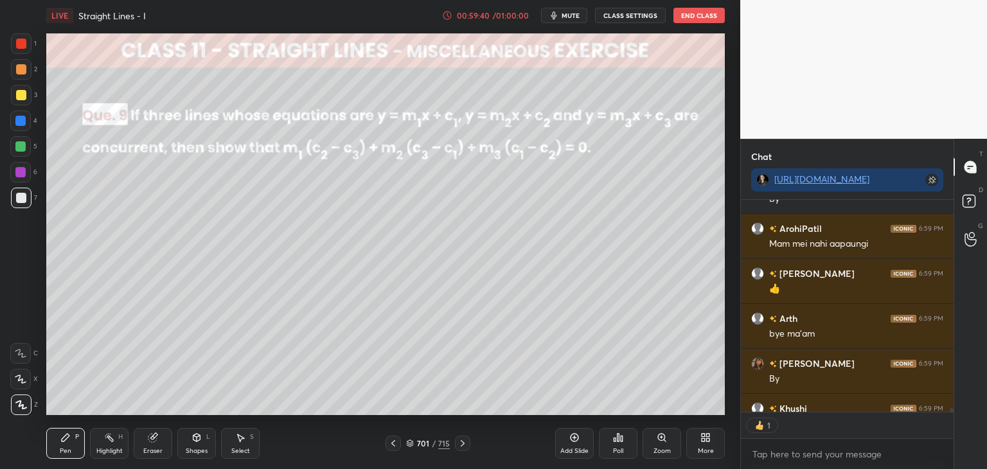
click at [397, 443] on icon at bounding box center [393, 443] width 10 height 10
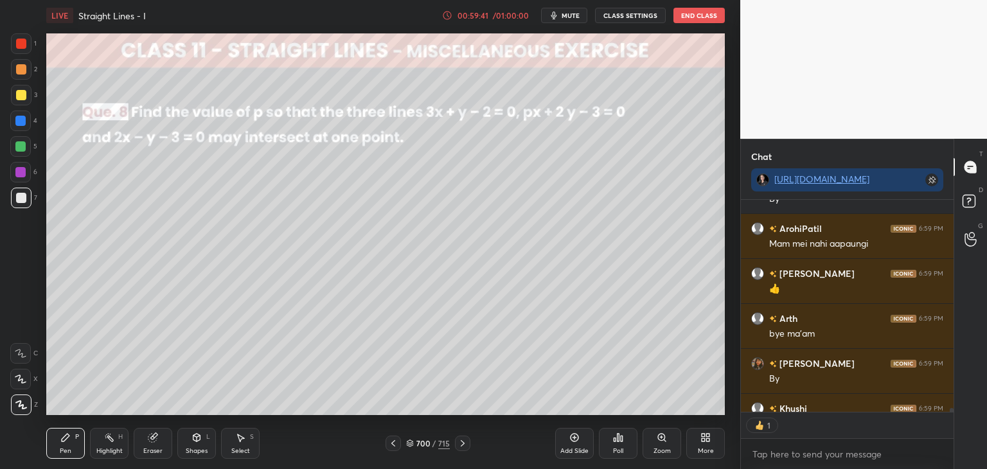
click at [397, 443] on icon at bounding box center [393, 443] width 10 height 10
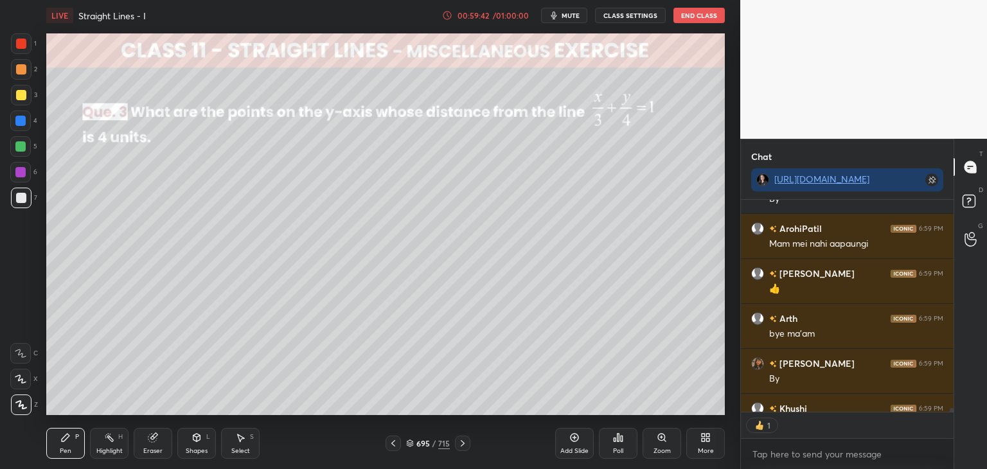
click at [397, 443] on icon at bounding box center [393, 443] width 10 height 10
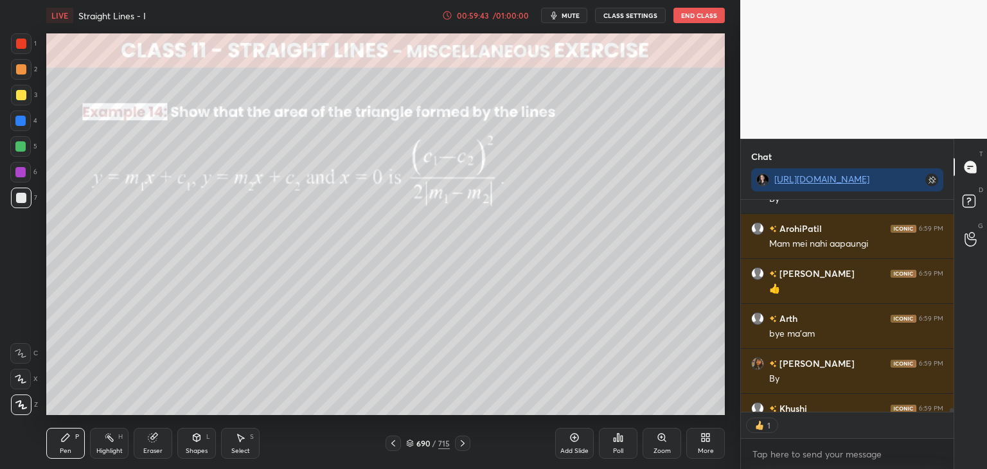
click at [397, 443] on icon at bounding box center [393, 443] width 10 height 10
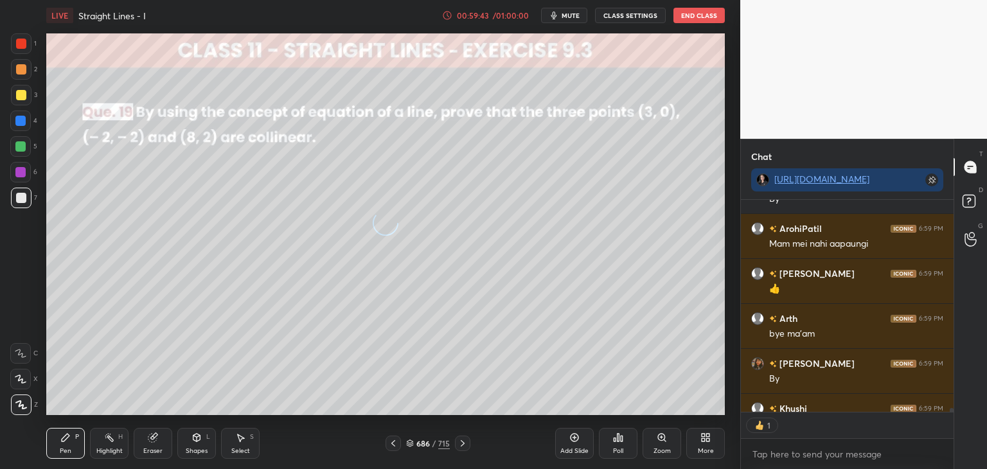
click at [397, 443] on icon at bounding box center [393, 443] width 10 height 10
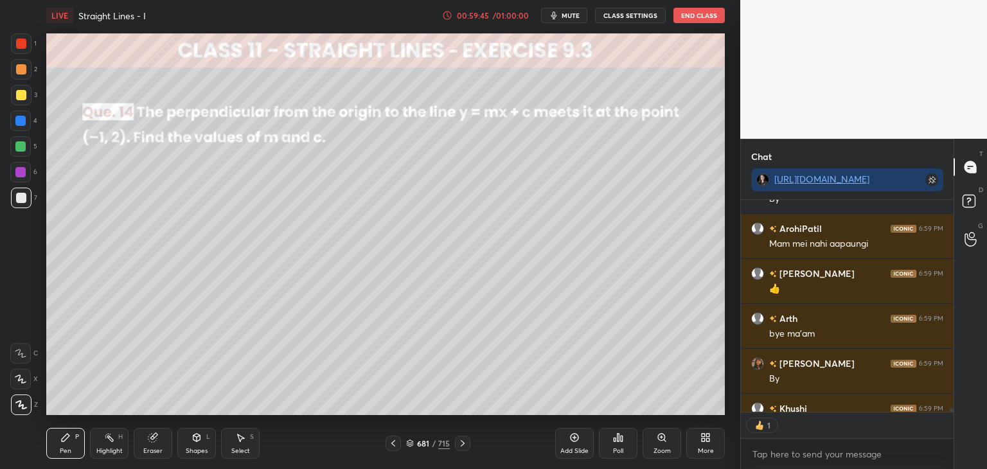
click at [397, 443] on icon at bounding box center [393, 443] width 10 height 10
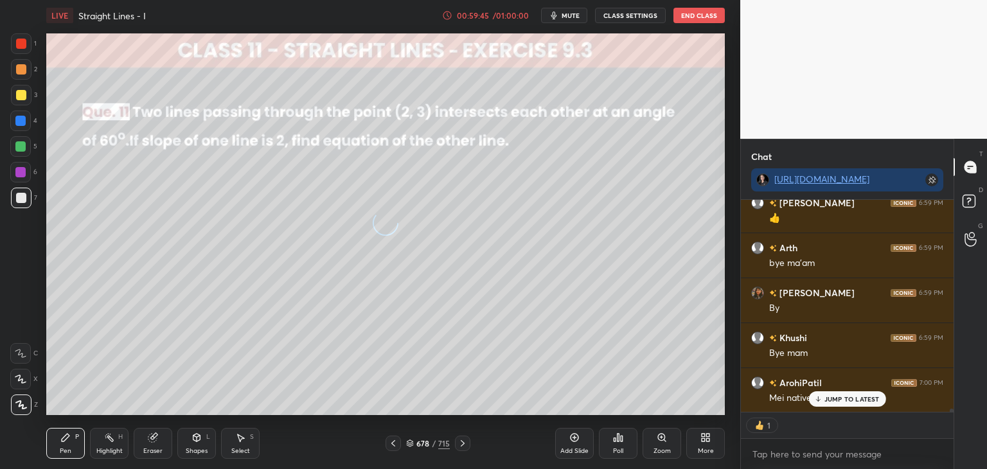
click at [397, 443] on icon at bounding box center [393, 443] width 10 height 10
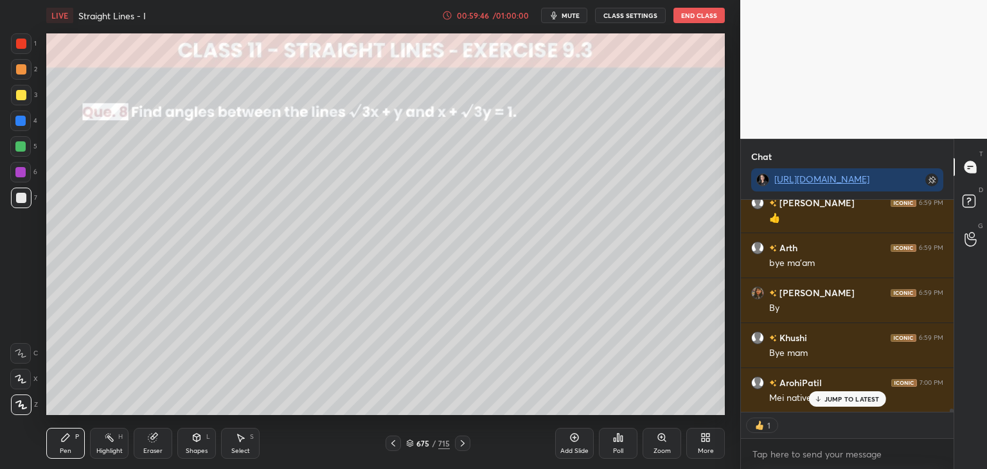
click at [397, 443] on icon at bounding box center [393, 443] width 10 height 10
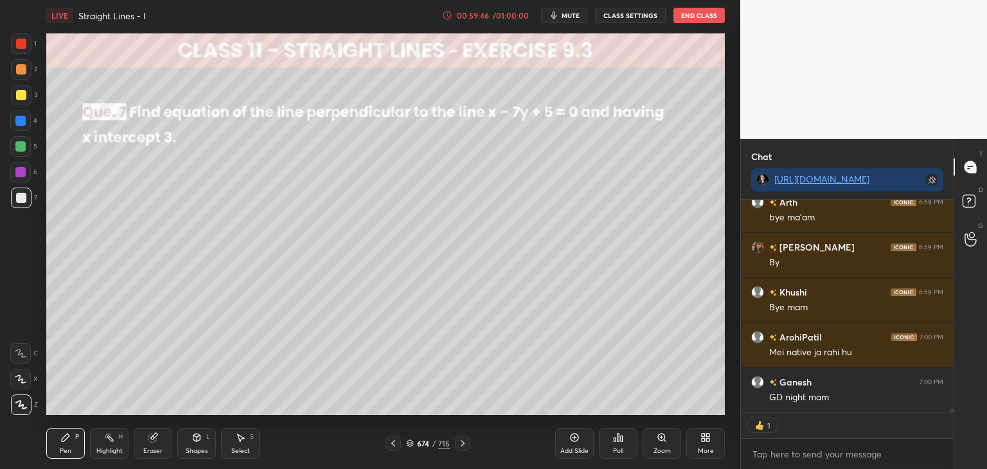
click at [397, 443] on icon at bounding box center [393, 443] width 10 height 10
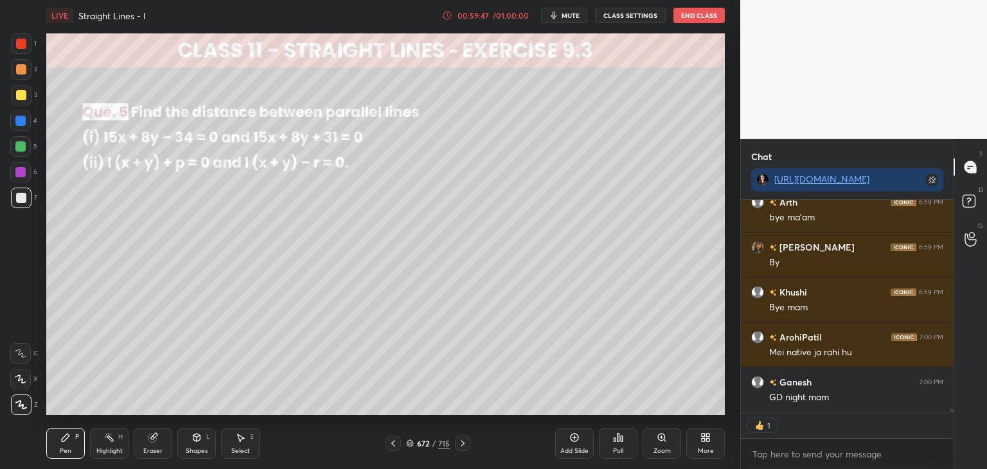
click at [397, 443] on icon at bounding box center [393, 443] width 10 height 10
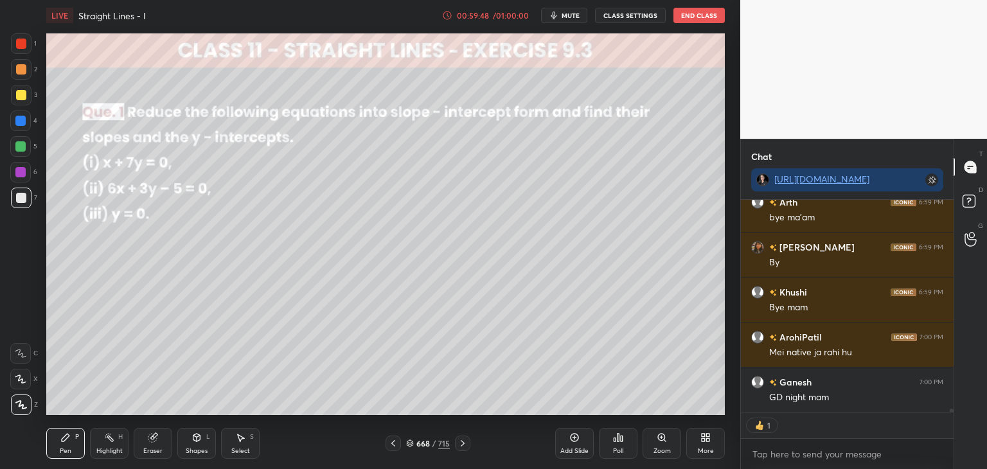
click at [397, 443] on icon at bounding box center [393, 443] width 10 height 10
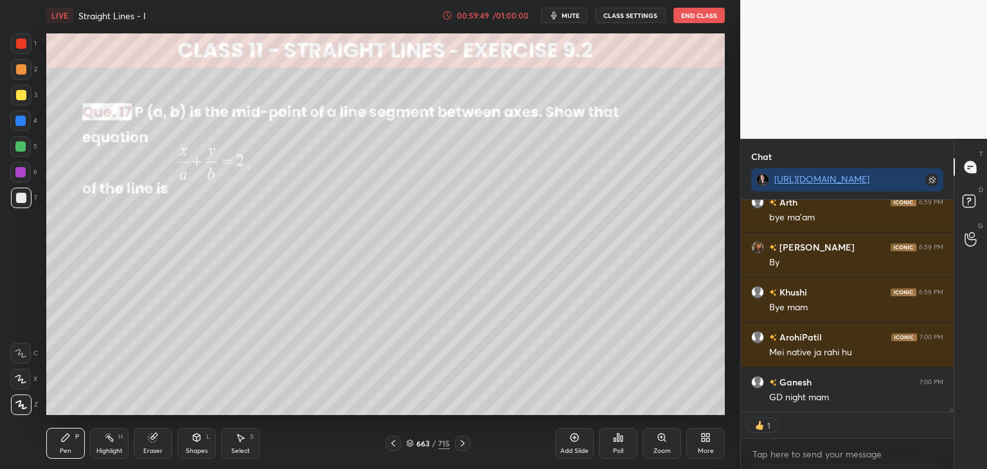
click at [397, 443] on icon at bounding box center [393, 443] width 10 height 10
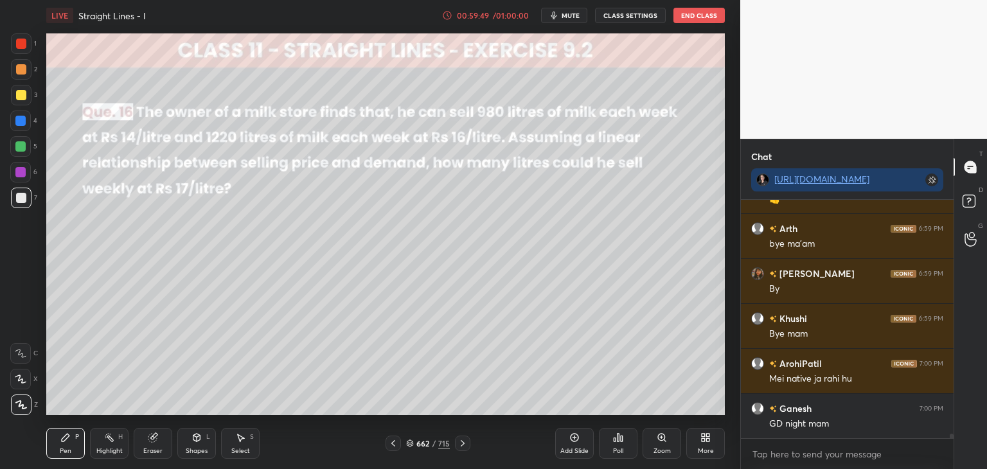
click at [397, 443] on icon at bounding box center [393, 443] width 10 height 10
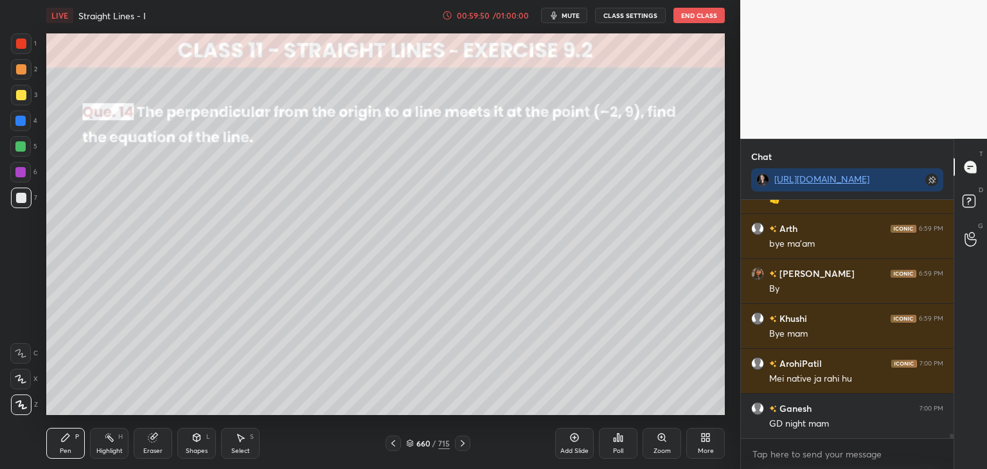
click at [397, 443] on icon at bounding box center [393, 443] width 10 height 10
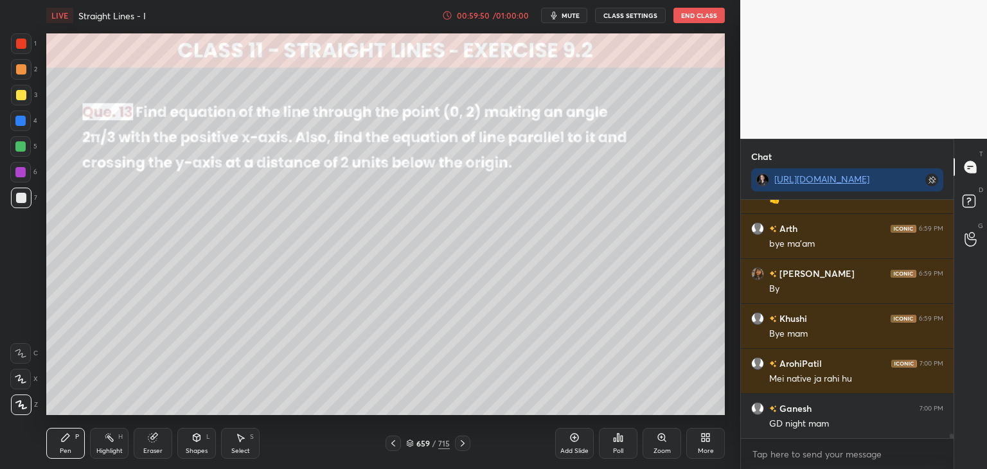
click at [397, 443] on icon at bounding box center [393, 443] width 10 height 10
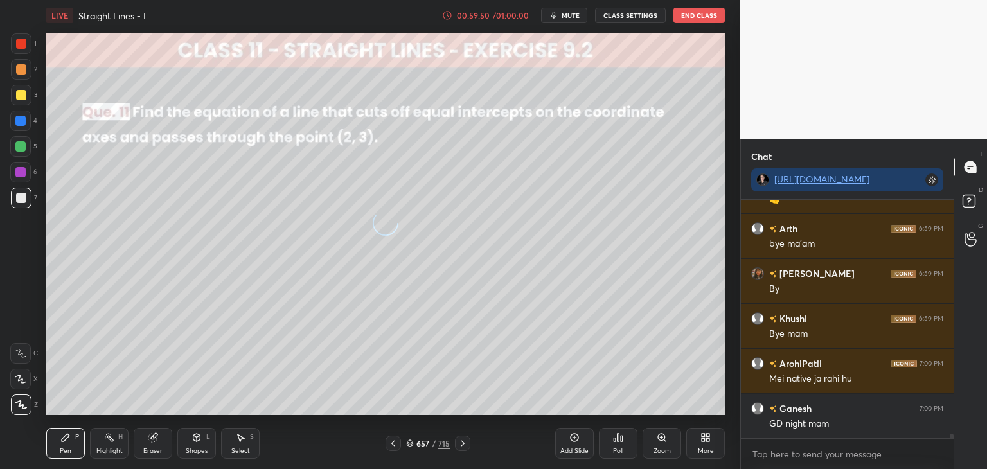
click at [397, 443] on icon at bounding box center [393, 443] width 10 height 10
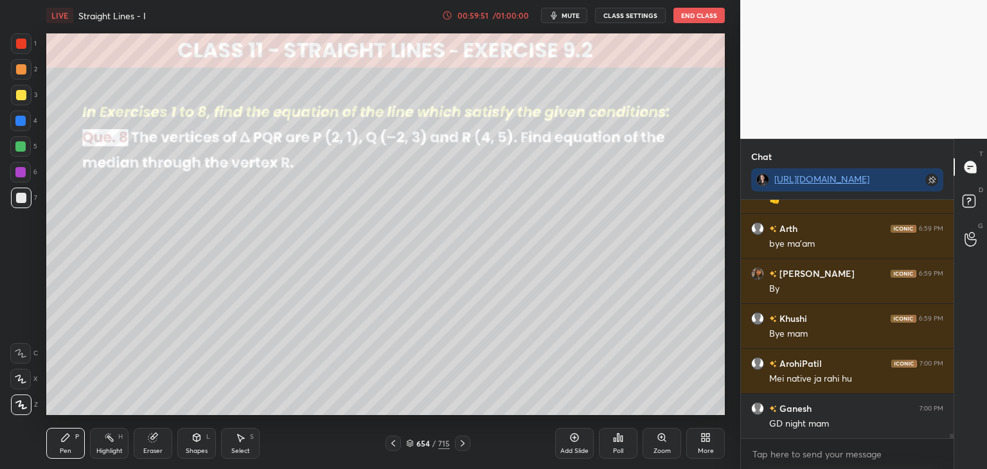
click at [397, 443] on icon at bounding box center [393, 443] width 10 height 10
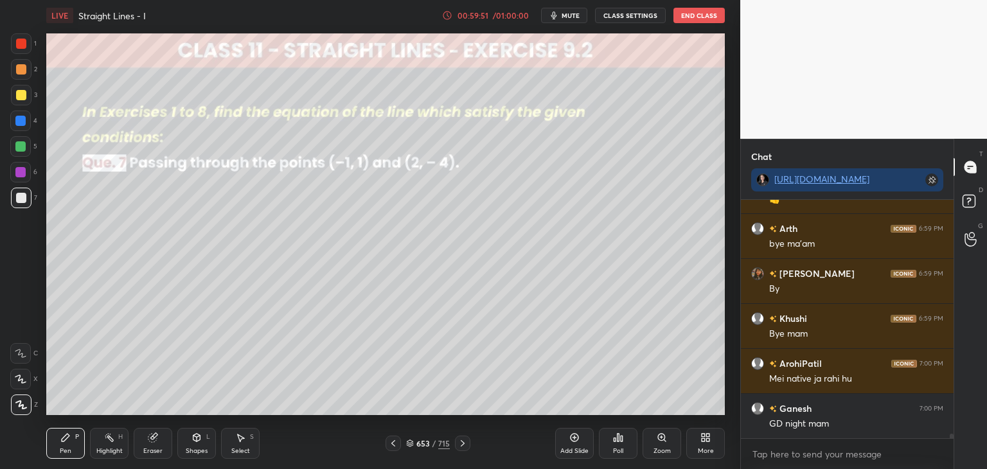
click at [397, 443] on icon at bounding box center [393, 443] width 10 height 10
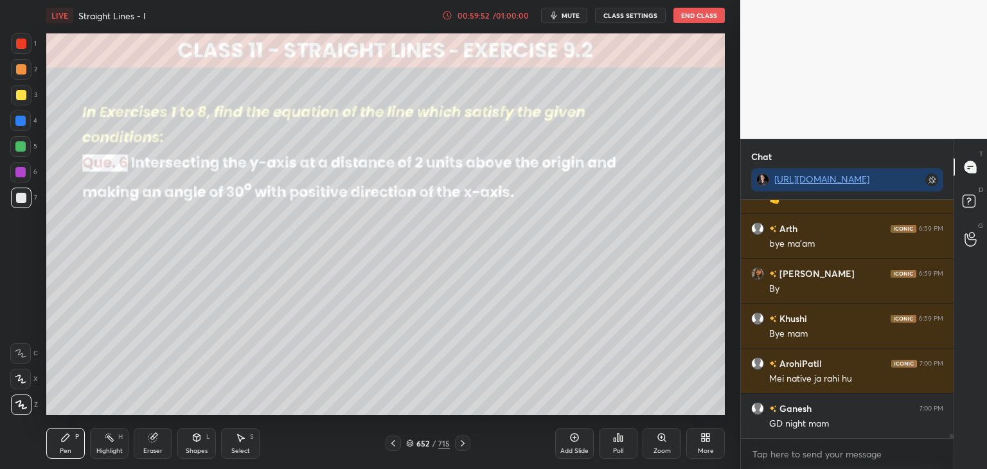
click at [397, 443] on icon at bounding box center [393, 443] width 10 height 10
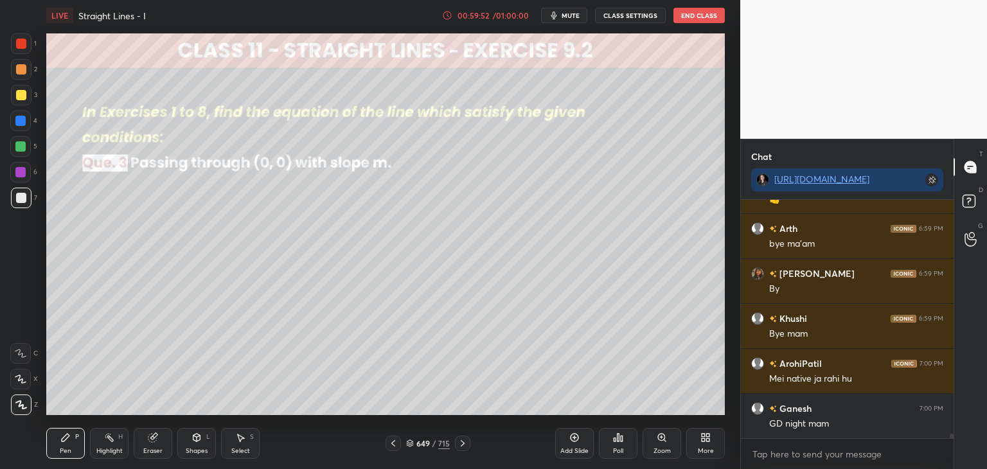
click at [397, 443] on icon at bounding box center [393, 443] width 10 height 10
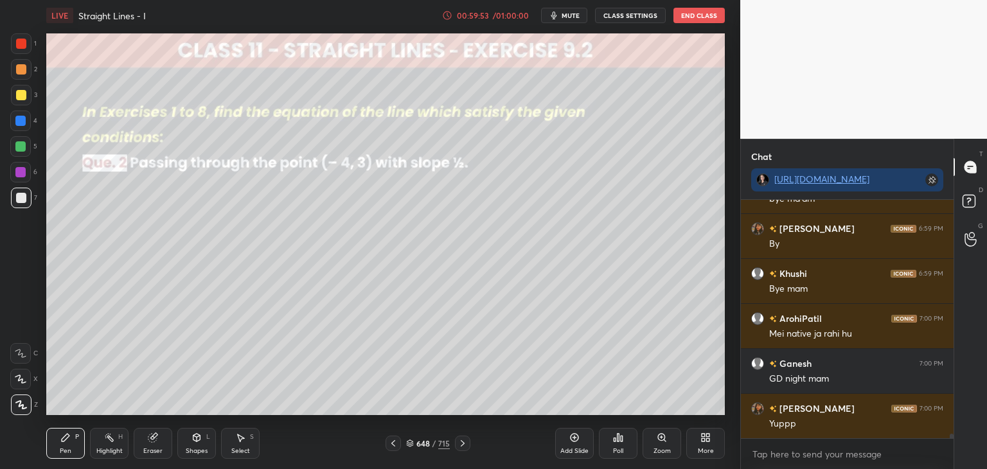
click at [397, 443] on icon at bounding box center [393, 443] width 10 height 10
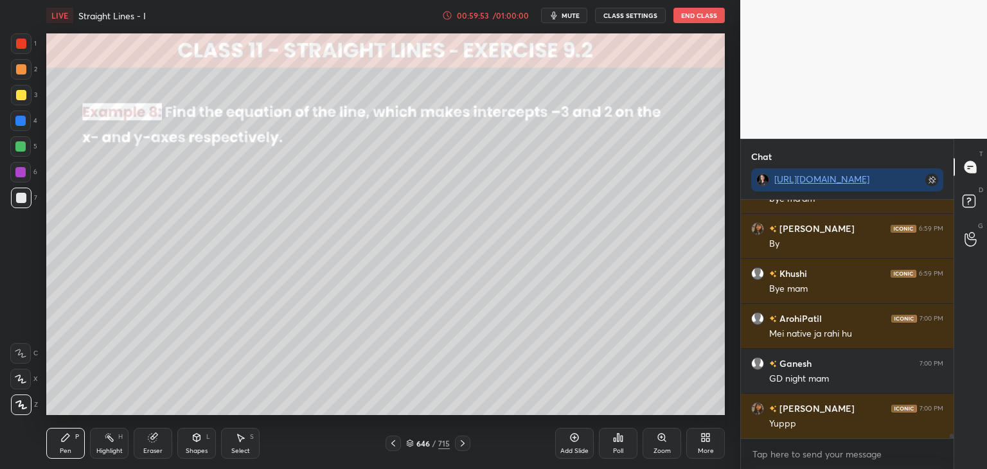
click at [397, 443] on icon at bounding box center [393, 443] width 10 height 10
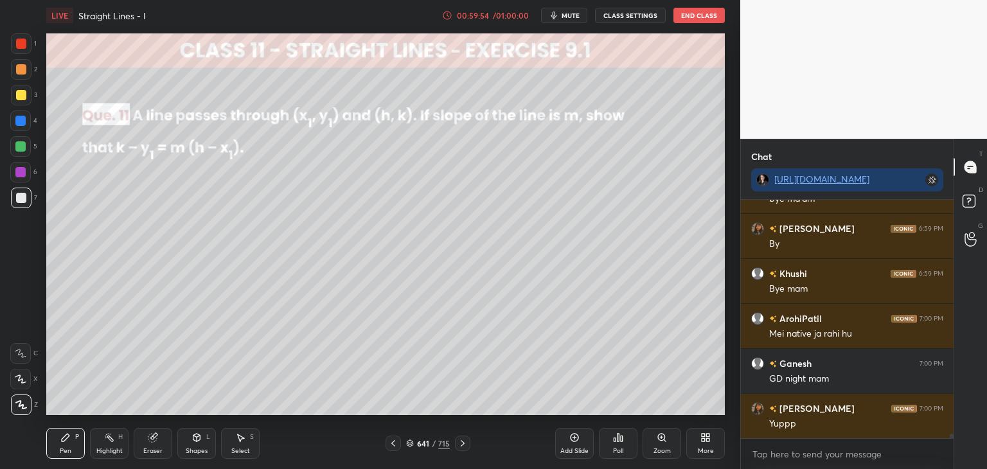
click at [397, 443] on icon at bounding box center [393, 443] width 10 height 10
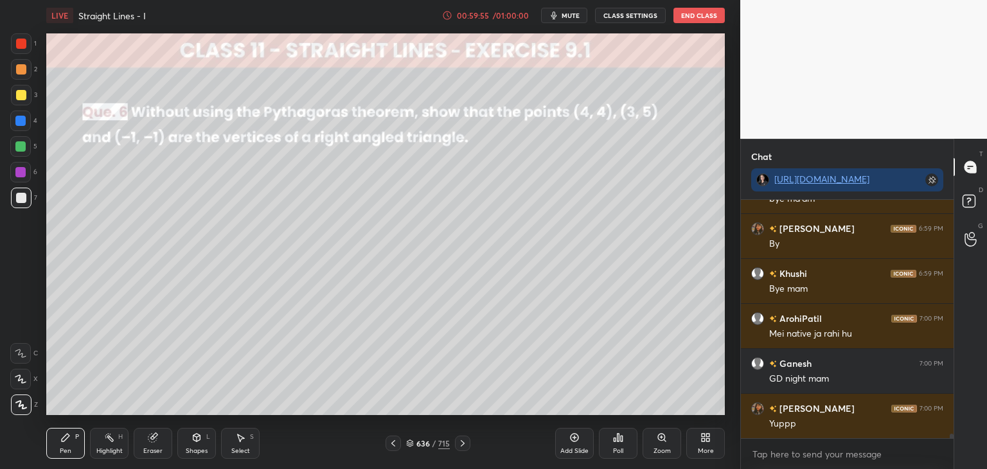
click at [397, 443] on icon at bounding box center [393, 443] width 10 height 10
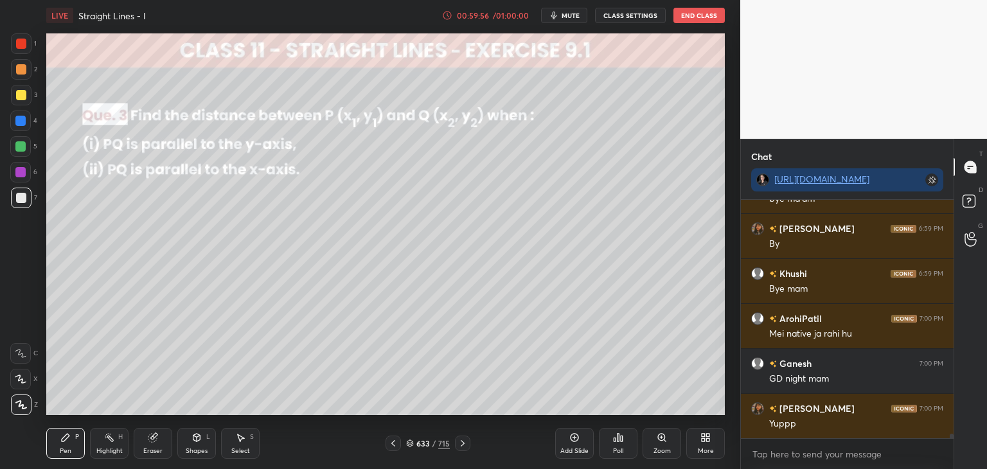
click at [397, 443] on icon at bounding box center [393, 443] width 10 height 10
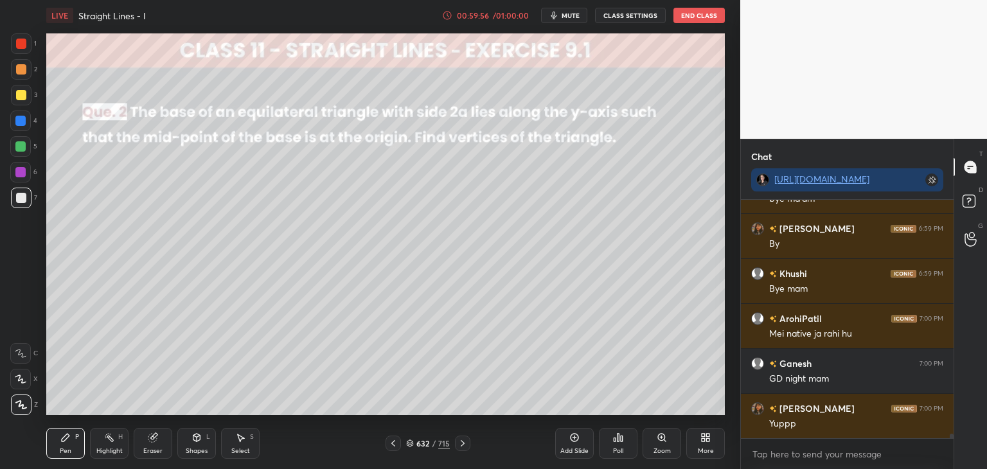
click at [397, 443] on icon at bounding box center [393, 443] width 10 height 10
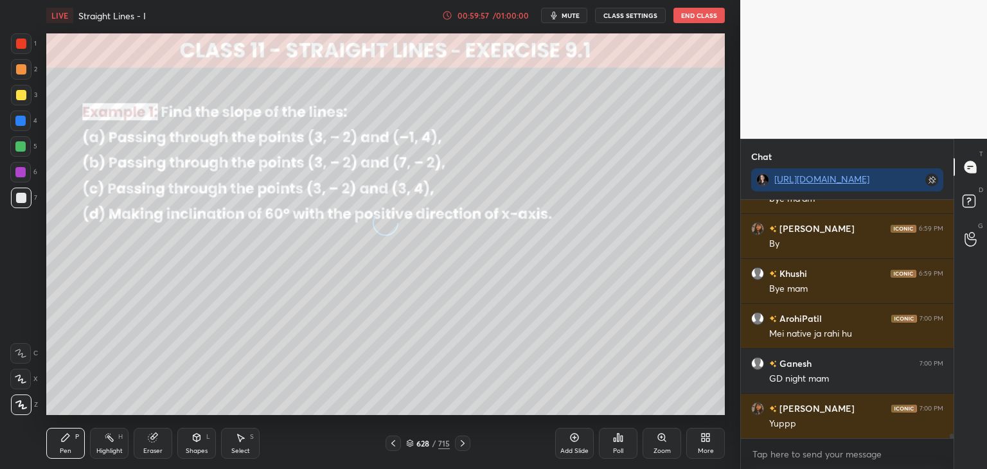
click at [397, 443] on icon at bounding box center [393, 443] width 10 height 10
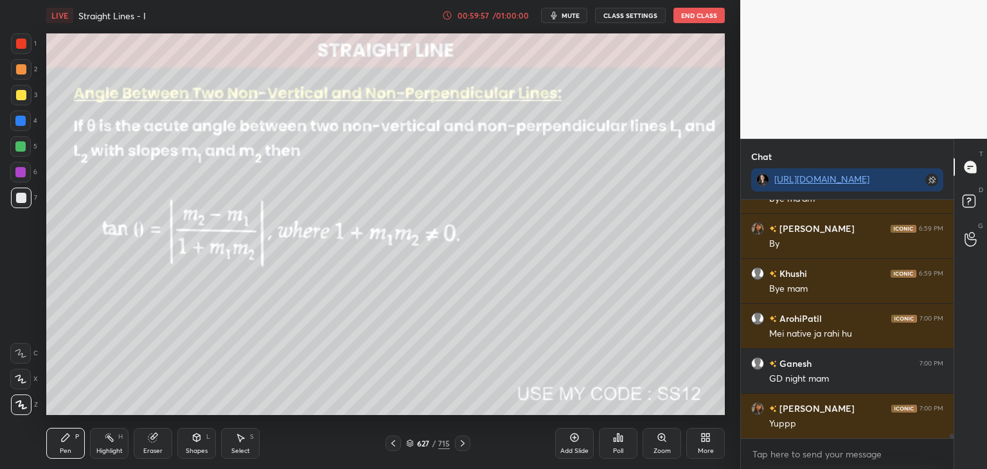
click at [397, 443] on icon at bounding box center [393, 443] width 10 height 10
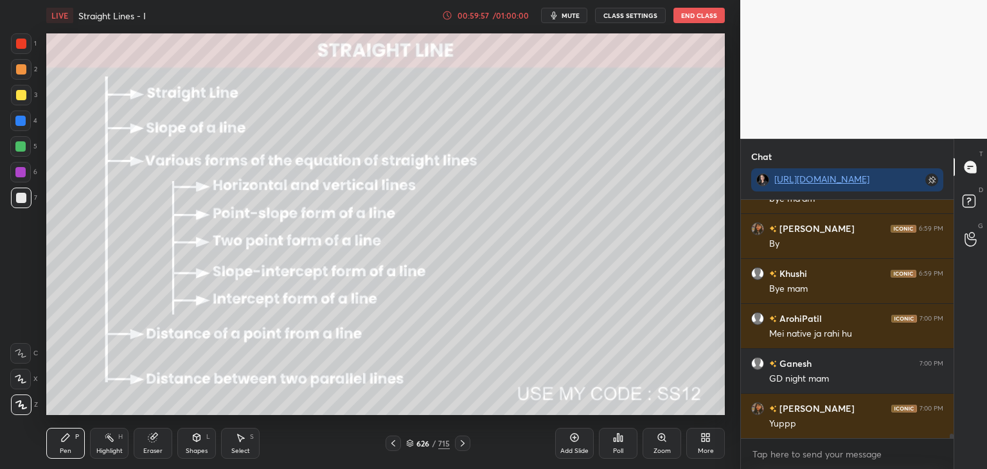
click at [397, 443] on icon at bounding box center [393, 443] width 10 height 10
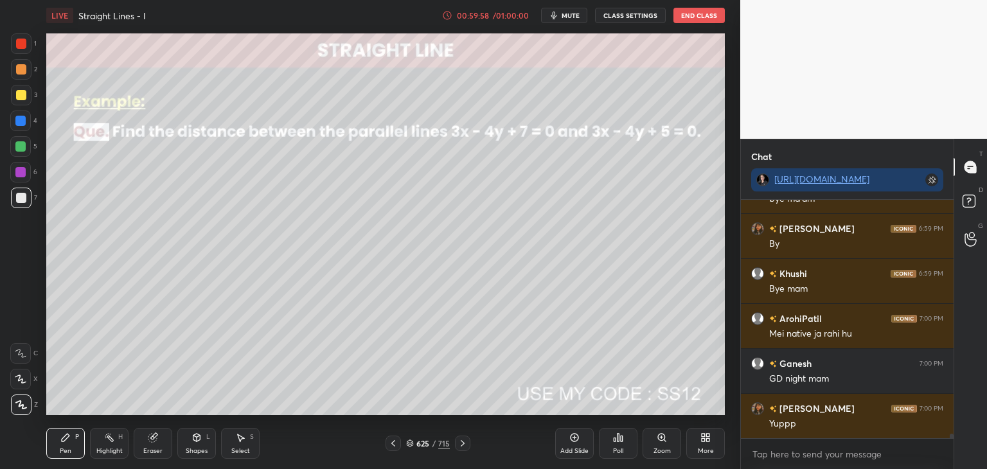
click at [397, 443] on icon at bounding box center [393, 443] width 10 height 10
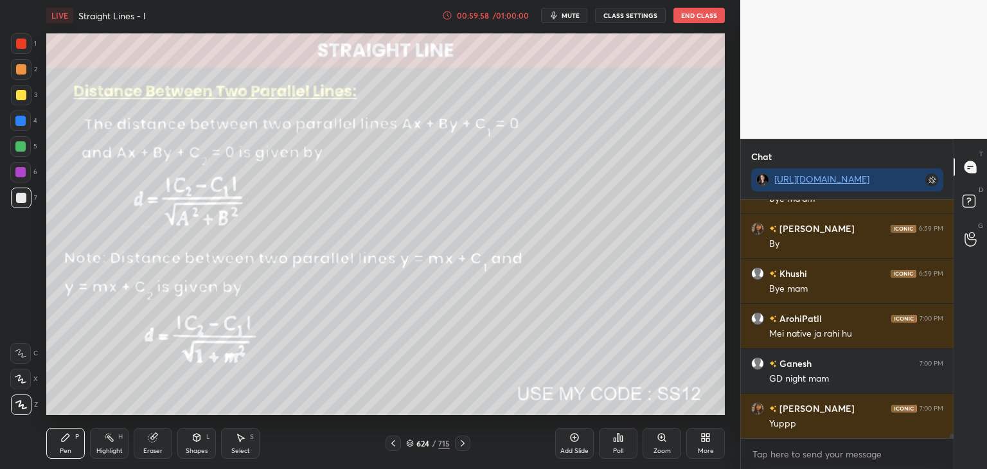
click at [397, 443] on icon at bounding box center [393, 443] width 10 height 10
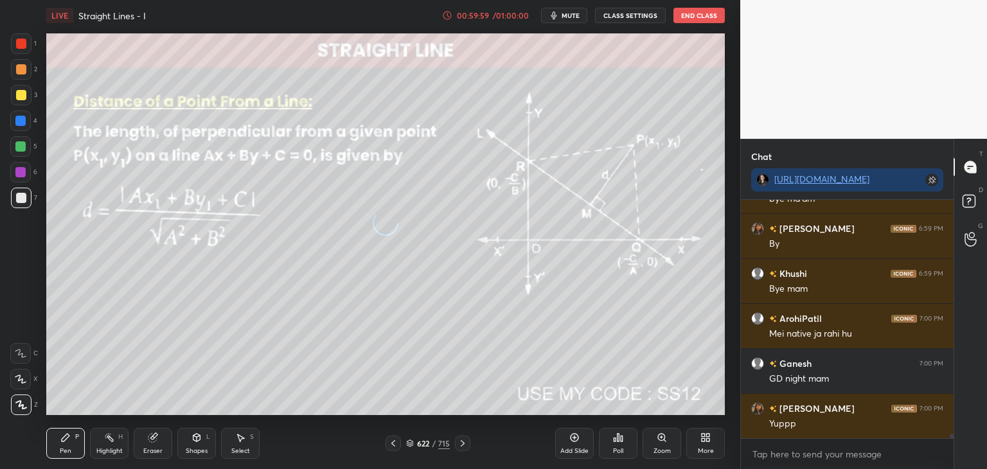
click at [397, 443] on icon at bounding box center [393, 443] width 10 height 10
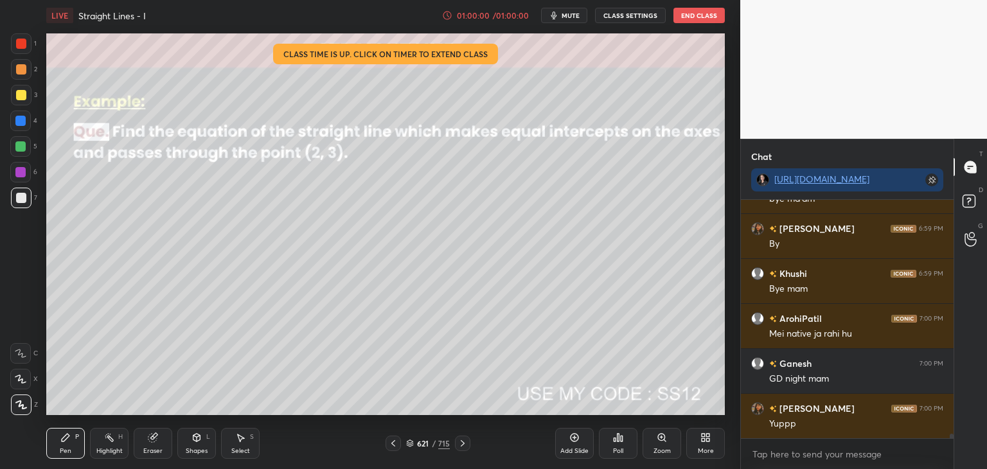
scroll to position [13221, 0]
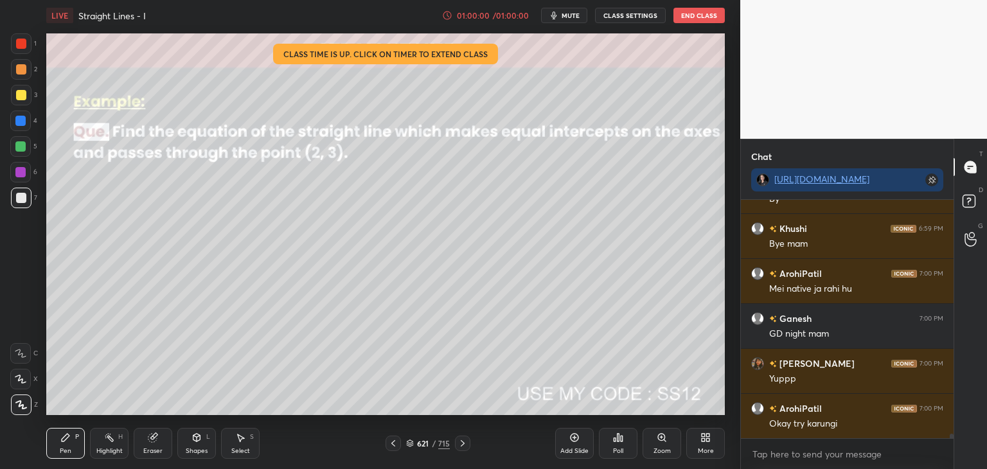
click at [458, 445] on icon at bounding box center [462, 443] width 10 height 10
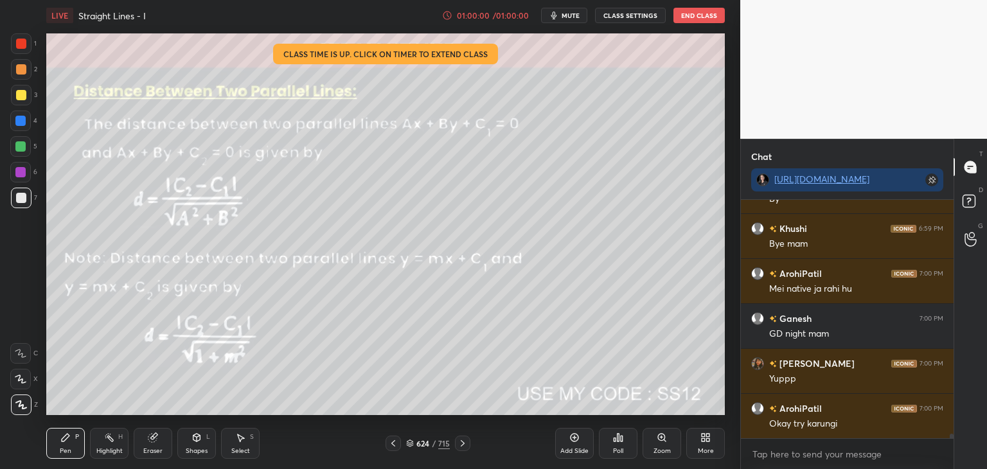
click at [458, 445] on icon at bounding box center [462, 443] width 10 height 10
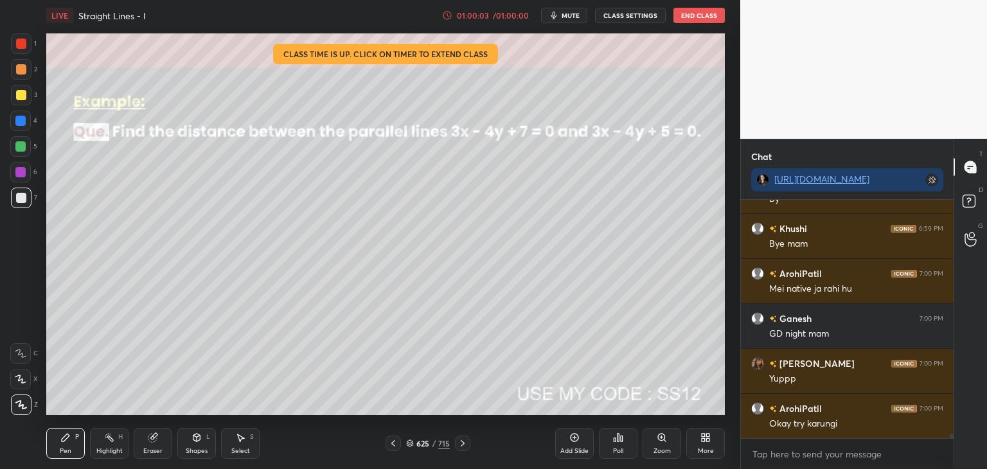
click at [699, 14] on button "End Class" at bounding box center [698, 15] width 51 height 15
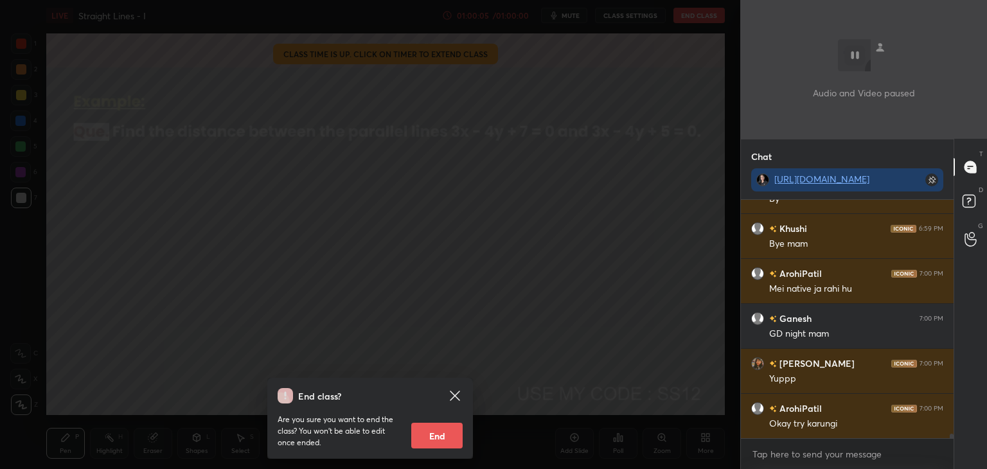
click at [443, 438] on button "End" at bounding box center [436, 436] width 51 height 26
type textarea "x"
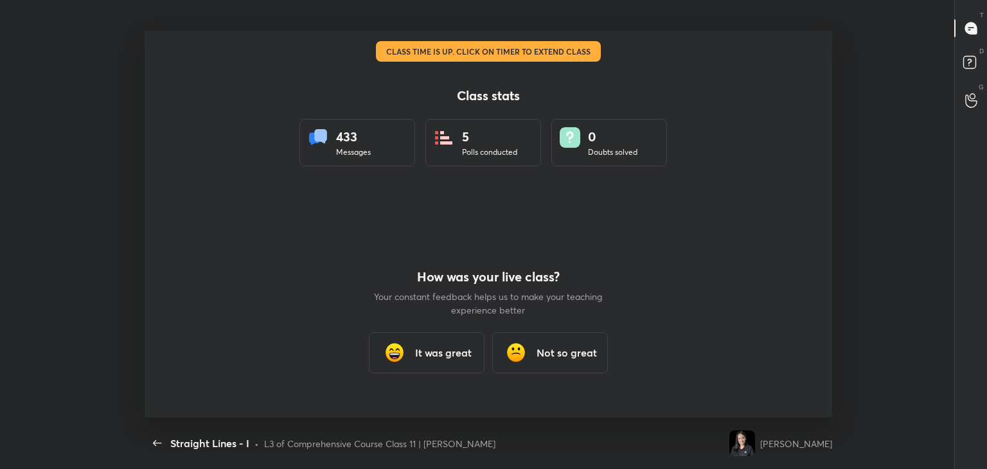
scroll to position [0, 0]
click at [445, 434] on div "Back Straight Lines - I • L3 of Comprehensive Course Class 11 | [PERSON_NAME]" at bounding box center [435, 443] width 580 height 51
click at [429, 341] on div "It was great" at bounding box center [427, 352] width 116 height 41
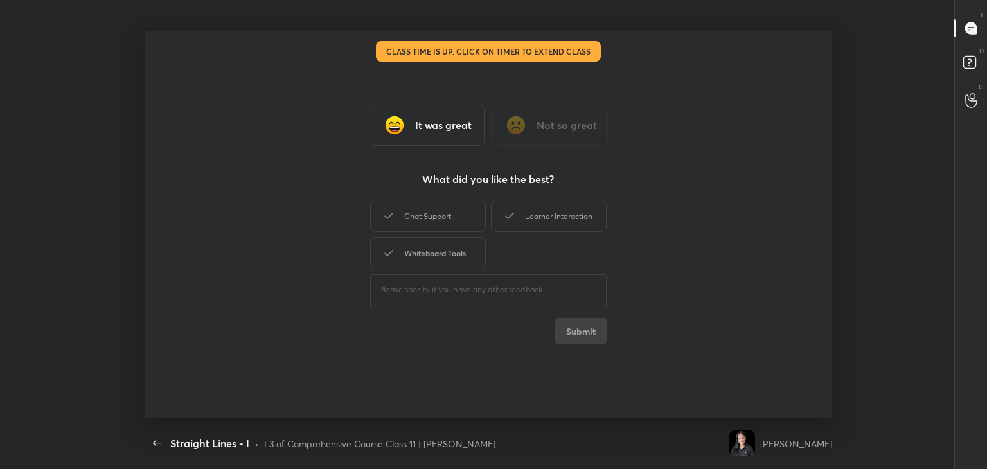
click at [413, 258] on div "Whiteboard Tools" at bounding box center [428, 253] width 116 height 32
click at [418, 225] on div "Chat Support" at bounding box center [428, 216] width 116 height 32
click at [531, 213] on div "Learner Interaction" at bounding box center [549, 216] width 116 height 32
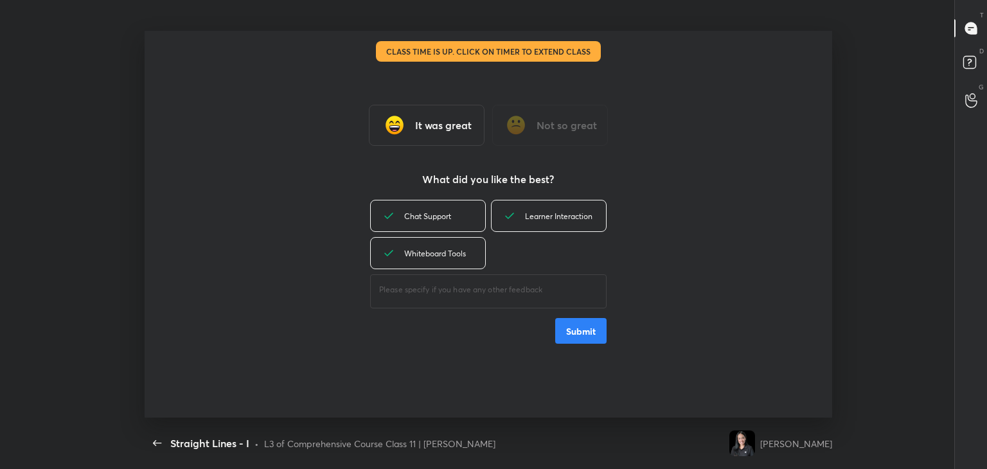
click at [586, 341] on button "Submit" at bounding box center [580, 331] width 51 height 26
